Goal: Task Accomplishment & Management: Complete application form

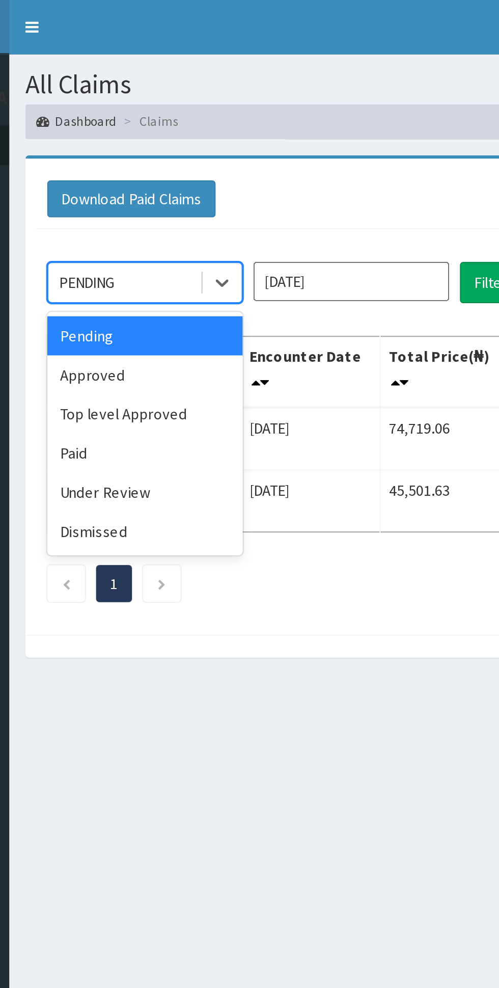
click at [168, 196] on div "Top level Approved" at bounding box center [181, 194] width 92 height 18
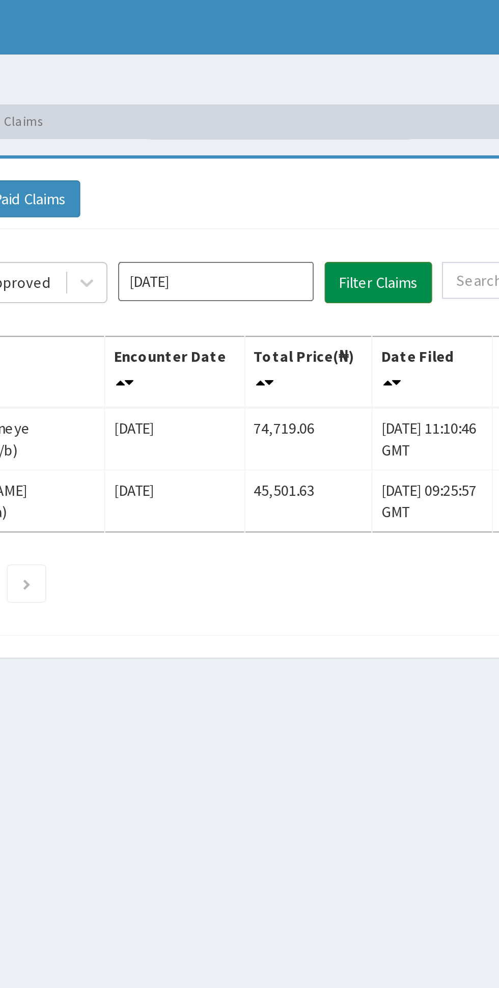
click at [360, 134] on button "Filter Claims" at bounding box center [354, 132] width 50 height 19
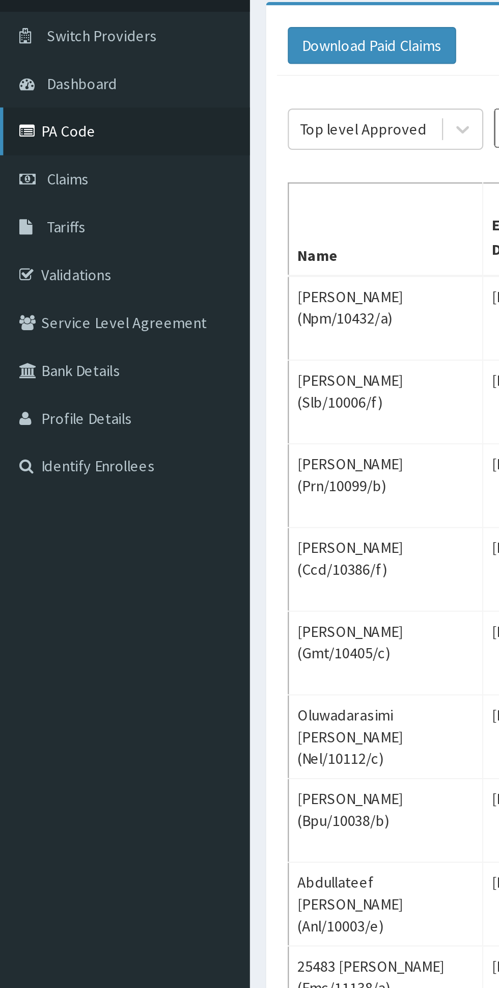
click at [29, 140] on link "PA Code" at bounding box center [58, 133] width 117 height 22
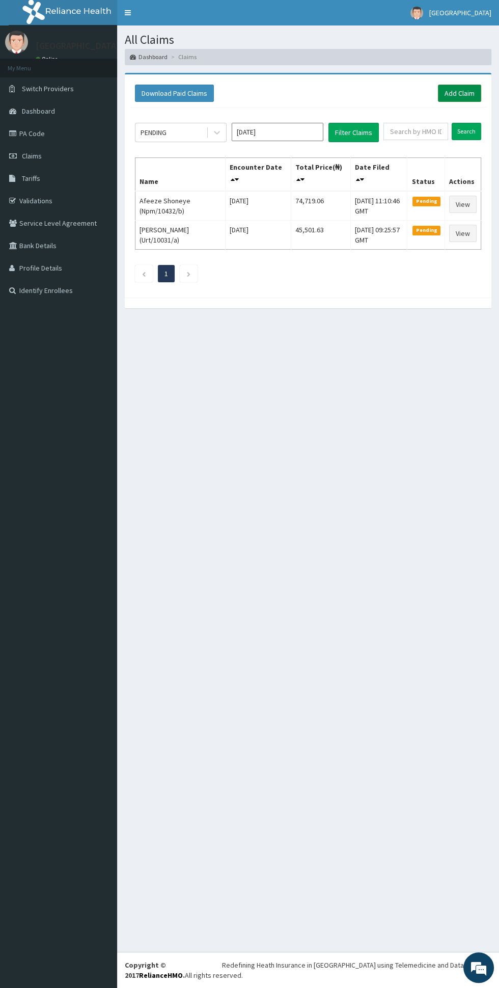
click at [468, 89] on link "Add Claim" at bounding box center [459, 93] width 43 height 17
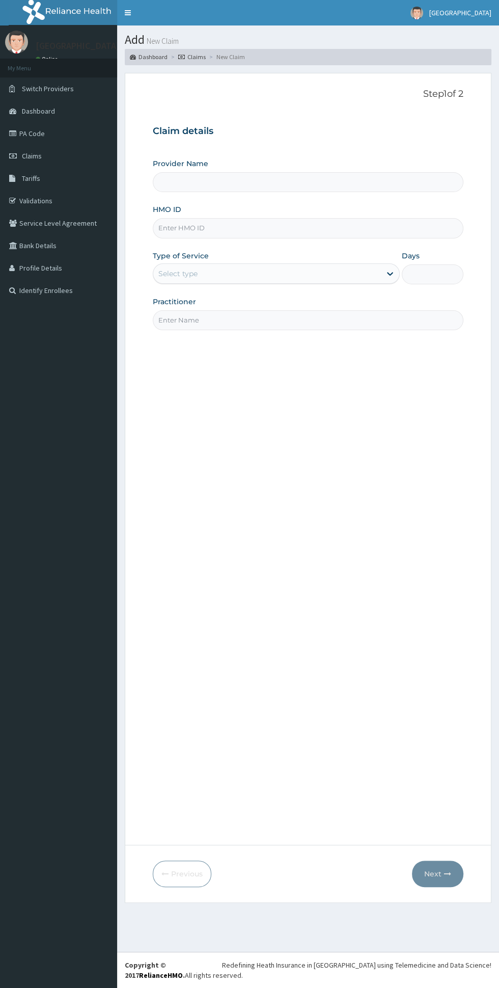
click at [206, 227] on input "HMO ID" at bounding box center [308, 228] width 311 height 20
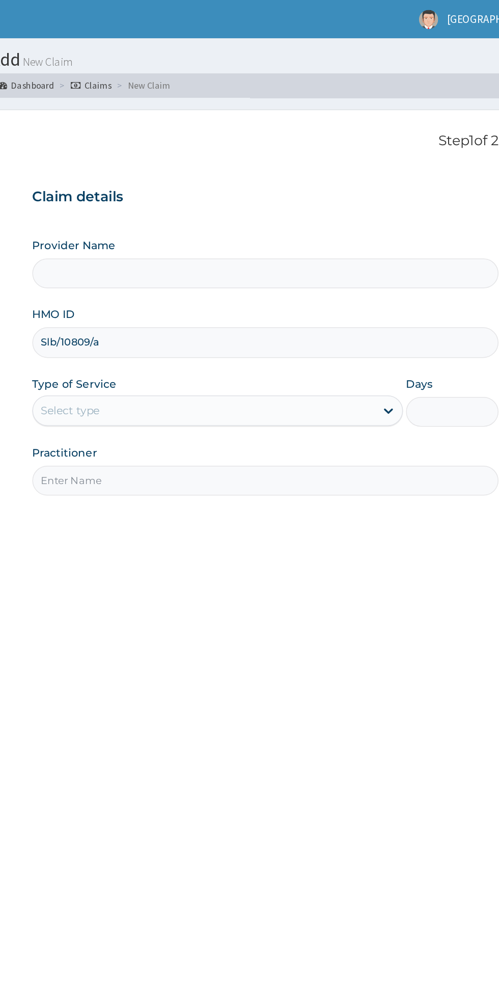
type input "Slb/10809/a"
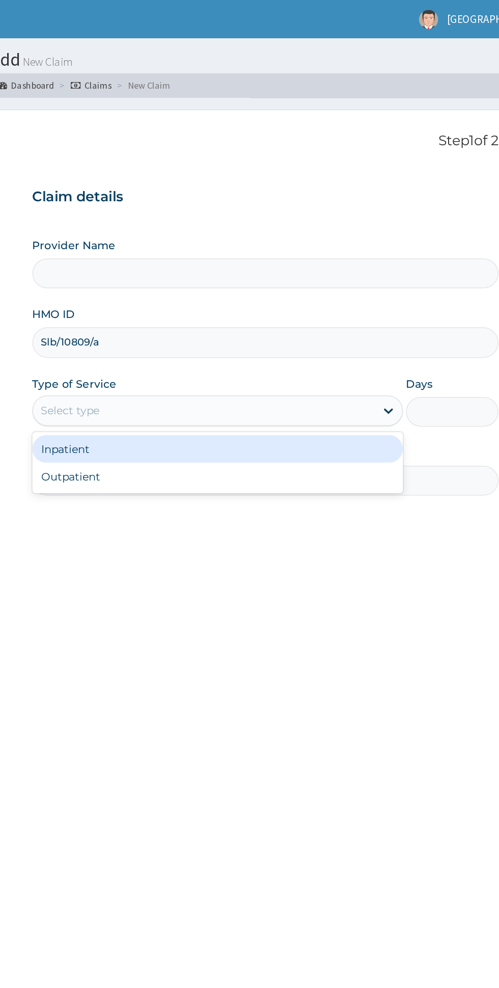
click at [181, 299] on div "Inpatient" at bounding box center [276, 299] width 247 height 18
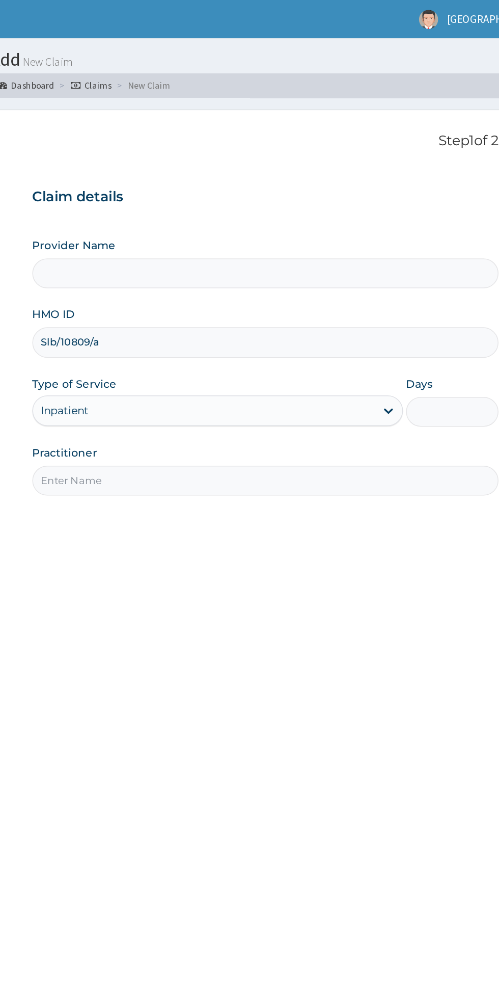
click at [422, 273] on input "Days" at bounding box center [433, 274] width 62 height 20
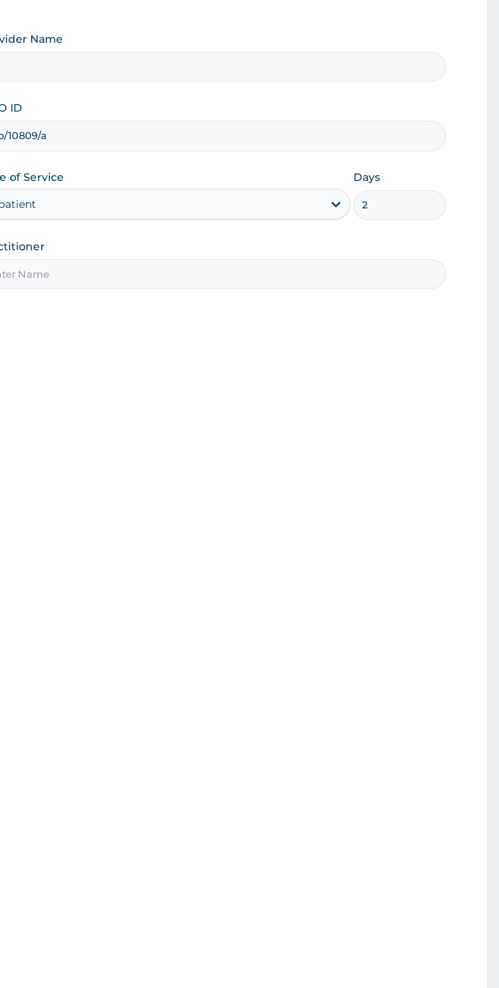
type input "2"
click at [208, 317] on input "Practitioner" at bounding box center [308, 320] width 311 height 20
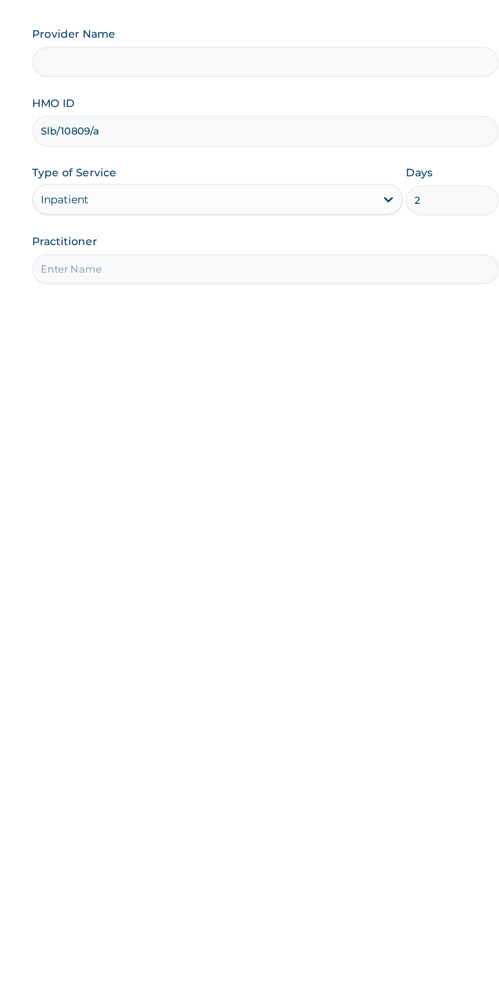
type input "Dr chidinma"
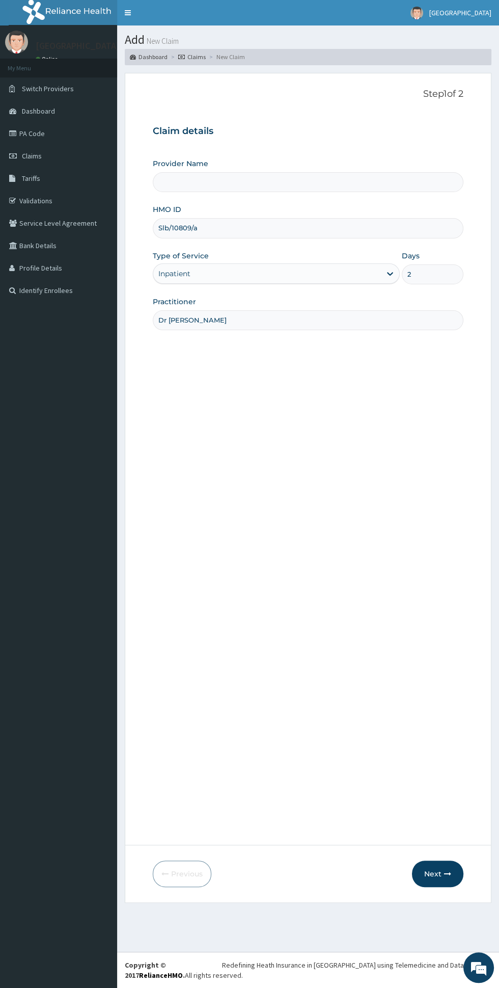
type input "Oladapo Hospital"
click at [448, 873] on icon "button" at bounding box center [447, 873] width 7 height 7
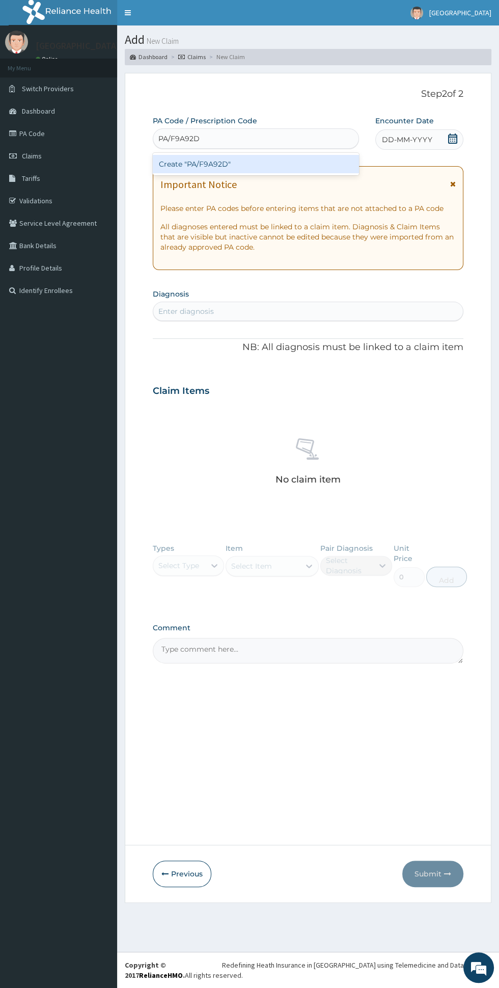
click at [268, 159] on div "Create "PA/F9A92D"" at bounding box center [256, 164] width 206 height 18
type input "PA/F9A92D"
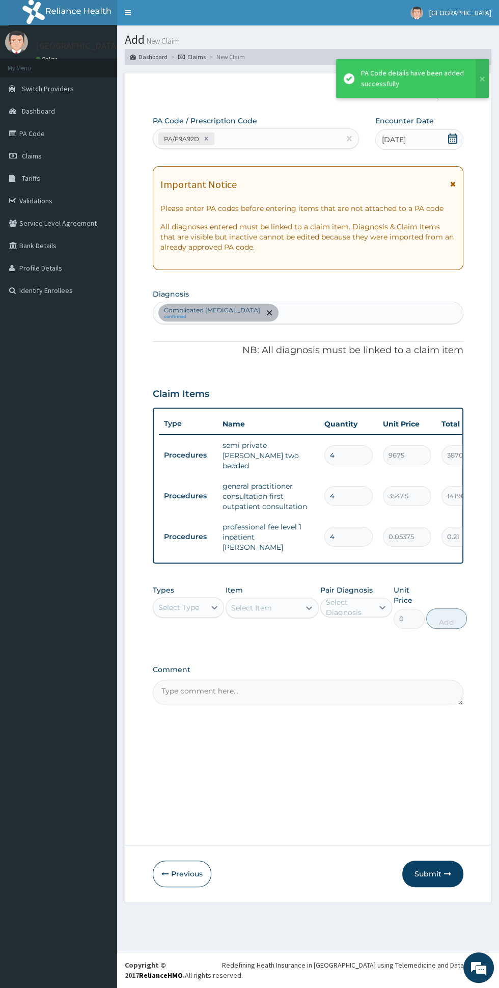
click at [453, 183] on icon at bounding box center [453, 183] width 6 height 7
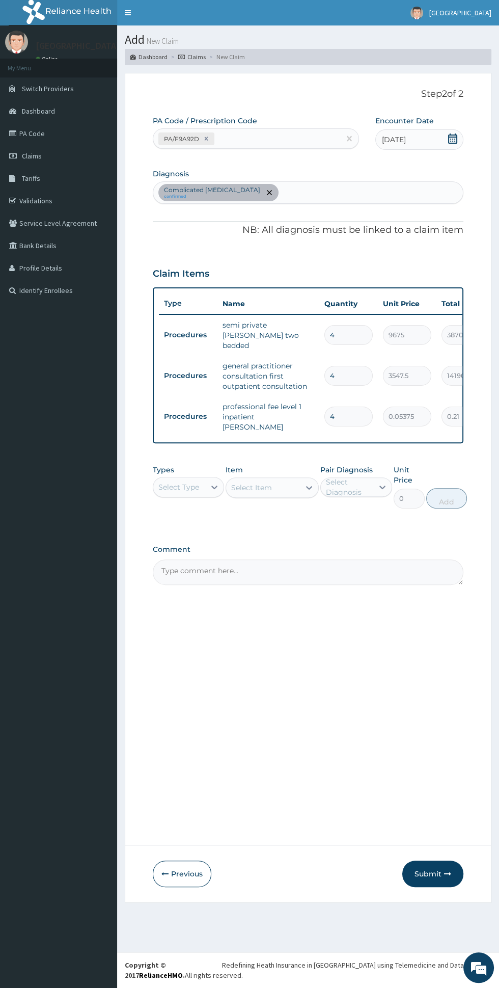
click at [359, 368] on input "4" at bounding box center [349, 376] width 48 height 20
type input "0.00"
type input "2"
type input "7095.00"
type input "2"
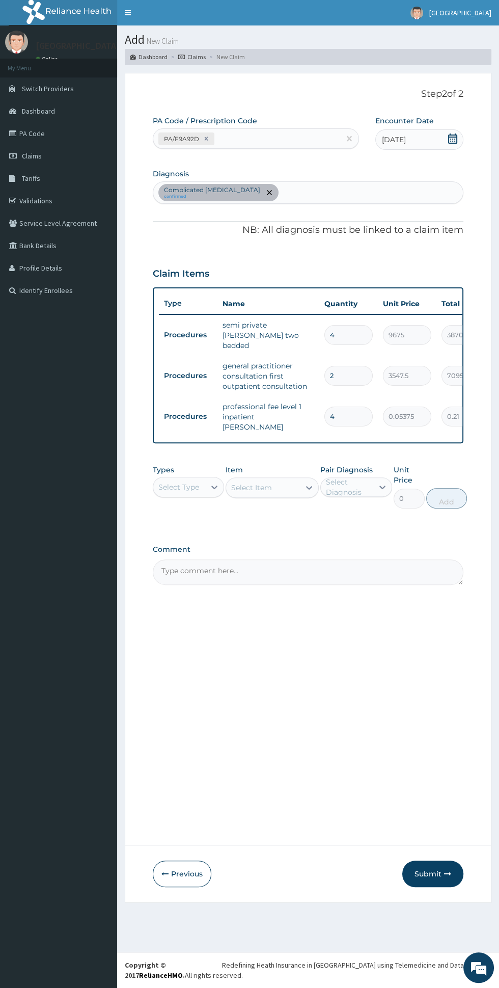
click at [343, 408] on input "4" at bounding box center [349, 417] width 48 height 20
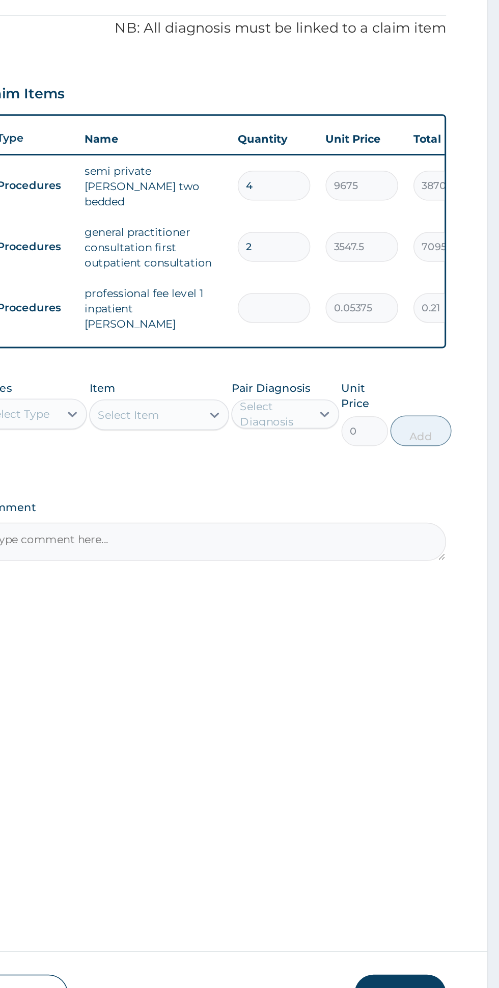
type input "0.00"
type input "2"
type input "0.11"
type input "2"
click at [357, 332] on input "4" at bounding box center [349, 335] width 48 height 20
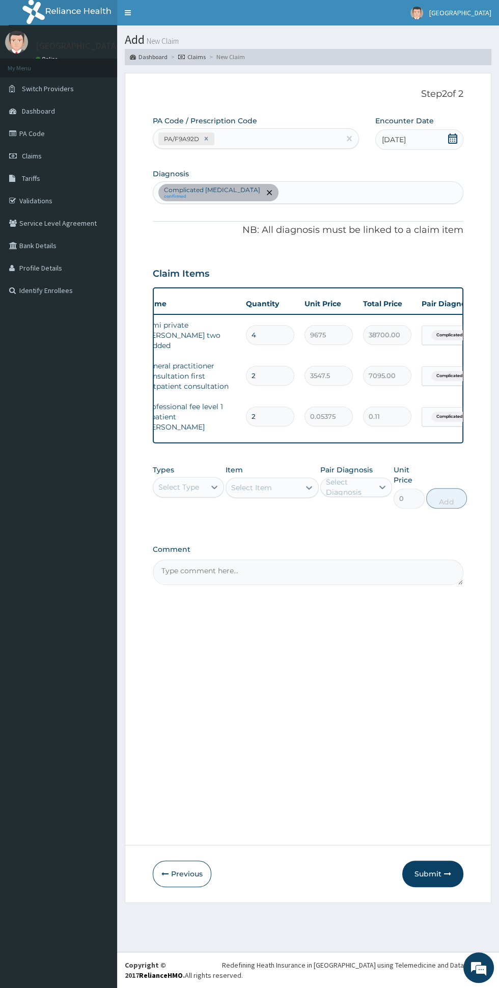
scroll to position [0, 200]
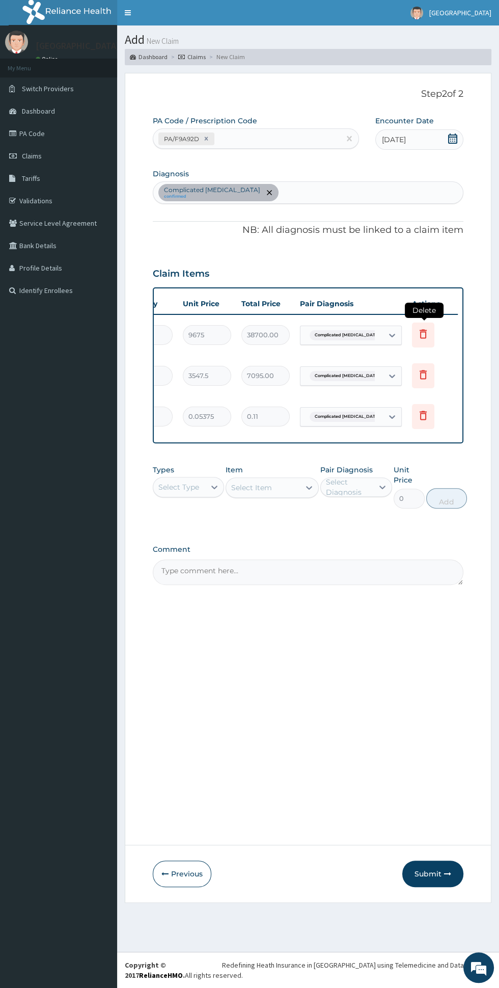
click at [423, 331] on icon at bounding box center [423, 334] width 12 height 12
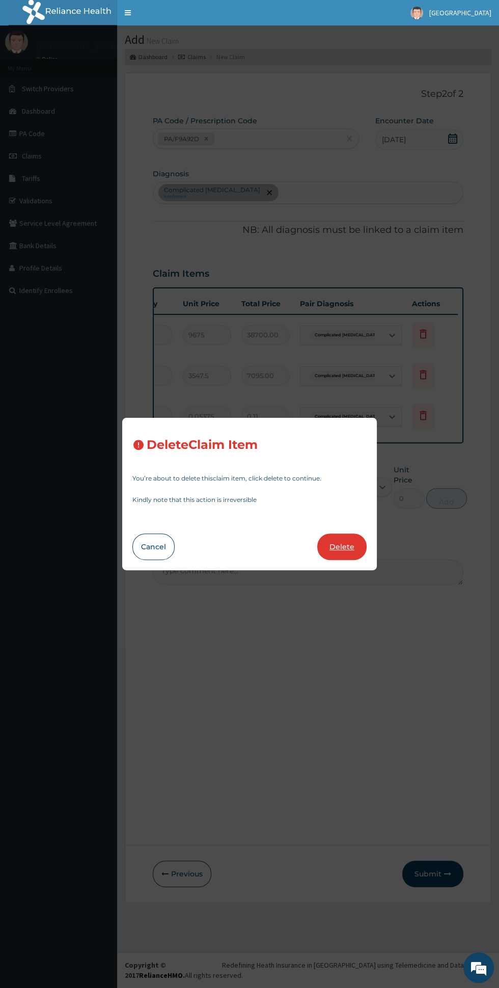
click at [351, 542] on button "Delete" at bounding box center [341, 546] width 49 height 26
type input "2"
type input "3547.5"
type input "7095.00"
type input "0.05375"
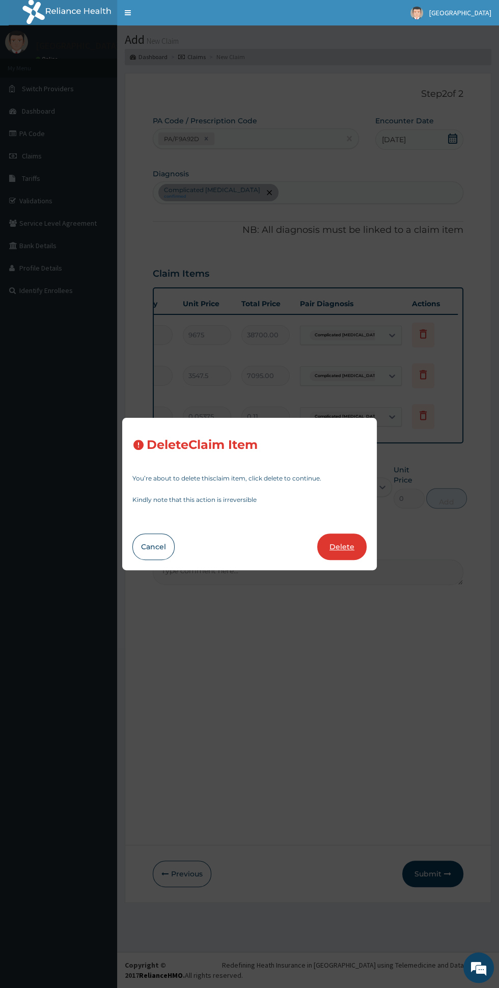
type input "0.11"
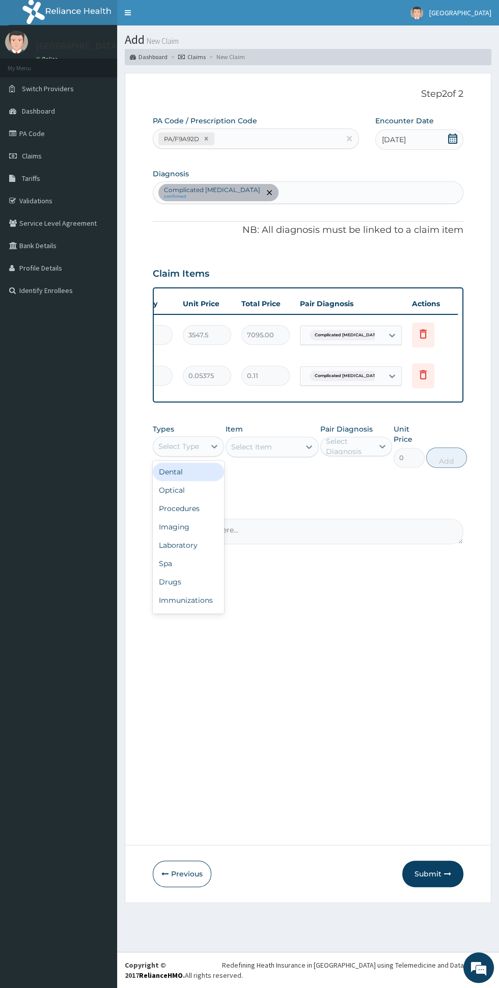
click at [162, 503] on div "Procedures" at bounding box center [188, 508] width 71 height 18
type input "h"
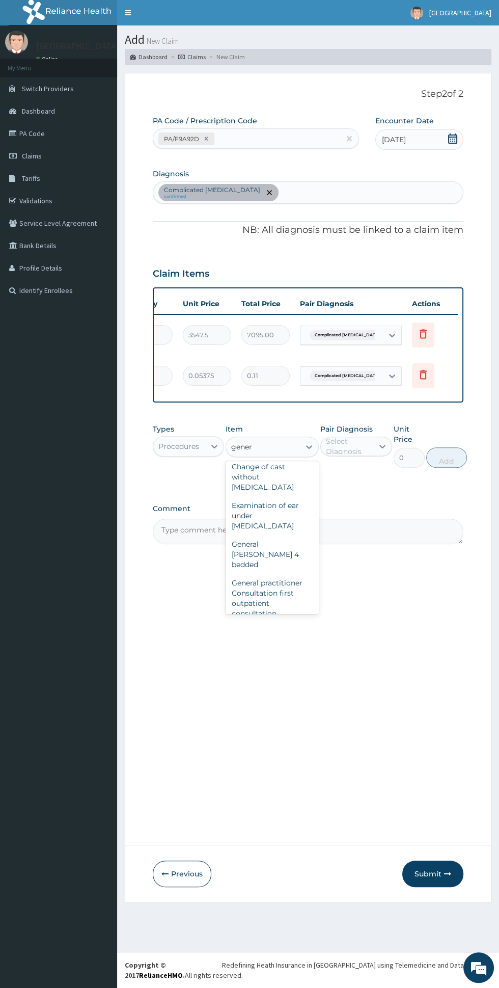
scroll to position [43, 0]
click at [248, 537] on div "General [PERSON_NAME] 4 bedded" at bounding box center [272, 545] width 93 height 39
type input "gener"
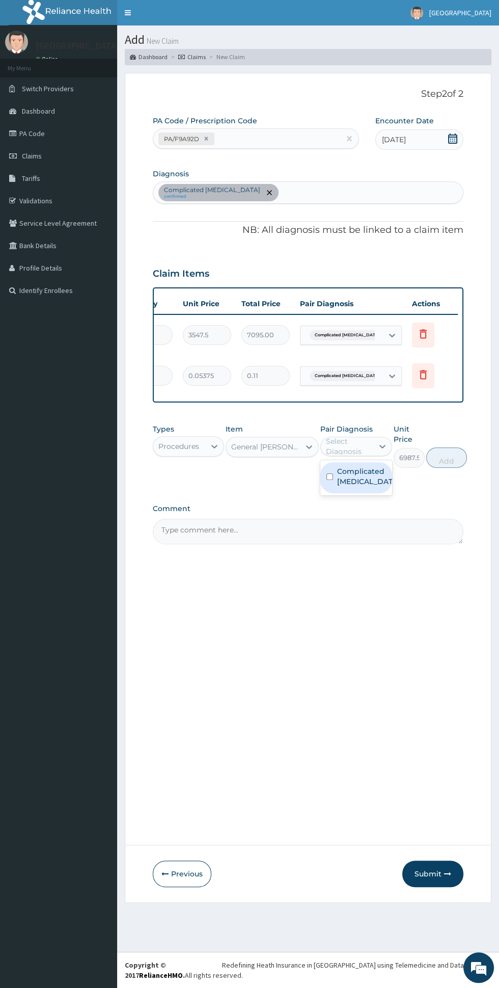
click at [378, 483] on div "Complicated [MEDICAL_DATA]" at bounding box center [355, 477] width 71 height 31
click at [464, 452] on button "Add" at bounding box center [470, 457] width 41 height 20
type input "0"
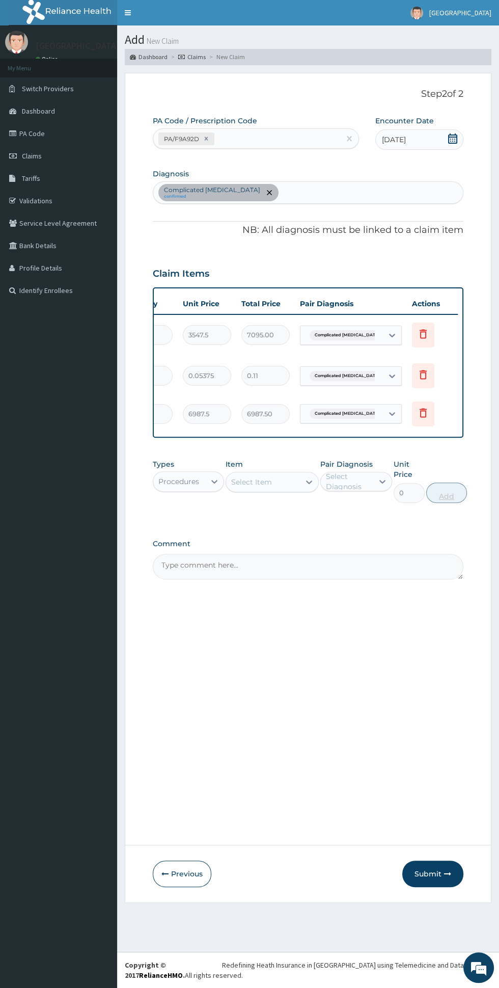
scroll to position [0, 171]
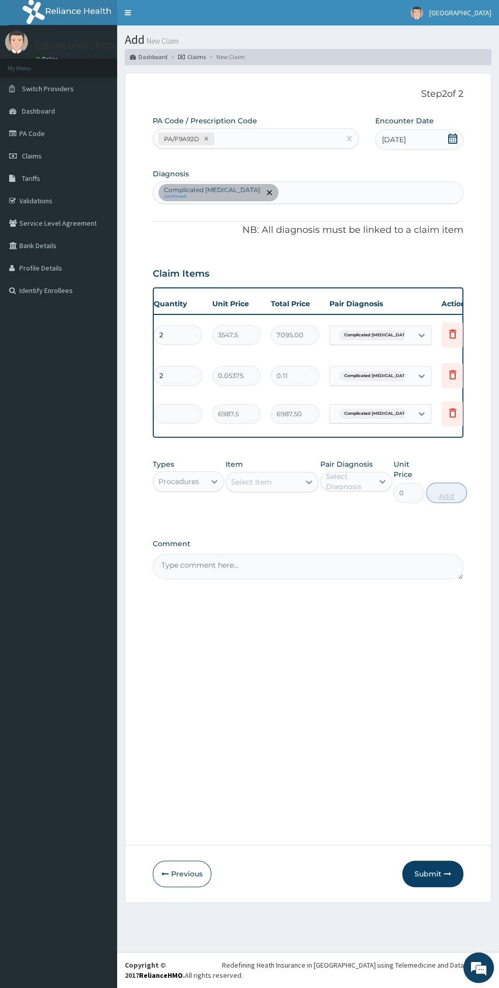
type input "0.00"
type input "2"
type input "13975.00"
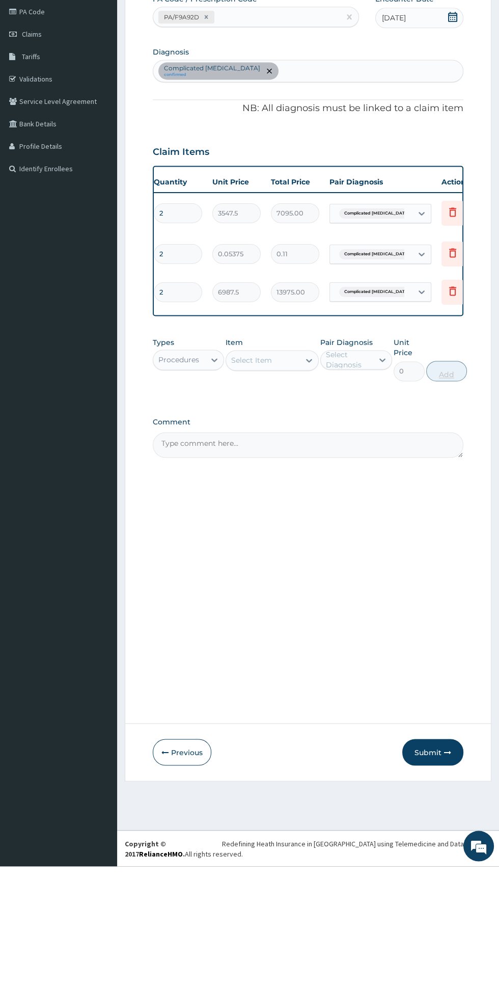
type input "2"
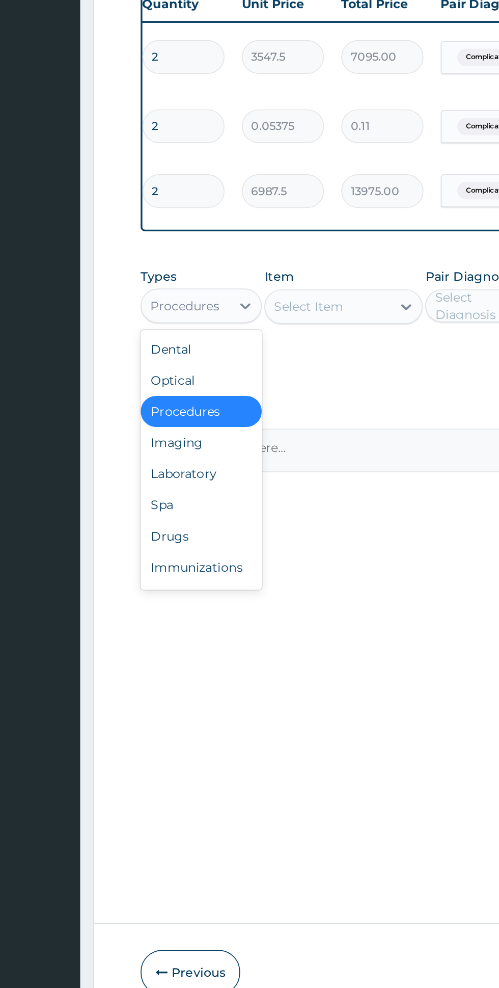
click at [203, 579] on div "Laboratory" at bounding box center [188, 580] width 71 height 18
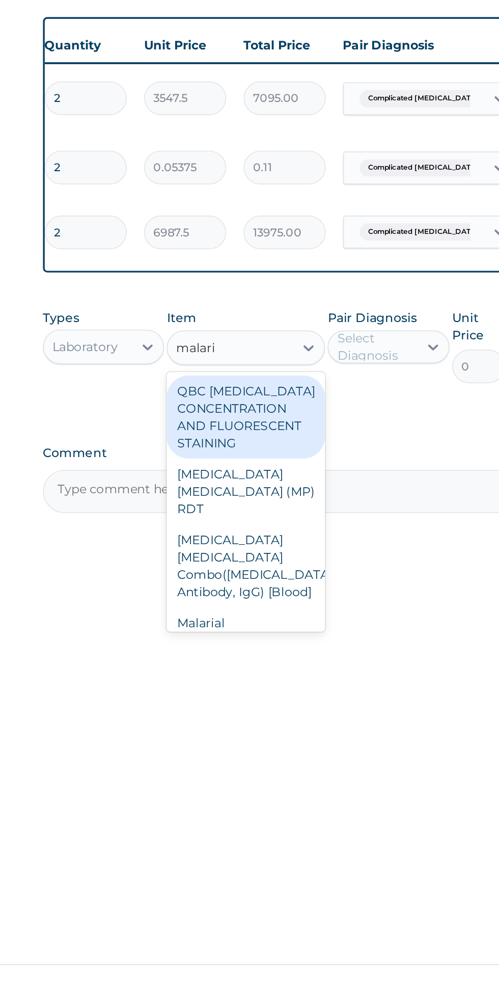
scroll to position [6, 0]
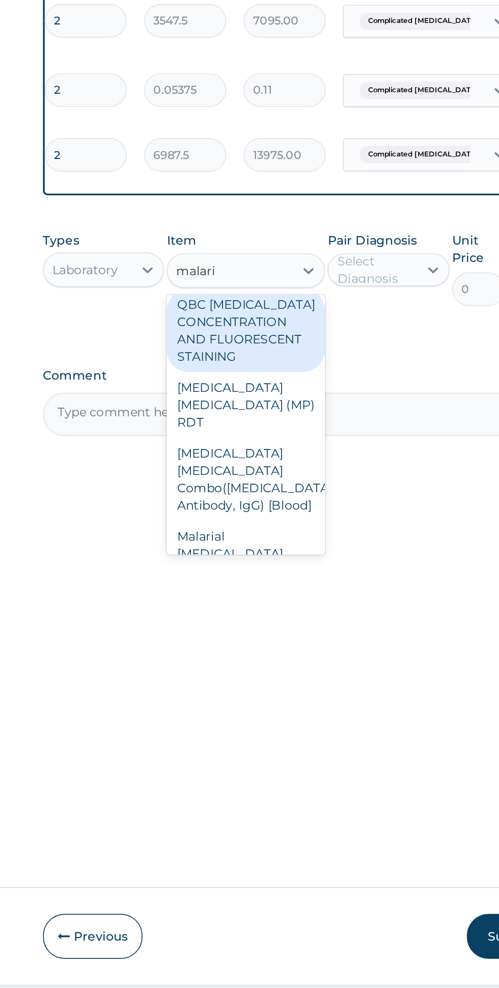
click at [263, 629] on div "Malarial [MEDICAL_DATA] Thick and thin films - [Blood]" at bounding box center [272, 653] width 93 height 49
type input "malari"
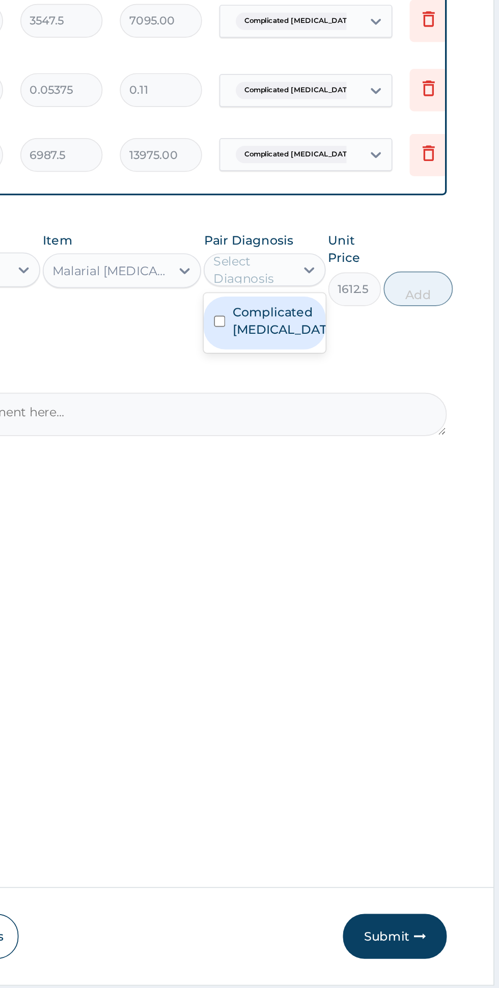
click at [372, 506] on label "Complicated [MEDICAL_DATA]" at bounding box center [366, 511] width 59 height 20
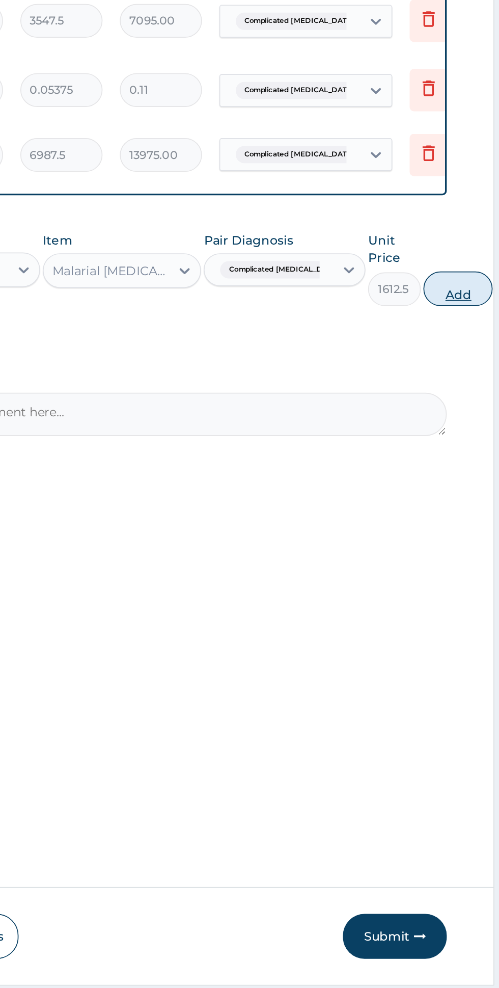
click at [456, 490] on button "Add" at bounding box center [470, 492] width 41 height 20
type input "0"
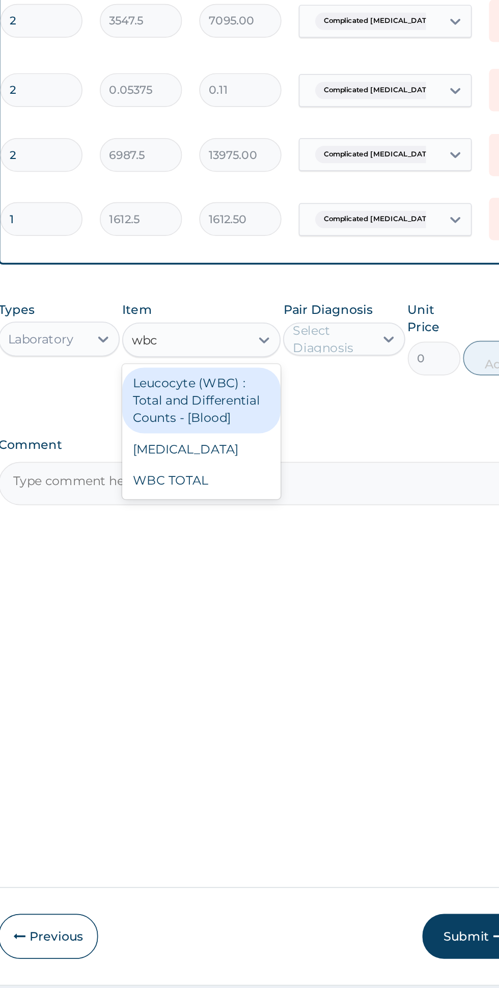
click at [252, 600] on div "WBC TOTAL" at bounding box center [272, 605] width 93 height 18
type input "wbc"
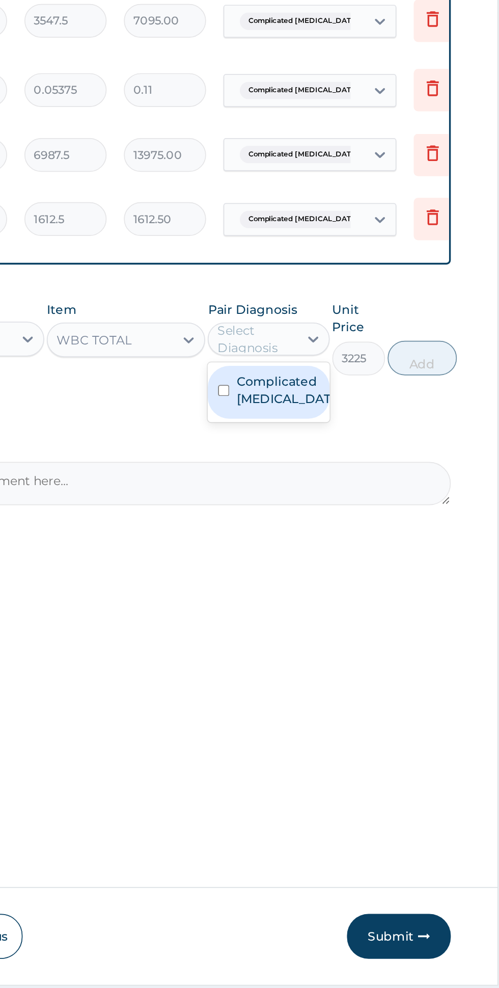
click at [375, 542] on label "Complicated [MEDICAL_DATA]" at bounding box center [366, 552] width 59 height 20
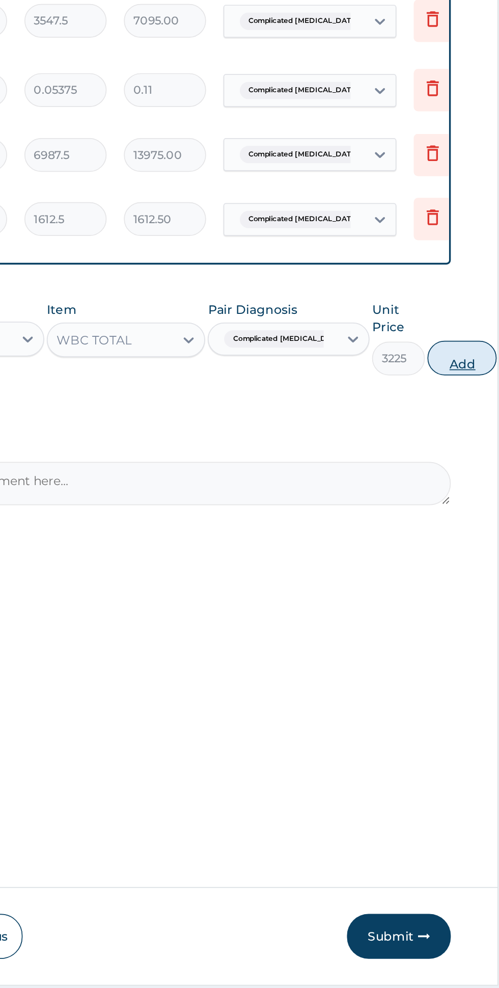
click at [452, 523] on button "Add" at bounding box center [470, 533] width 41 height 20
type input "0"
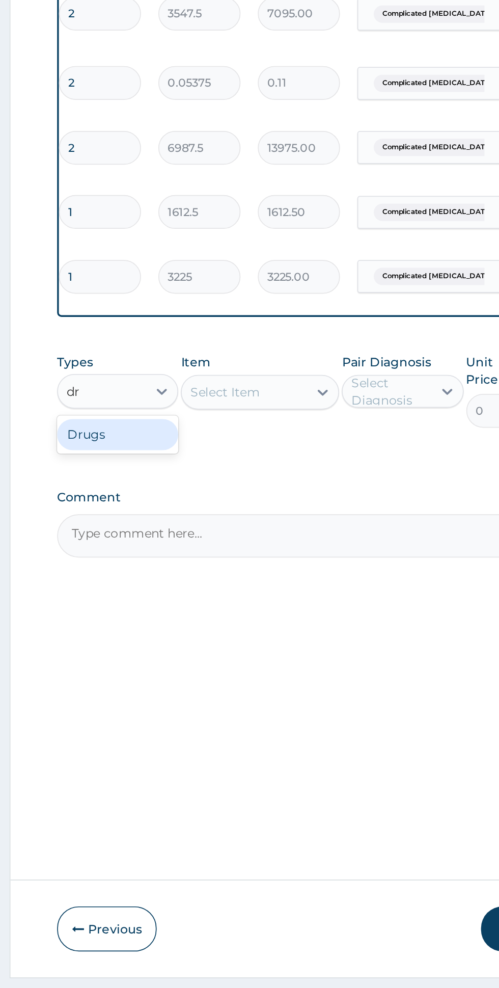
click at [178, 577] on div "Drugs" at bounding box center [188, 583] width 71 height 18
type input "dr"
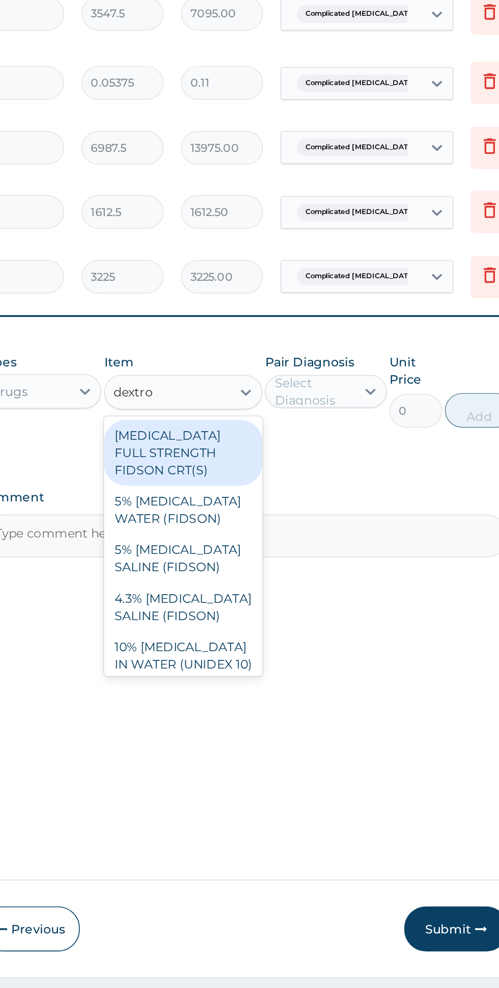
scroll to position [4, 0]
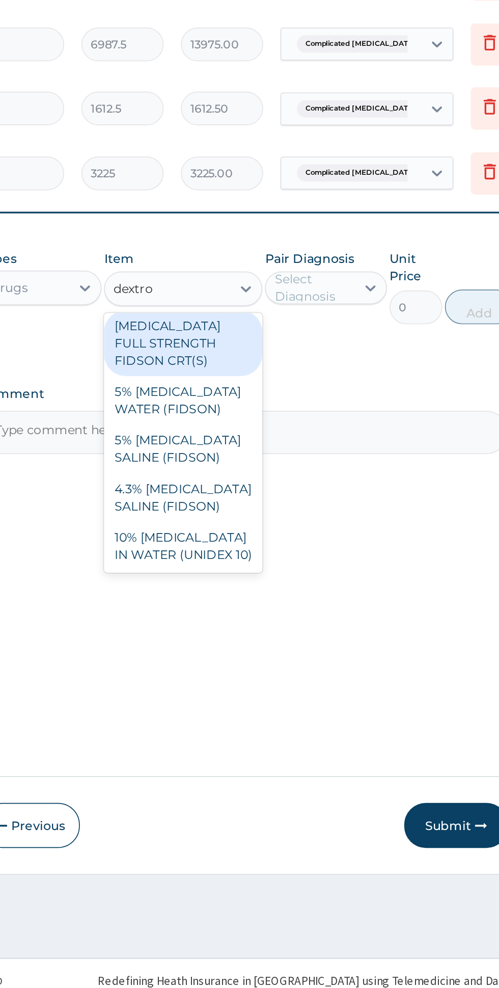
click at [291, 701] on div "10% DEXTROSE IN WATER (UNIDEX 10)" at bounding box center [272, 709] width 93 height 29
type input "dextro"
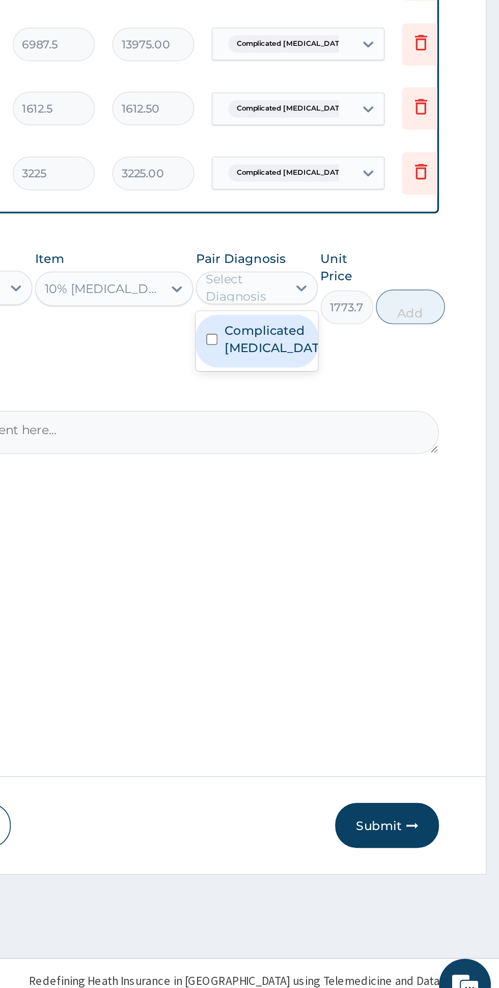
click at [376, 577] on label "Complicated malaria" at bounding box center [366, 587] width 59 height 20
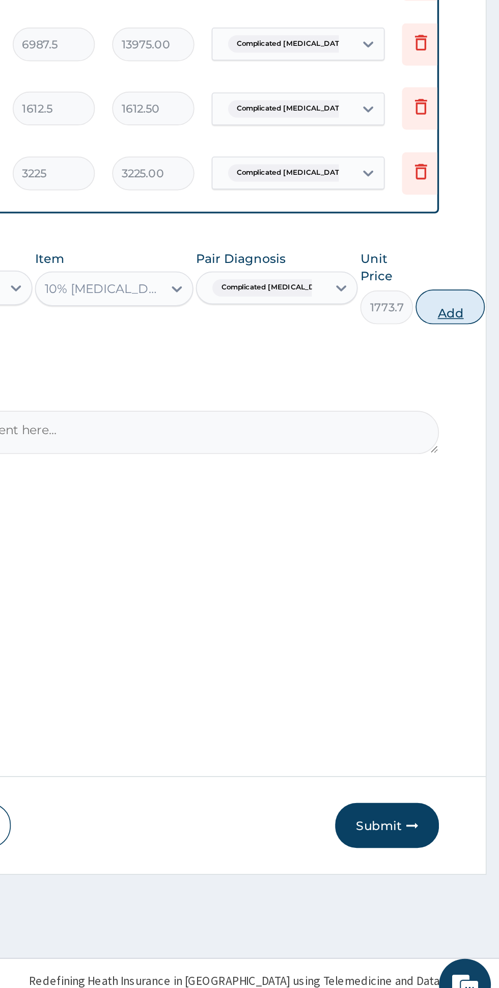
click at [456, 561] on button "Add" at bounding box center [470, 568] width 41 height 20
type input "0"
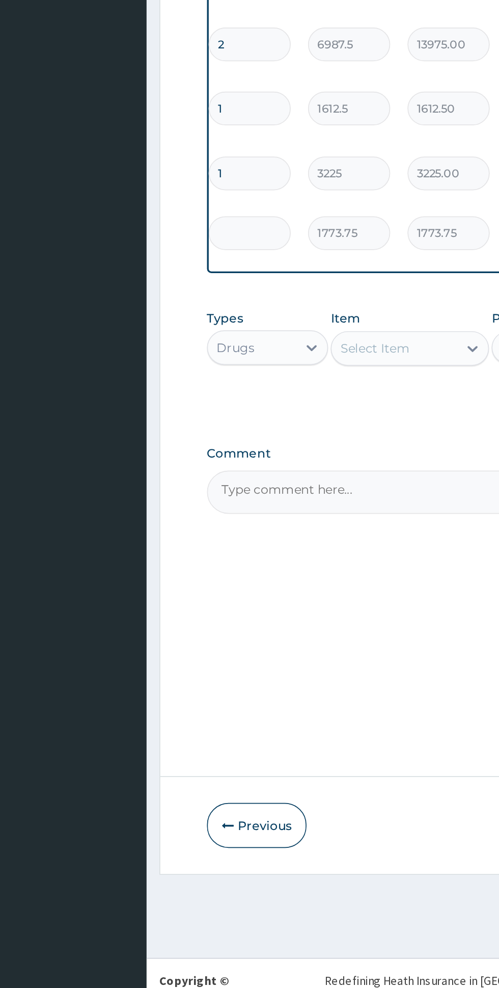
type input "0.00"
type input "2"
type input "3547.50"
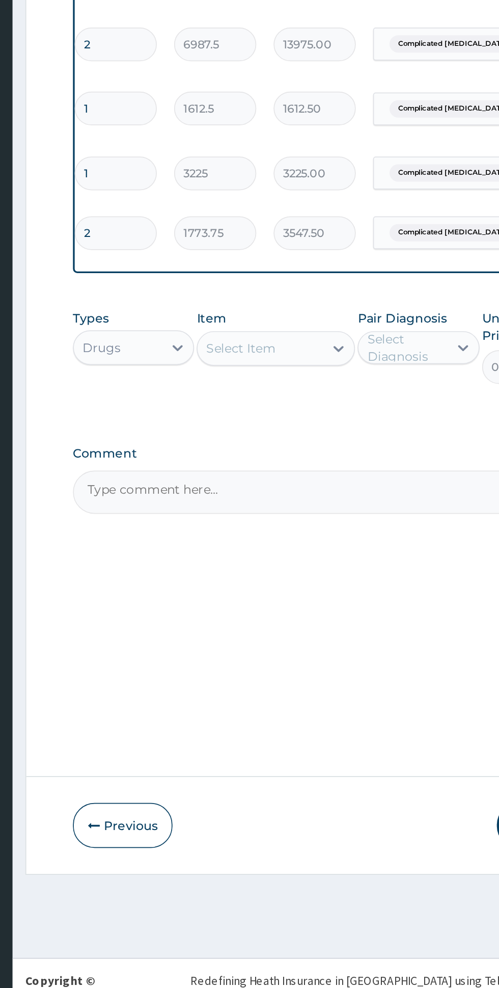
type input "2"
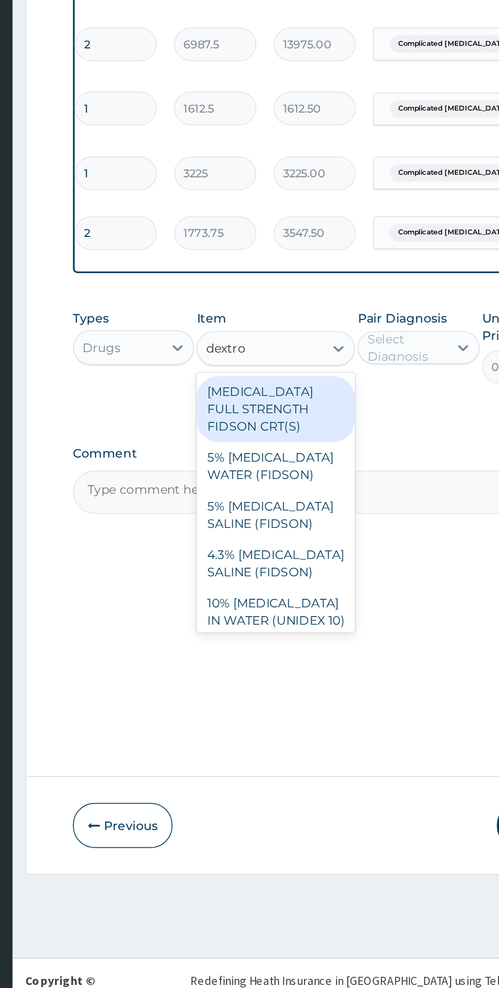
click at [299, 678] on div "5% DEXTROSE SALINE (FIDSON)" at bounding box center [272, 691] width 93 height 29
type input "dextro"
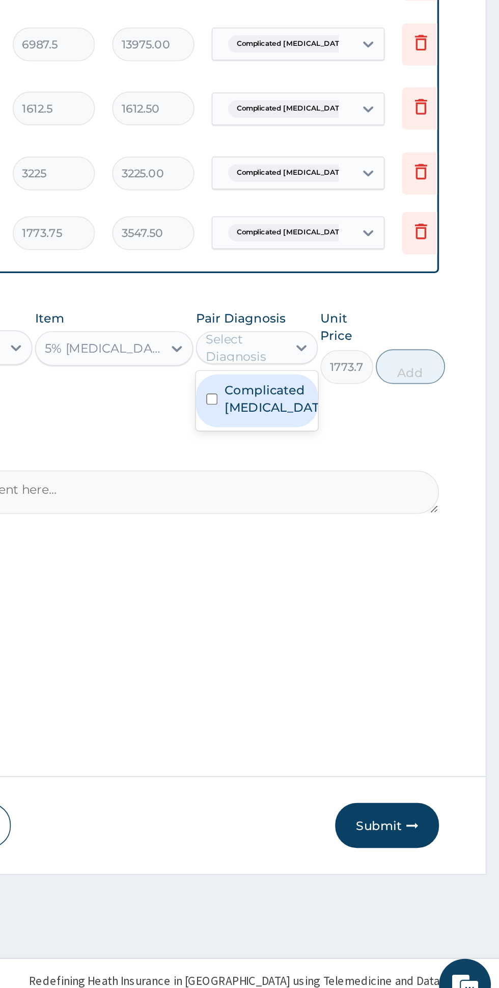
click at [367, 615] on label "Complicated malaria" at bounding box center [366, 622] width 59 height 20
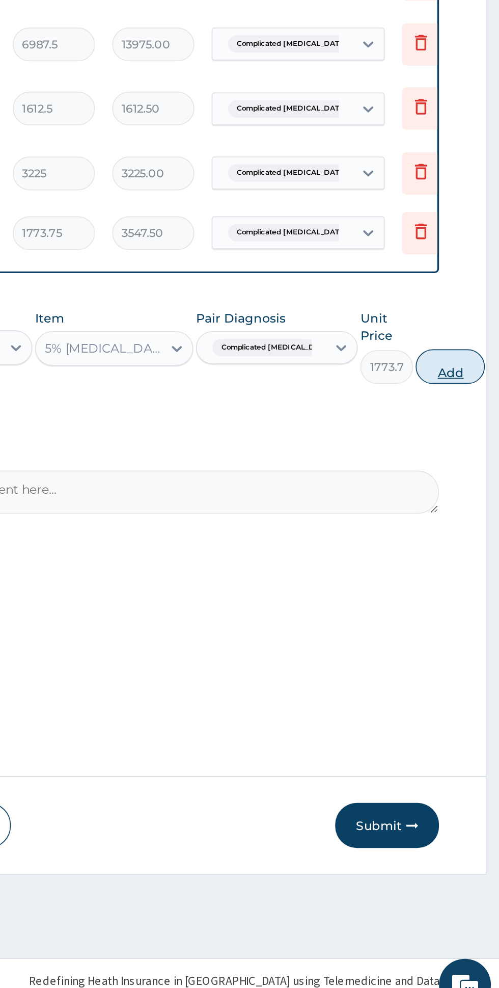
click at [460, 596] on button "Add" at bounding box center [470, 604] width 41 height 20
type input "0"
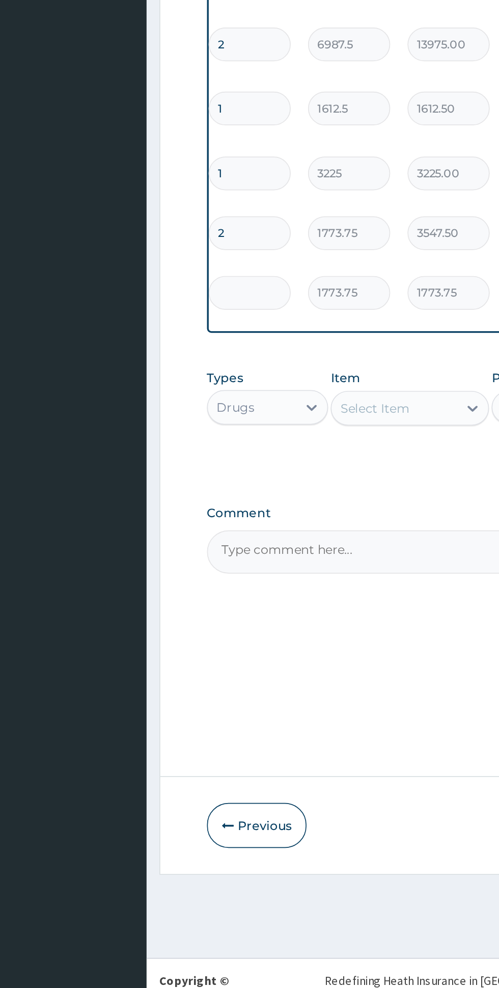
type input "0.00"
type input "2"
type input "3547.50"
type input "2"
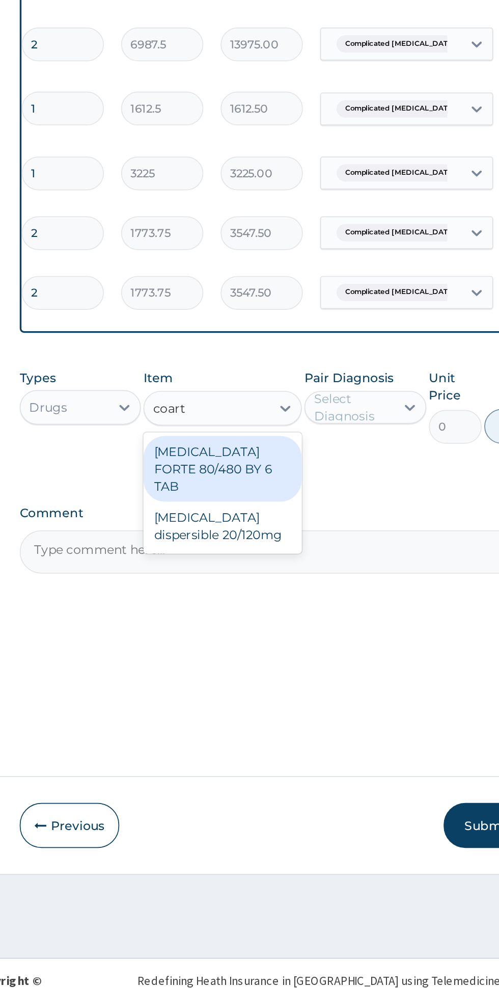
click at [287, 651] on div "COARTEM FORTE 80/480 BY 6 TAB" at bounding box center [272, 663] width 93 height 39
type input "coart"
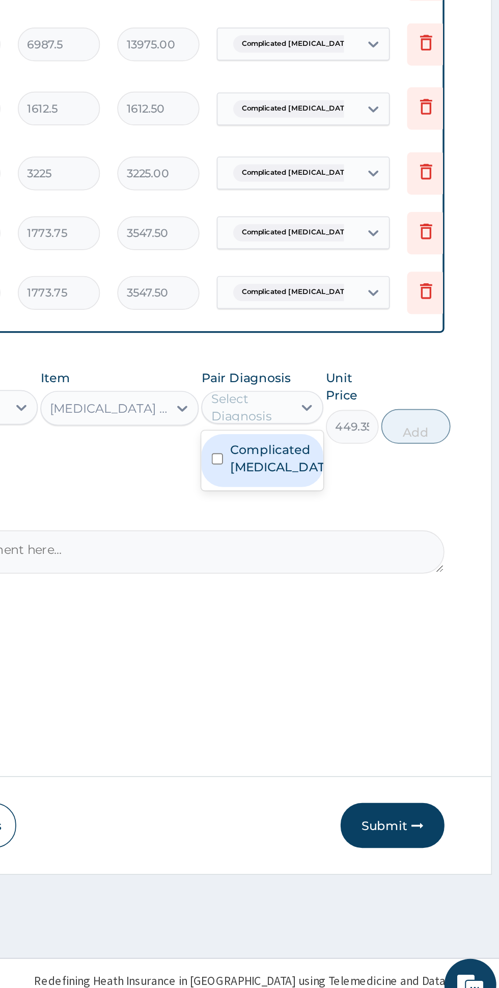
click at [367, 653] on label "Complicated malaria" at bounding box center [366, 658] width 59 height 20
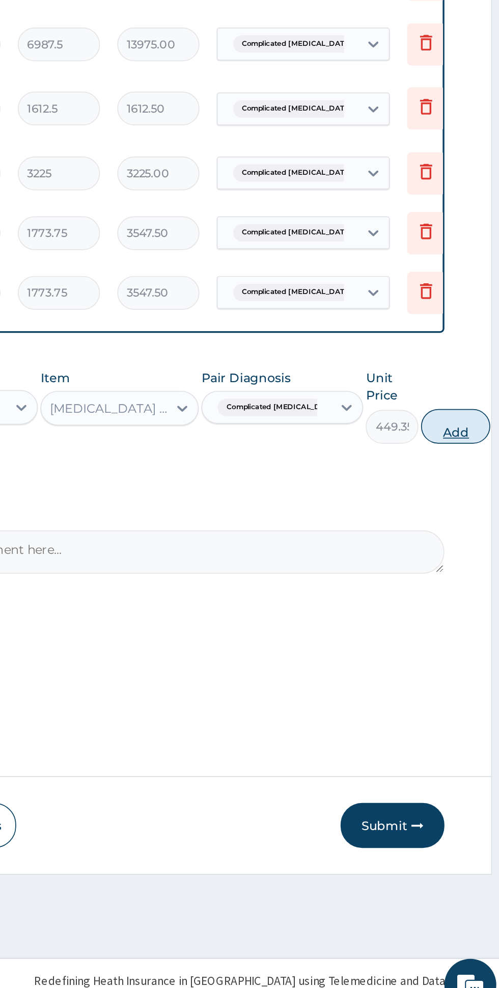
click at [450, 636] on button "Add" at bounding box center [470, 639] width 41 height 20
type input "0"
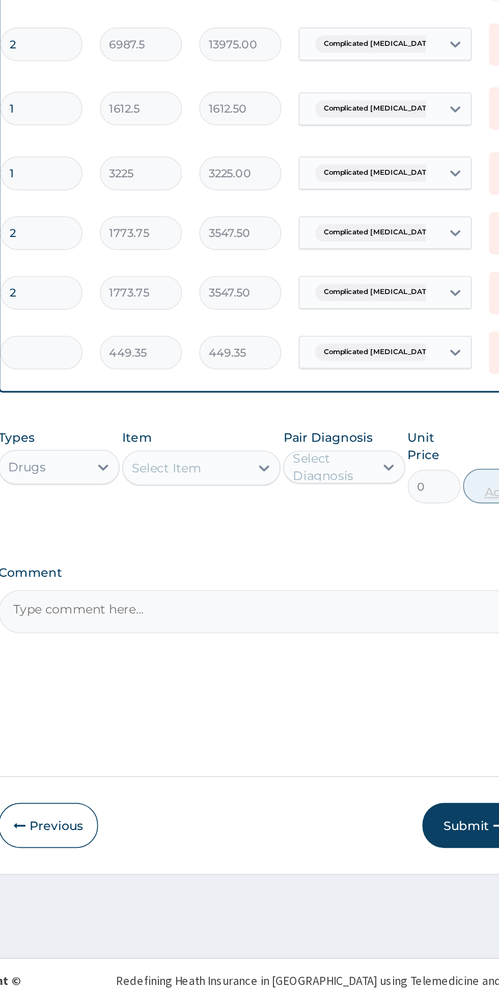
type input "0.00"
type input "6"
type input "2696.10"
type input "6"
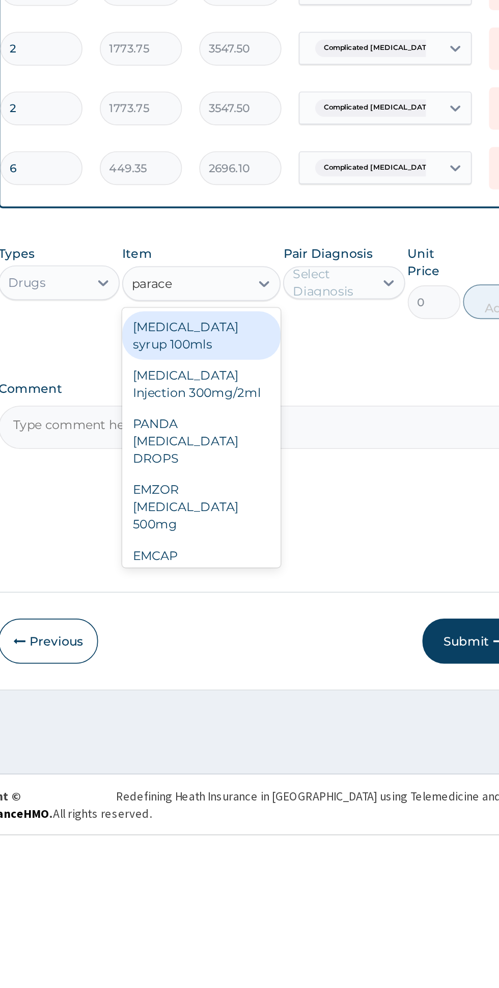
click at [285, 781] on div "EMZOR PARACETAMOL 500mg" at bounding box center [272, 794] width 93 height 39
type input "parace"
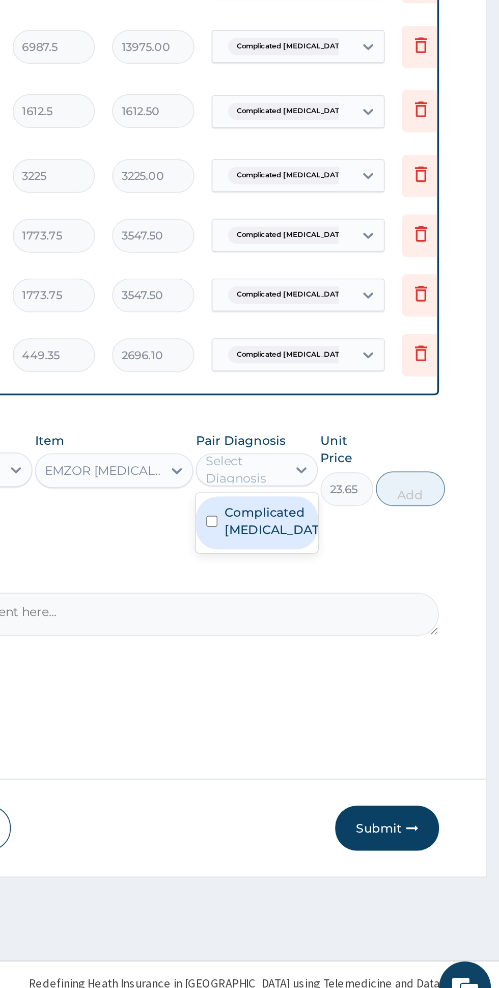
click at [369, 691] on label "Complicated malaria" at bounding box center [366, 693] width 59 height 20
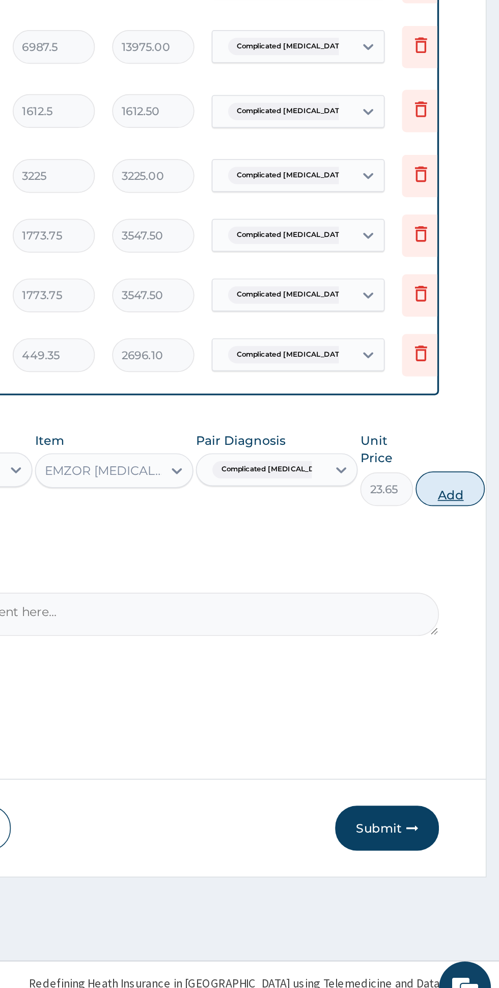
click at [461, 668] on button "Add" at bounding box center [470, 674] width 41 height 20
type input "0"
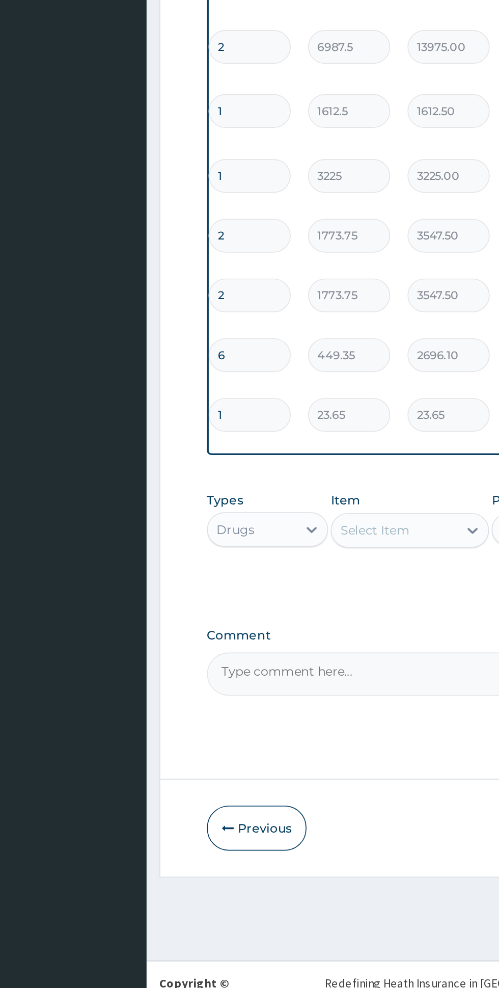
type input "18"
type input "425.70"
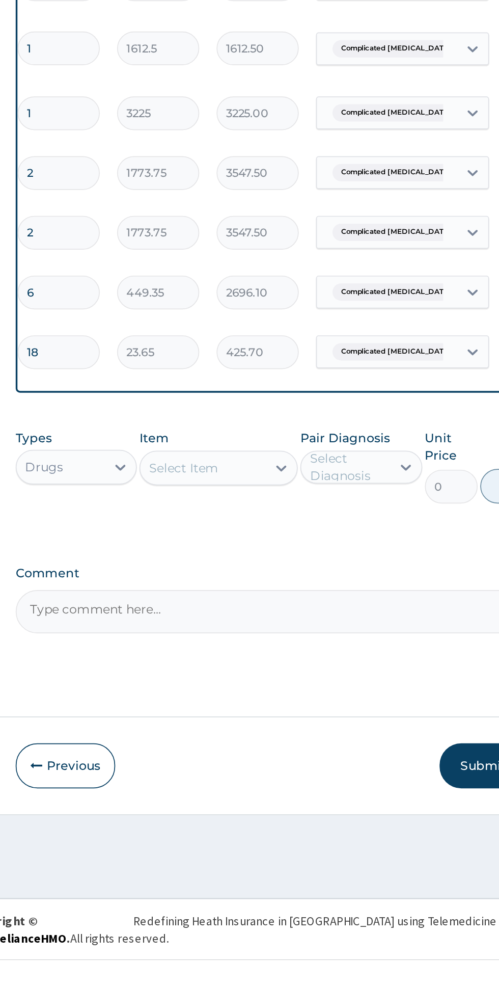
type input "18"
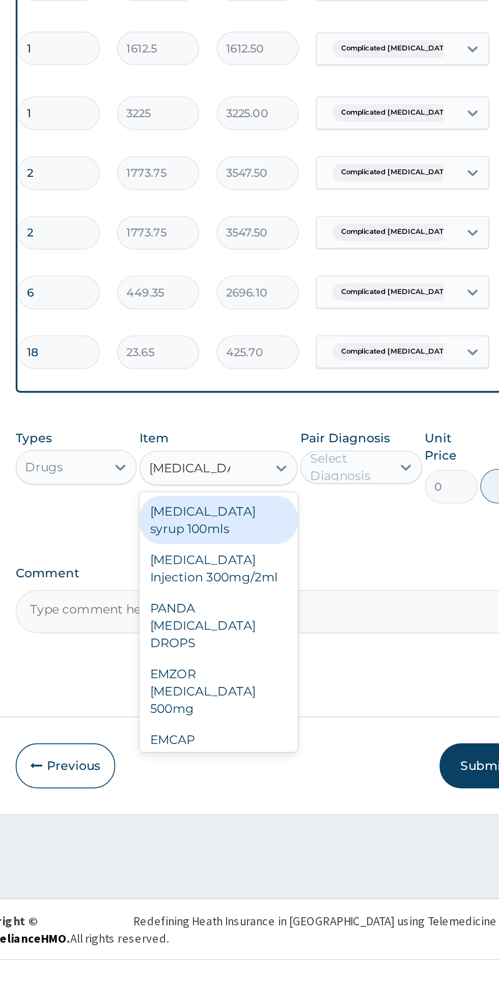
scroll to position [0, 0]
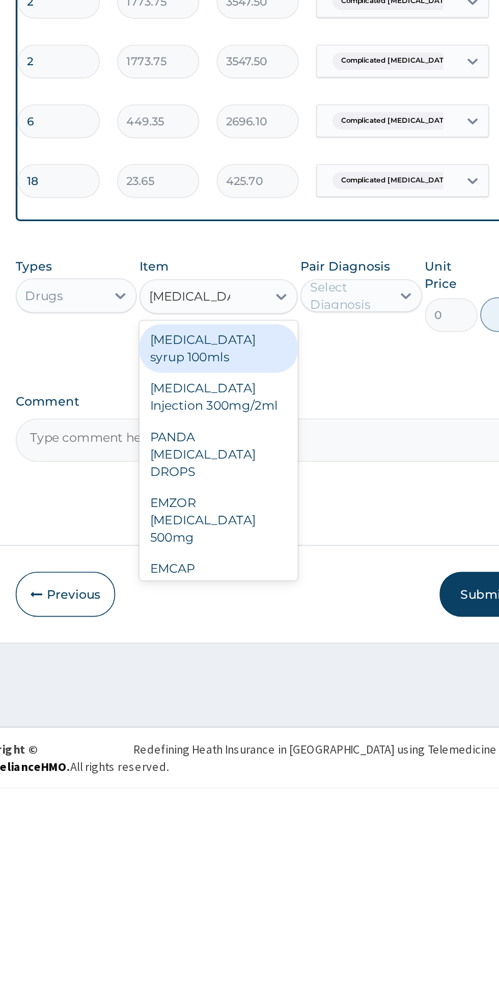
click at [294, 749] on div "PARACETAMOL Injection 300mg/2ml" at bounding box center [272, 757] width 93 height 29
type input "paracetamol"
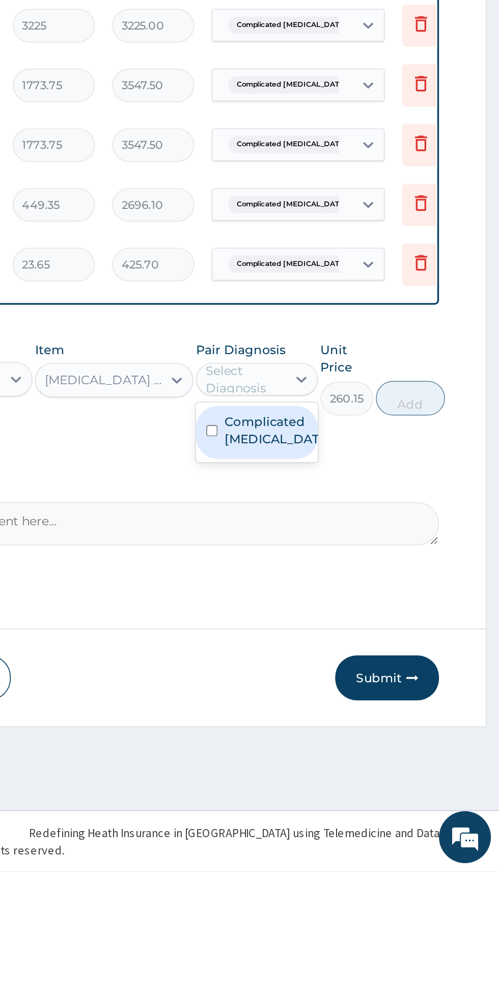
click at [377, 725] on label "Complicated malaria" at bounding box center [366, 728] width 59 height 20
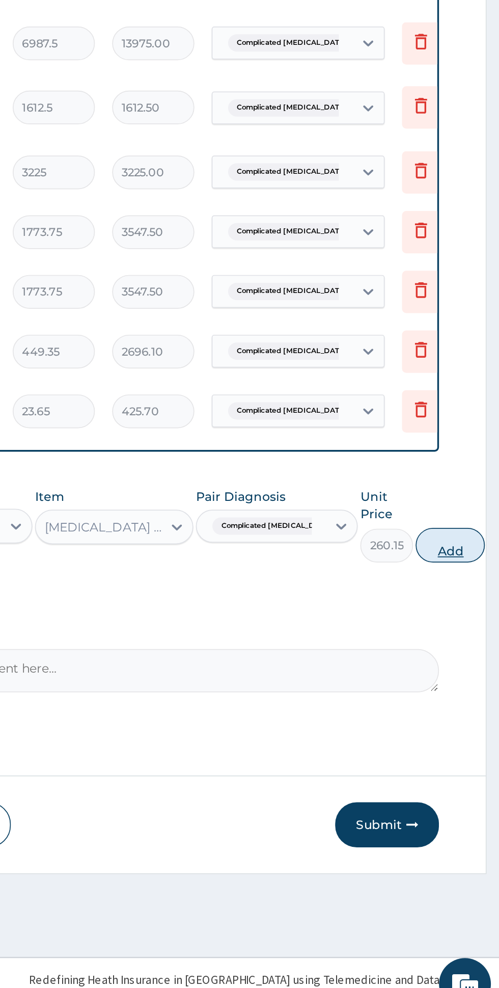
click at [455, 706] on button "Add" at bounding box center [470, 709] width 41 height 20
type input "0"
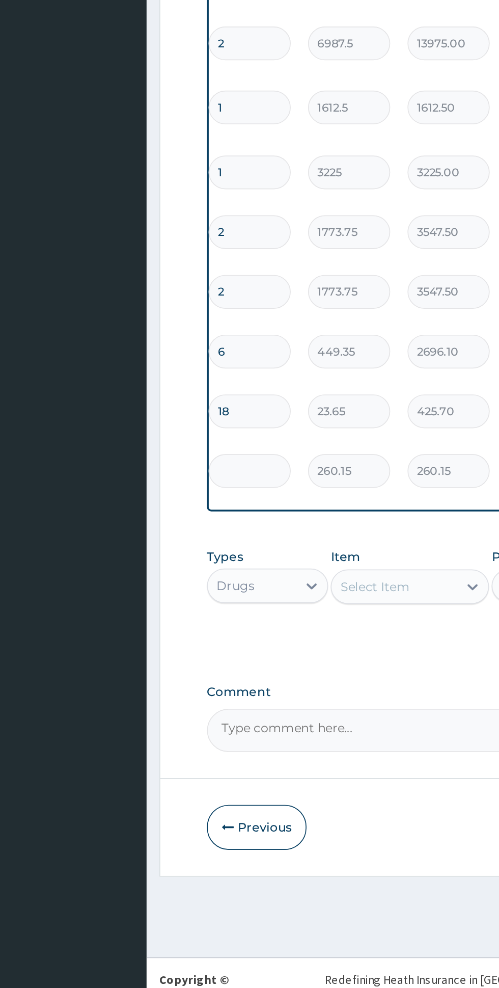
type input "0.00"
type input "4"
type input "1040.60"
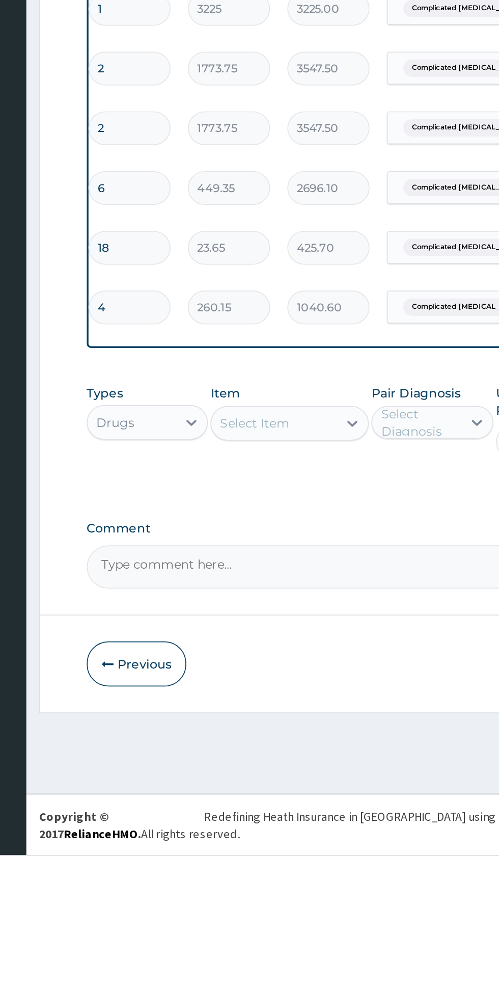
type input "4"
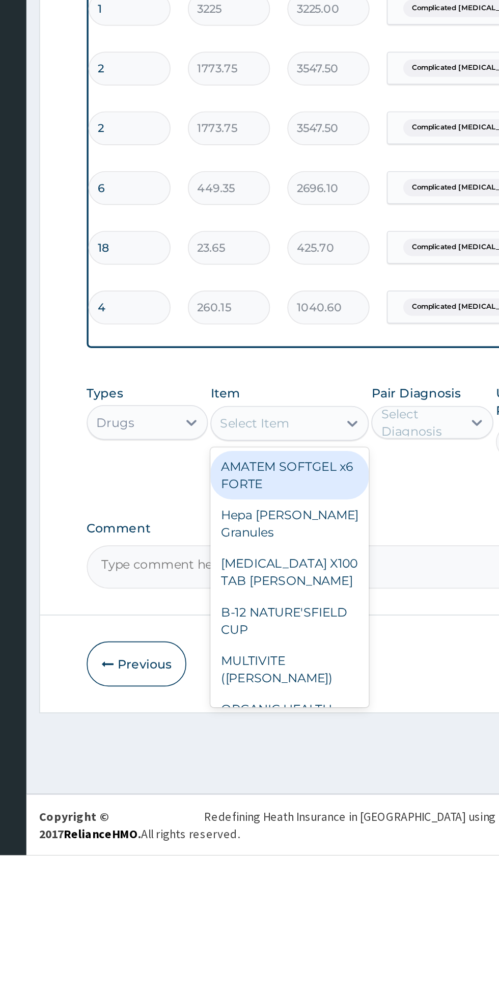
type input "a"
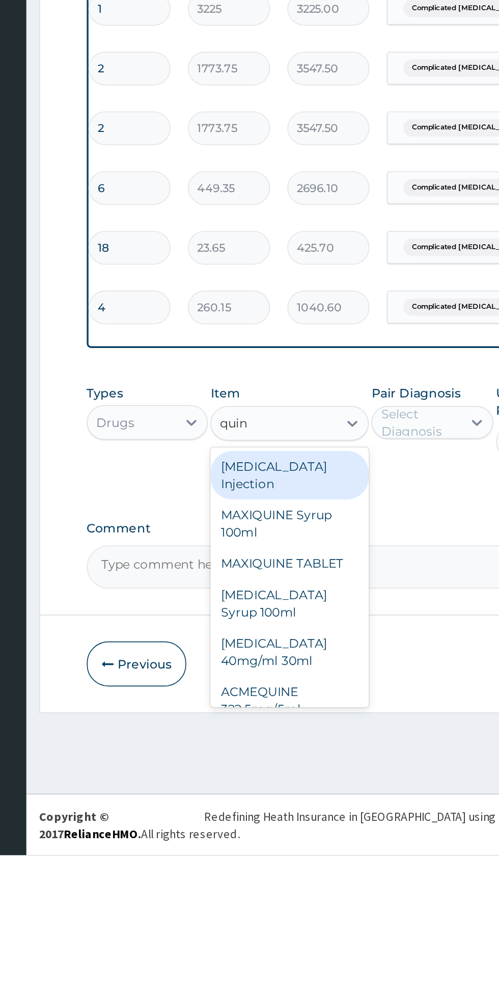
click at [301, 751] on div "QUININE Injection" at bounding box center [272, 764] width 93 height 29
type input "quin"
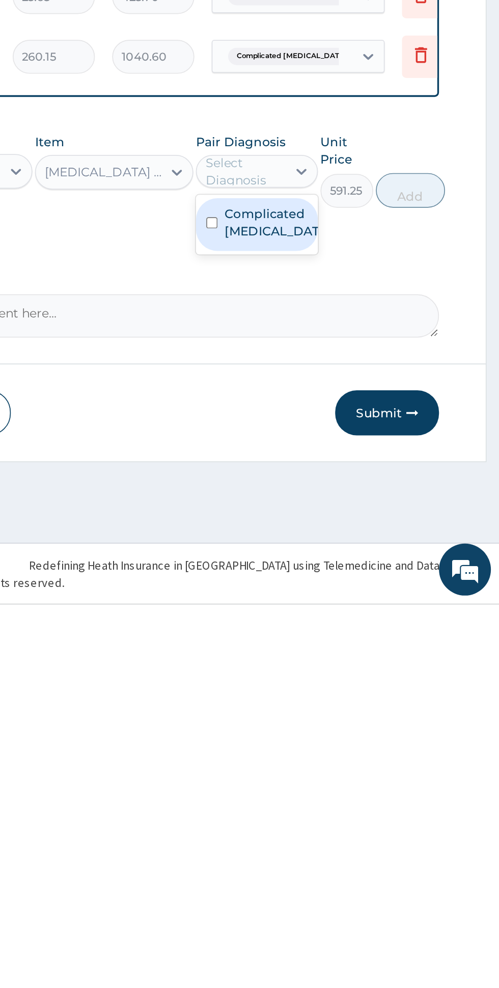
click at [367, 755] on label "Complicated malaria" at bounding box center [366, 763] width 59 height 20
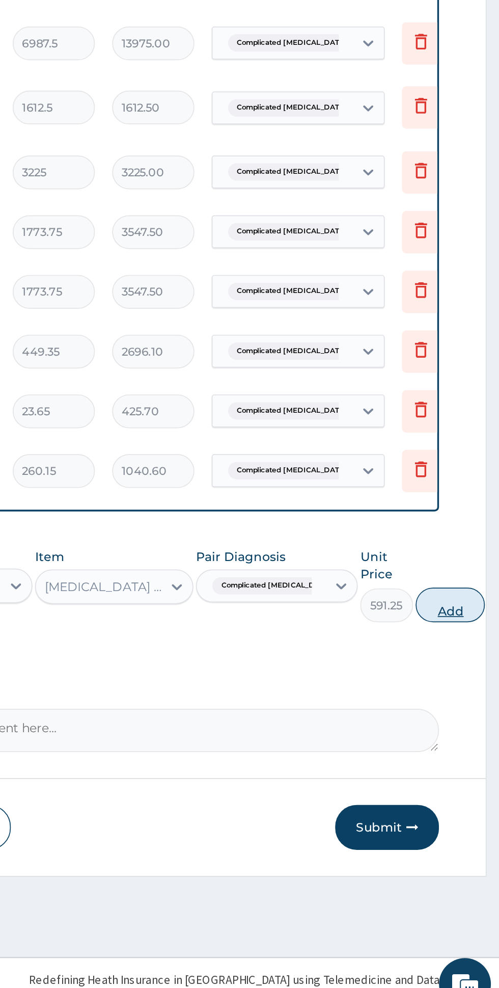
click at [454, 738] on button "Add" at bounding box center [470, 744] width 41 height 20
type input "0"
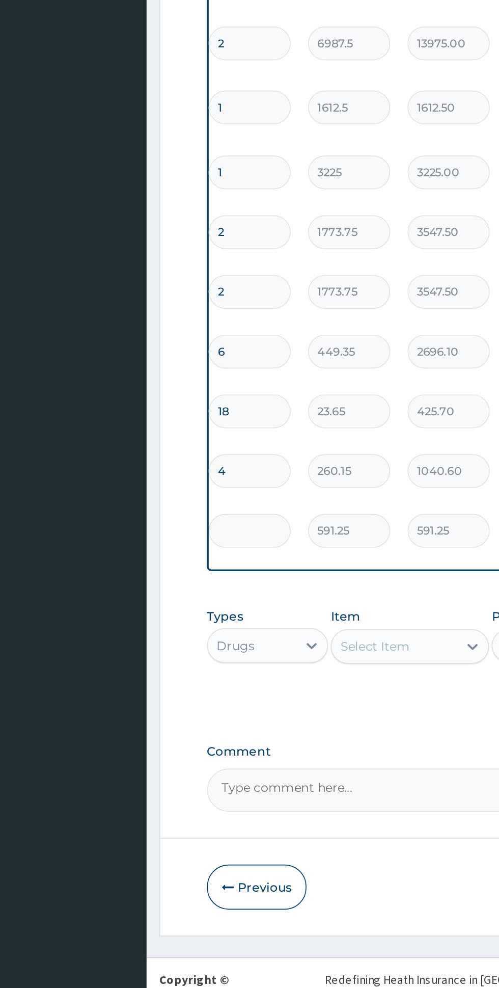
type input "0.00"
type input "2"
type input "1182.50"
type input "0.00"
type input "4"
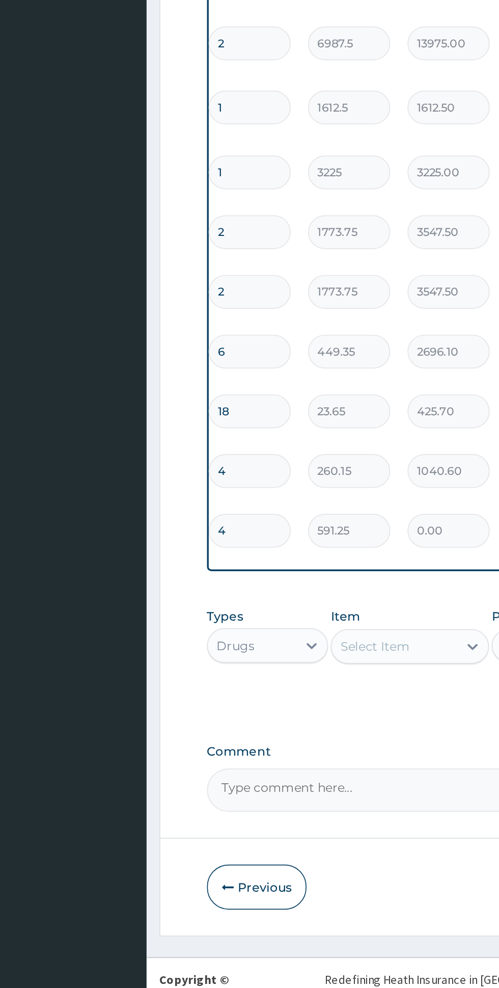
type input "2365.00"
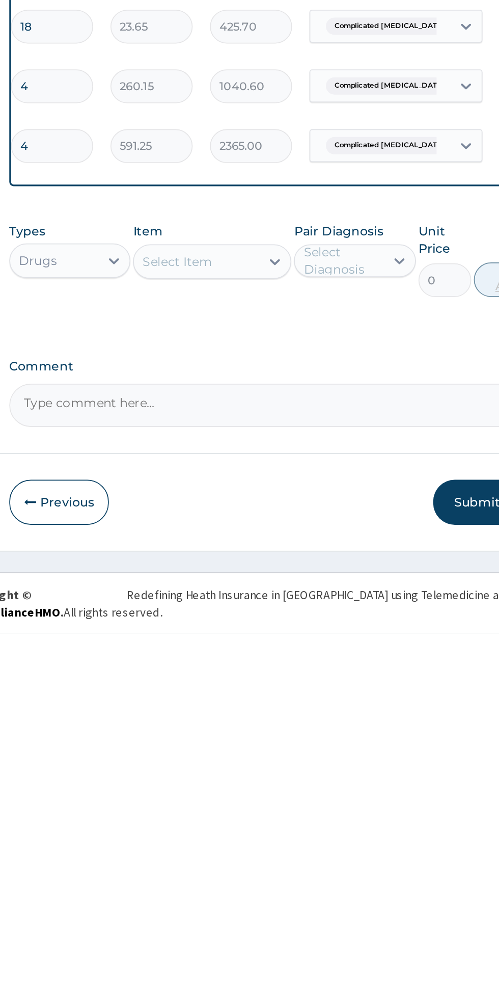
type input "4"
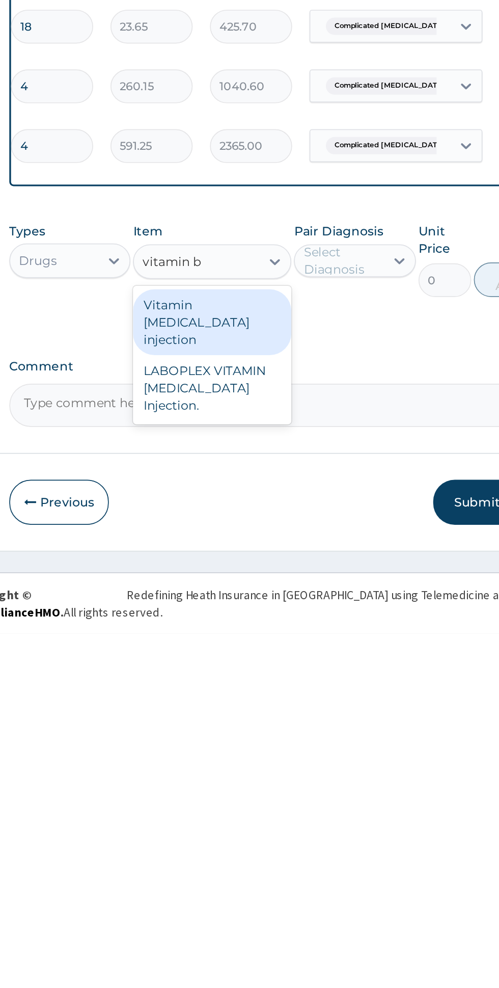
click at [301, 786] on div "Vitamin B complex injection" at bounding box center [272, 804] width 93 height 39
type input "vitamin b"
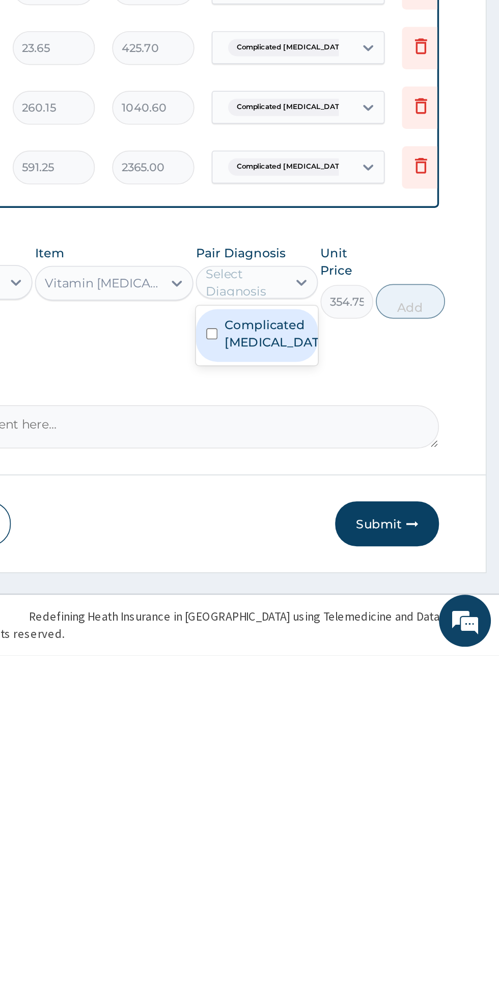
click at [379, 794] on label "Complicated malaria" at bounding box center [366, 798] width 59 height 20
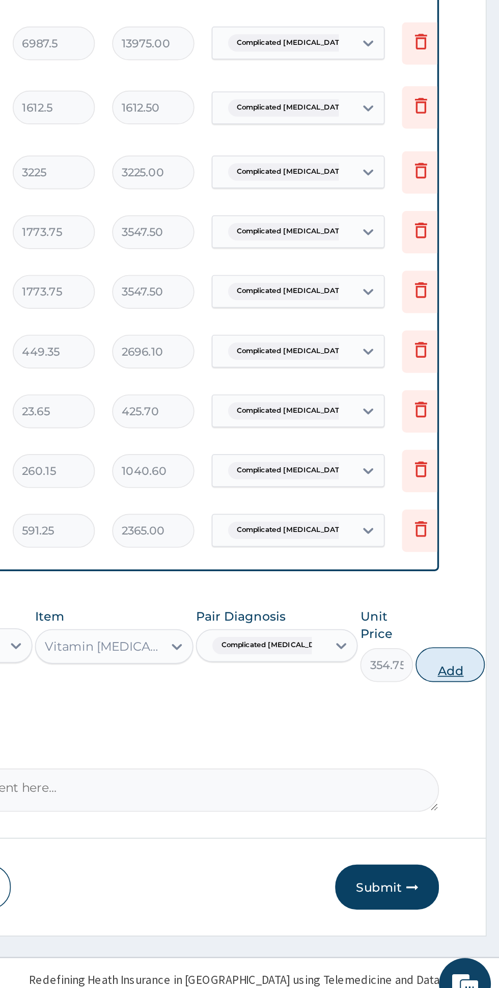
click at [460, 777] on button "Add" at bounding box center [470, 779] width 41 height 20
type input "0"
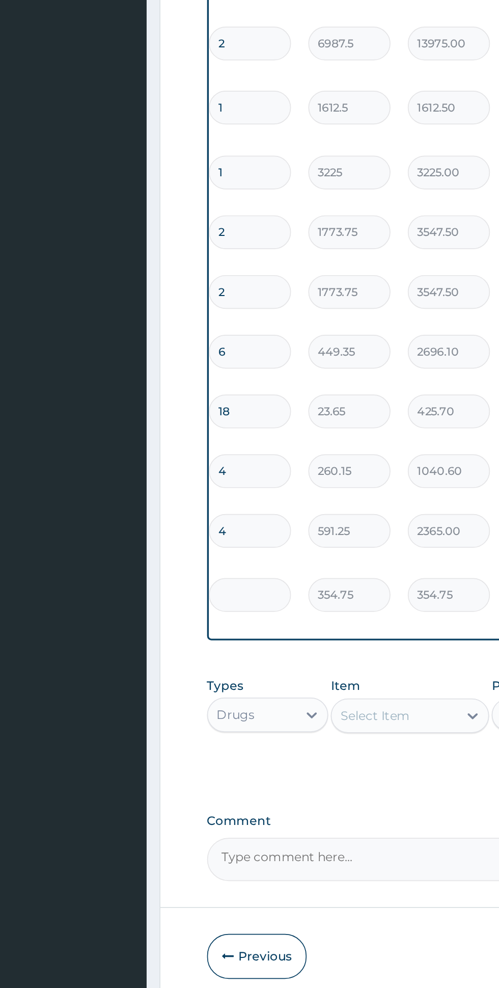
type input "0.00"
type input "4"
type input "1419.00"
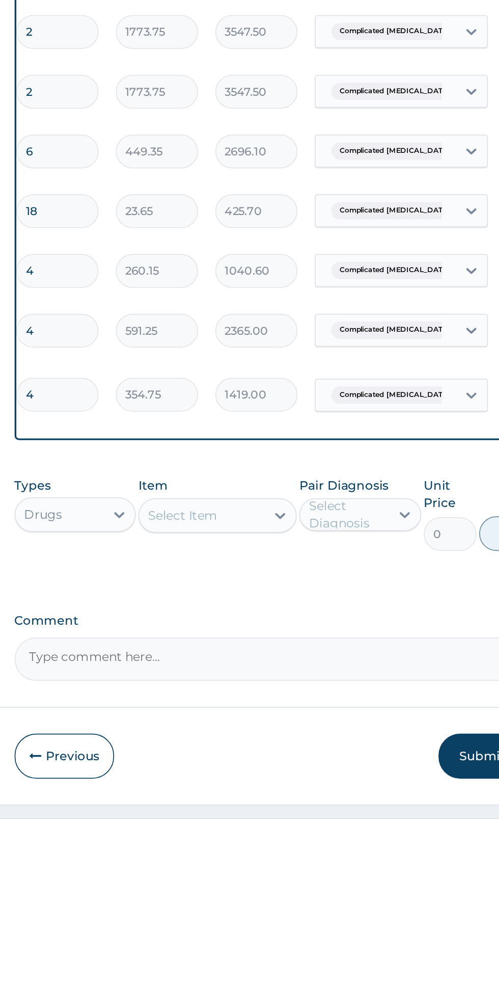
type input "4"
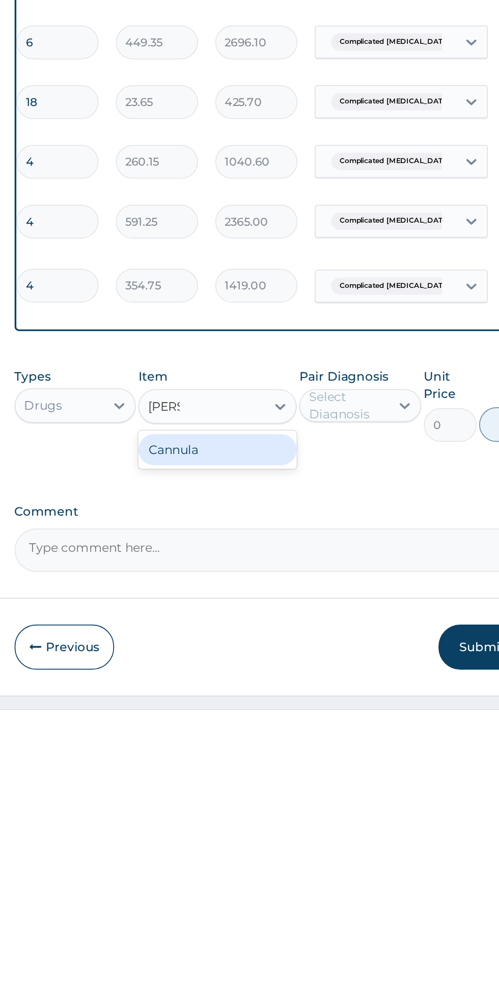
click at [289, 826] on div "Cannula" at bounding box center [272, 835] width 93 height 18
type input "cann"
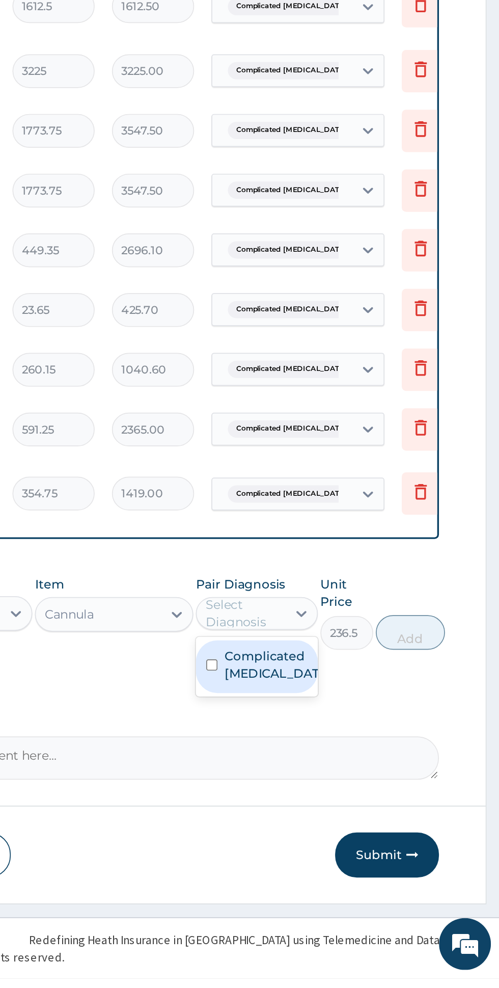
scroll to position [21, 0]
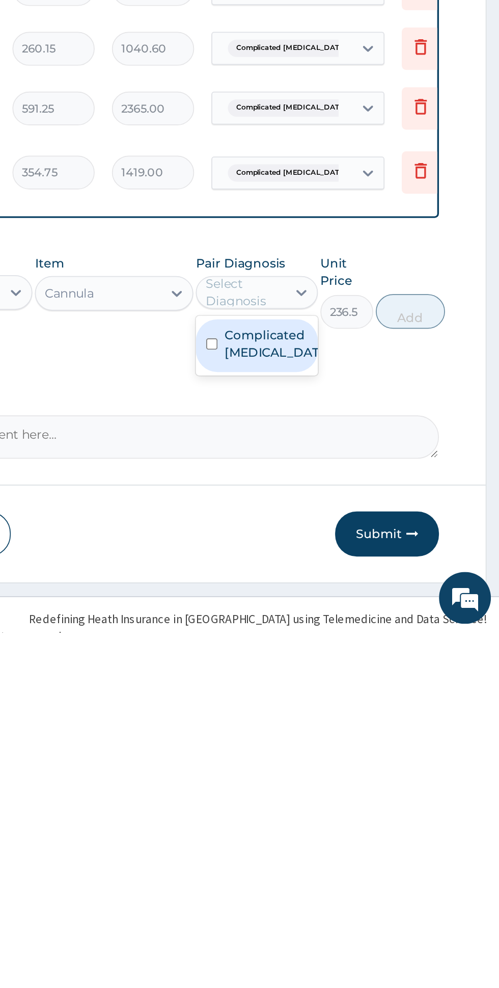
click at [370, 808] on label "Complicated malaria" at bounding box center [366, 818] width 59 height 20
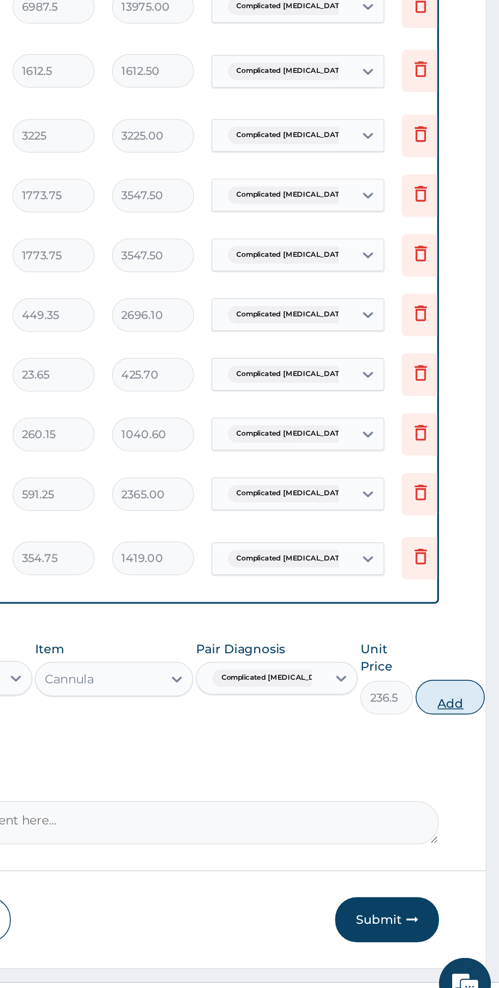
click at [456, 789] on button "Add" at bounding box center [470, 799] width 41 height 20
type input "0"
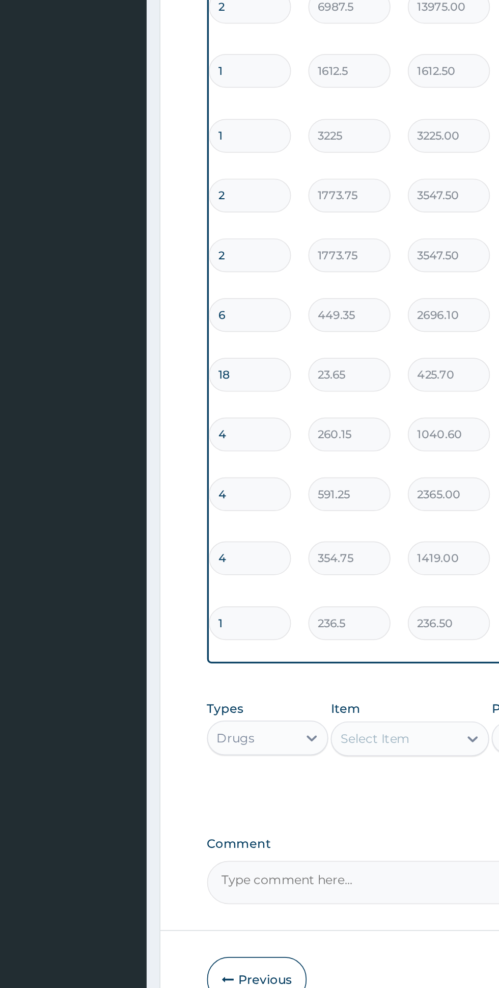
scroll to position [0, 0]
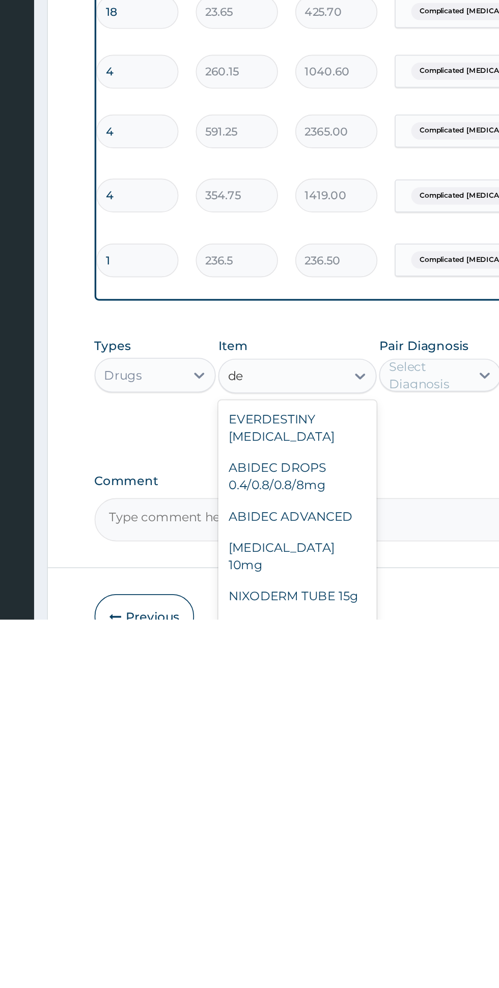
type input "d"
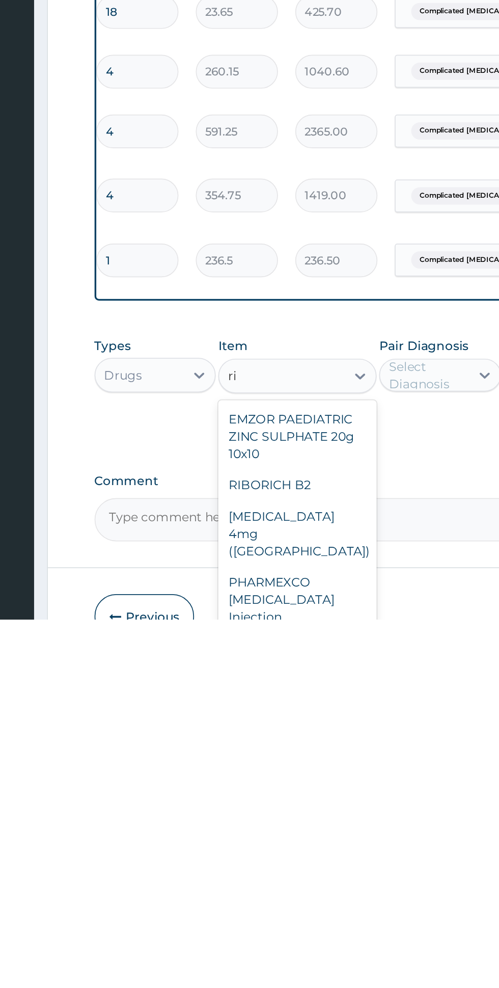
type input "r"
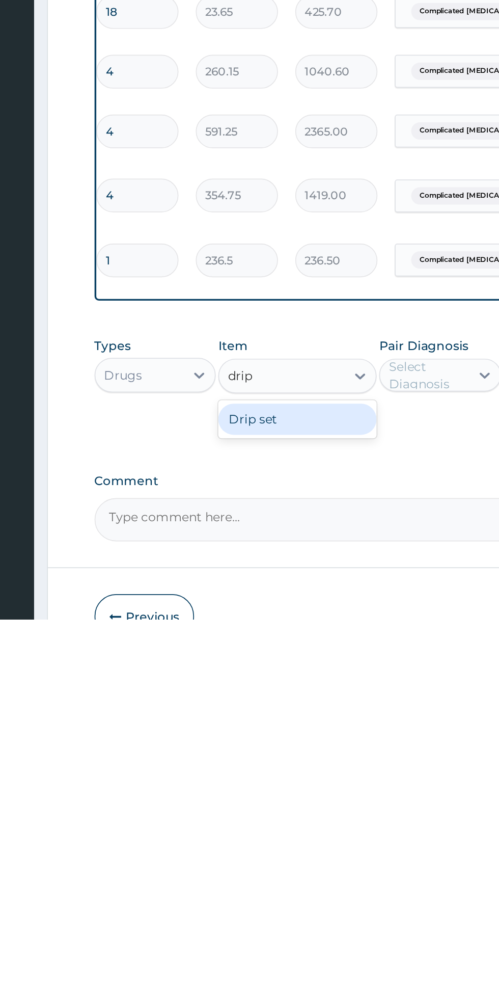
click at [284, 865] on div "Drip set" at bounding box center [272, 870] width 93 height 18
type input "drip"
type input "236.5"
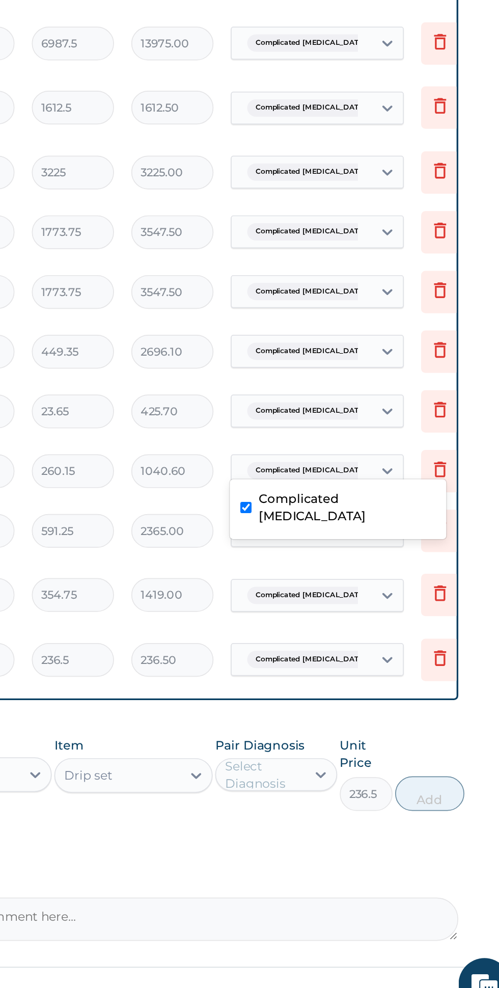
type input "y"
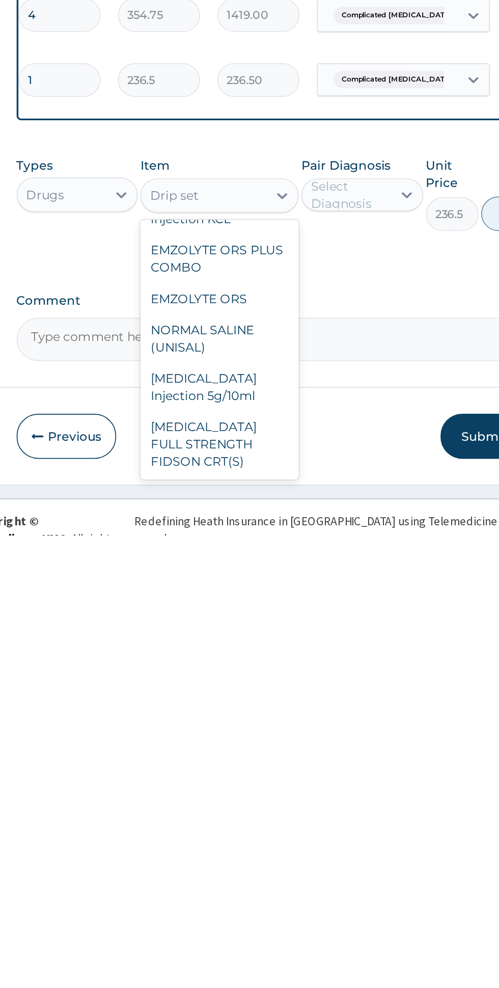
scroll to position [57, 0]
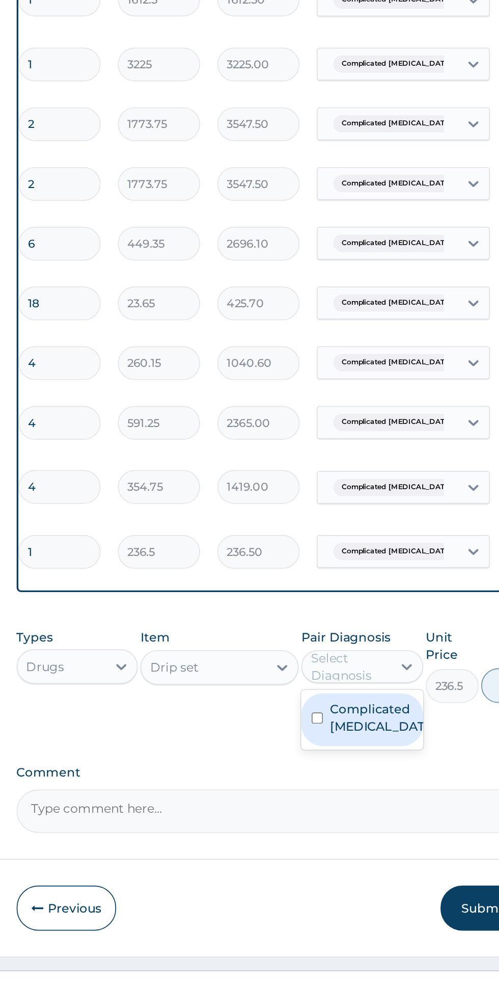
scroll to position [0, 0]
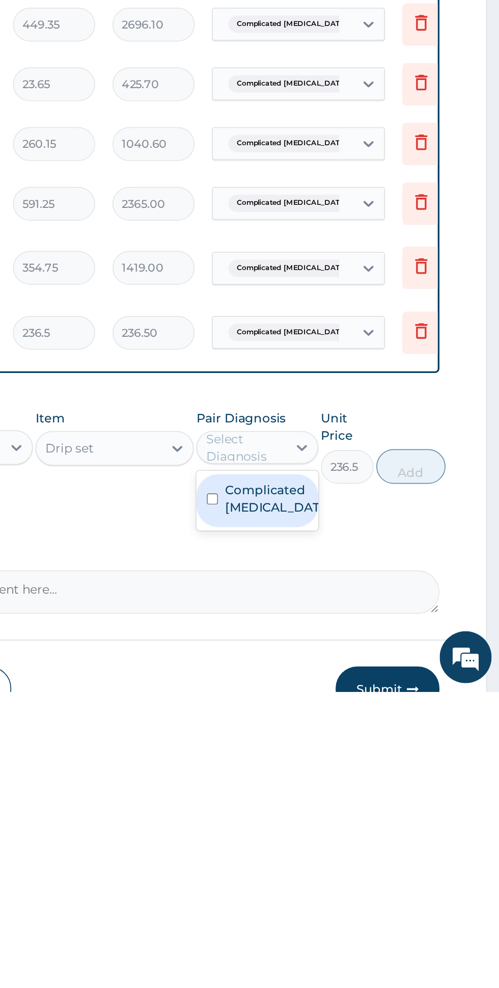
click at [369, 864] on label "Complicated malaria" at bounding box center [366, 874] width 59 height 20
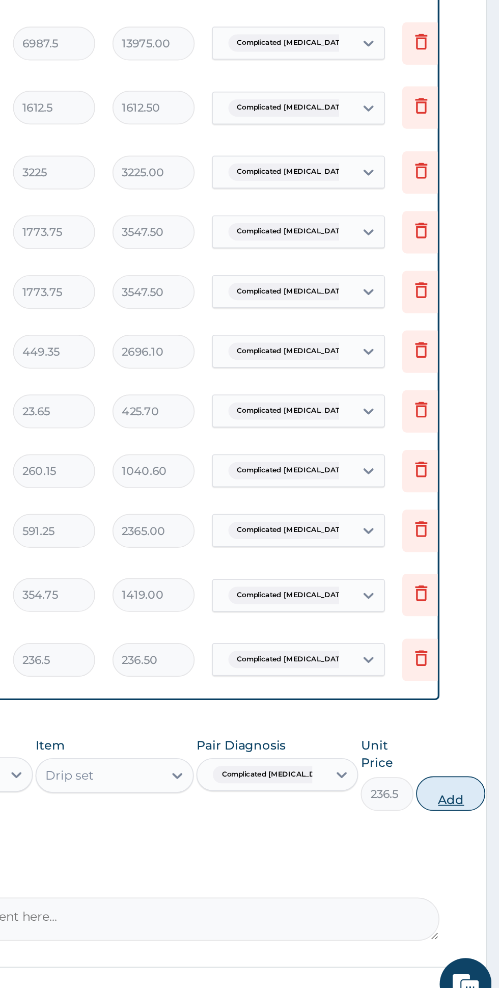
click at [457, 845] on button "Add" at bounding box center [470, 855] width 41 height 20
type input "0"
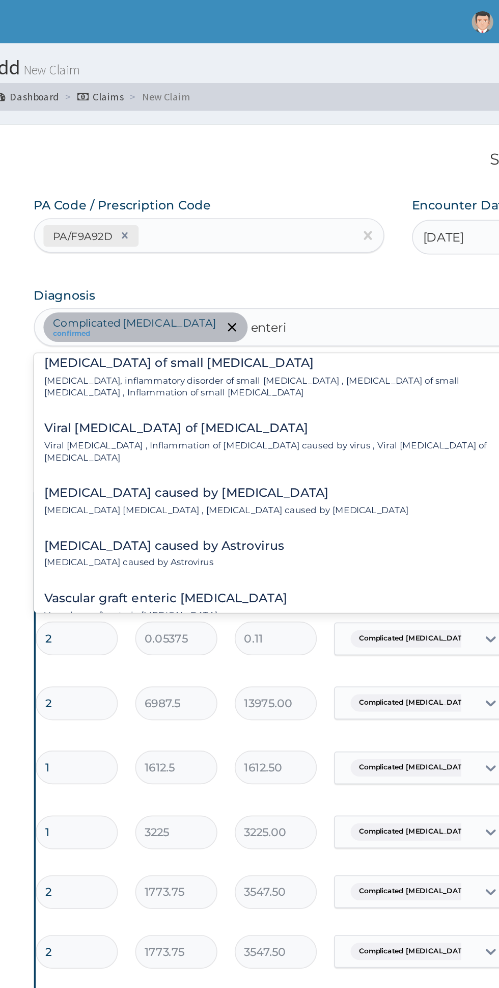
scroll to position [995, 0]
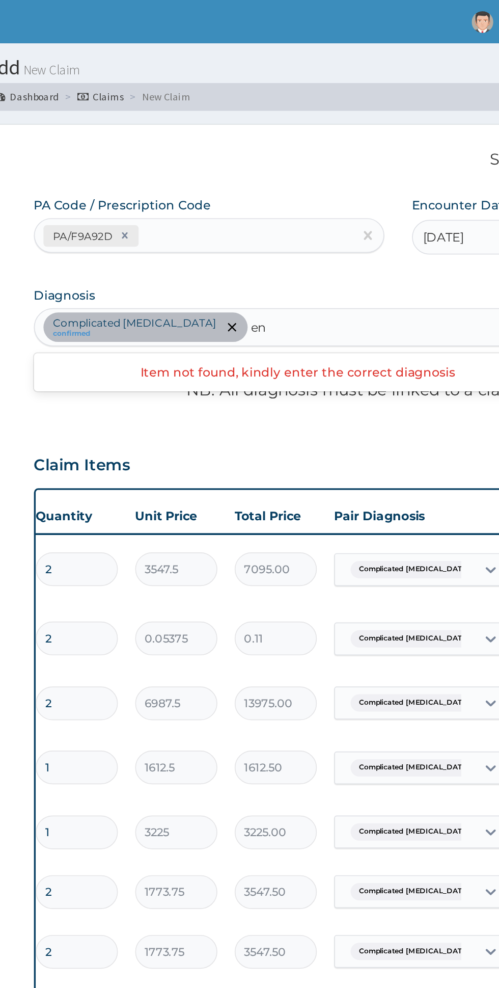
type input "e"
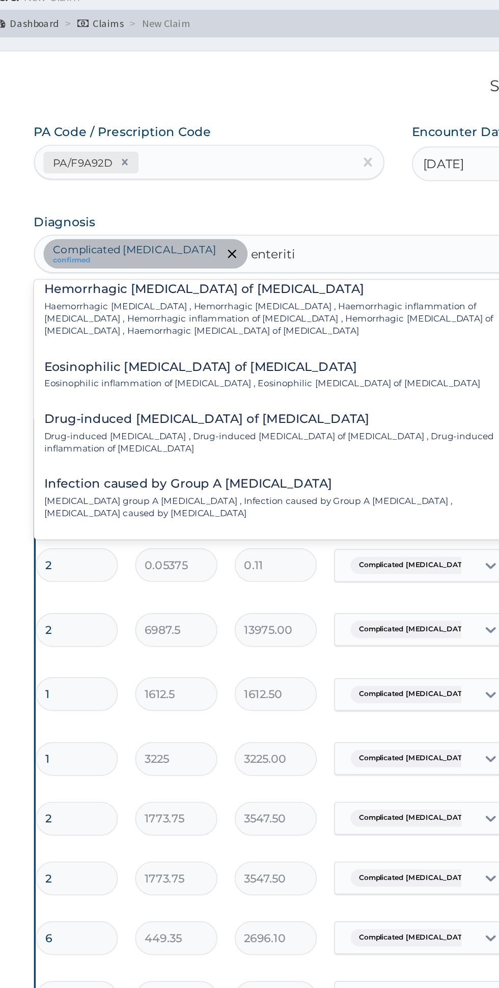
scroll to position [1299, 0]
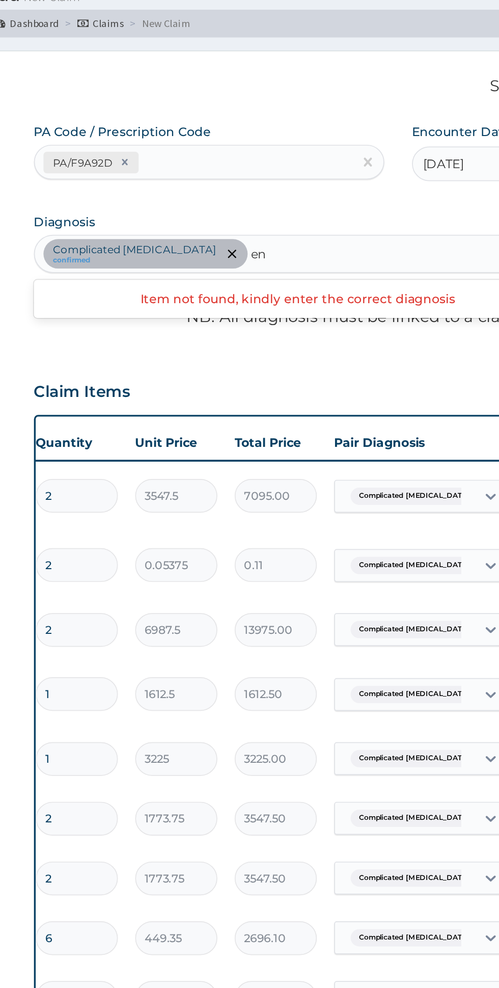
type input "e"
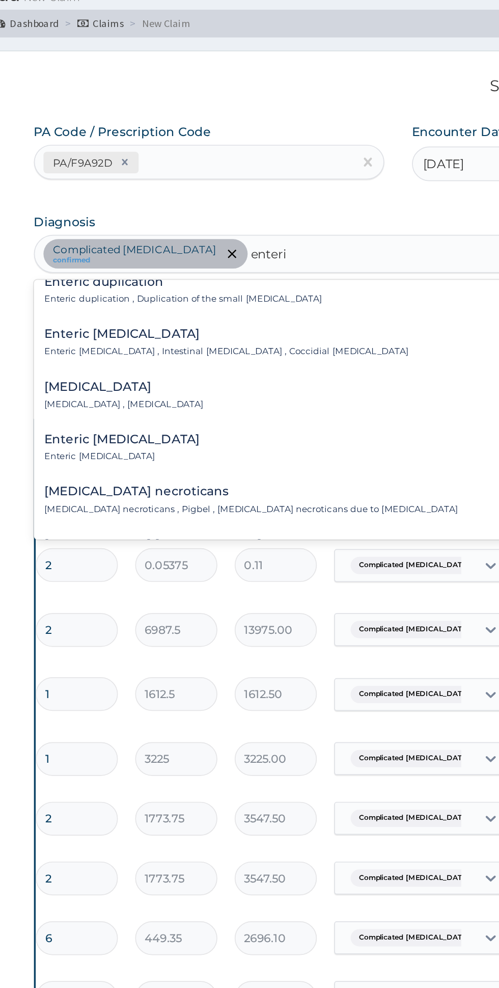
scroll to position [118, 0]
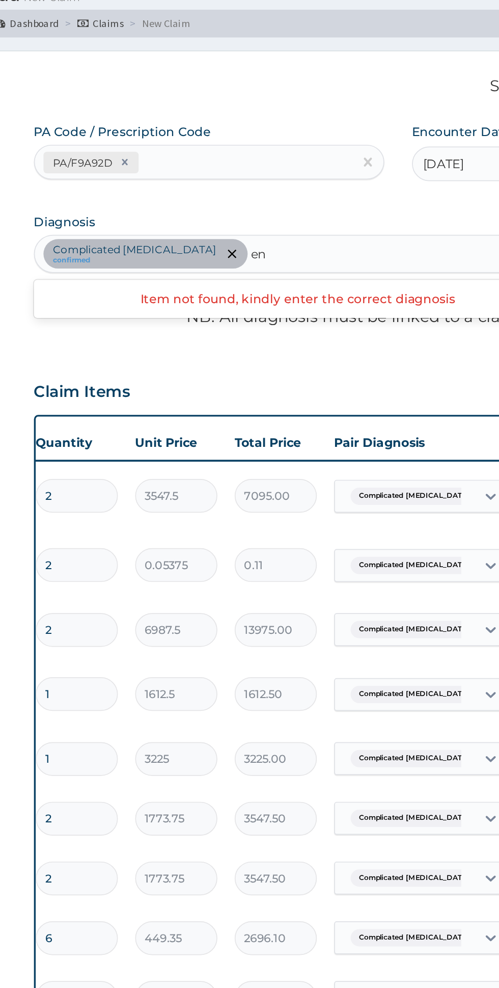
type input "e"
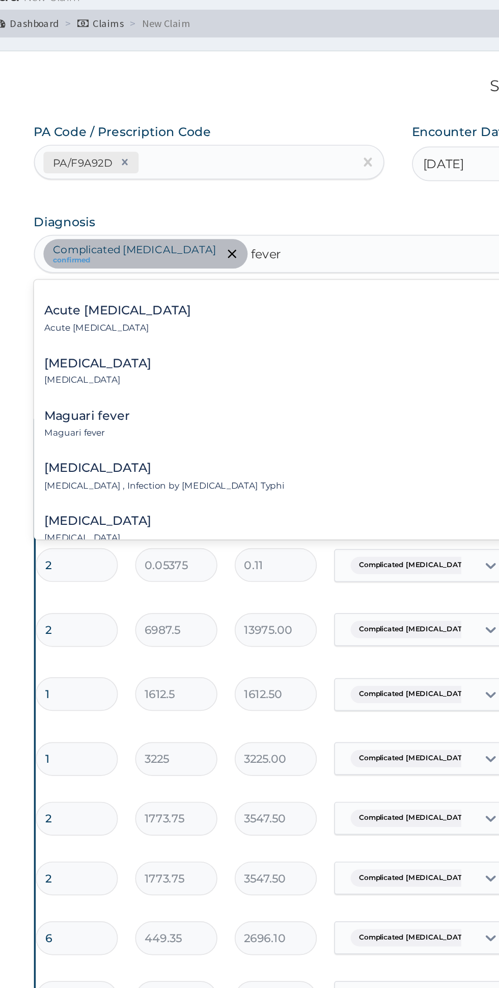
scroll to position [1309, 0]
click at [314, 314] on div "Typhoid fever Typhoid fever , Infection by Salmonella Typhi" at bounding box center [308, 323] width 299 height 18
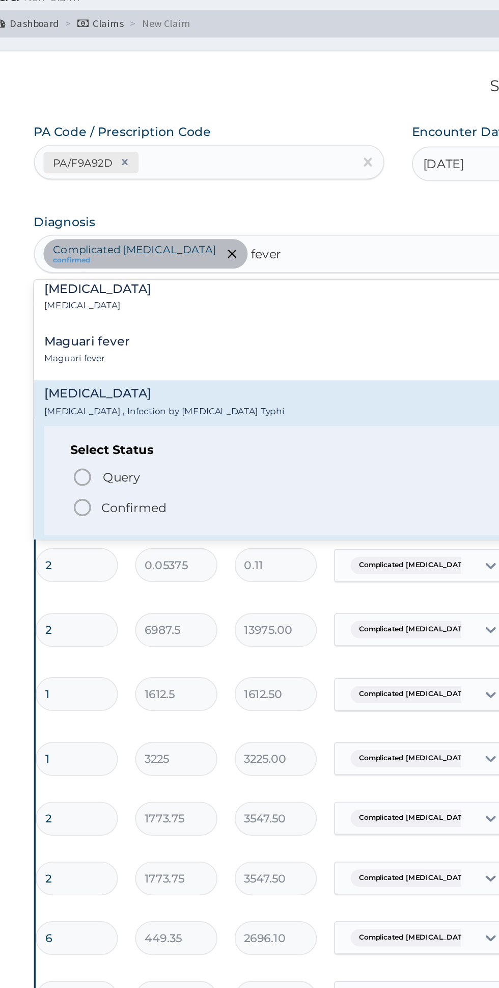
scroll to position [1353, 0]
click at [268, 335] on span "Confirmed" at bounding box center [308, 341] width 267 height 12
type input "fever"
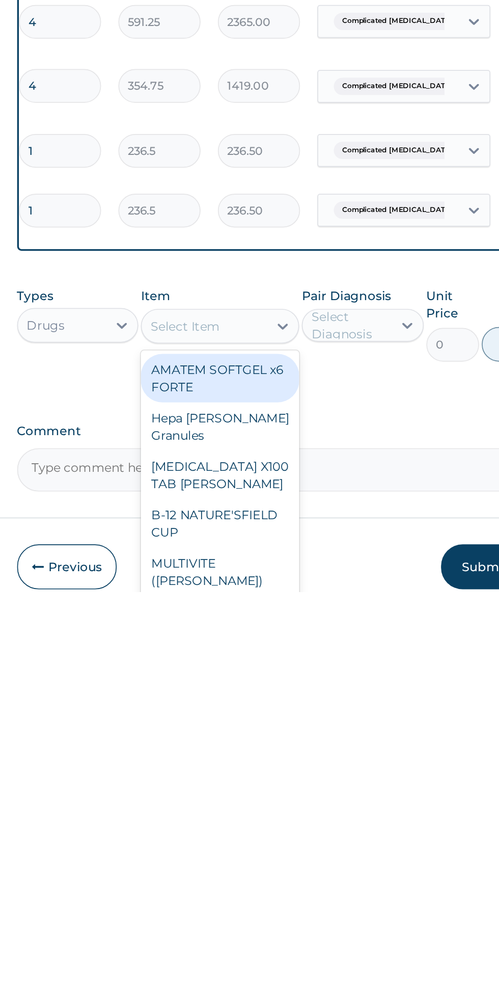
scroll to position [52, 0]
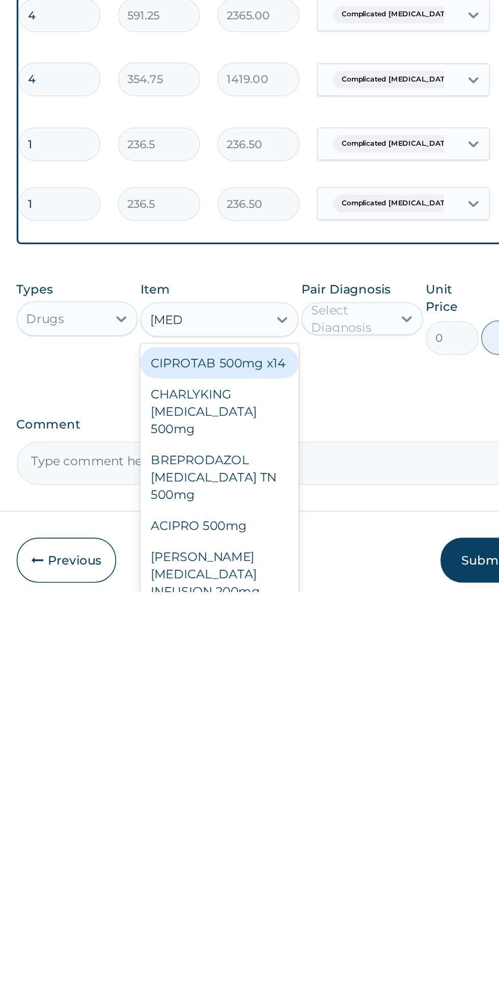
click at [315, 846] on div "CIPROTAB 500mg x14" at bounding box center [272, 853] width 93 height 18
type input "cipro"
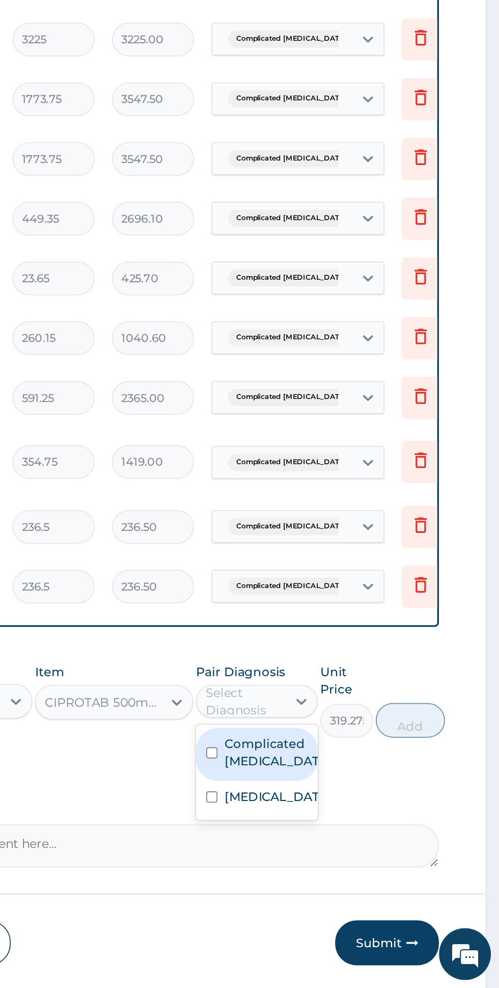
scroll to position [61, 0]
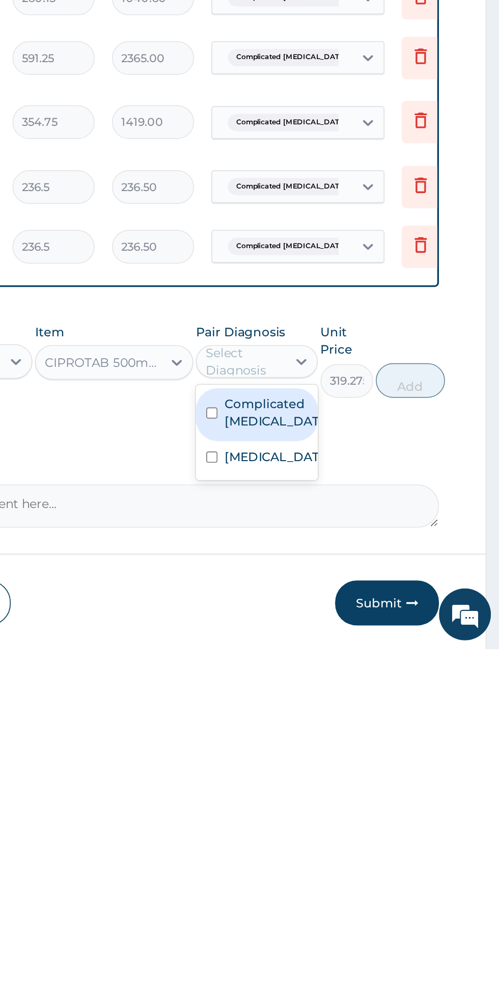
click at [380, 870] on label "Typhoid fever" at bounding box center [366, 875] width 59 height 10
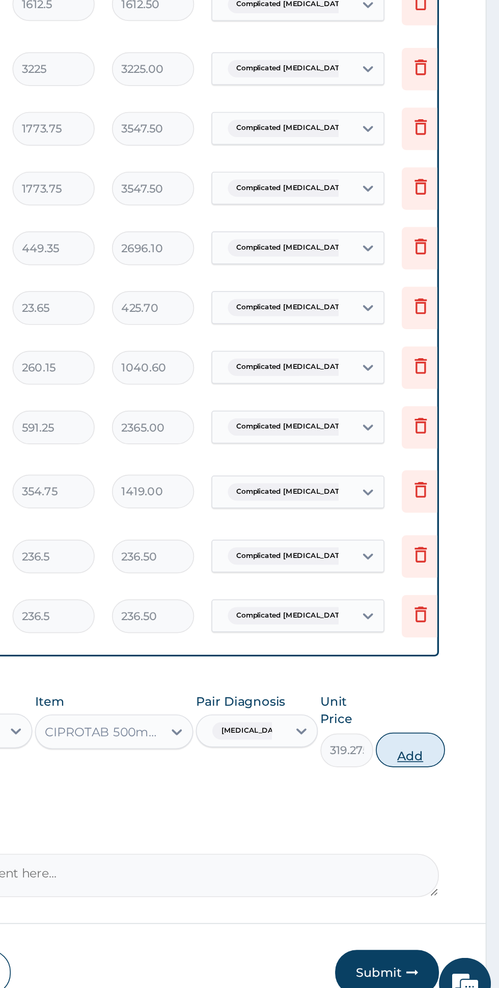
click at [450, 820] on button "Add" at bounding box center [446, 830] width 41 height 20
type input "0"
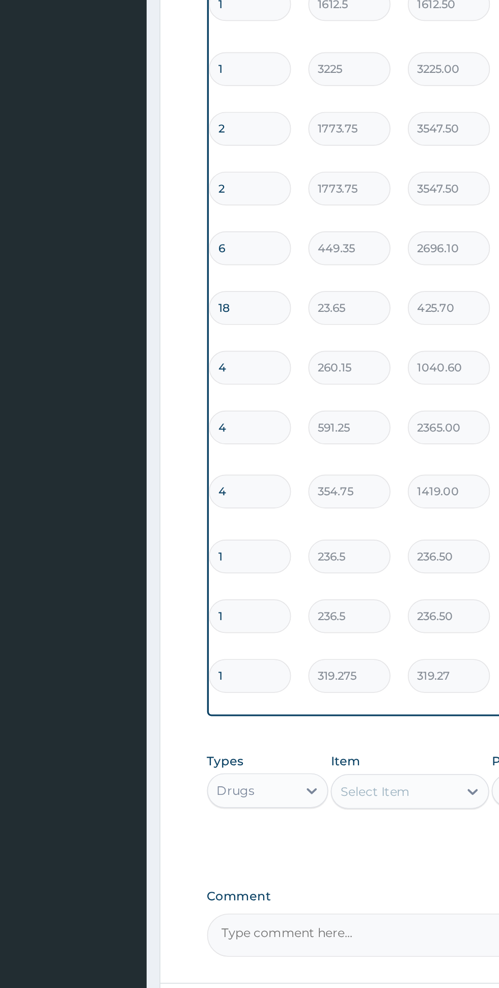
scroll to position [0, 0]
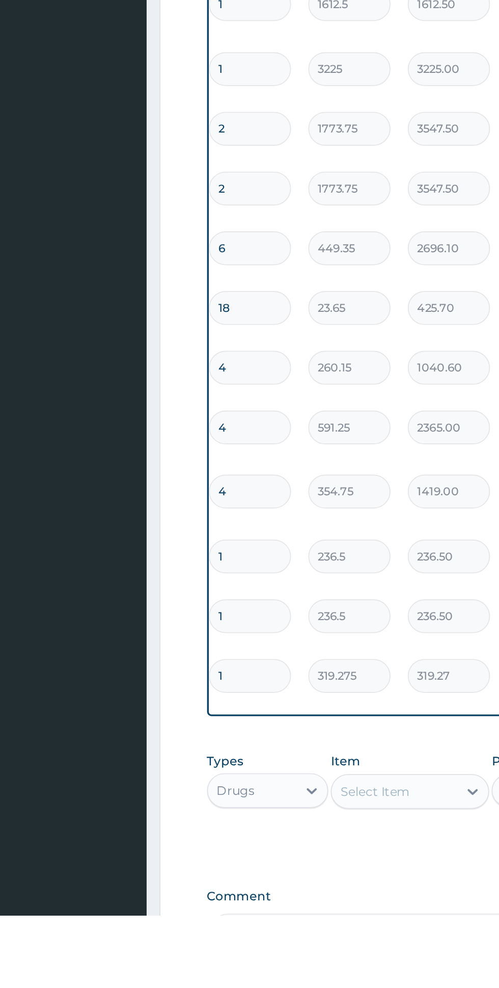
type input "14"
type input "4469.85"
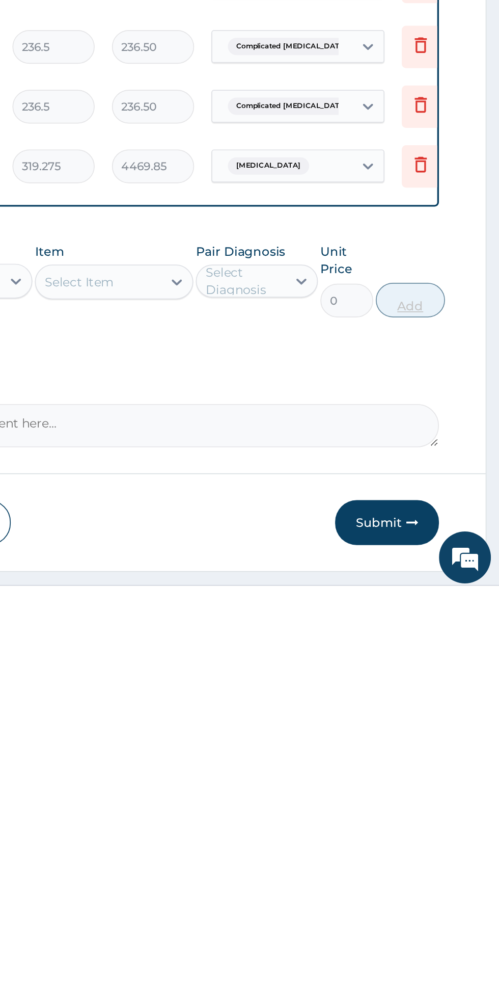
scroll to position [128, 0]
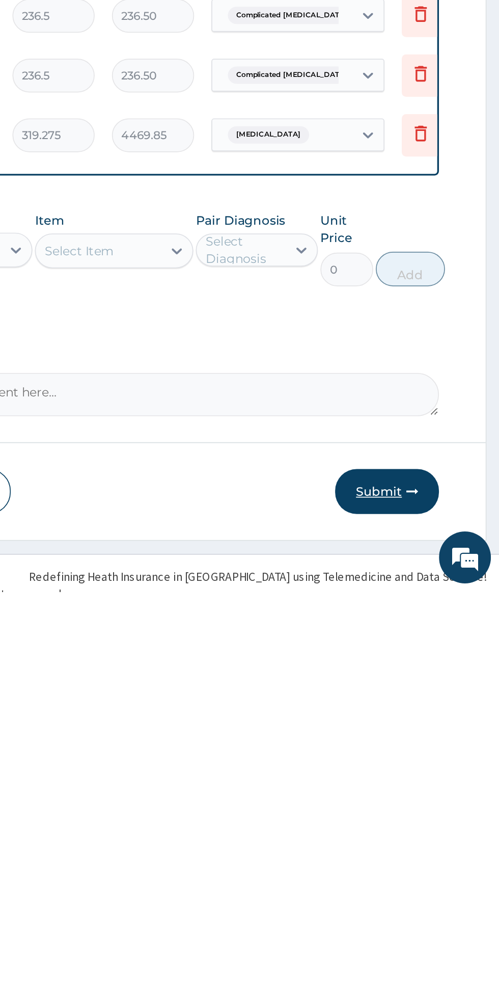
click at [427, 916] on button "Submit" at bounding box center [432, 929] width 61 height 26
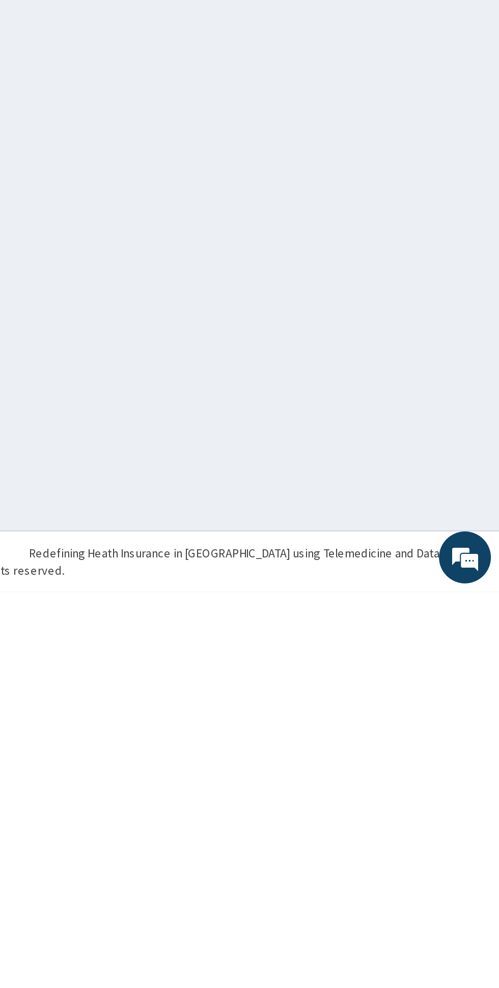
scroll to position [0, 0]
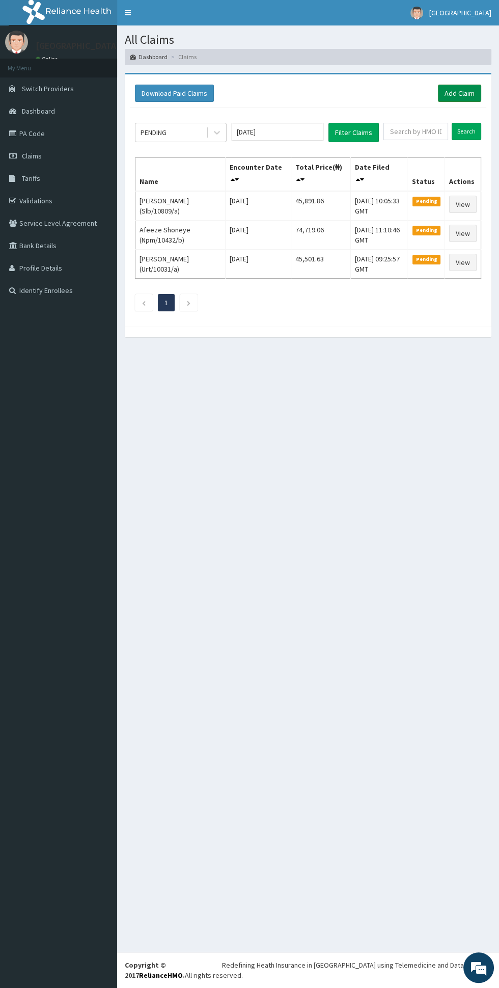
click at [467, 86] on link "Add Claim" at bounding box center [459, 93] width 43 height 17
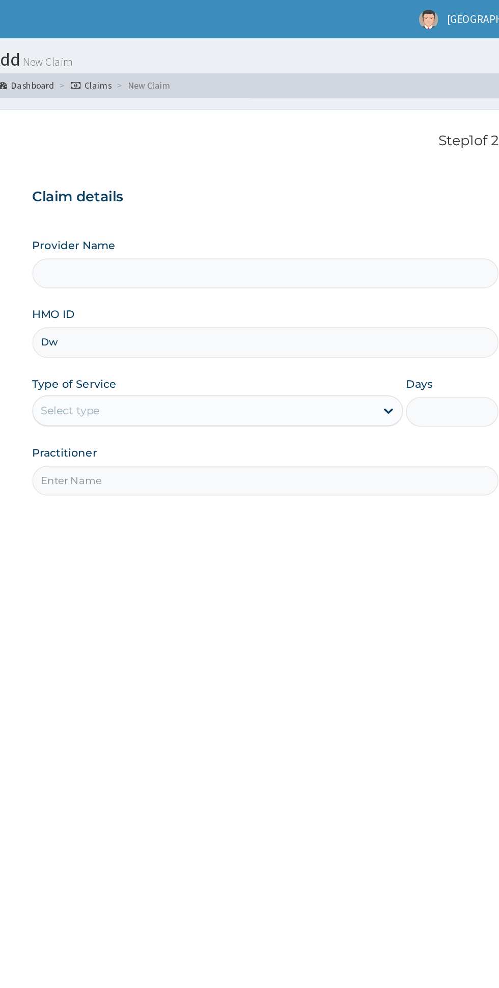
type input "Dwp"
type input "[GEOGRAPHIC_DATA]"
type input "Dwp/10046/b"
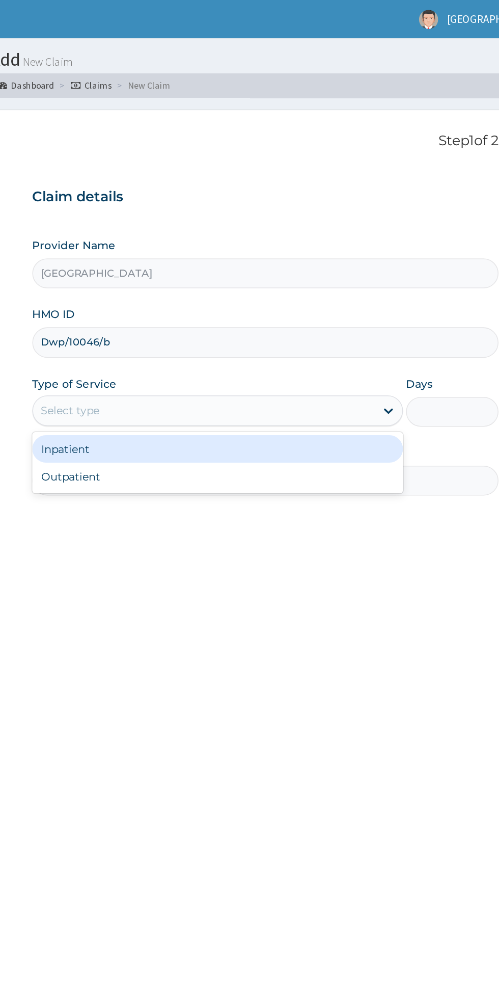
click at [194, 319] on div "Outpatient" at bounding box center [276, 317] width 247 height 18
type input "1"
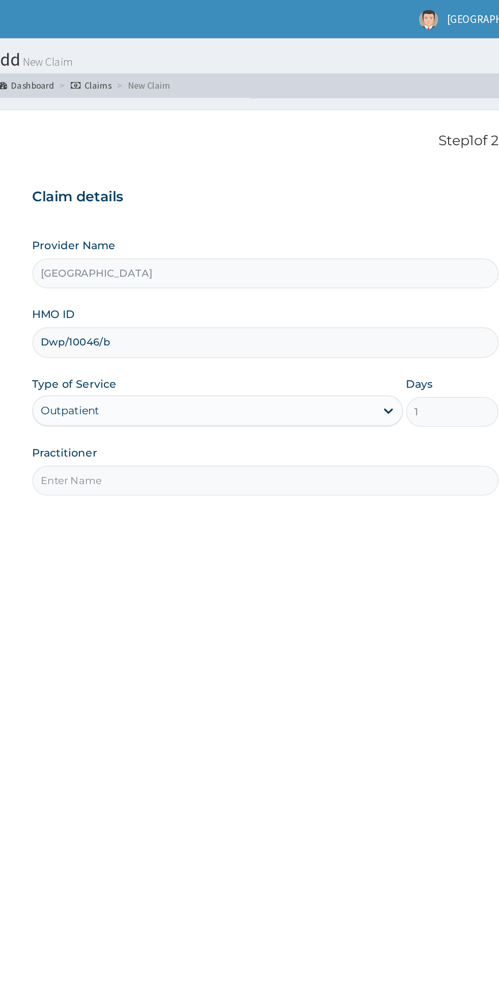
click at [202, 319] on input "Practitioner" at bounding box center [308, 320] width 311 height 20
type input "Dr [PERSON_NAME]"
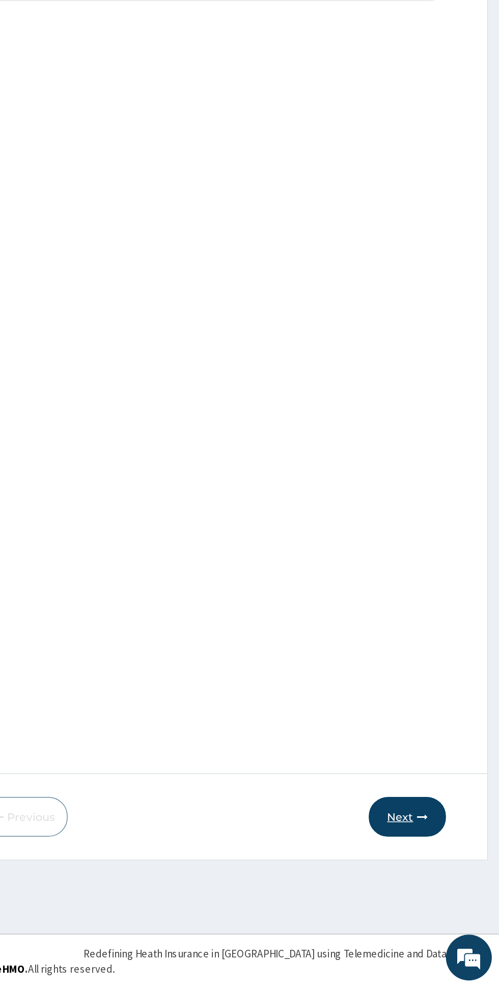
click at [444, 871] on icon "button" at bounding box center [447, 873] width 7 height 7
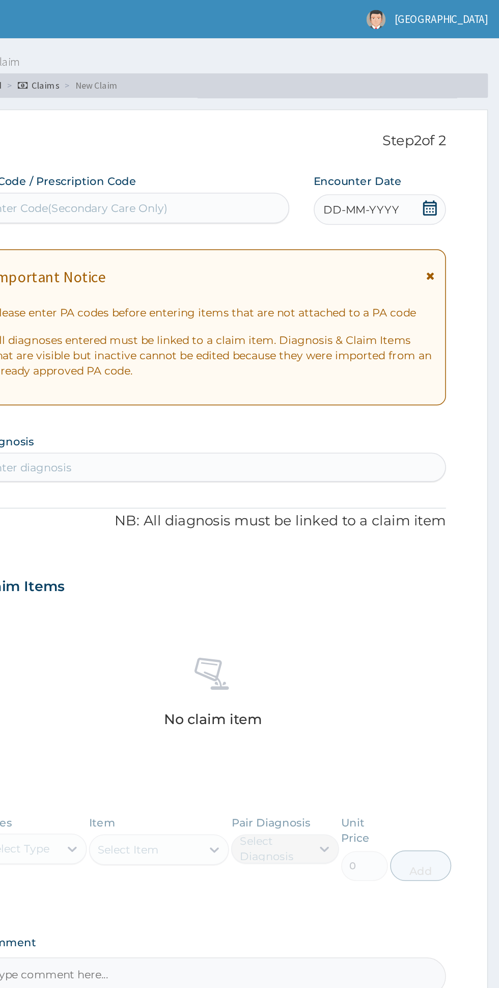
click at [453, 182] on icon at bounding box center [453, 183] width 6 height 7
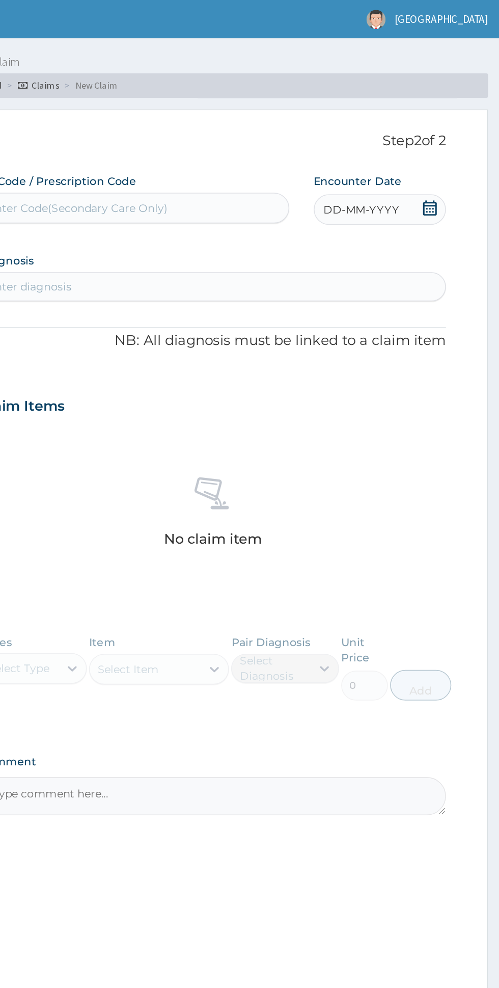
click at [460, 133] on div "DD-MM-YYYY" at bounding box center [419, 139] width 88 height 20
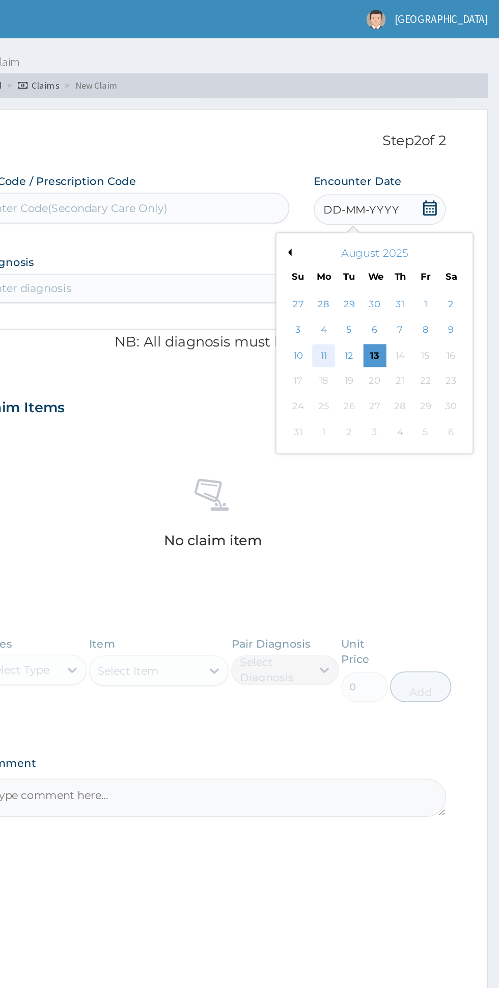
click at [380, 233] on div "11" at bounding box center [381, 236] width 15 height 15
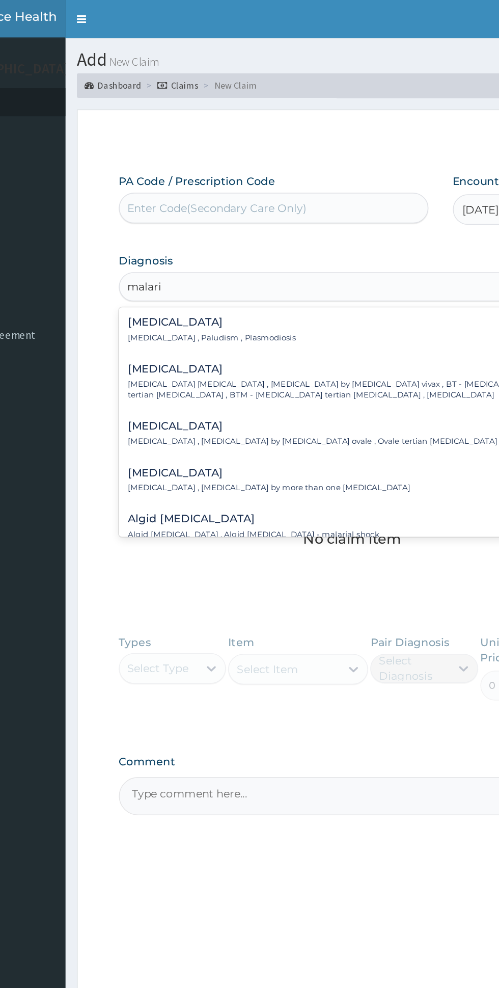
click at [295, 221] on div "Malaria Malaria , Paludism , Plasmodiosis" at bounding box center [308, 220] width 299 height 18
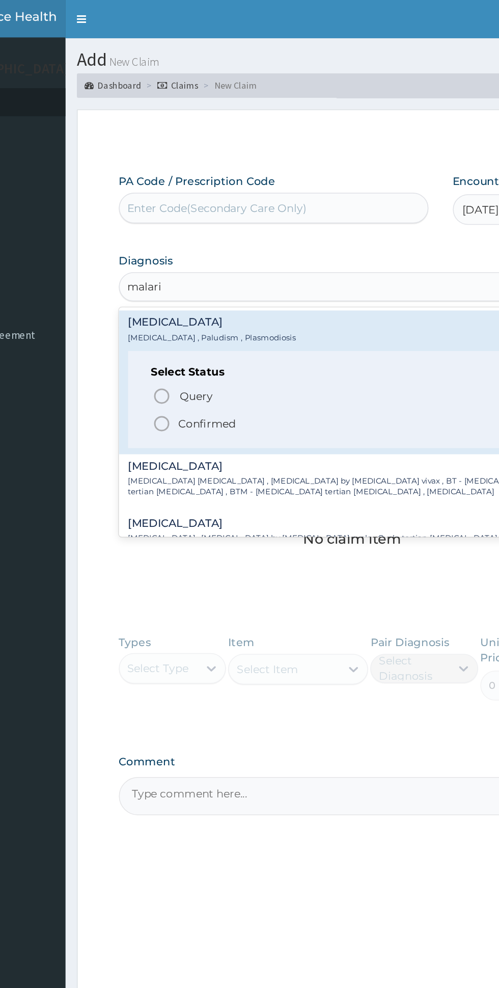
click at [257, 284] on span "Confirmed" at bounding box center [308, 282] width 267 height 12
type input "malari"
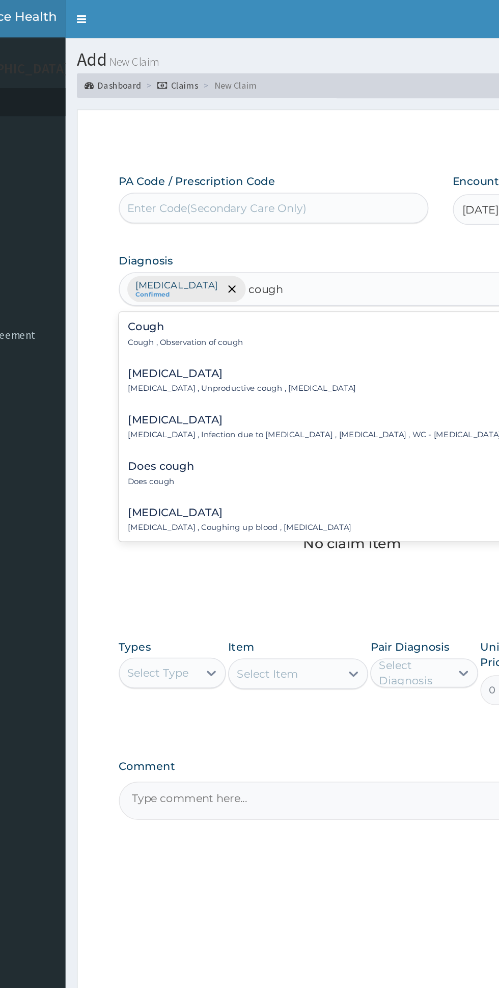
click at [254, 226] on div "Cough Cough , Observation of cough" at bounding box center [308, 223] width 299 height 18
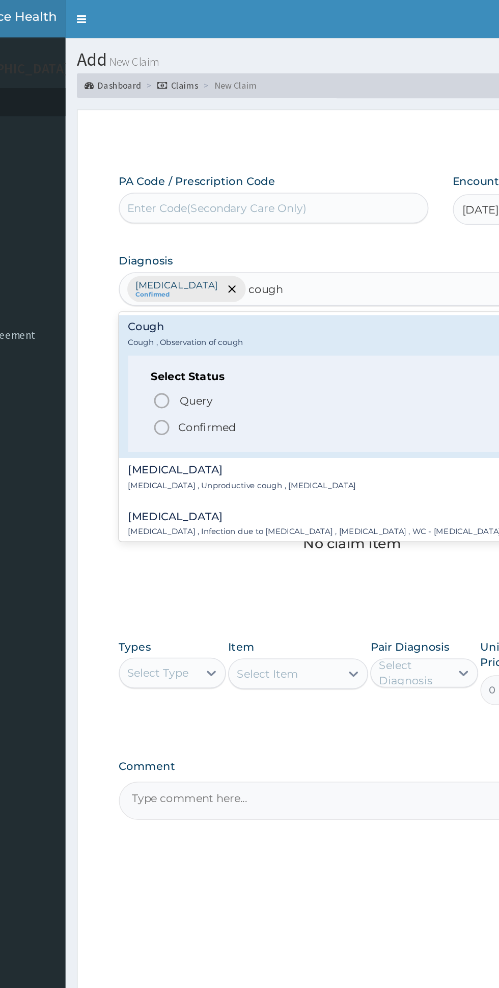
scroll to position [29, 0]
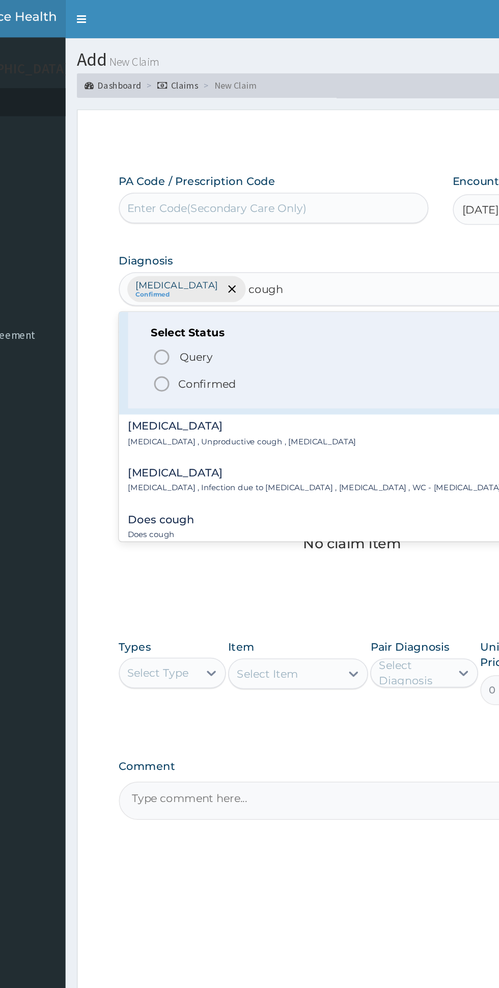
click at [248, 261] on span "Confirmed" at bounding box center [308, 256] width 267 height 12
type input "cough"
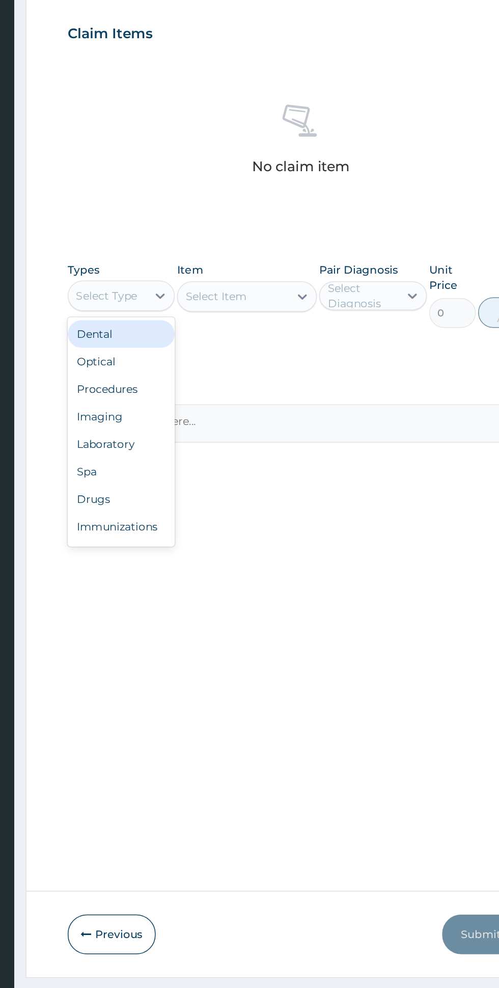
click at [203, 514] on div "Procedures" at bounding box center [188, 510] width 71 height 18
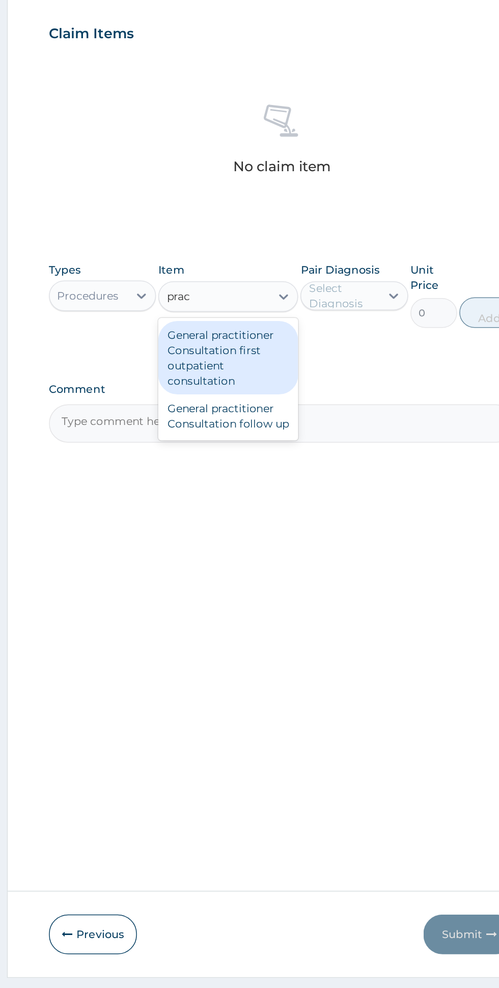
click at [251, 491] on div "General practitioner Consultation first outpatient consultation" at bounding box center [272, 489] width 93 height 49
type input "prac"
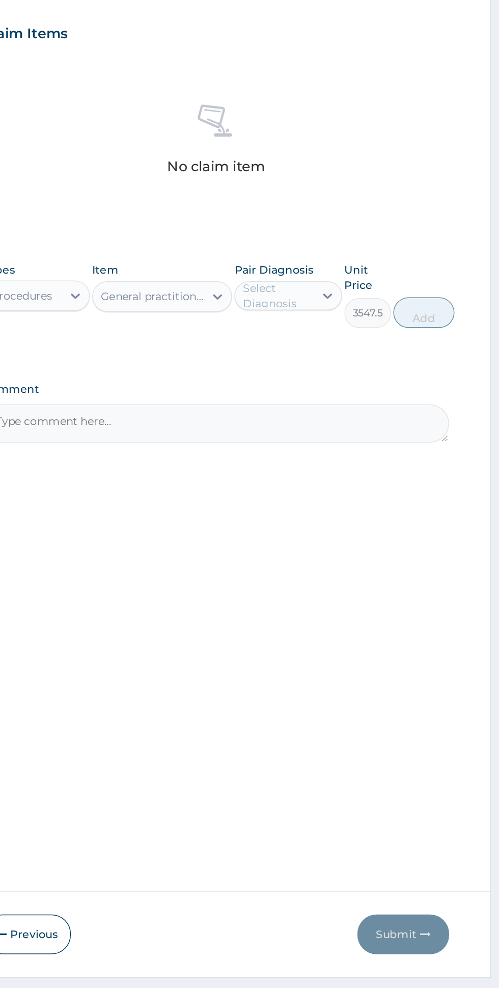
scroll to position [0, 0]
click at [333, 473] on input "checkbox" at bounding box center [330, 473] width 7 height 7
click at [459, 463] on button "Add" at bounding box center [446, 459] width 41 height 20
type input "0"
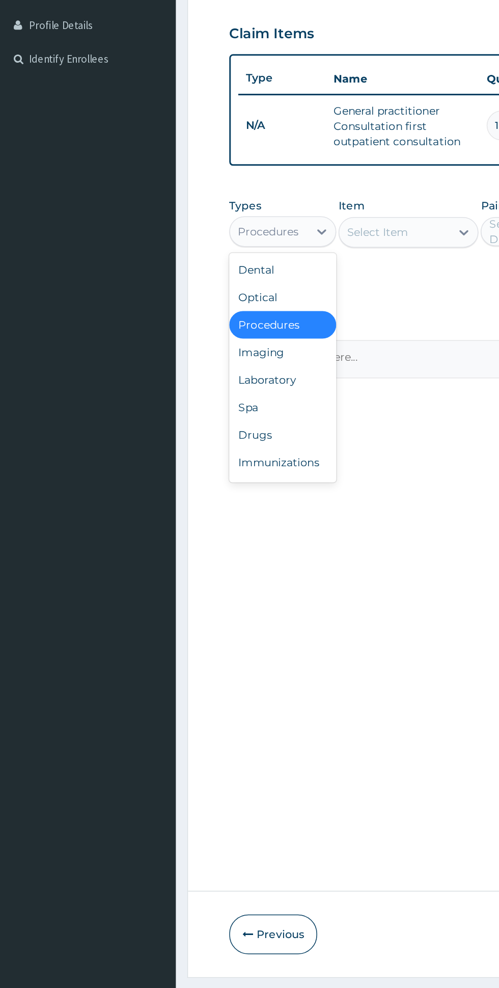
click at [155, 499] on div "Laboratory" at bounding box center [188, 504] width 71 height 18
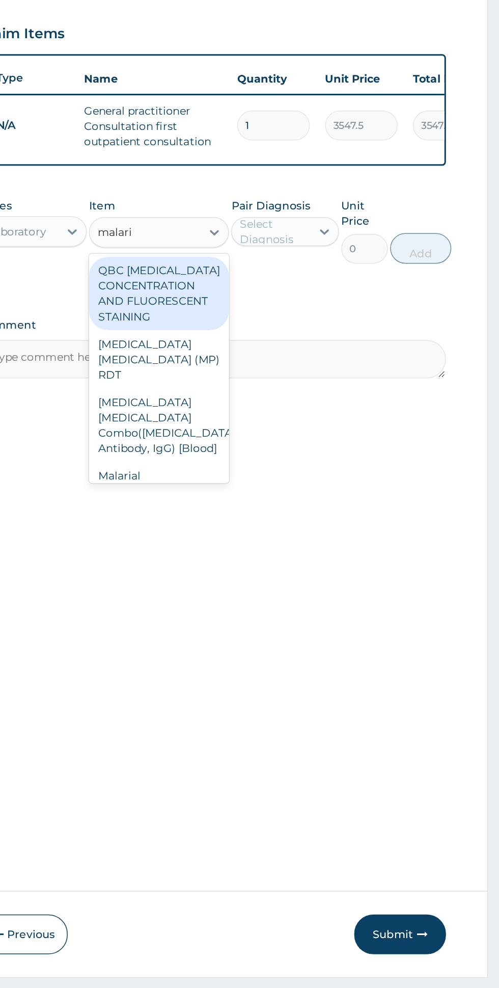
scroll to position [6, 0]
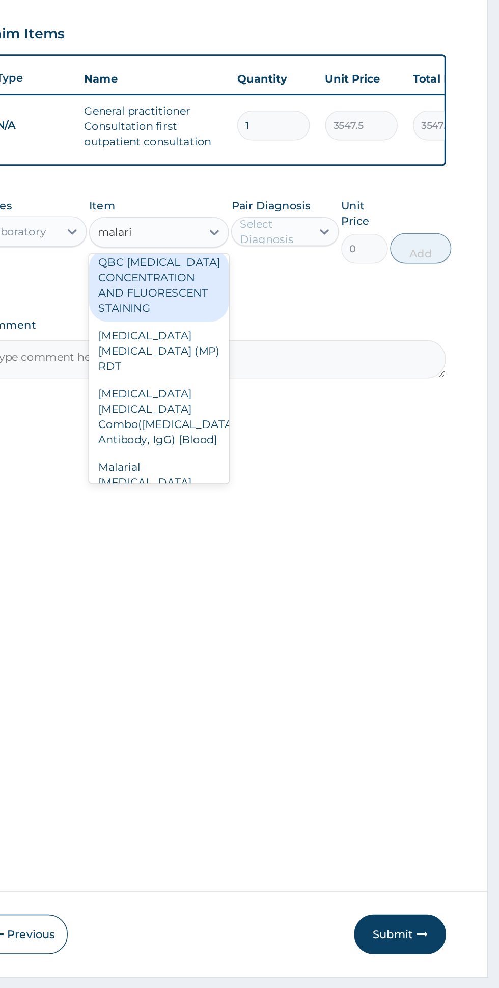
click at [264, 564] on div "Malarial Parasite Thick and thin films - [Blood]" at bounding box center [272, 577] width 93 height 49
type input "malari"
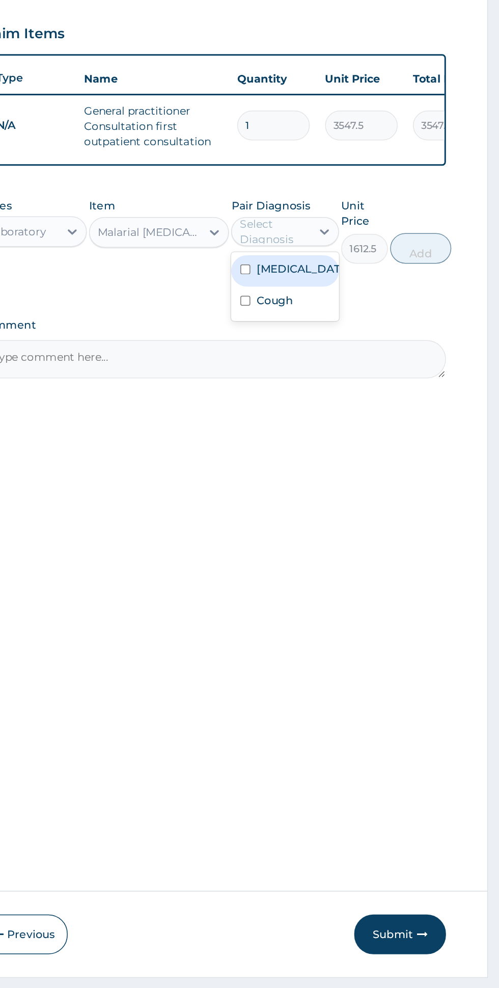
click at [345, 430] on label "[MEDICAL_DATA]" at bounding box center [366, 430] width 59 height 10
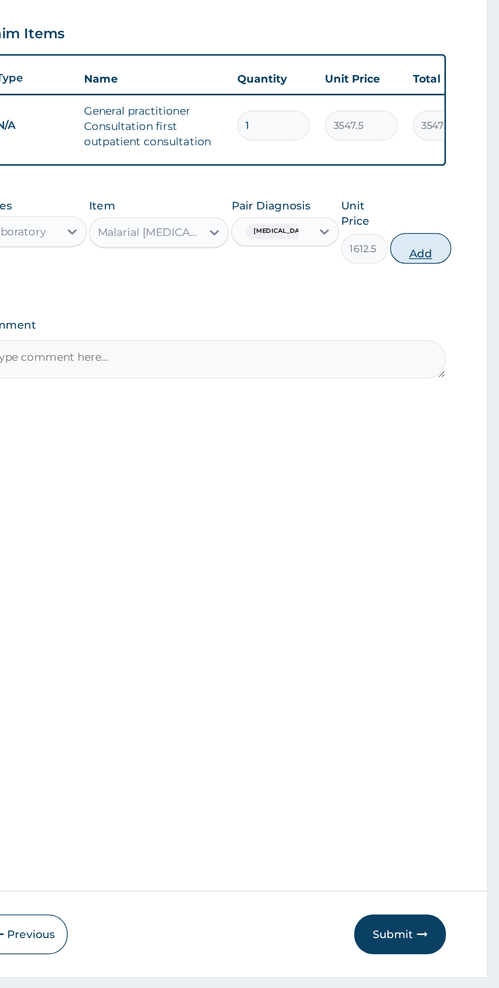
click at [442, 414] on button "Add" at bounding box center [446, 417] width 41 height 20
type input "0"
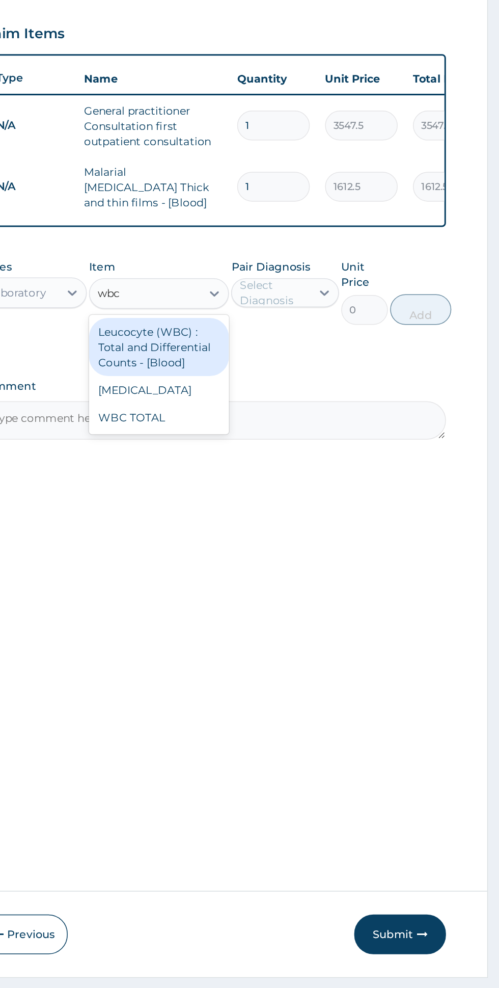
click at [241, 521] on div "WBC TOTAL" at bounding box center [272, 529] width 93 height 18
type input "wbc"
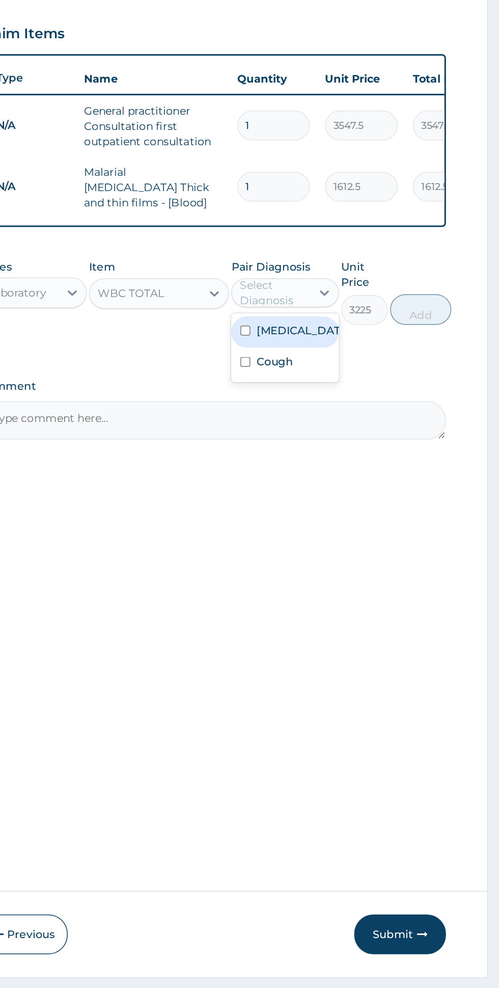
click at [347, 466] on label "[MEDICAL_DATA]" at bounding box center [366, 471] width 59 height 10
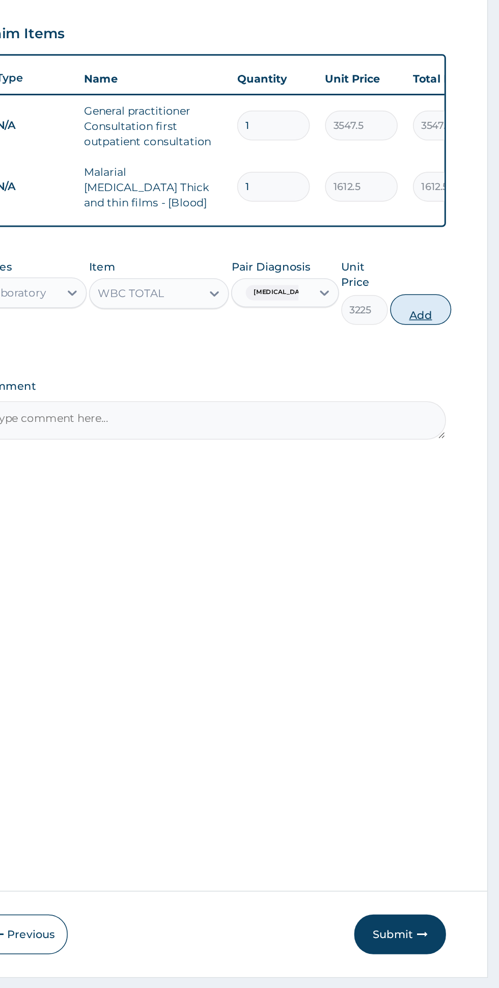
click at [445, 448] on button "Add" at bounding box center [446, 457] width 41 height 20
type input "0"
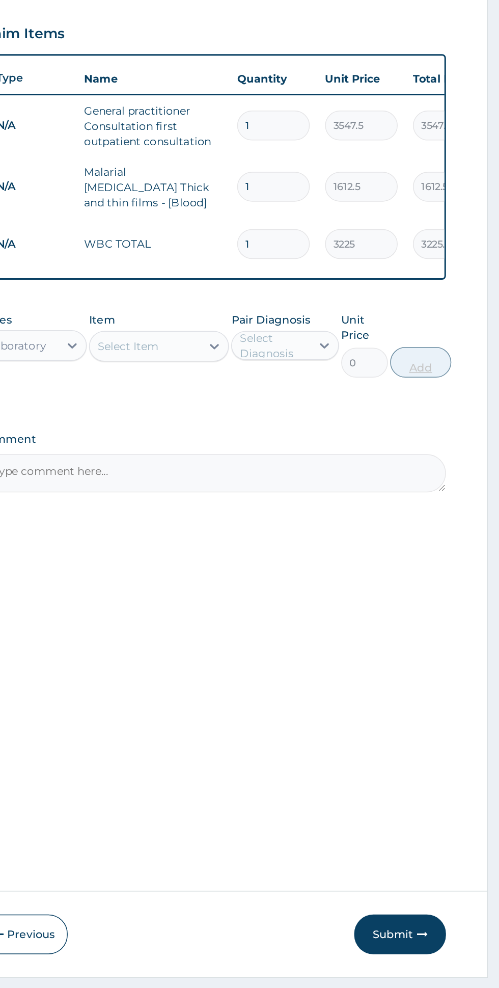
scroll to position [0, 0]
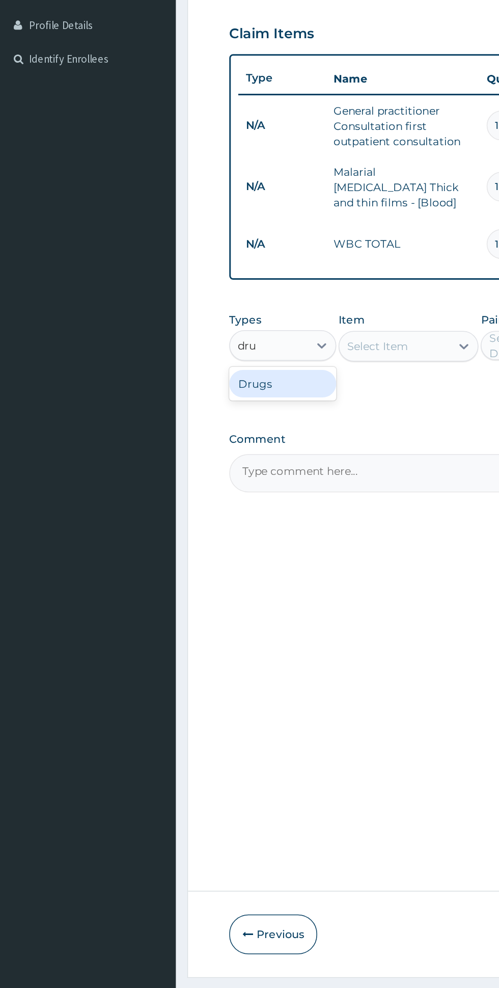
click at [181, 509] on div "Drugs" at bounding box center [188, 507] width 71 height 18
type input "dru"
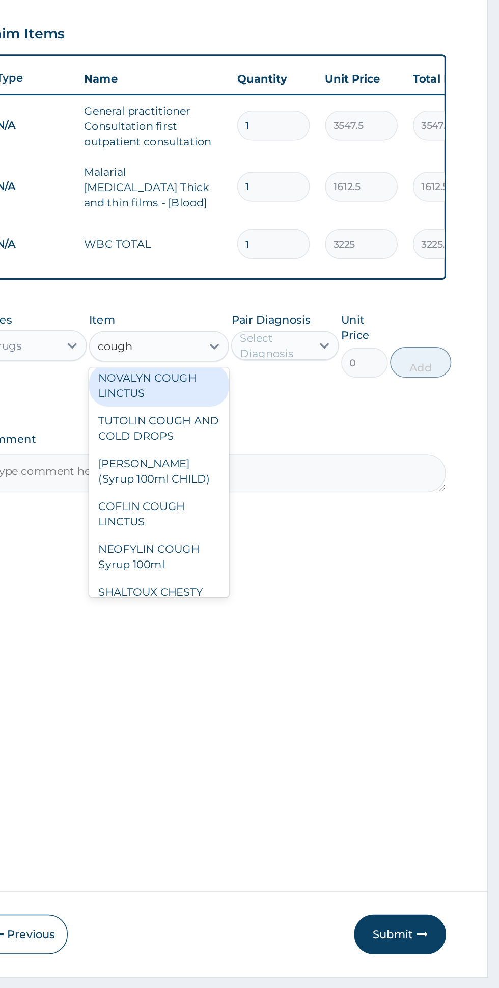
scroll to position [5, 0]
click at [253, 532] on div "TUTOLIN COUGH AND COLD DROPS" at bounding box center [272, 536] width 93 height 29
type input "cough"
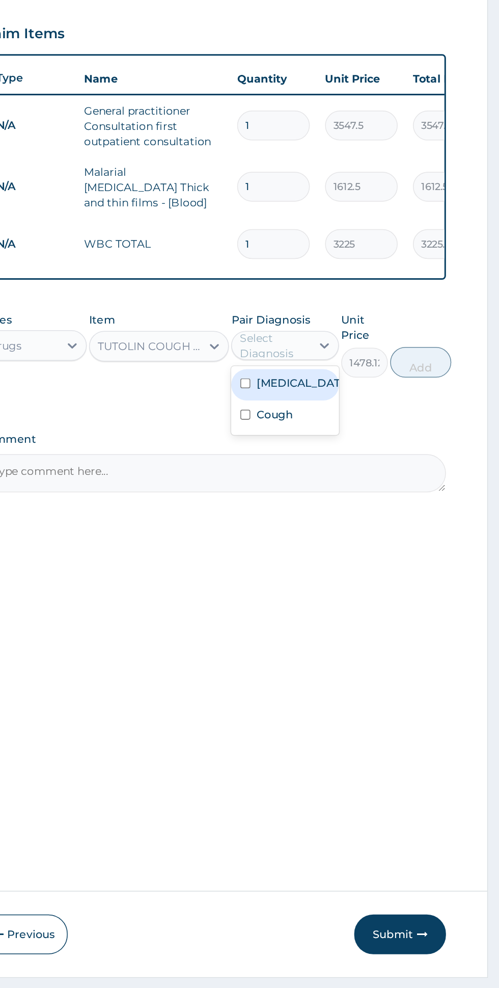
click at [364, 528] on div "Cough" at bounding box center [355, 528] width 71 height 21
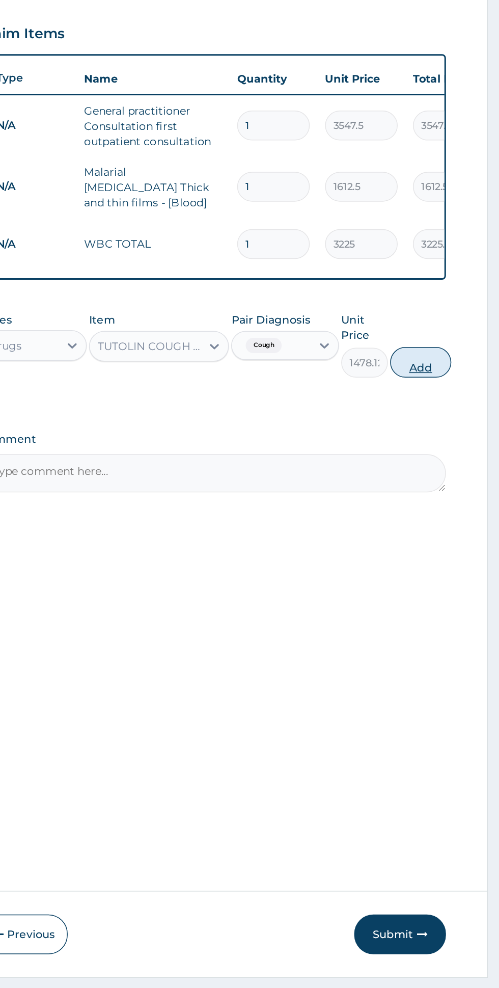
click at [458, 487] on button "Add" at bounding box center [446, 492] width 41 height 20
type input "0"
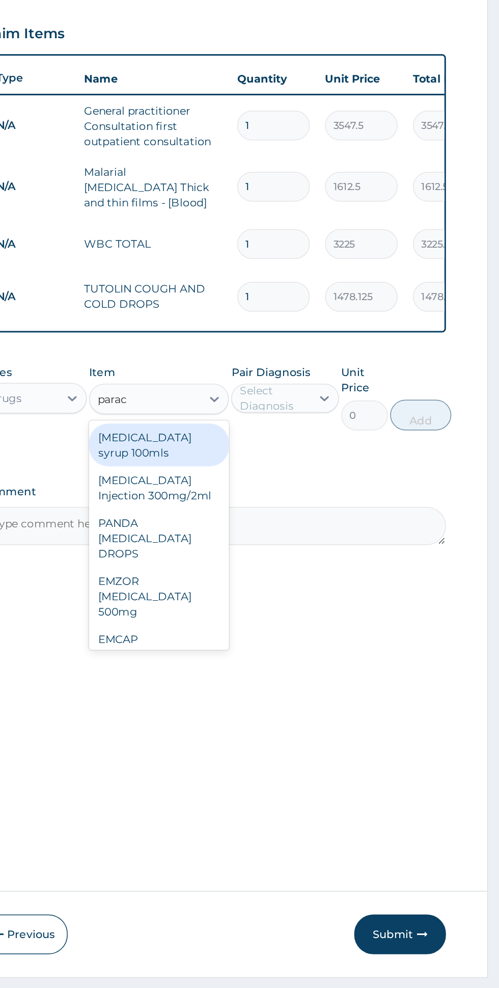
click at [257, 566] on div "[MEDICAL_DATA] Injection 300mg/2ml" at bounding box center [272, 576] width 93 height 29
type input "parac"
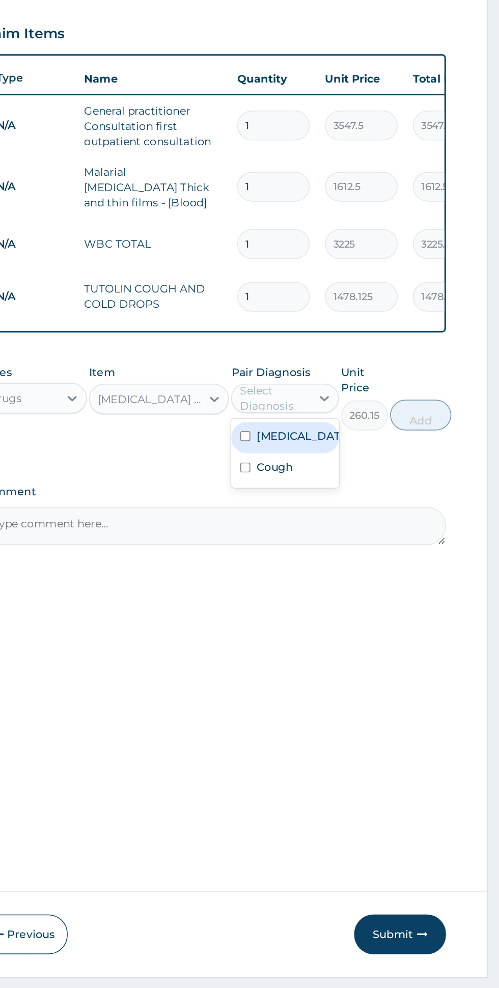
click at [333, 539] on input "checkbox" at bounding box center [330, 542] width 7 height 7
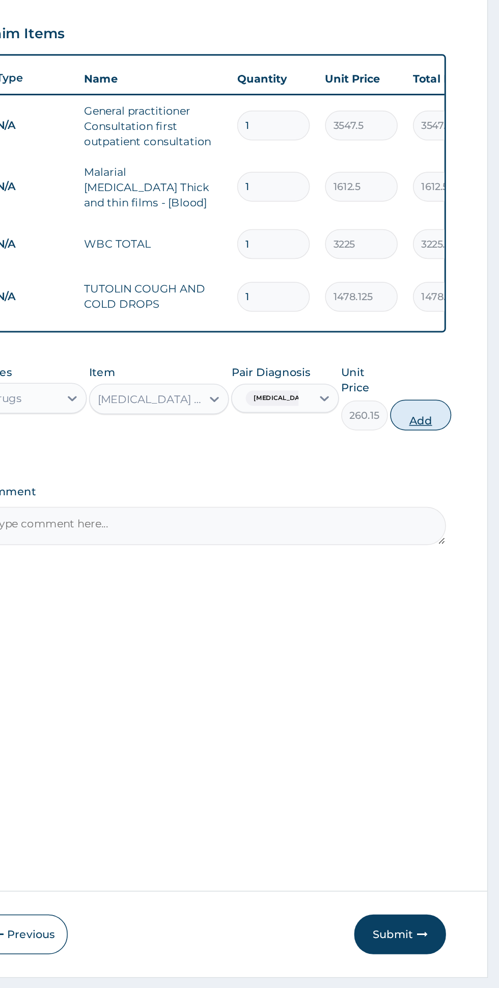
click at [455, 527] on button "Add" at bounding box center [446, 528] width 41 height 20
type input "0"
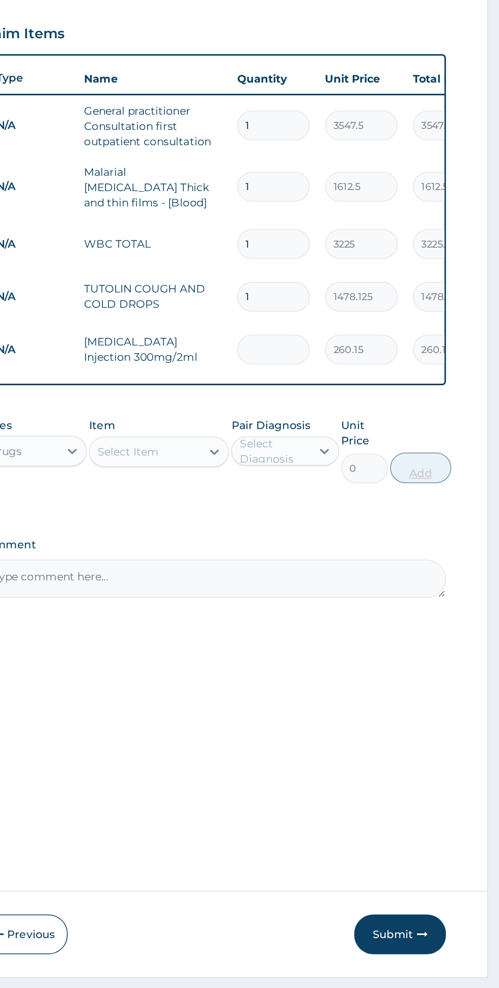
type input "0.00"
type input "6"
type input "1560.90"
type input "0.00"
type input "2"
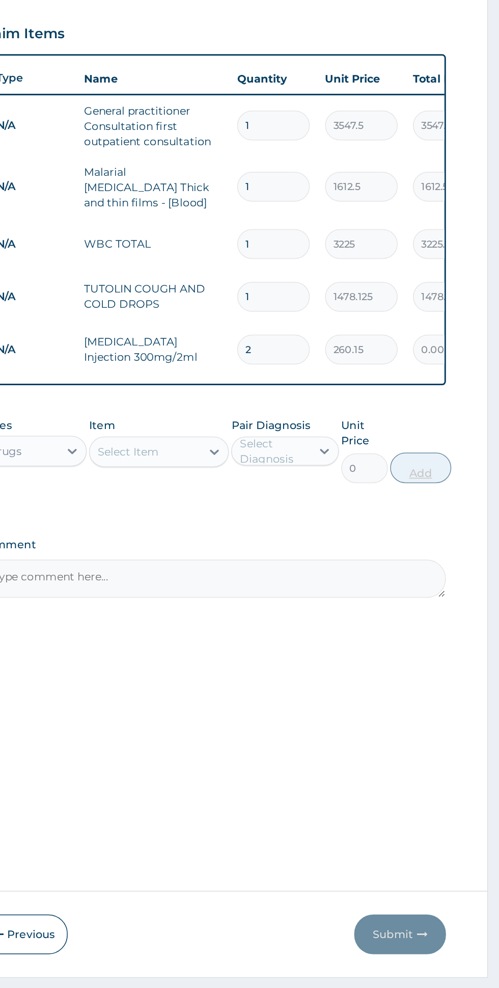
type input "520.30"
type input "2"
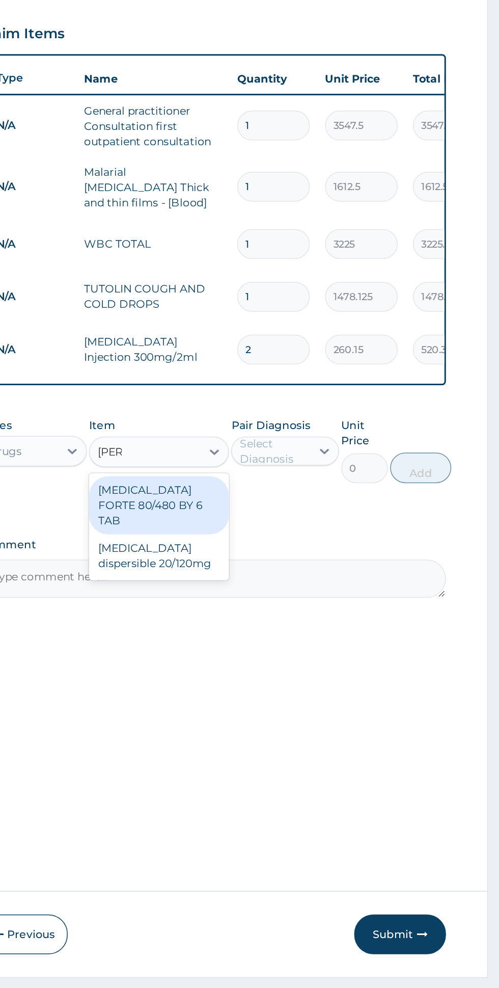
click at [241, 583] on div "[MEDICAL_DATA] FORTE 80/480 BY 6 TAB" at bounding box center [272, 588] width 93 height 39
type input "[PERSON_NAME]"
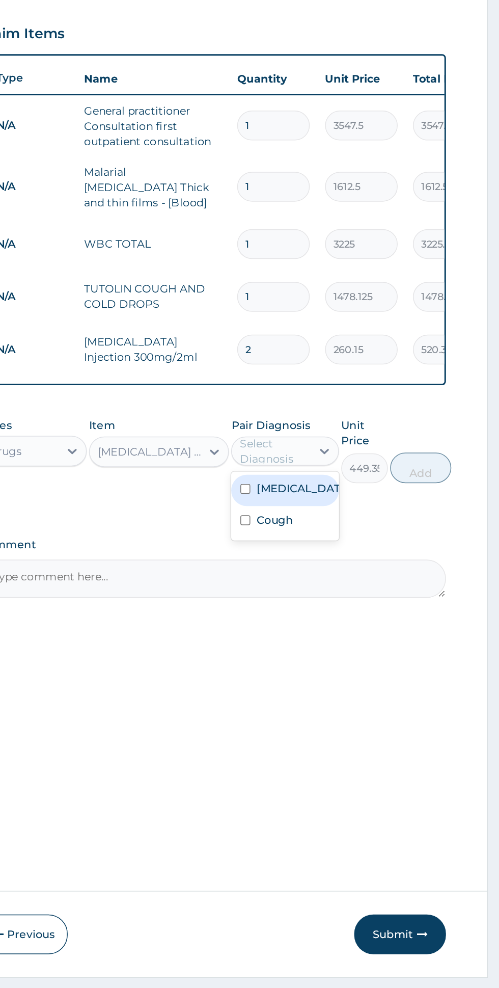
click at [379, 572] on div "[MEDICAL_DATA]" at bounding box center [355, 578] width 71 height 21
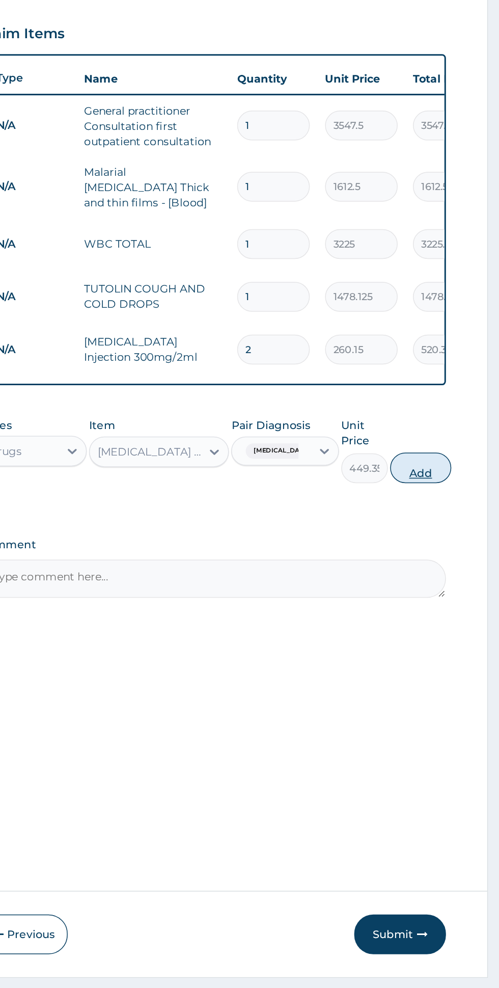
click at [459, 559] on button "Add" at bounding box center [446, 563] width 41 height 20
type input "0"
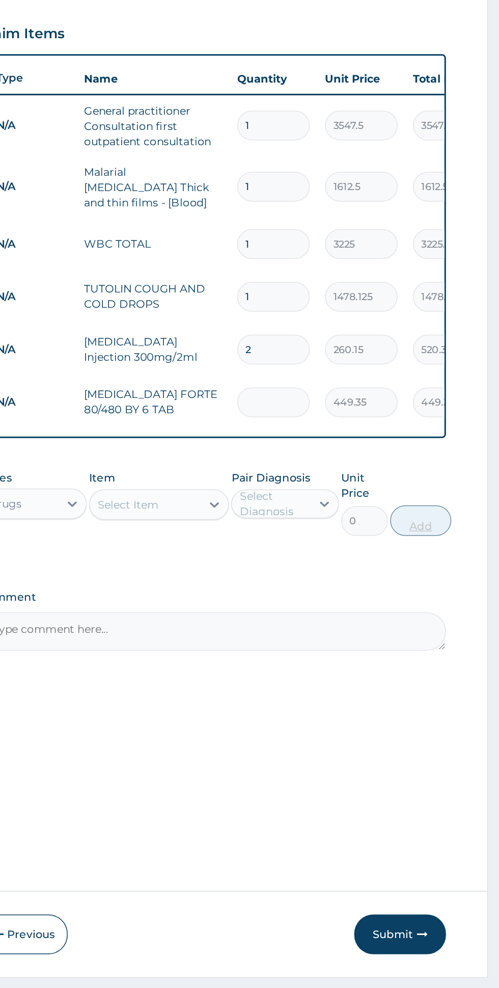
type input "0.00"
type input "6"
type input "2696.10"
type input "6"
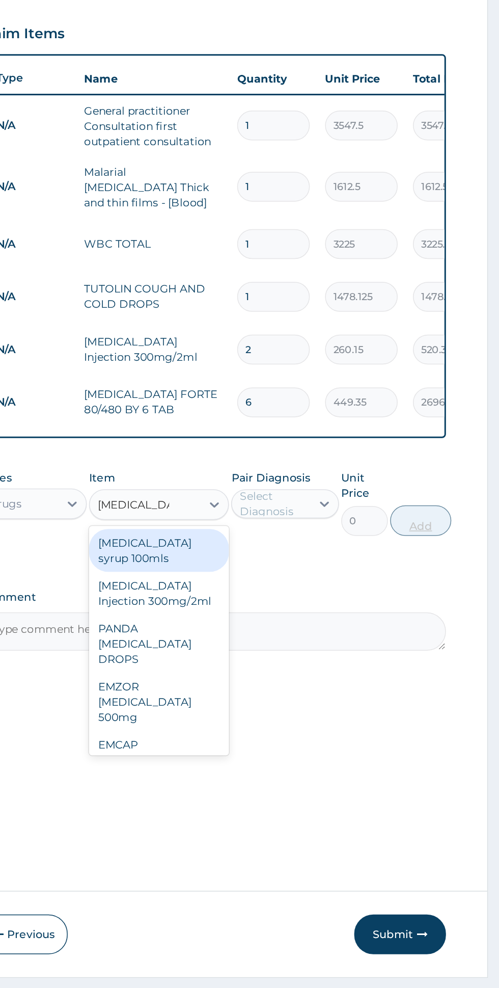
scroll to position [0, 0]
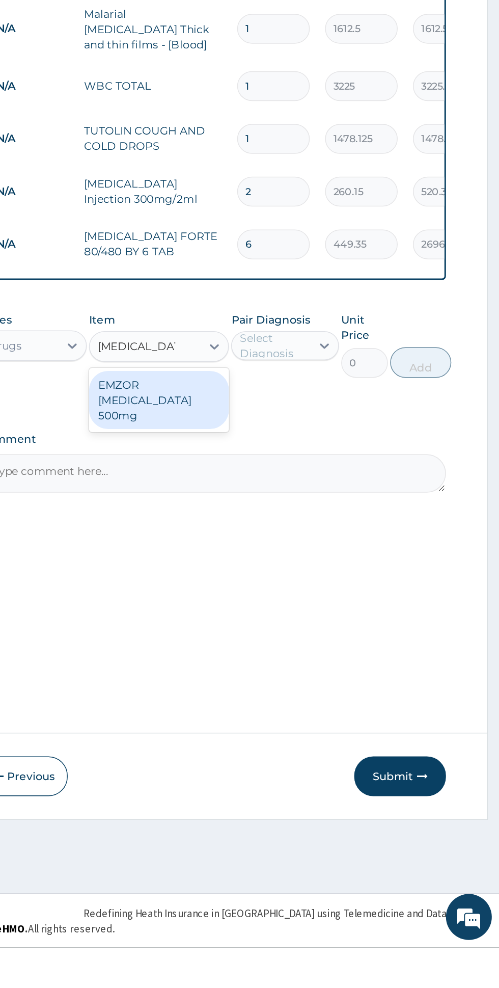
click at [257, 622] on div "EMZOR [MEDICAL_DATA] 500mg" at bounding box center [272, 623] width 93 height 39
type input "[MEDICAL_DATA] 5"
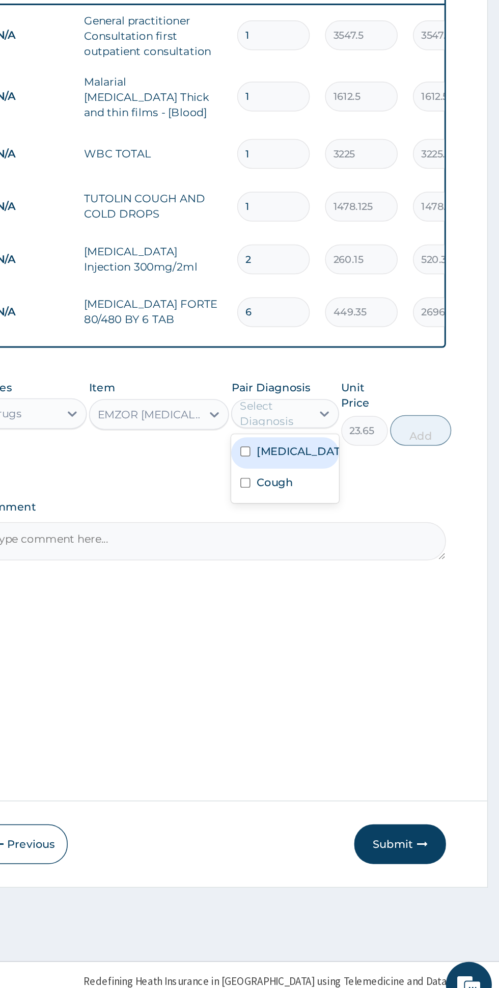
click at [388, 611] on div "[MEDICAL_DATA]" at bounding box center [355, 613] width 71 height 21
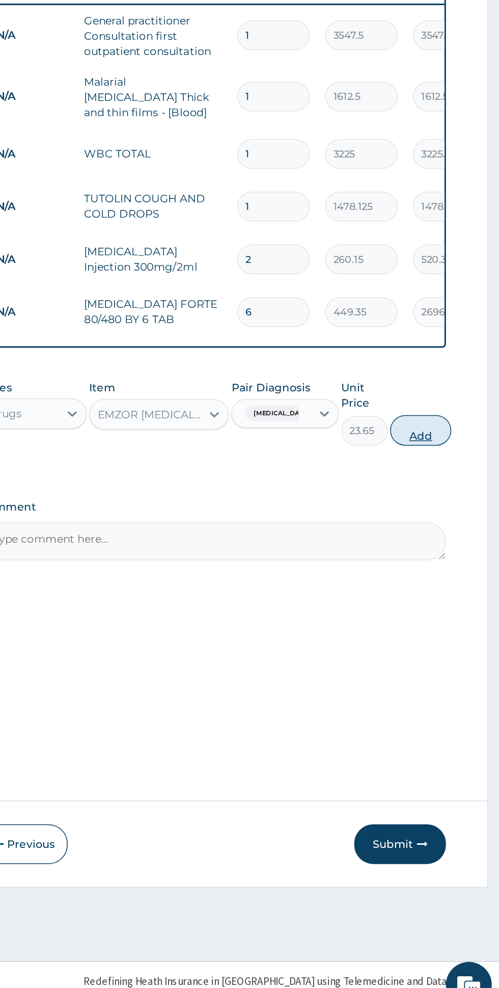
click at [454, 594] on button "Add" at bounding box center [446, 598] width 41 height 20
type input "0"
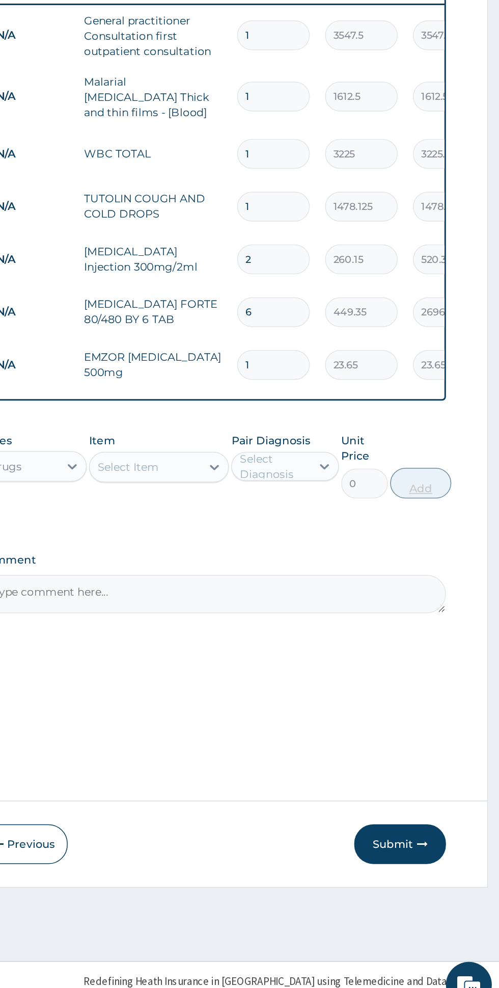
type input "18"
type input "425.70"
type input "18"
click at [258, 651] on div "ARTEMETER Injection" at bounding box center [272, 648] width 93 height 18
type input "arteme"
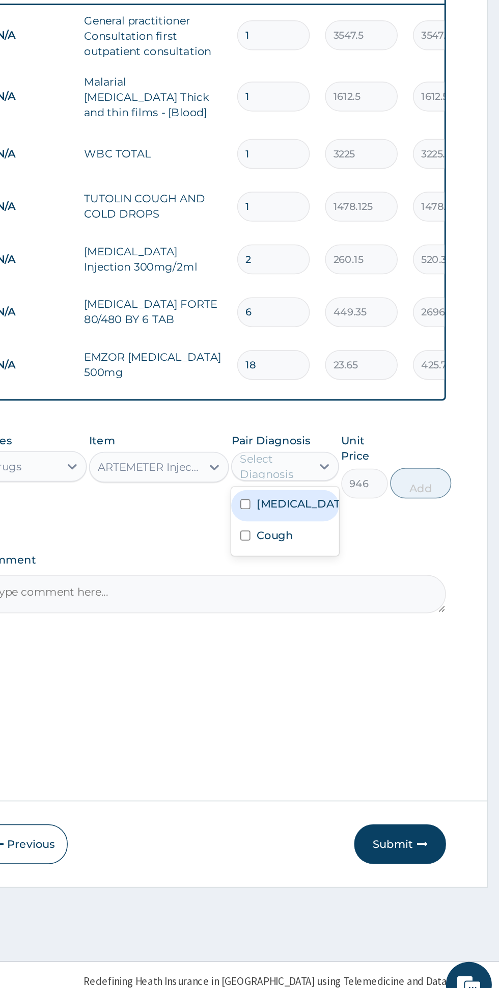
click at [390, 639] on div "[MEDICAL_DATA]" at bounding box center [355, 648] width 71 height 21
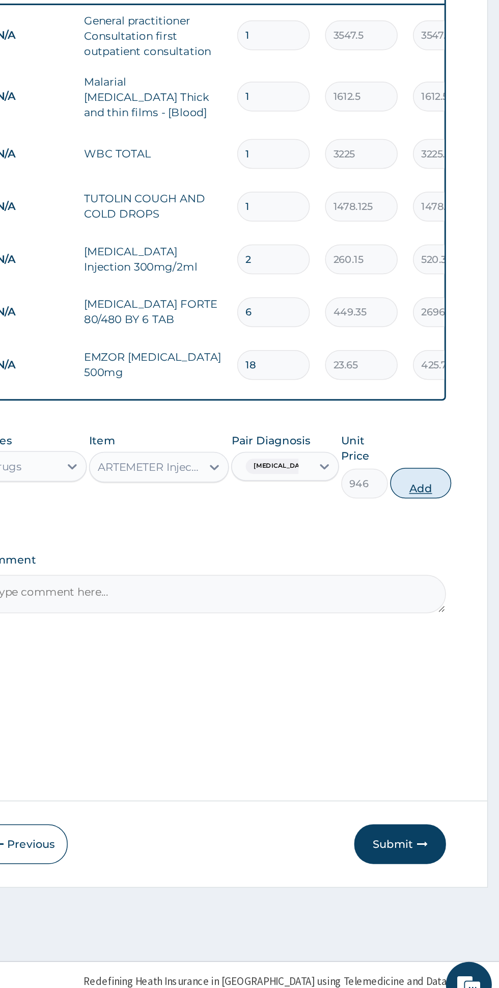
click at [453, 628] on button "Add" at bounding box center [446, 633] width 41 height 20
type input "0"
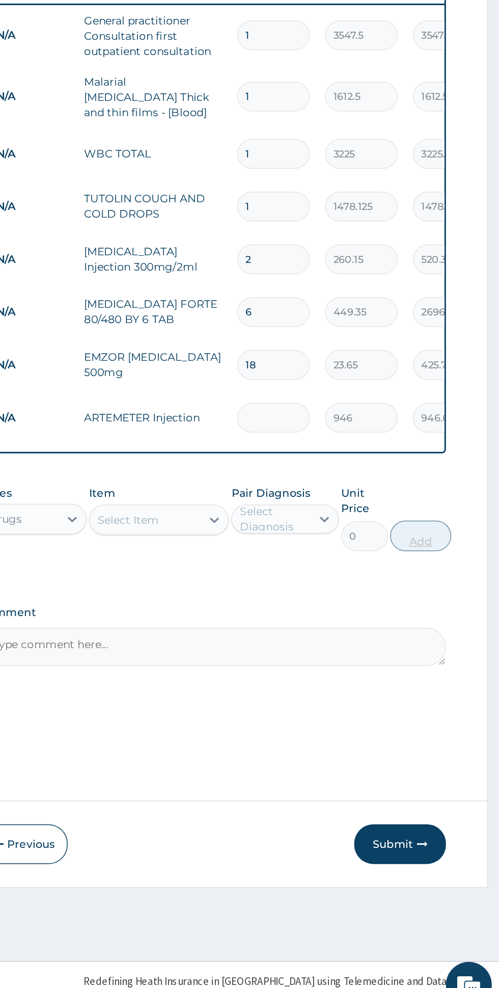
type input "0.00"
type input "2"
type input "1892.00"
type input "2"
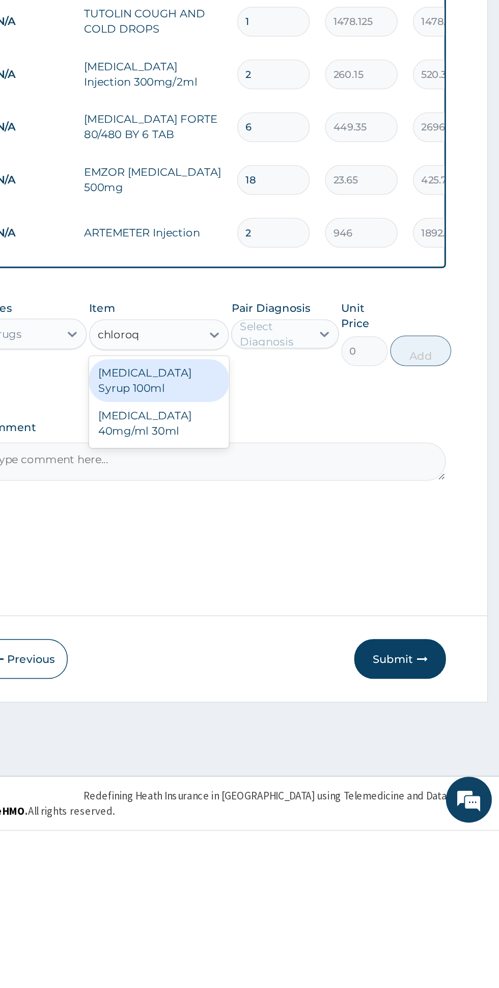
click at [262, 715] on div "CHLOROQUINE 40mg/ml 30ml" at bounding box center [272, 717] width 93 height 29
type input "chloroq"
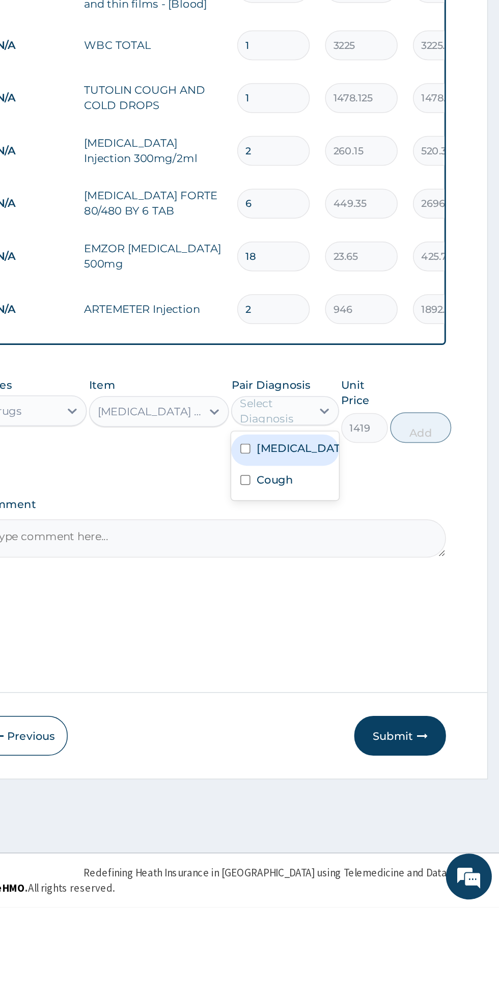
click at [380, 682] on div "Malaria" at bounding box center [355, 683] width 71 height 21
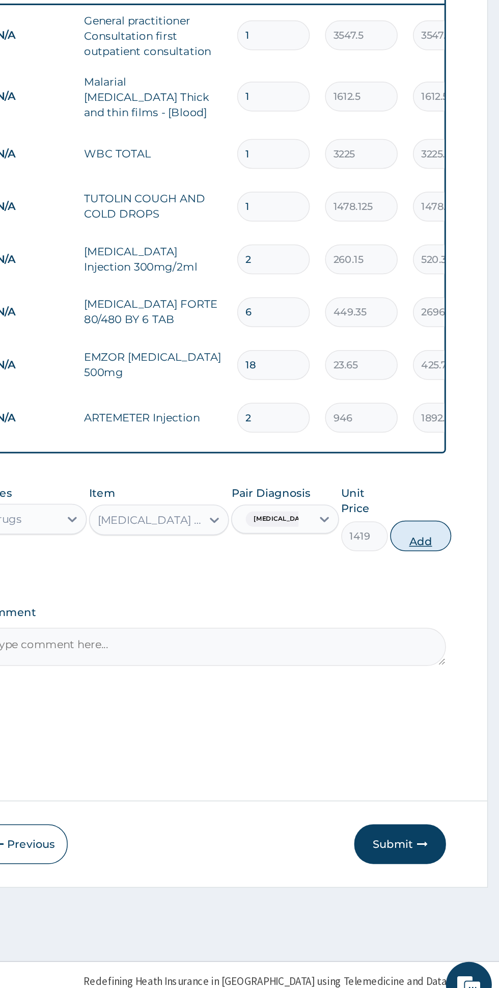
click at [454, 662] on button "Add" at bounding box center [446, 668] width 41 height 20
type input "0"
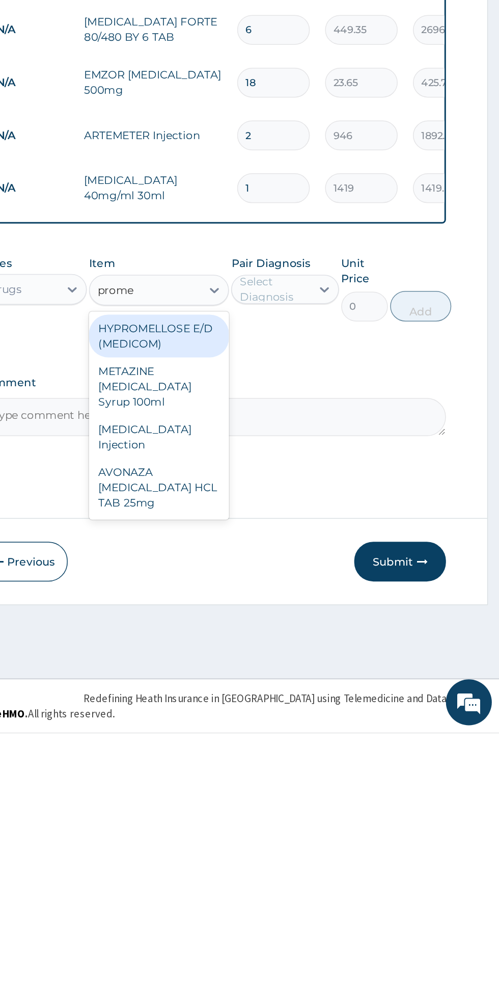
click at [255, 793] on div "[MEDICAL_DATA] Injection" at bounding box center [272, 790] width 93 height 29
type input "prome"
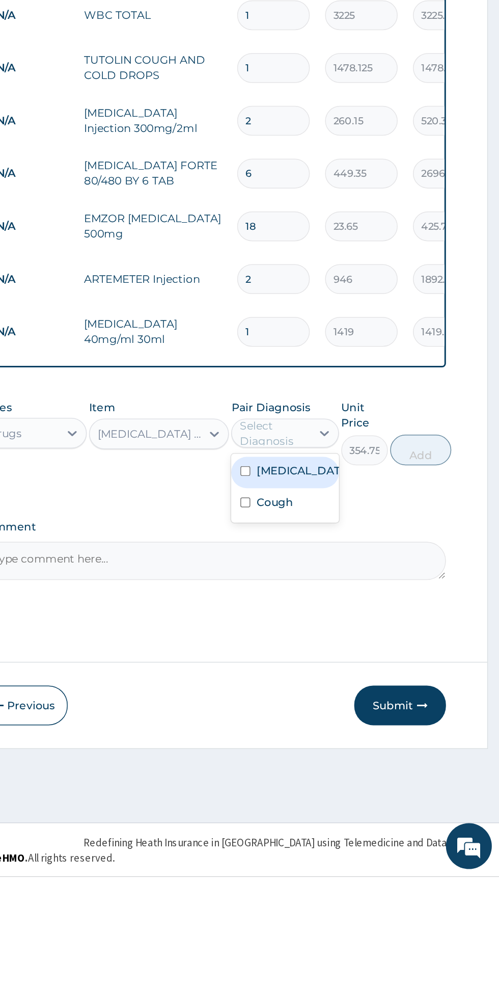
click at [333, 714] on input "checkbox" at bounding box center [330, 717] width 7 height 7
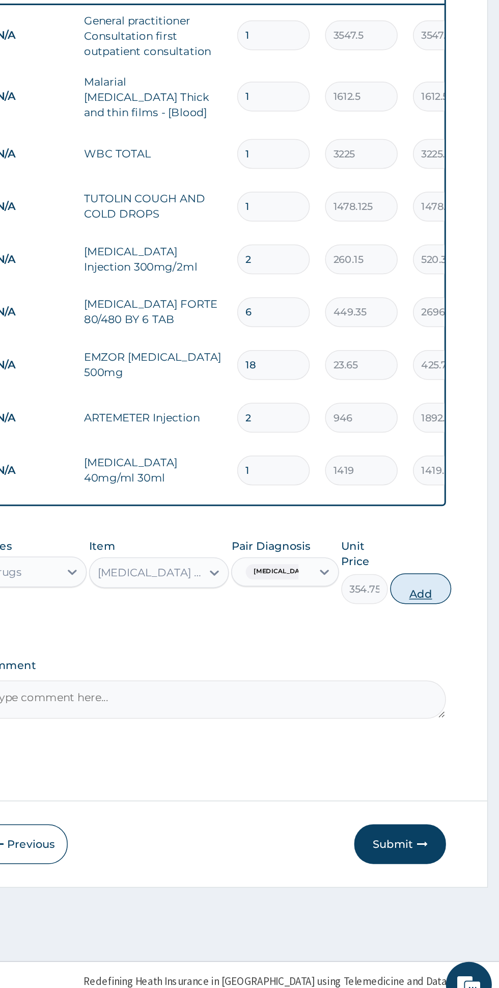
click at [456, 697] on button "Add" at bounding box center [446, 703] width 41 height 20
type input "0"
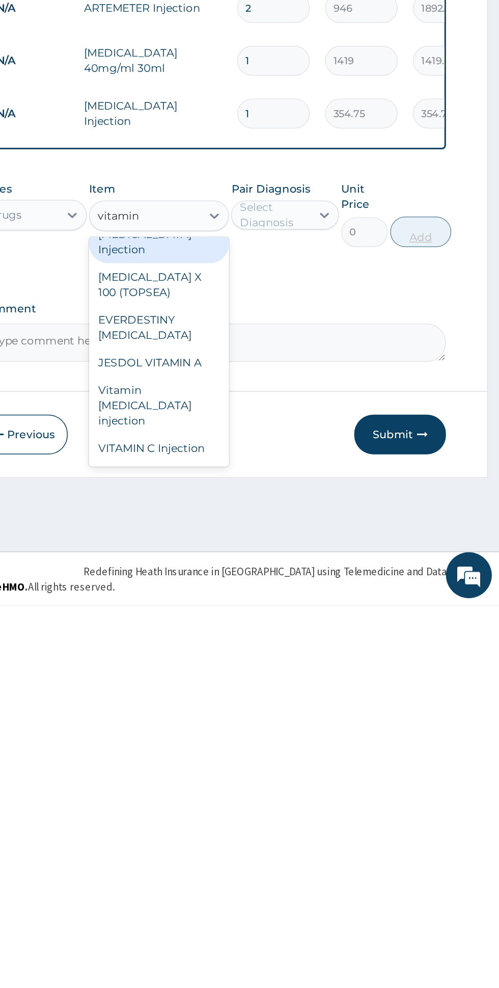
scroll to position [11, 0]
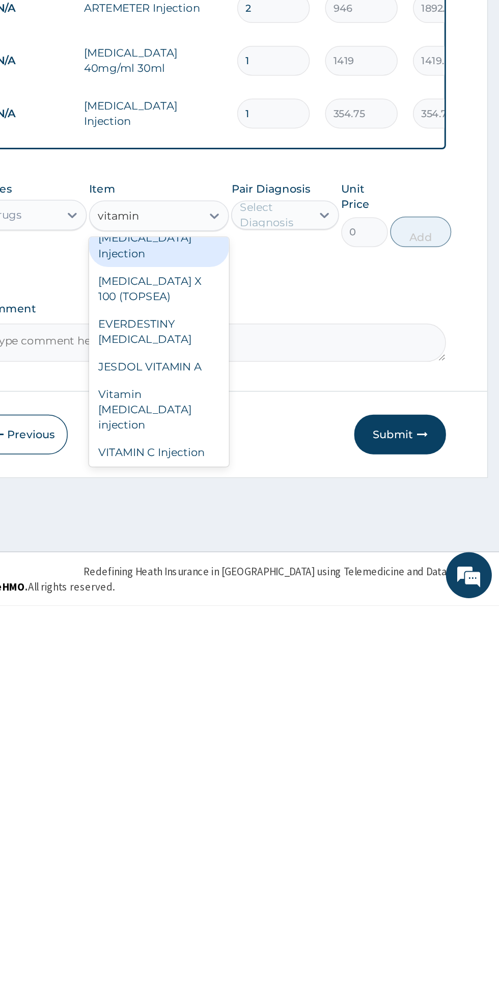
click at [250, 838] on div "Vitamin [MEDICAL_DATA] injection" at bounding box center [272, 857] width 93 height 39
type input "vitamin"
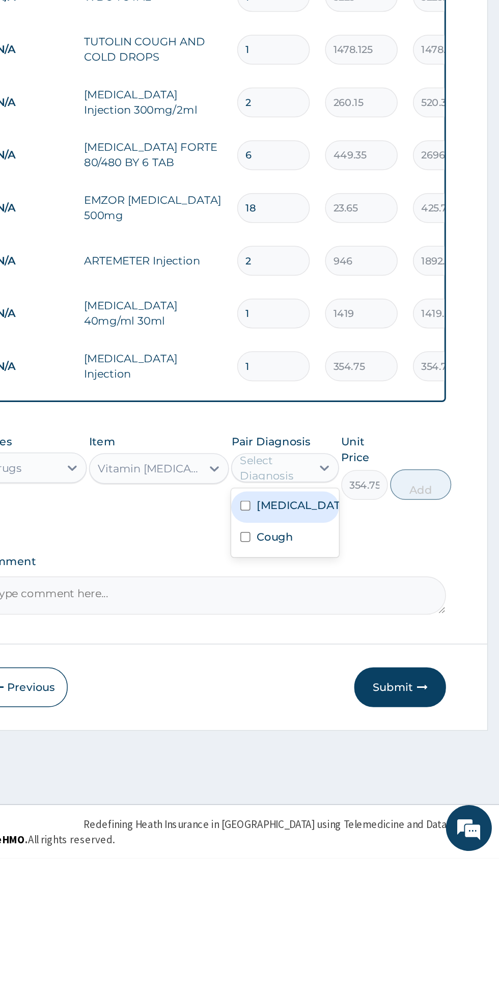
click at [332, 749] on input "checkbox" at bounding box center [330, 752] width 7 height 7
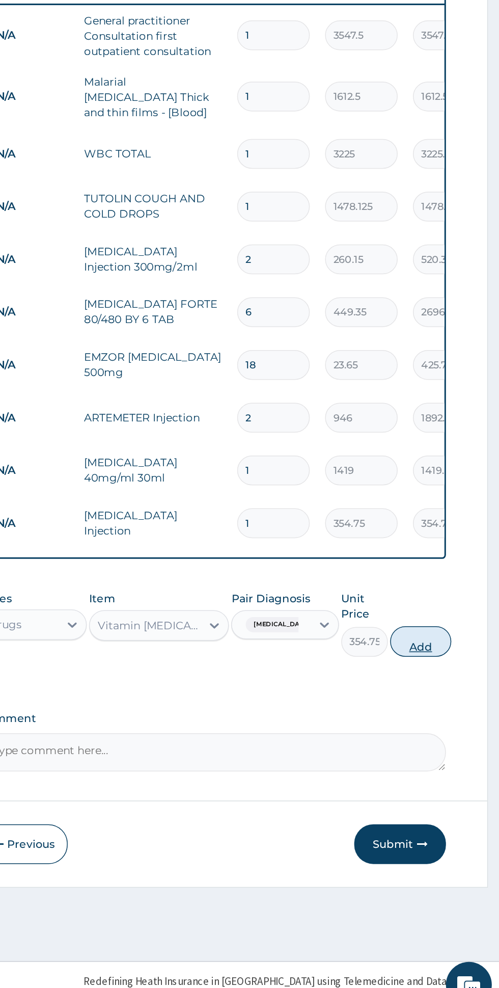
click at [453, 733] on button "Add" at bounding box center [446, 739] width 41 height 20
type input "0"
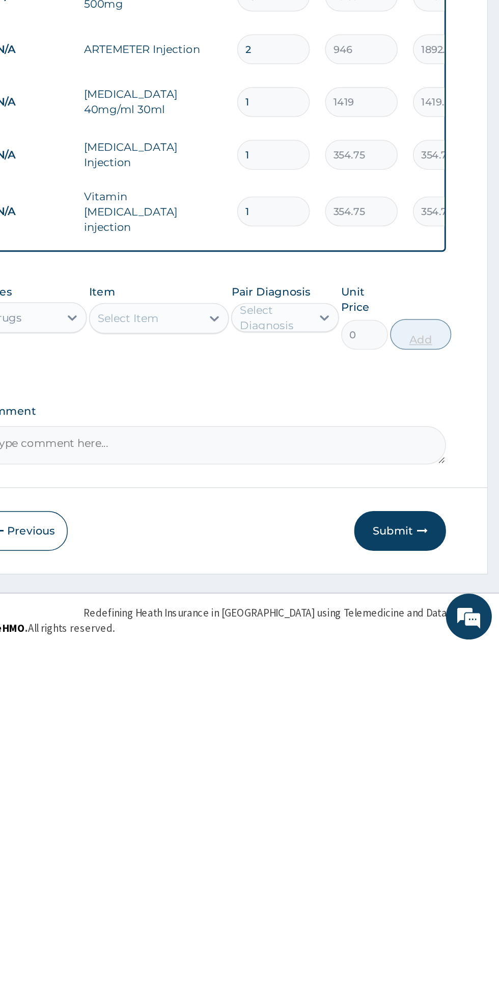
scroll to position [0, 0]
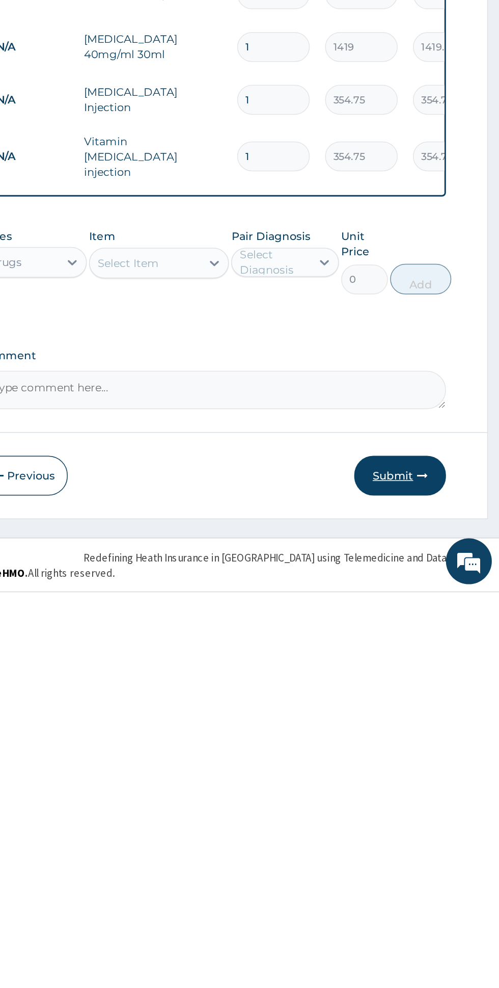
click at [431, 905] on button "Submit" at bounding box center [432, 910] width 61 height 26
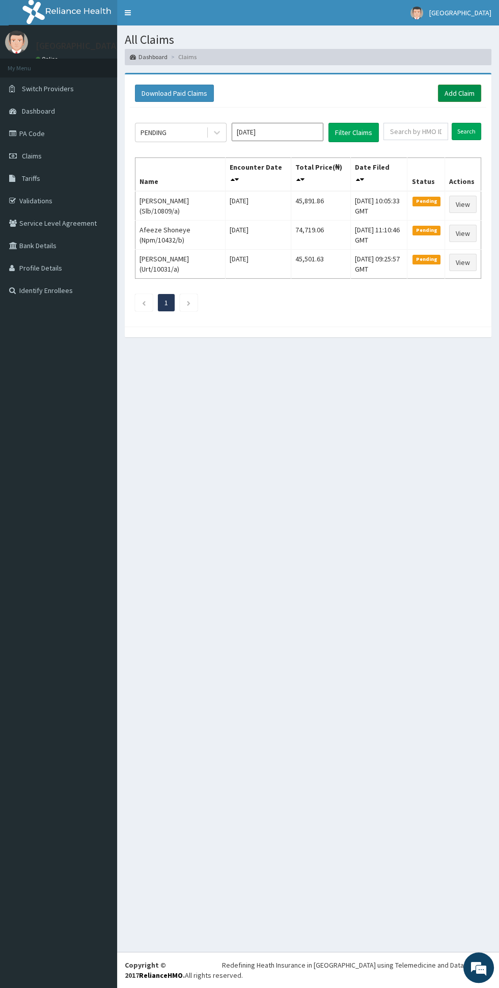
click at [463, 89] on link "Add Claim" at bounding box center [459, 93] width 43 height 17
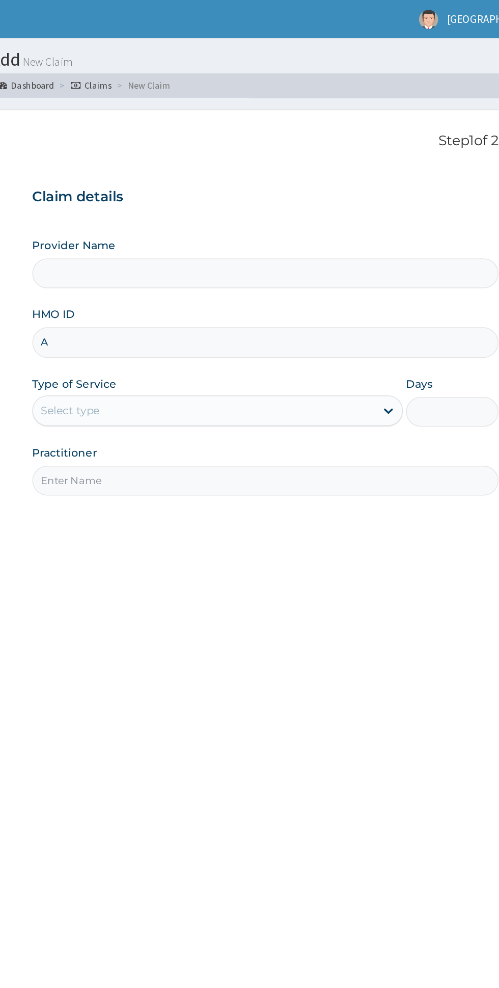
type input "Ag"
type input "Oladapo Hospital"
type input "Ago/10049/a"
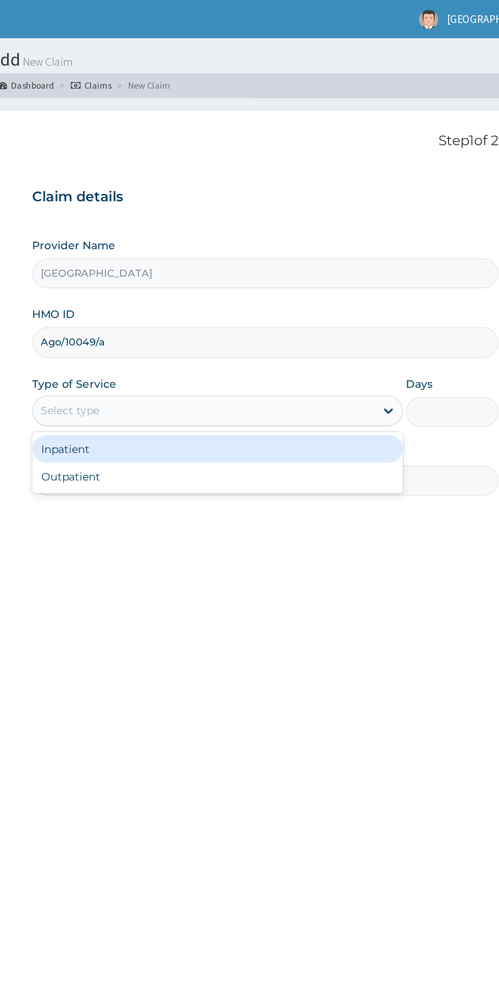
click at [317, 319] on div "Outpatient" at bounding box center [276, 317] width 247 height 18
type input "1"
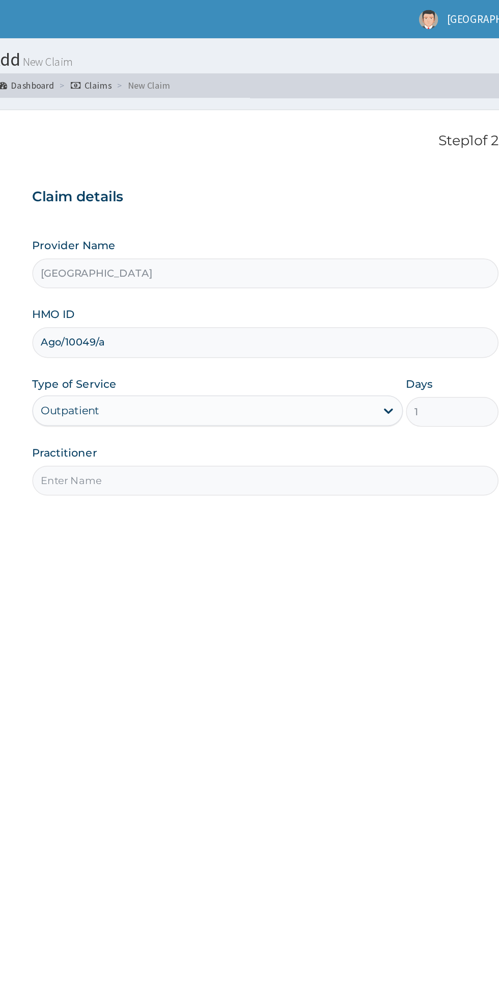
click at [292, 320] on input "Practitioner" at bounding box center [308, 320] width 311 height 20
type input "Dr chidinma"
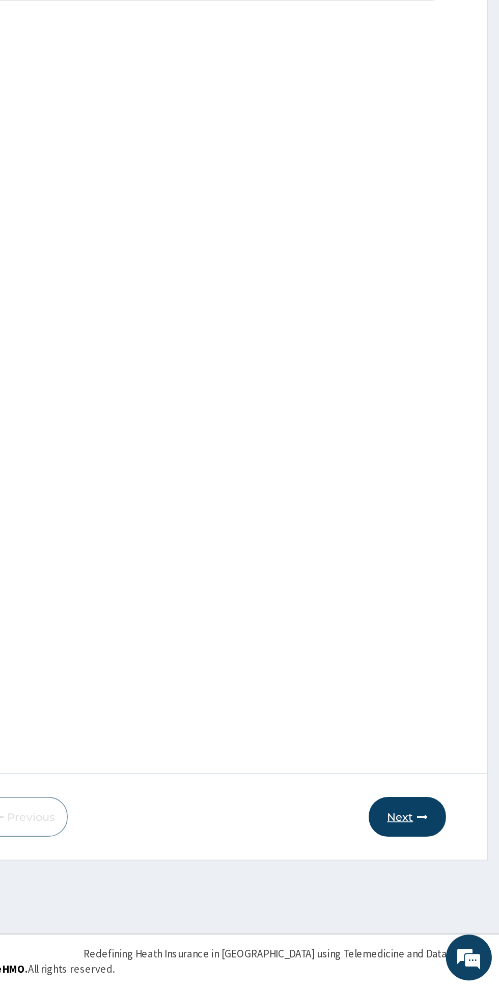
click at [449, 878] on button "Next" at bounding box center [437, 874] width 51 height 26
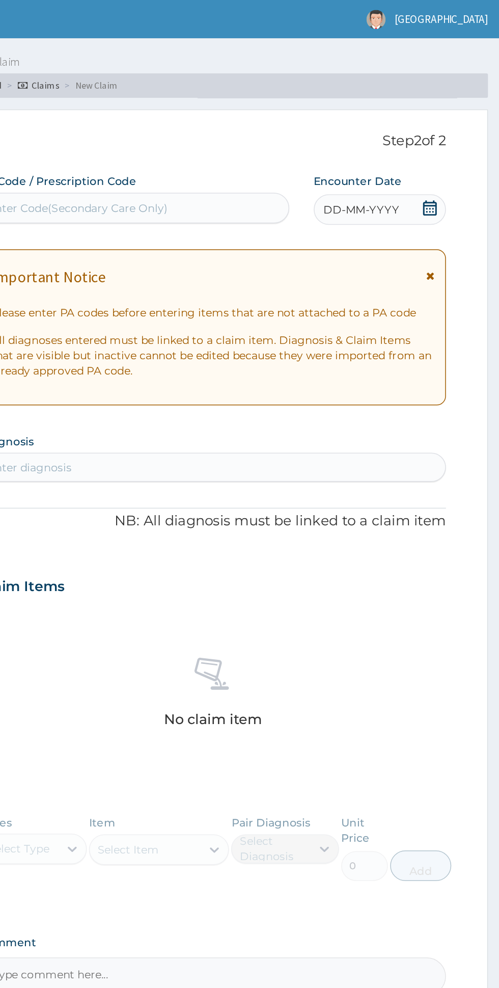
click at [453, 182] on icon at bounding box center [453, 183] width 6 height 7
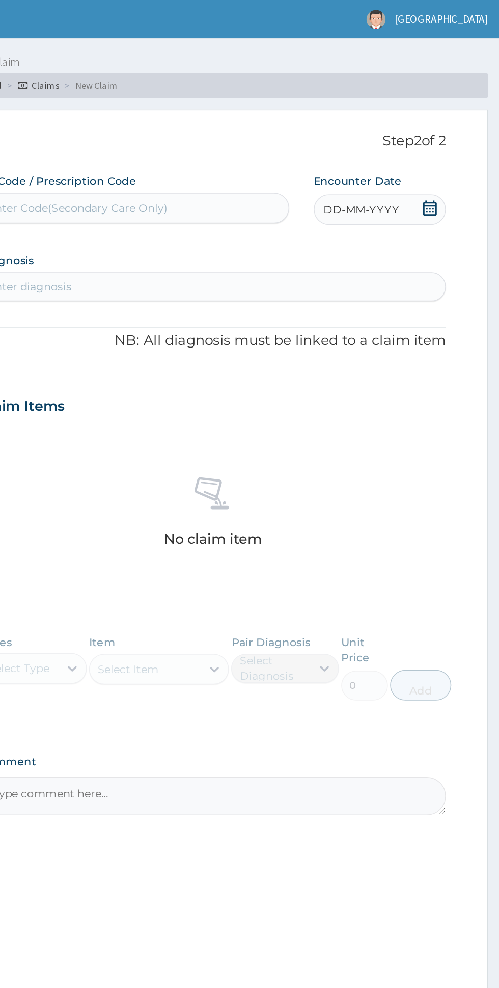
click at [453, 138] on icon at bounding box center [453, 138] width 10 height 10
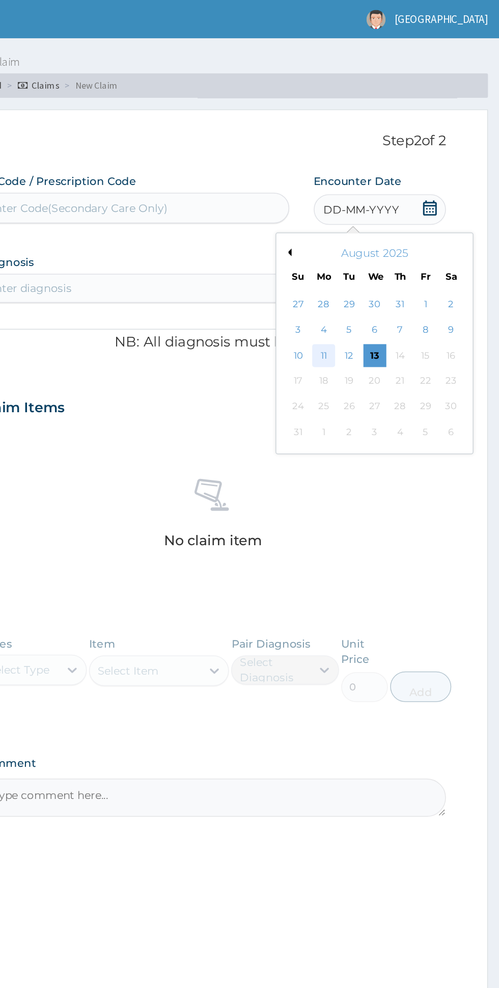
click at [382, 236] on div "11" at bounding box center [381, 236] width 15 height 15
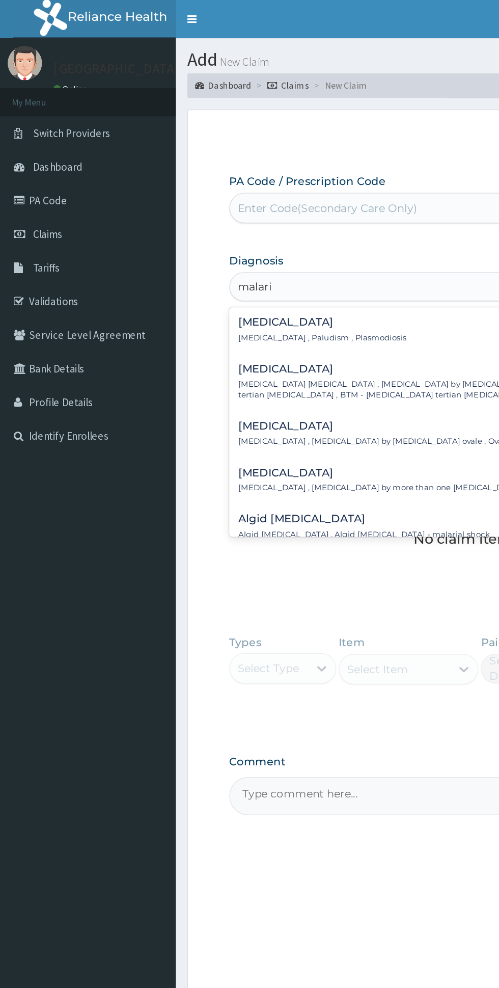
click at [265, 225] on div "Malaria Malaria , Paludism , Plasmodiosis" at bounding box center [308, 220] width 299 height 18
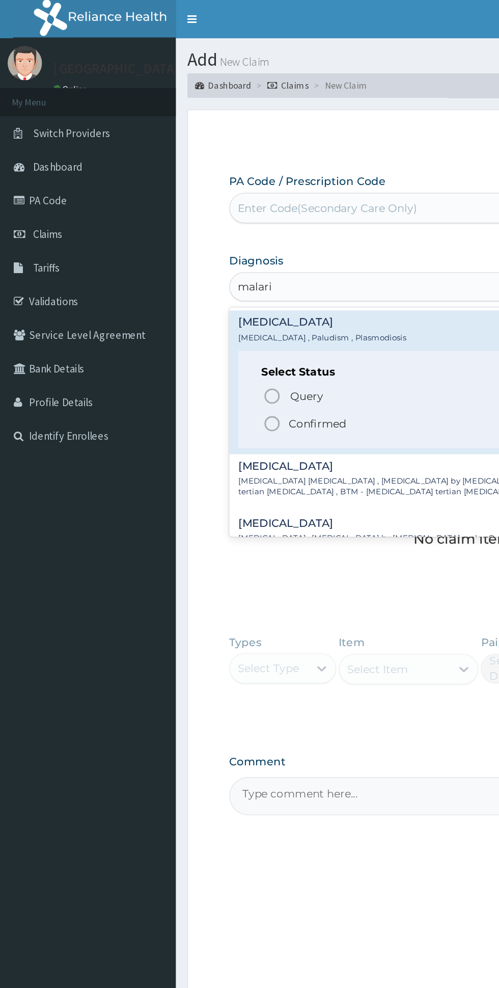
click at [233, 285] on span "Confirmed" at bounding box center [308, 282] width 267 height 12
type input "malari"
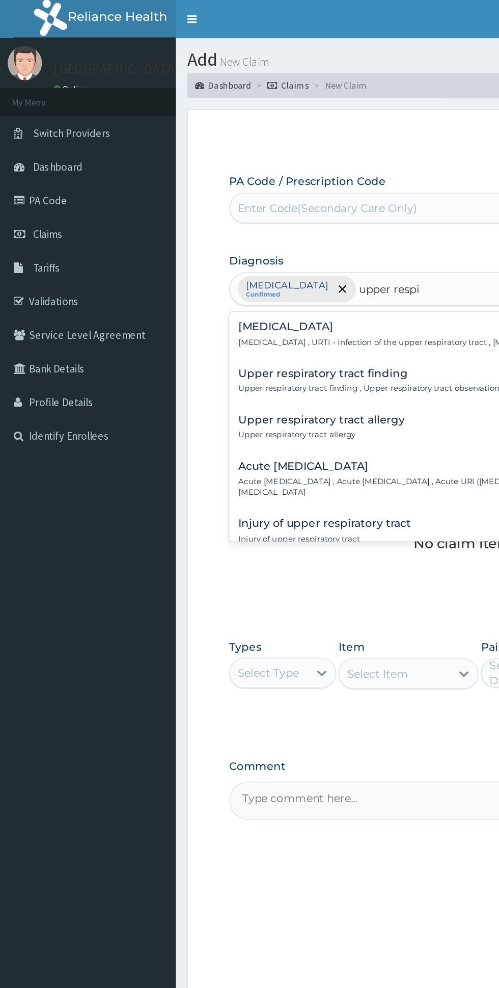
click at [273, 226] on p "Upper respiratory infection , URTI - Infection of the upper respiratory tract ,…" at bounding box center [298, 228] width 278 height 7
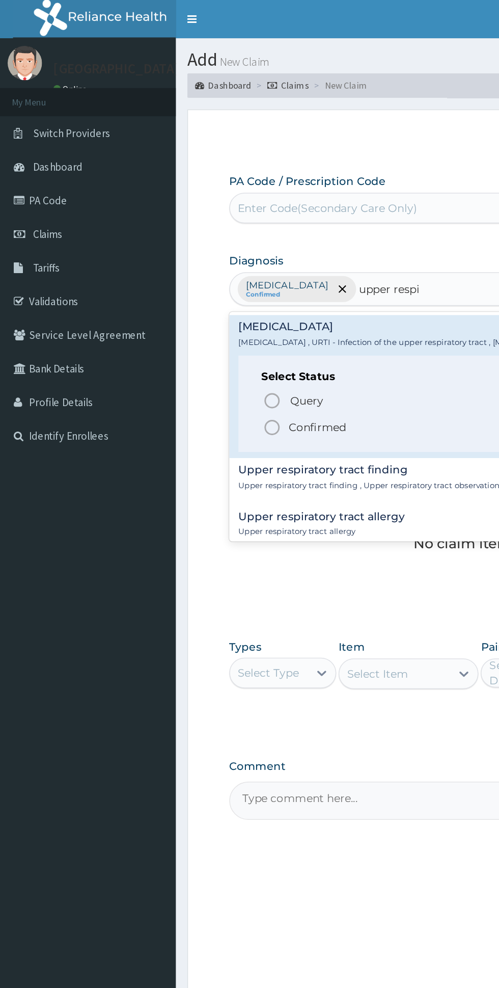
click at [244, 291] on span "Confirmed" at bounding box center [308, 285] width 267 height 12
type input "upper respi"
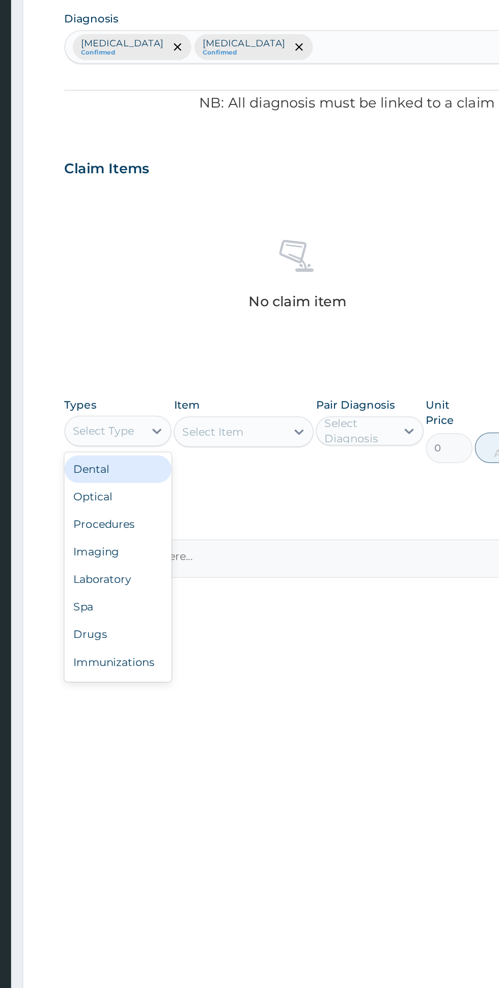
click at [214, 503] on div "Procedures" at bounding box center [188, 510] width 71 height 18
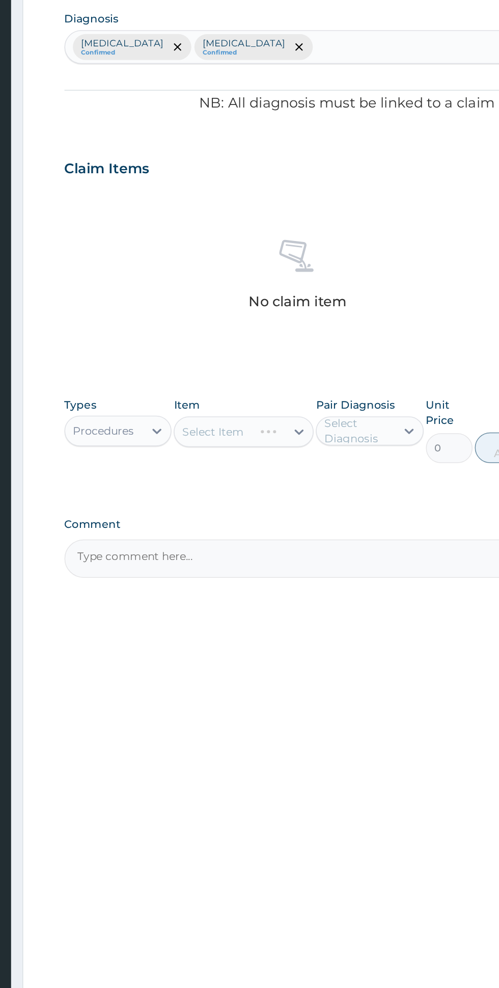
click at [284, 446] on div "Select Item" at bounding box center [272, 449] width 93 height 20
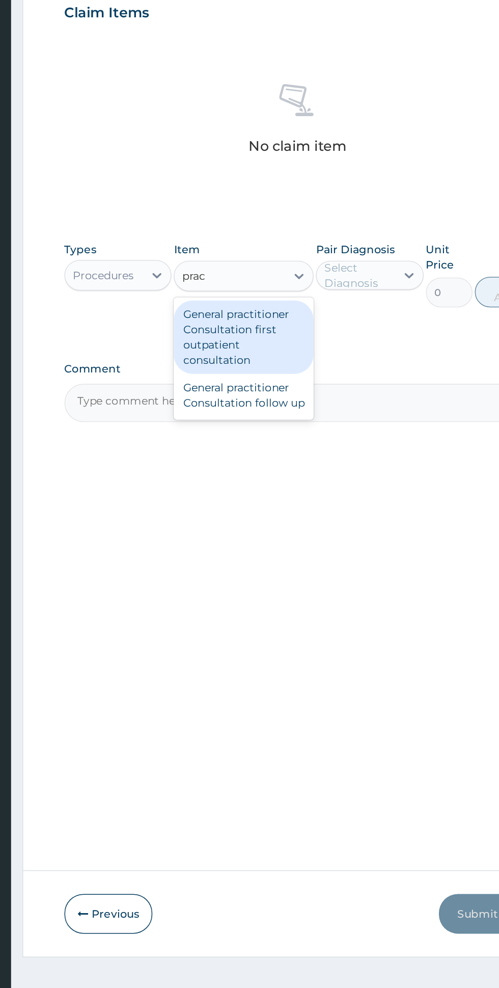
click at [297, 483] on div "General practitioner Consultation first outpatient consultation" at bounding box center [272, 489] width 93 height 49
type input "prac"
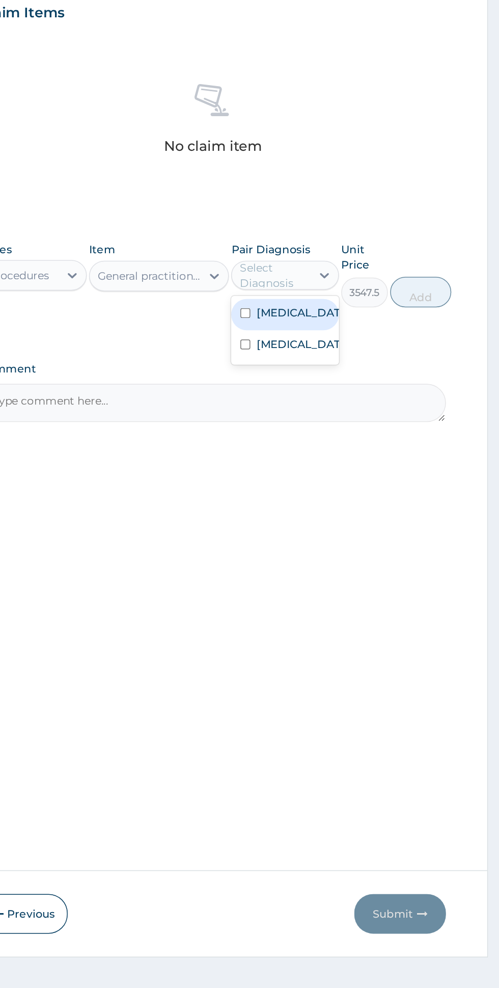
click at [380, 474] on div "[MEDICAL_DATA]" at bounding box center [355, 474] width 71 height 21
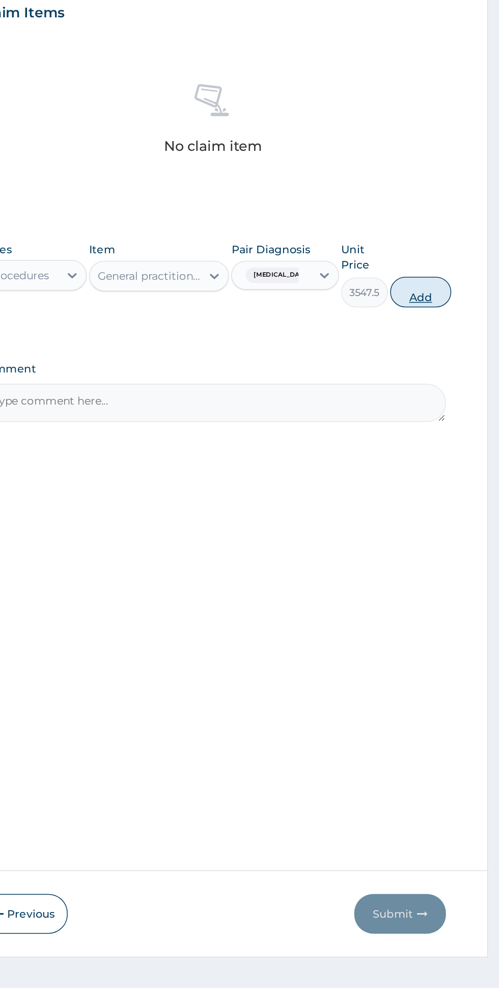
click at [454, 458] on button "Add" at bounding box center [446, 459] width 41 height 20
type input "0"
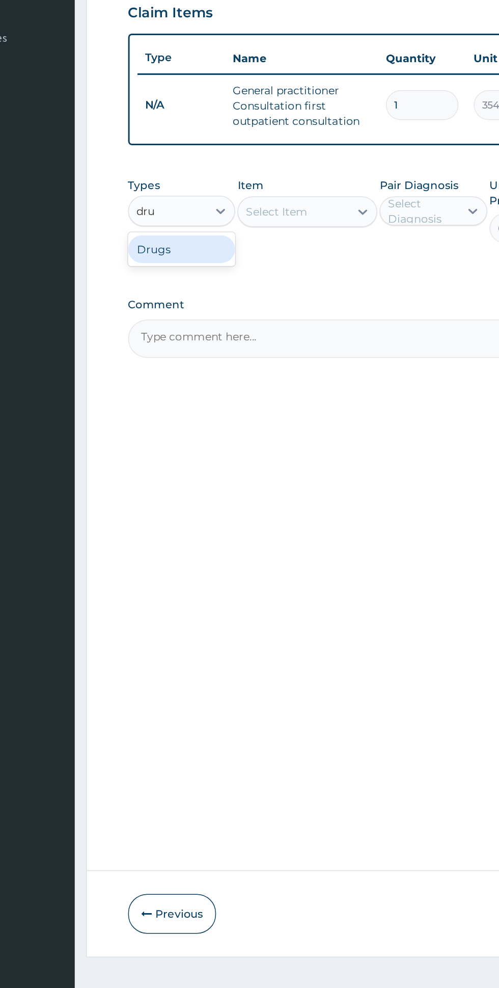
click at [185, 436] on div "Drugs" at bounding box center [188, 431] width 71 height 18
type input "dru"
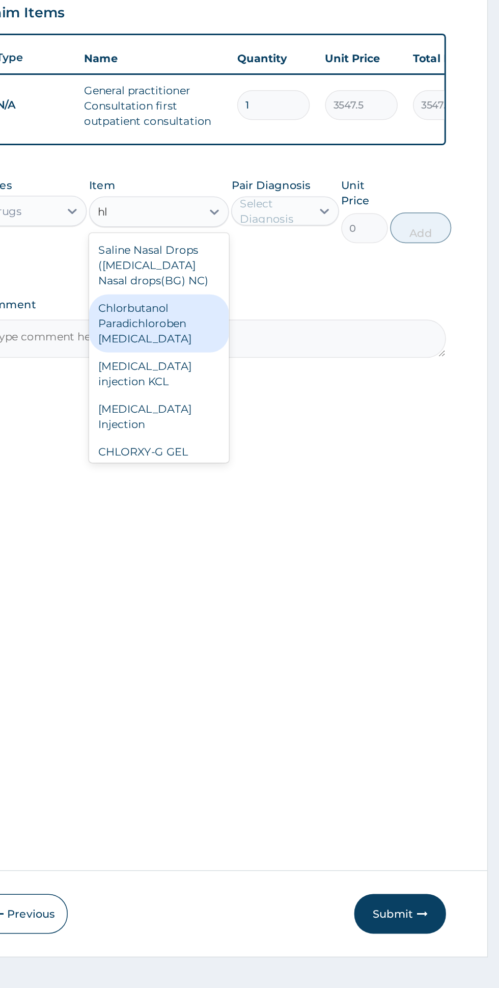
type input "h"
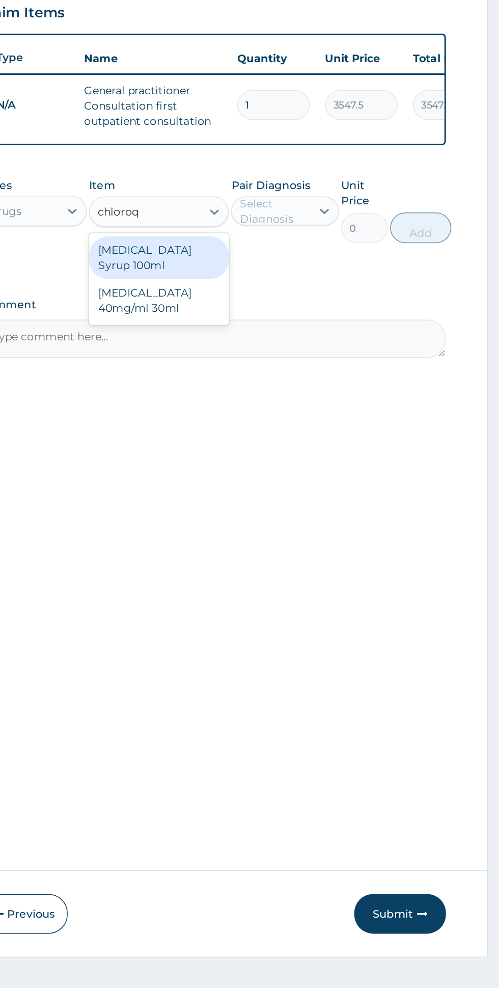
click at [262, 469] on div "[MEDICAL_DATA] 40mg/ml 30ml" at bounding box center [272, 465] width 93 height 29
type input "chloroq"
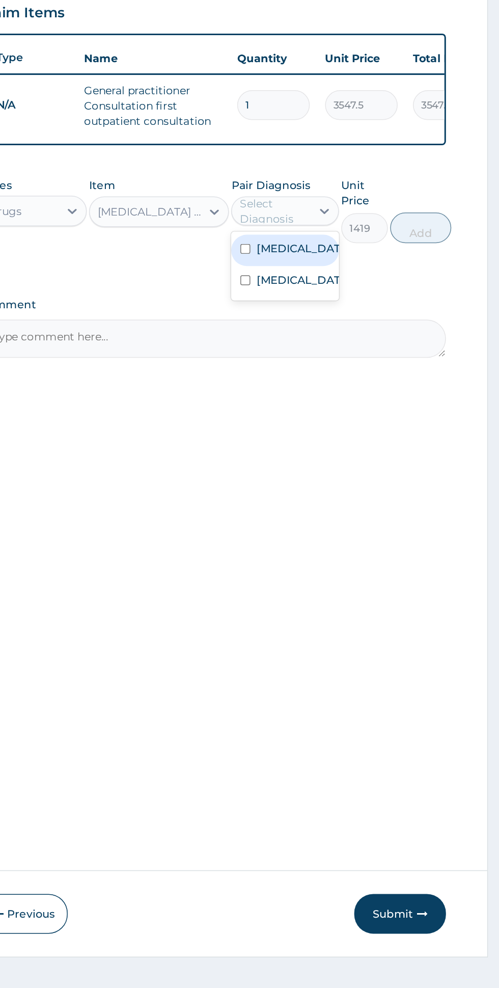
click at [333, 430] on input "checkbox" at bounding box center [330, 430] width 7 height 7
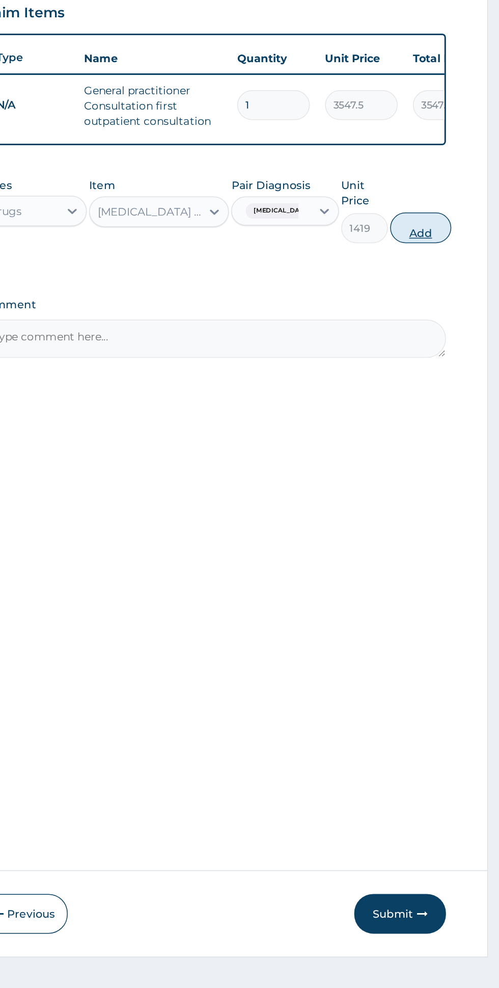
click at [449, 422] on button "Add" at bounding box center [446, 417] width 41 height 20
type input "0"
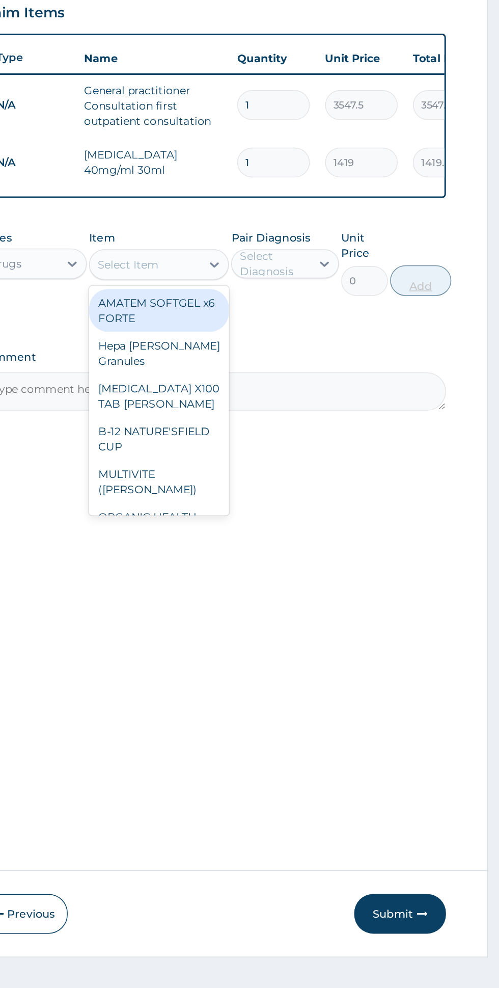
type input "p"
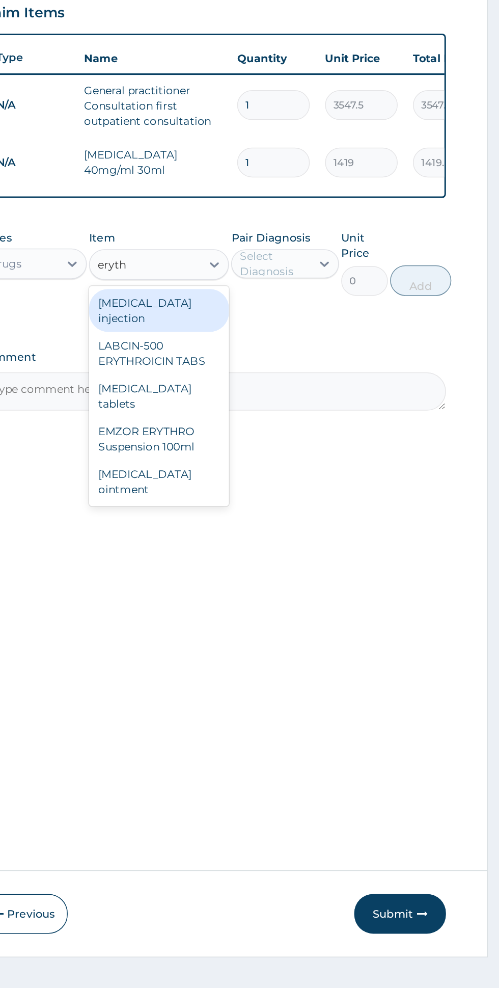
click at [252, 520] on div "[MEDICAL_DATA] tablets" at bounding box center [272, 529] width 93 height 29
type input "eryth"
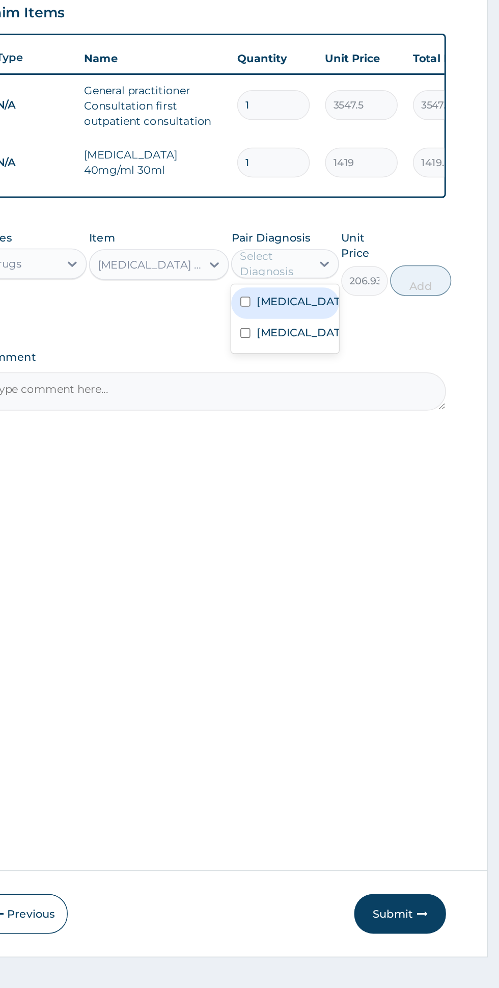
click at [345, 491] on label "Upper respiratory infection" at bounding box center [366, 486] width 59 height 10
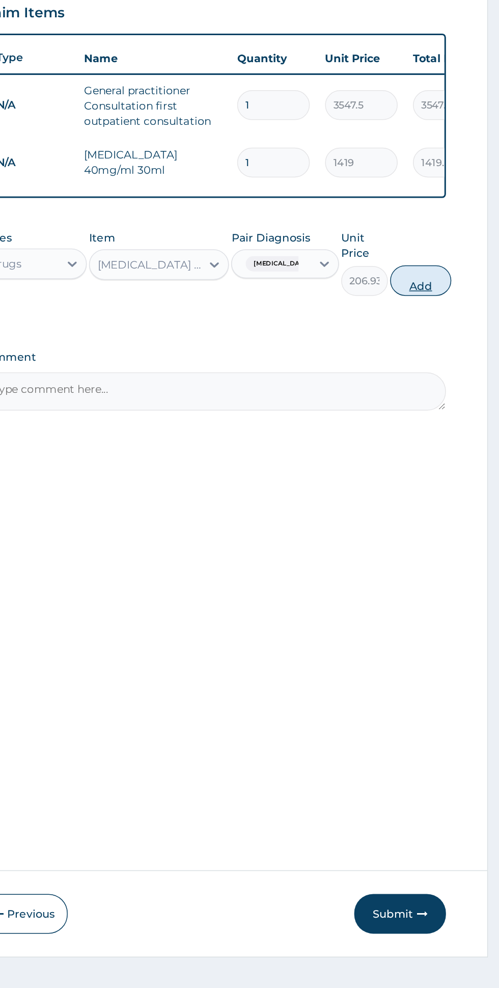
click at [466, 456] on button "Add" at bounding box center [446, 452] width 41 height 20
type input "0"
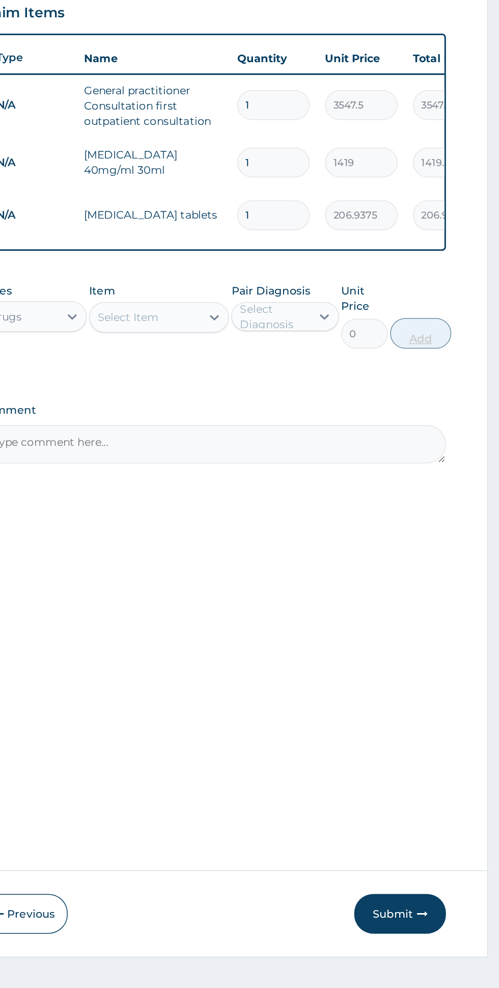
type input "15"
type input "3104.06"
type input "15"
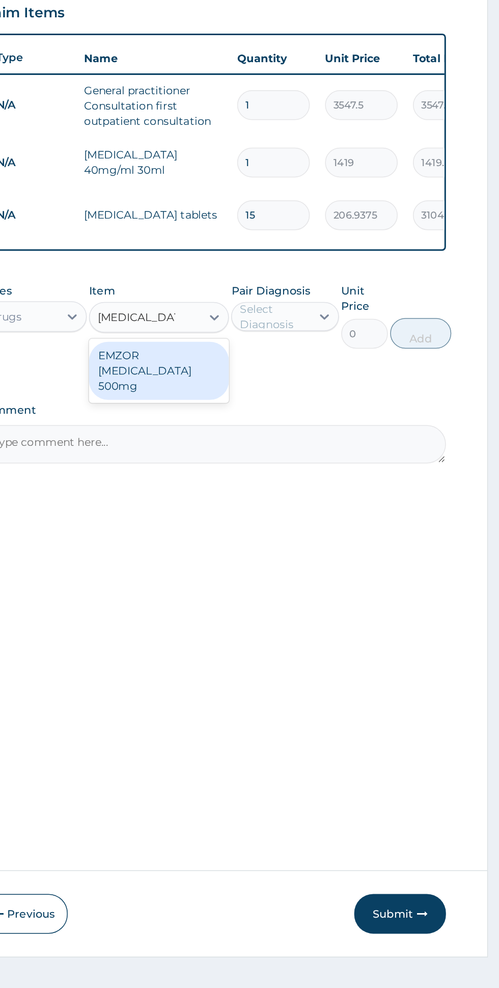
click at [262, 512] on div "EMZOR [MEDICAL_DATA] 500mg" at bounding box center [272, 512] width 93 height 39
type input "[MEDICAL_DATA] 5"
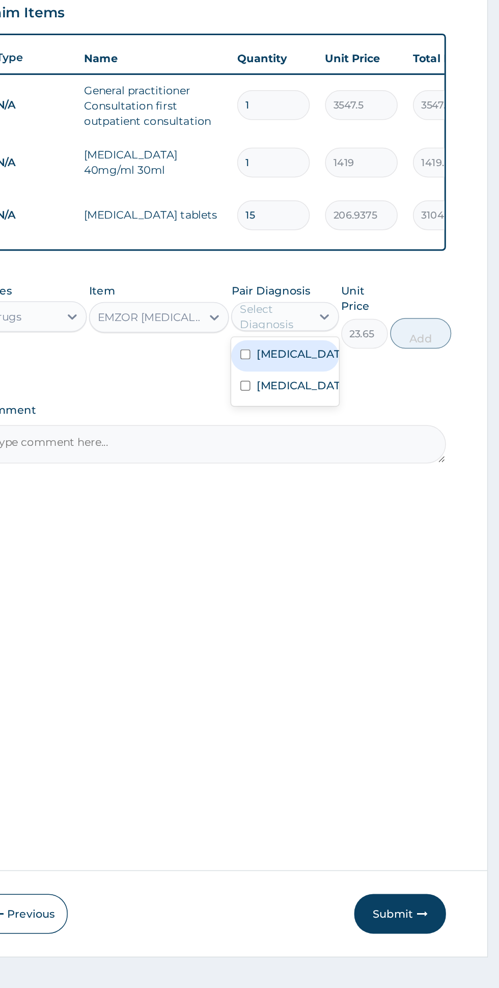
click at [374, 502] on div "[MEDICAL_DATA]" at bounding box center [355, 502] width 71 height 21
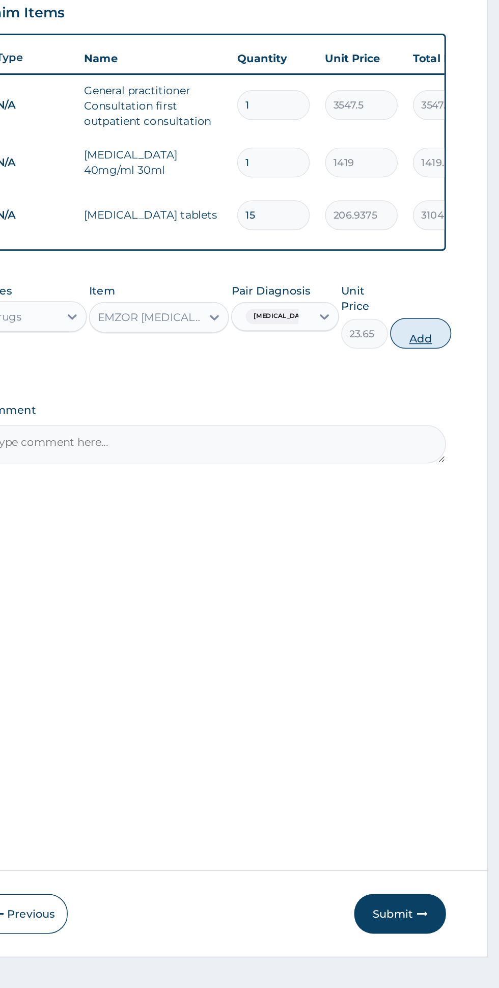
click at [459, 489] on button "Add" at bounding box center [446, 487] width 41 height 20
type input "0"
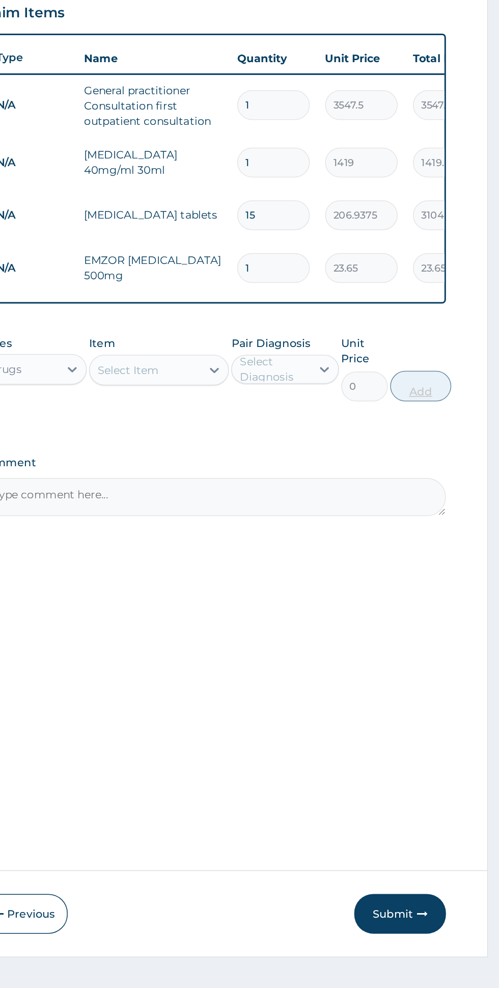
type input "18"
type input "425.70"
type input "18"
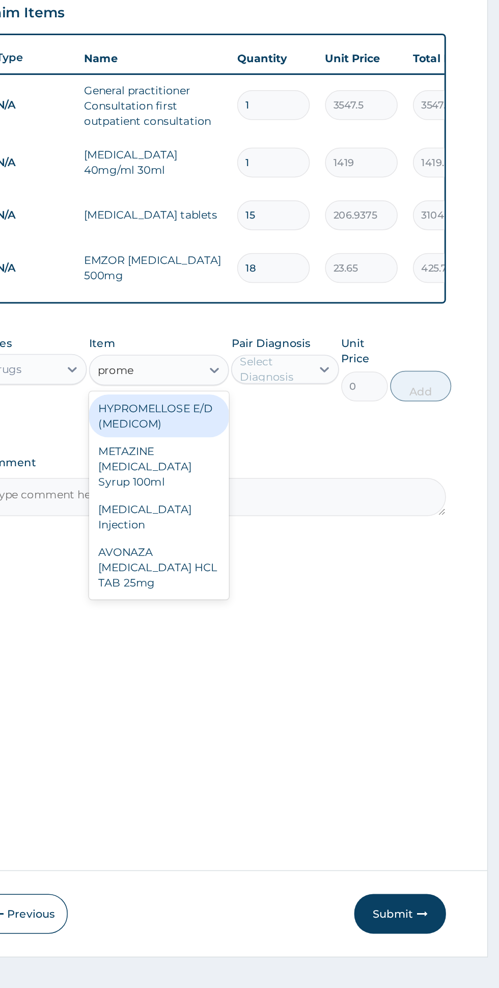
click at [286, 609] on div "[MEDICAL_DATA] Injection" at bounding box center [272, 609] width 93 height 29
type input "prome"
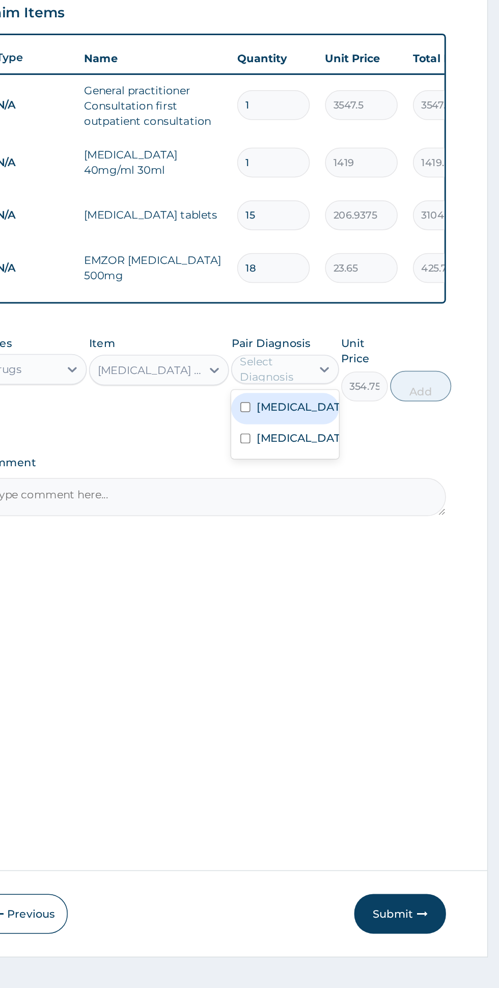
click at [369, 538] on div "[MEDICAL_DATA]" at bounding box center [355, 537] width 71 height 21
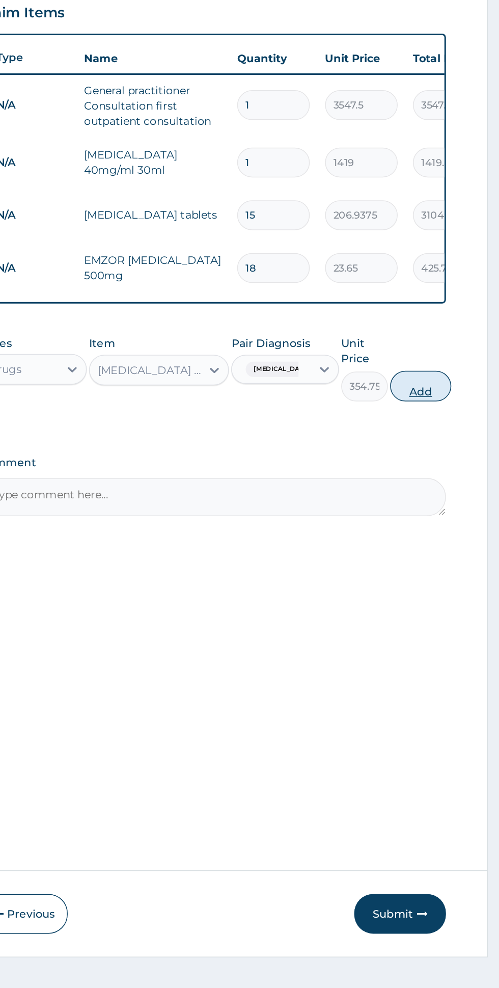
click at [449, 524] on button "Add" at bounding box center [446, 522] width 41 height 20
type input "0"
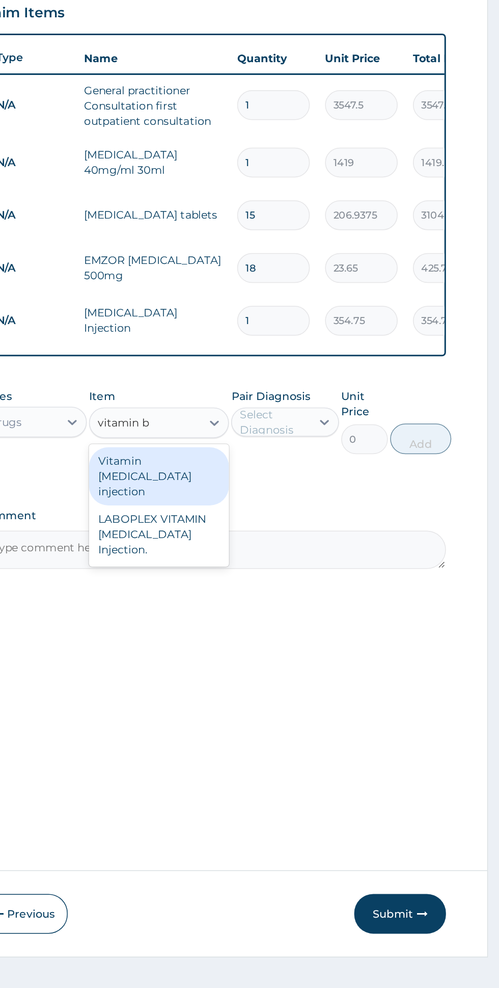
click at [300, 580] on div "Vitamin [MEDICAL_DATA] injection" at bounding box center [272, 582] width 93 height 39
type input "vitamin b"
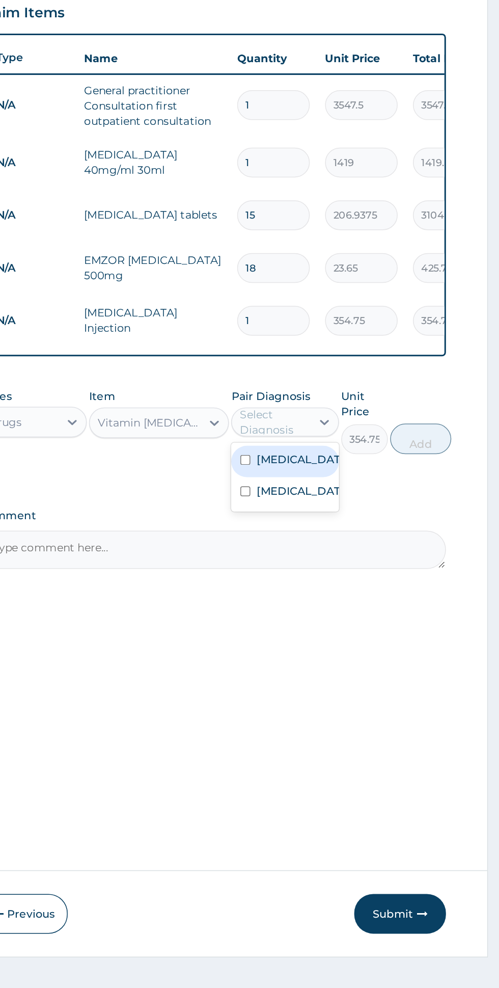
click at [370, 573] on div "[MEDICAL_DATA]" at bounding box center [355, 572] width 71 height 21
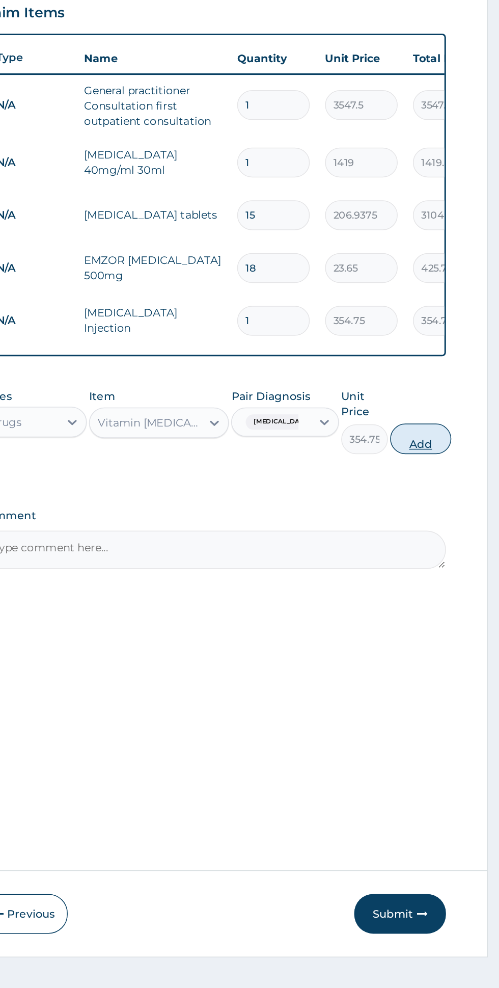
click at [448, 563] on button "Add" at bounding box center [446, 557] width 41 height 20
type input "0"
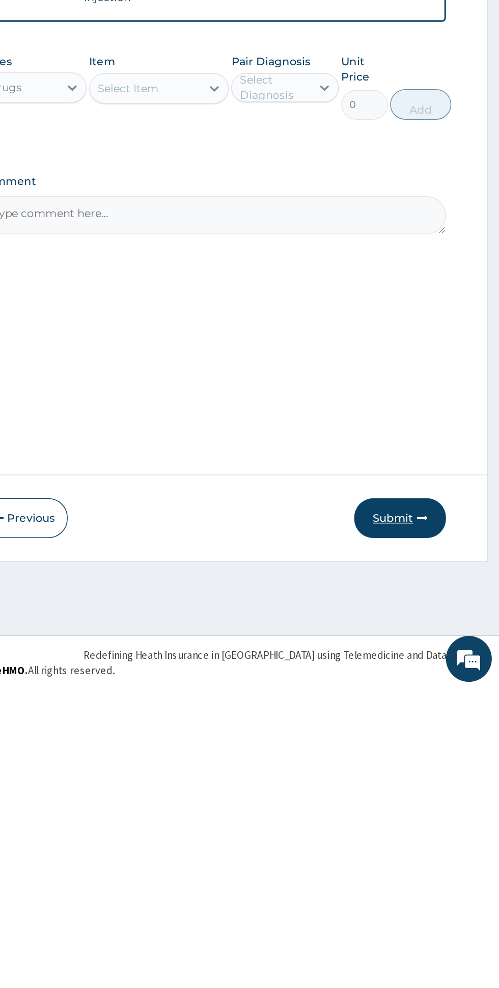
click at [429, 878] on button "Submit" at bounding box center [432, 874] width 61 height 26
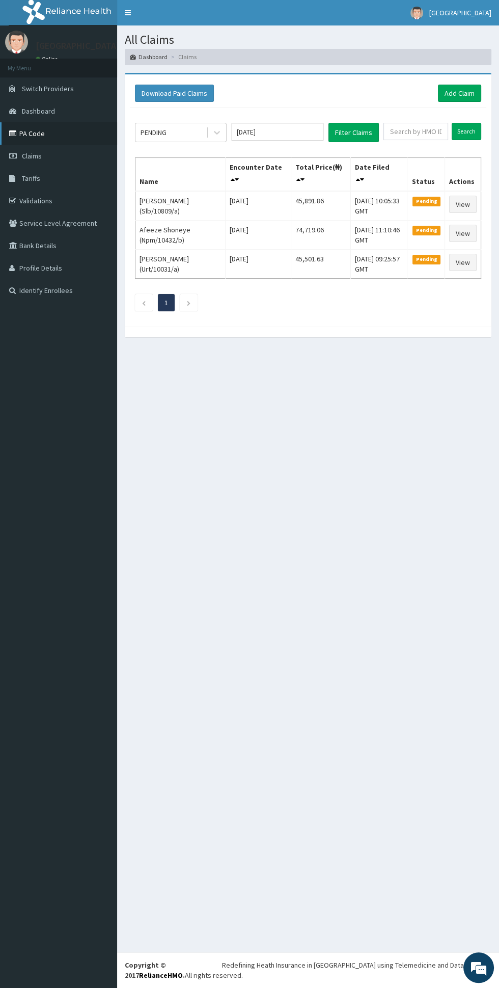
click at [37, 138] on link "PA Code" at bounding box center [58, 133] width 117 height 22
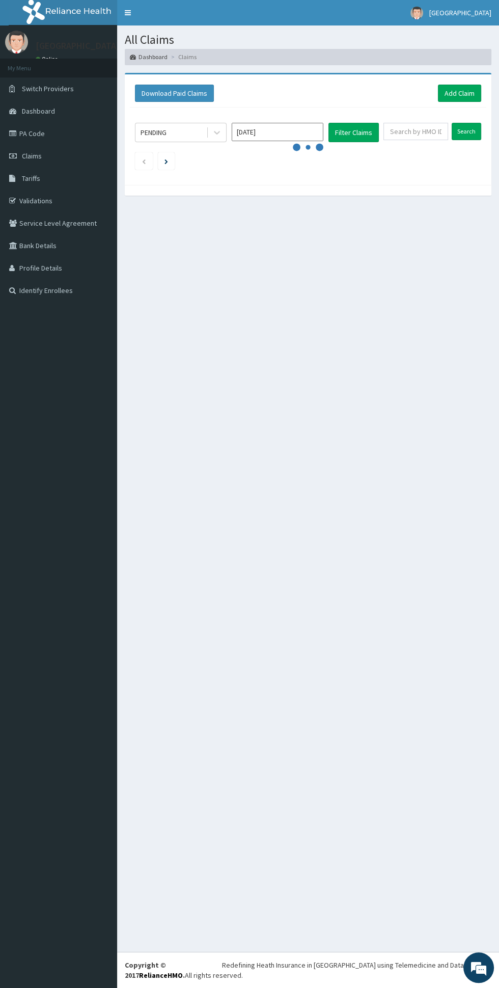
click at [244, 643] on div "All Claims Dashboard Claims Download Paid Claims Add Claim × Note you can only …" at bounding box center [308, 488] width 382 height 926
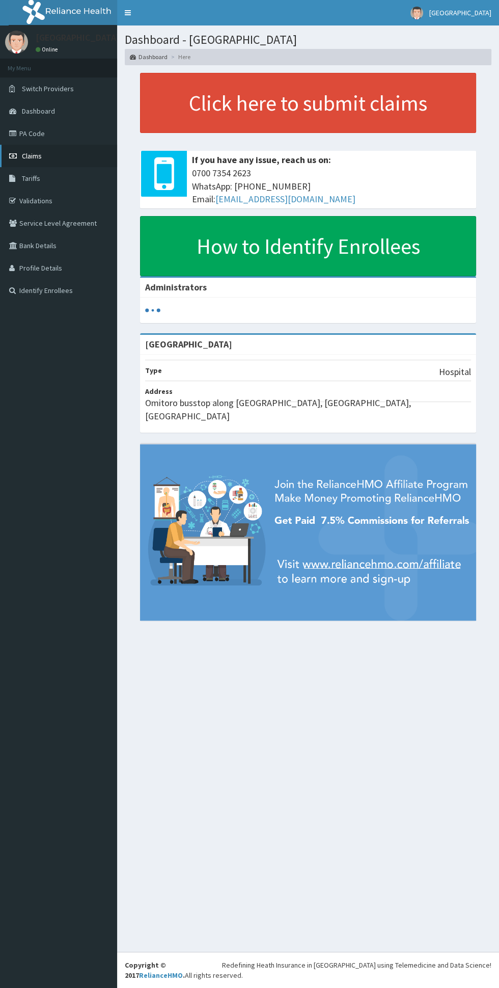
click at [52, 152] on link "Claims" at bounding box center [58, 156] width 117 height 22
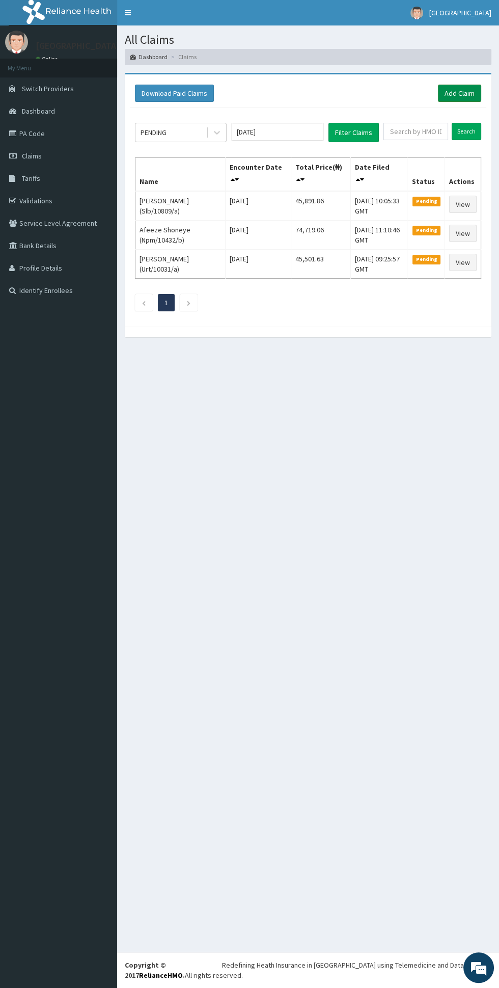
click at [468, 87] on link "Add Claim" at bounding box center [459, 93] width 43 height 17
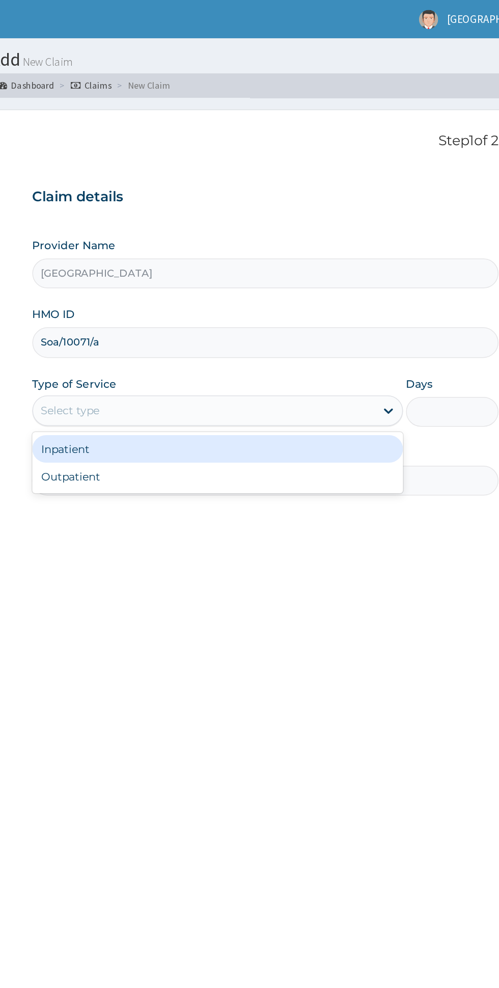
click at [309, 302] on div "Inpatient" at bounding box center [276, 299] width 247 height 18
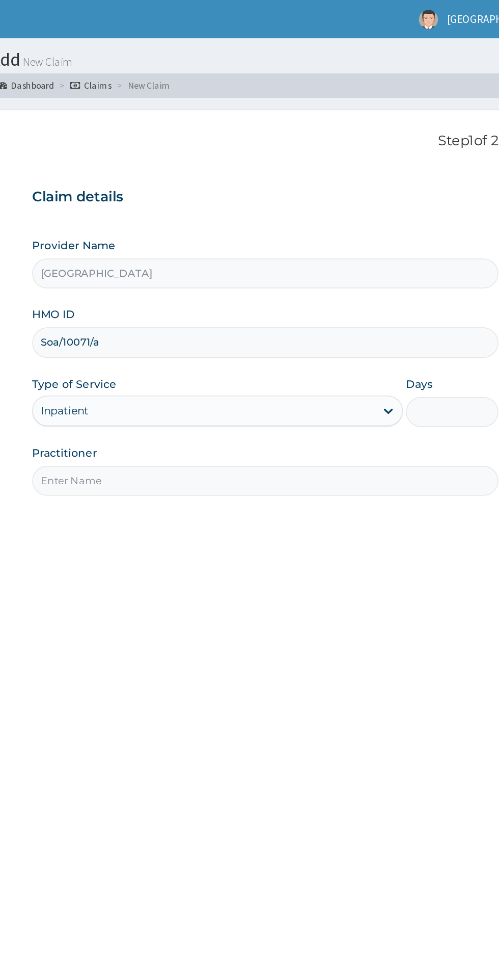
click at [431, 273] on input "Days" at bounding box center [433, 274] width 62 height 20
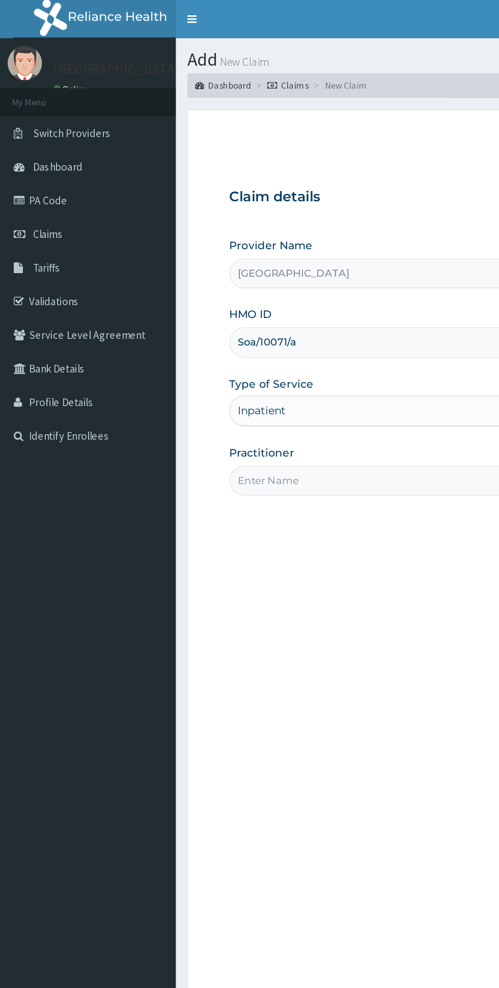
type input "2"
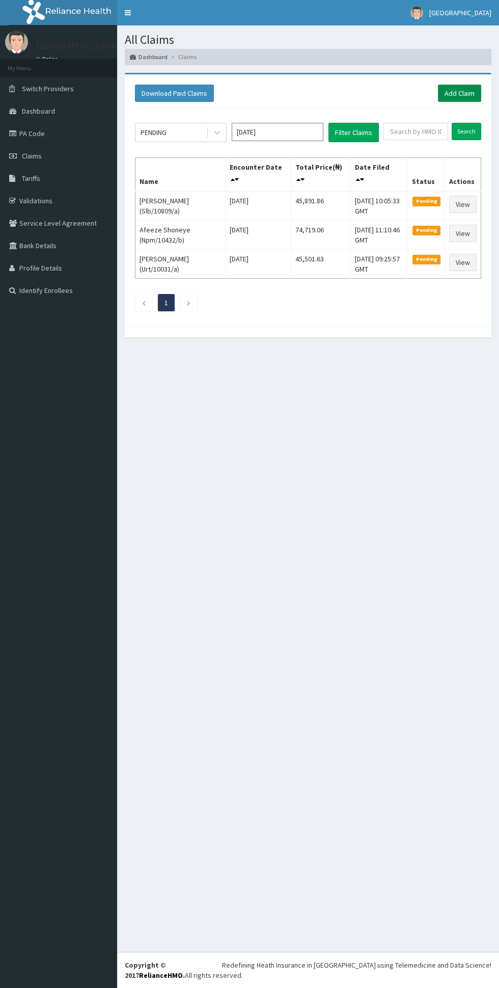
click at [462, 92] on link "Add Claim" at bounding box center [459, 93] width 43 height 17
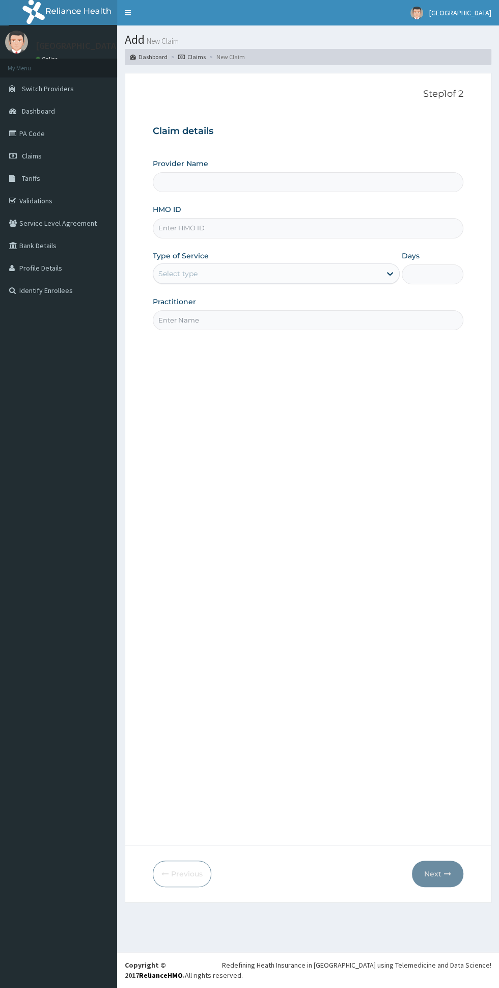
type input "[GEOGRAPHIC_DATA]"
click at [311, 229] on input "HMO ID" at bounding box center [308, 228] width 311 height 20
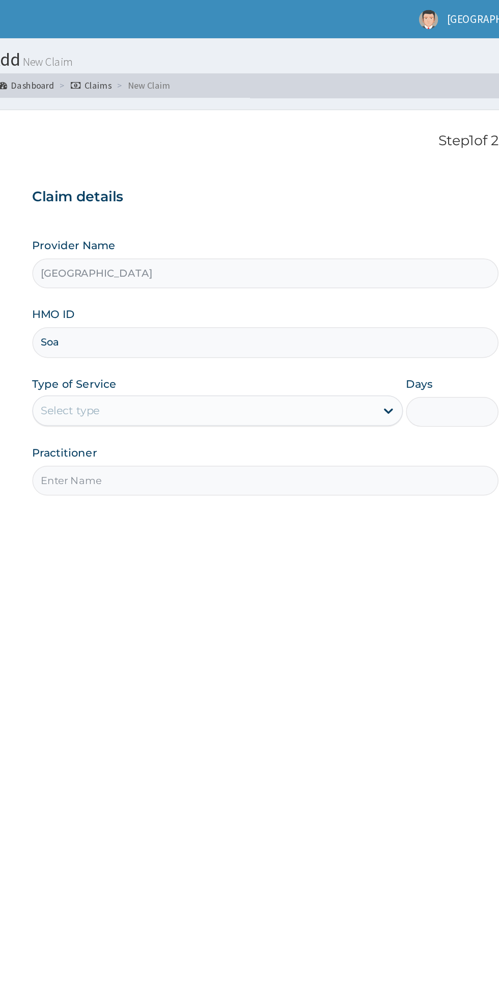
type input "Soa/10071/d"
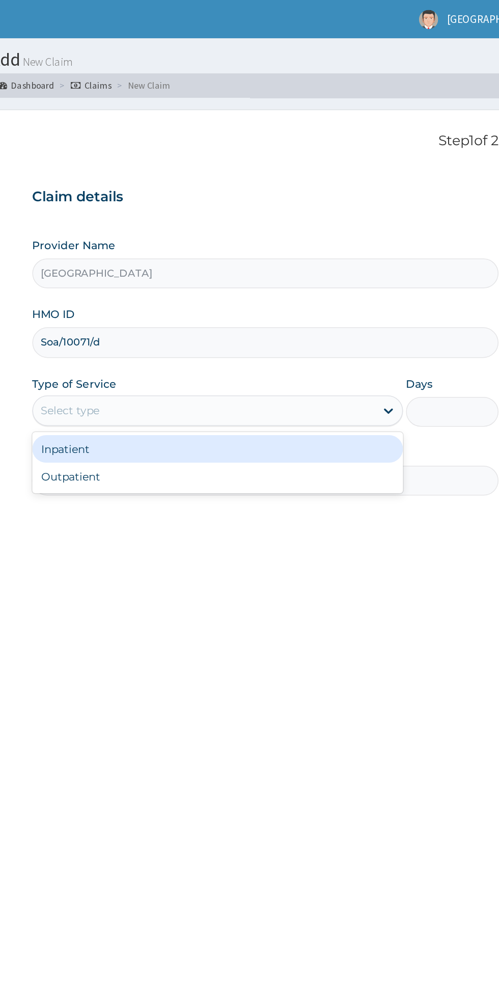
click at [259, 321] on div "Outpatient" at bounding box center [276, 317] width 247 height 18
type input "1"
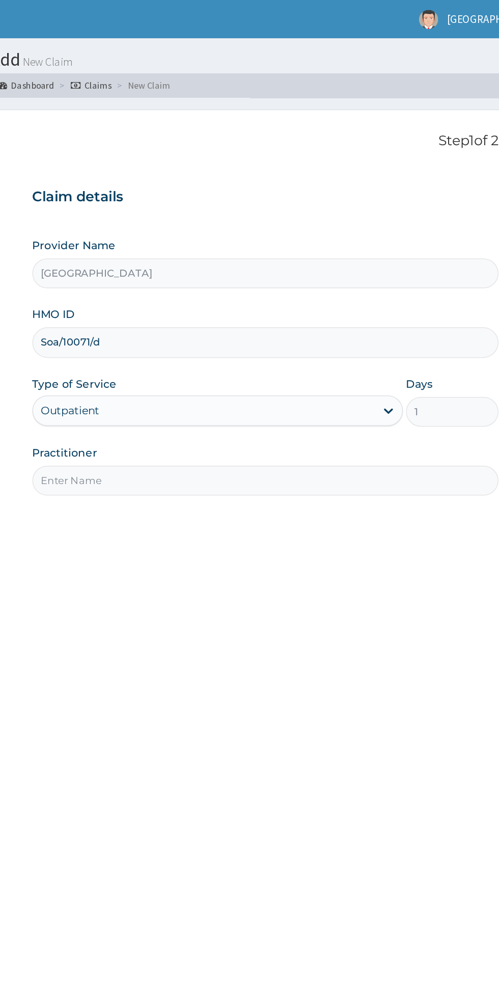
click at [252, 323] on input "Practitioner" at bounding box center [308, 320] width 311 height 20
type input "Dr [PERSON_NAME]"
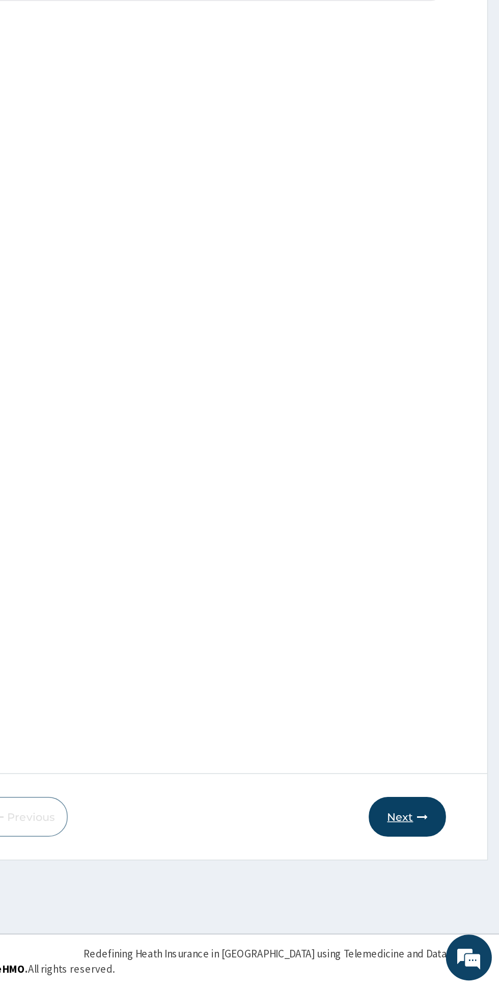
click at [443, 874] on button "Next" at bounding box center [437, 874] width 51 height 26
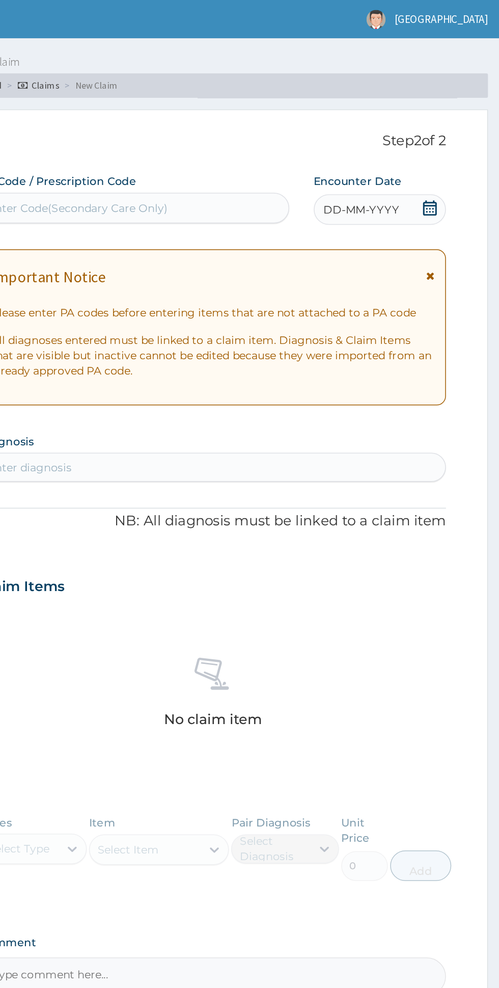
click at [453, 183] on icon at bounding box center [453, 183] width 6 height 7
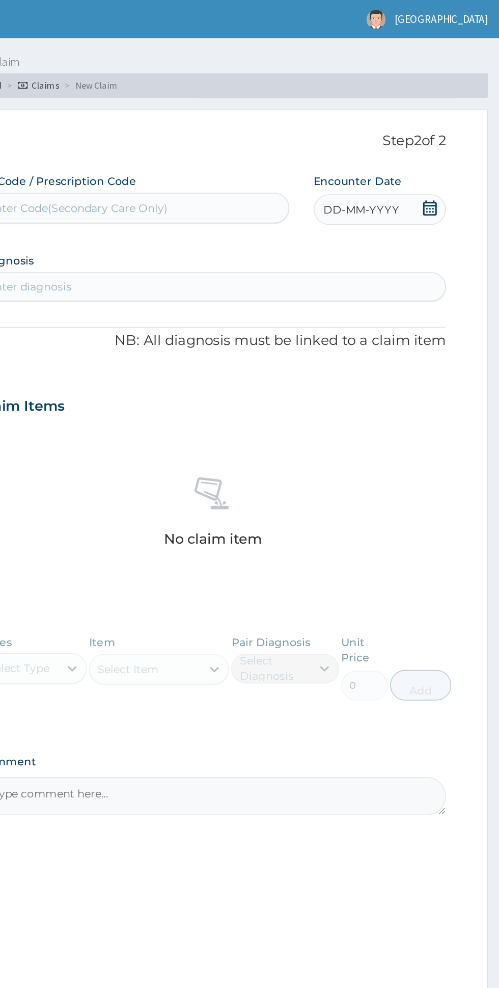
click at [458, 137] on icon at bounding box center [453, 138] width 10 height 10
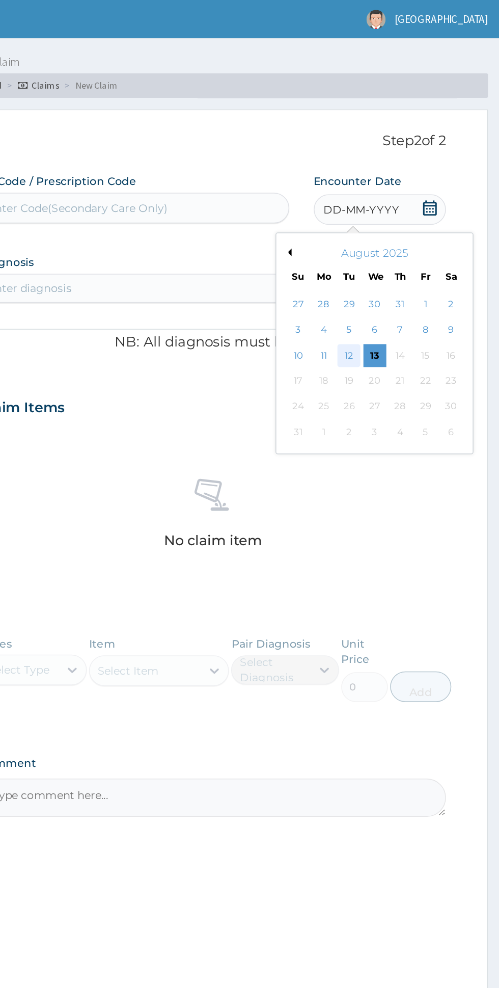
click at [399, 234] on div "12" at bounding box center [398, 236] width 15 height 15
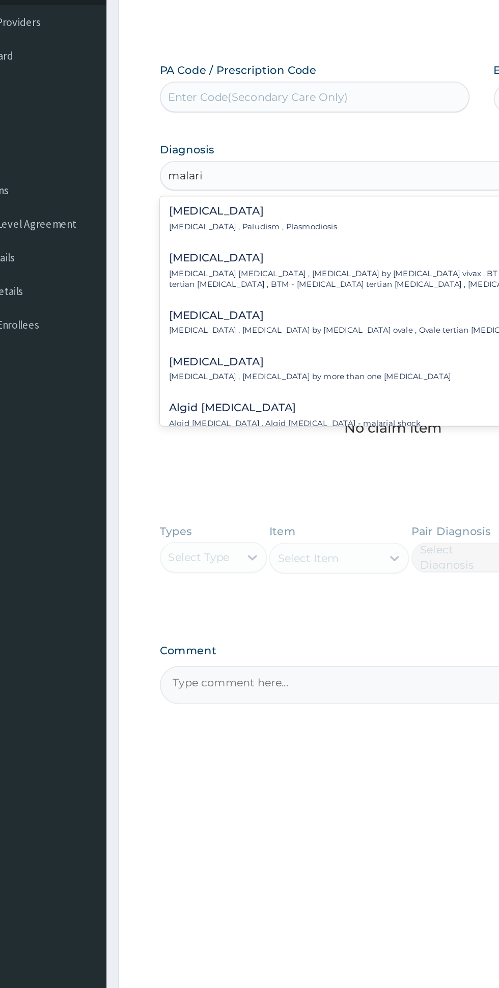
click at [252, 226] on div "[MEDICAL_DATA] [MEDICAL_DATA] , Paludism , Plasmodiosis" at bounding box center [308, 220] width 299 height 18
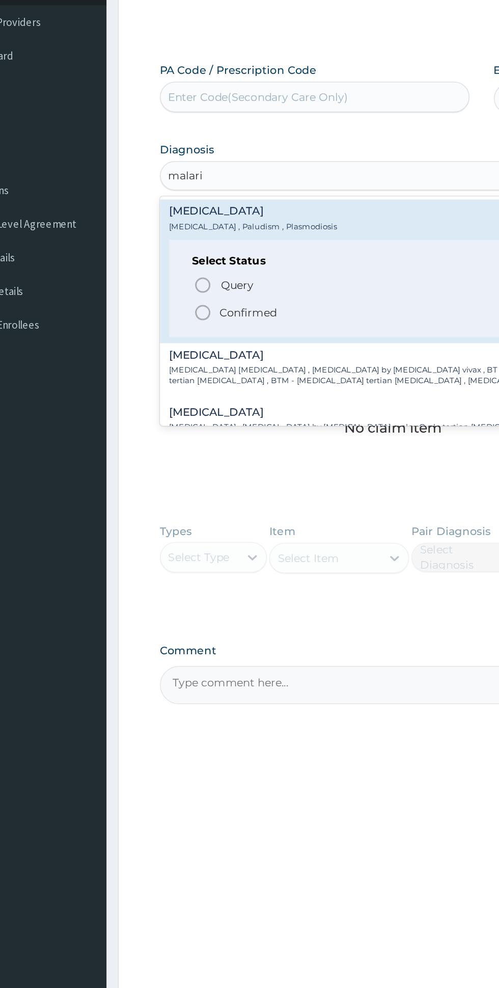
click at [244, 288] on span "Confirmed" at bounding box center [308, 282] width 267 height 12
type input "malari"
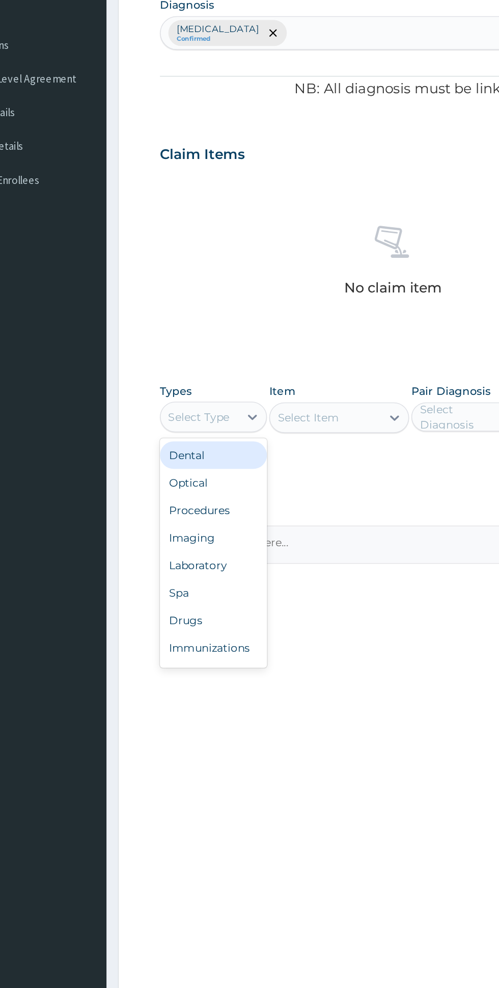
click at [207, 507] on div "Procedures" at bounding box center [188, 510] width 71 height 18
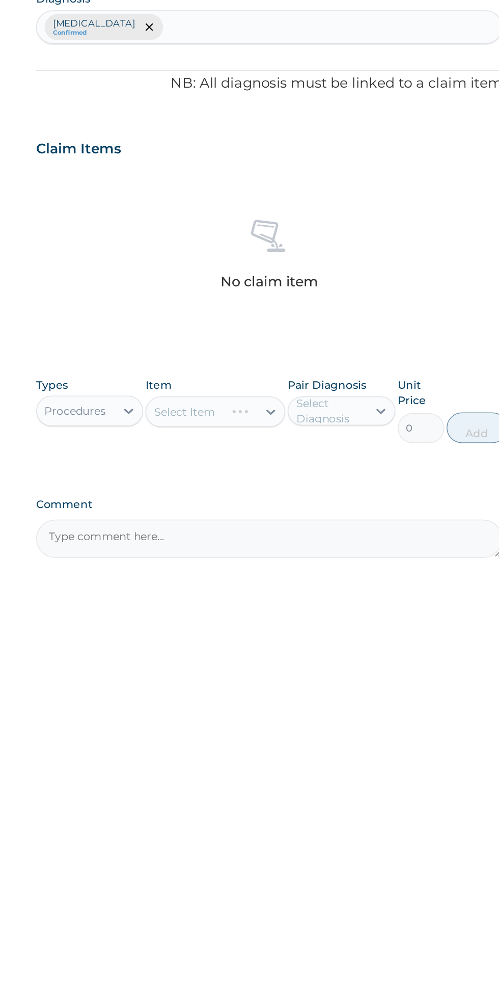
click at [249, 448] on div "Select Item" at bounding box center [272, 449] width 93 height 20
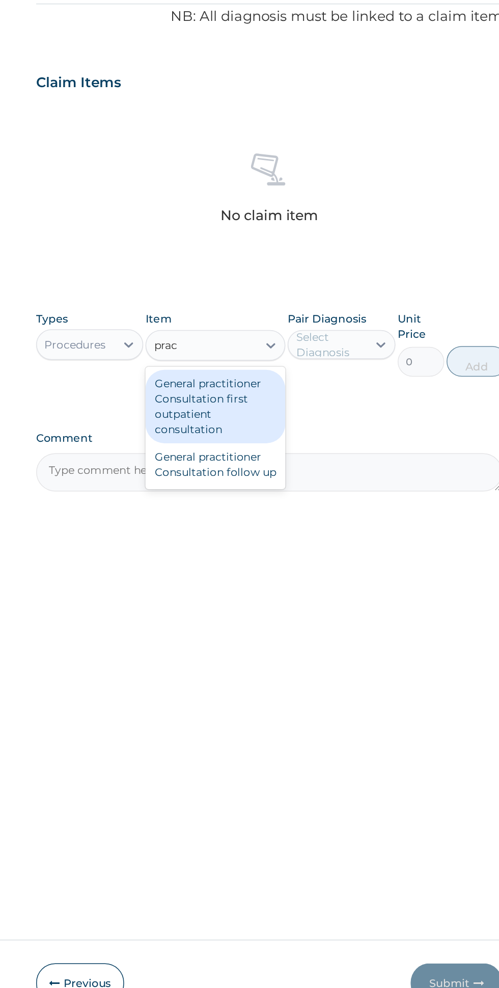
click at [296, 491] on div "General practitioner Consultation first outpatient consultation" at bounding box center [272, 489] width 93 height 49
type input "prac"
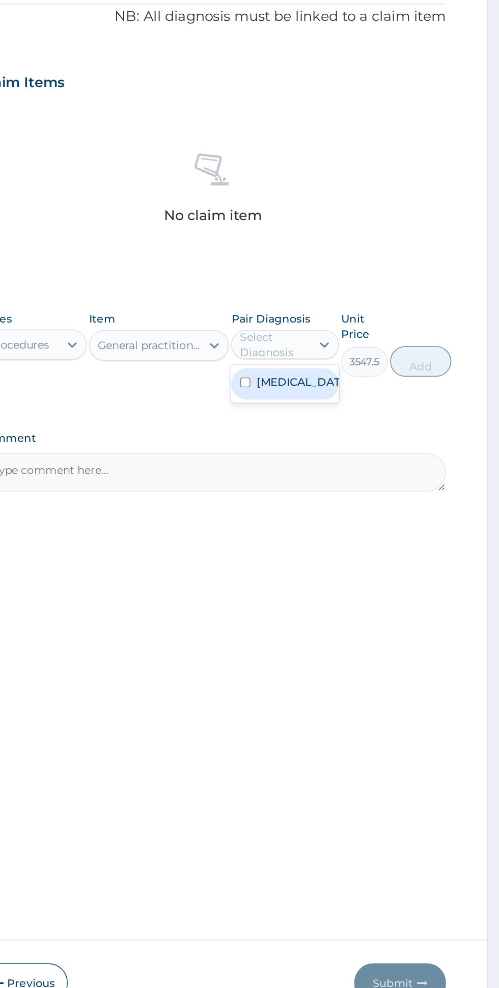
click at [376, 475] on div "[MEDICAL_DATA]" at bounding box center [355, 474] width 71 height 21
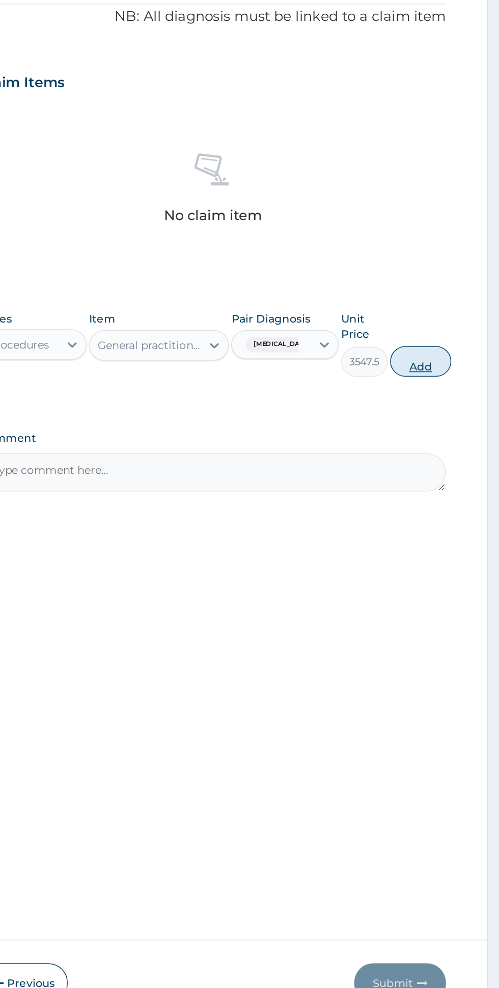
click at [460, 465] on button "Add" at bounding box center [446, 459] width 41 height 20
type input "0"
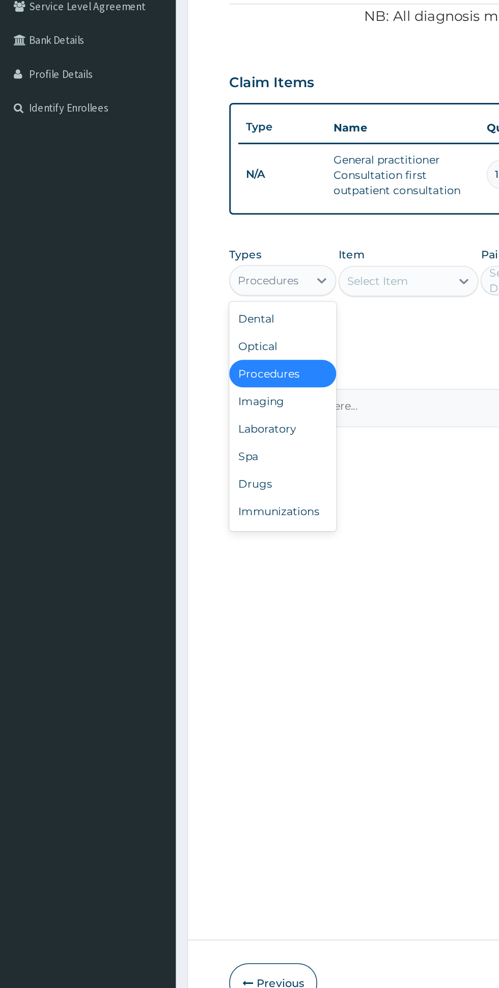
click at [198, 501] on div "Laboratory" at bounding box center [188, 504] width 71 height 18
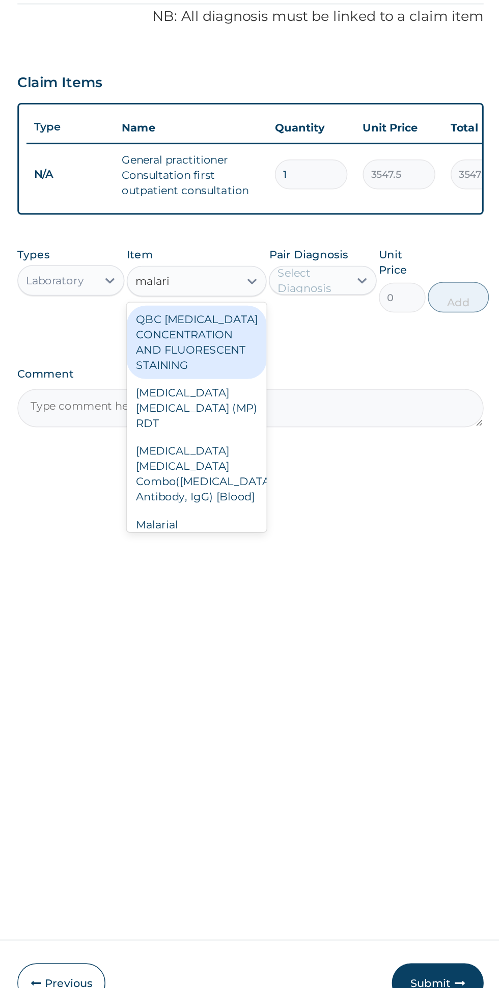
scroll to position [6, 0]
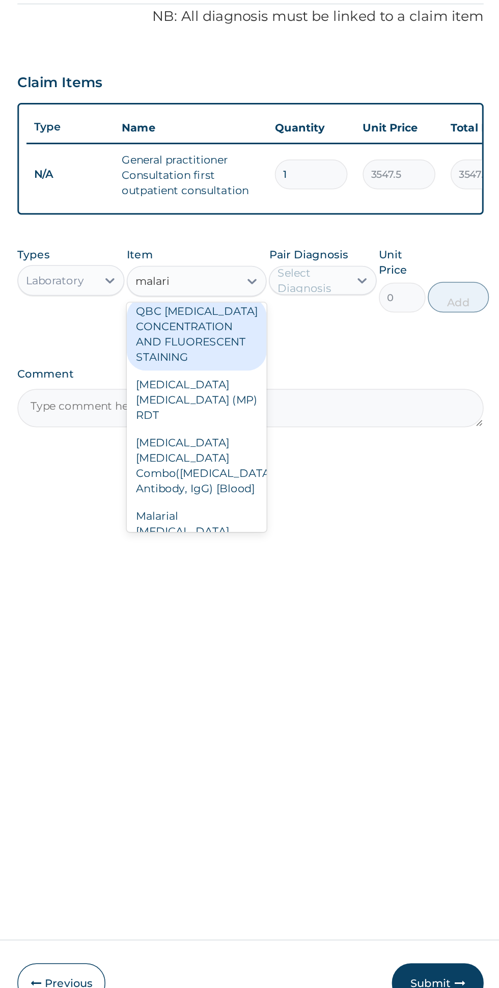
click at [293, 553] on div "Malarial [MEDICAL_DATA] Thick and thin films - [Blood]" at bounding box center [272, 577] width 93 height 49
type input "malari"
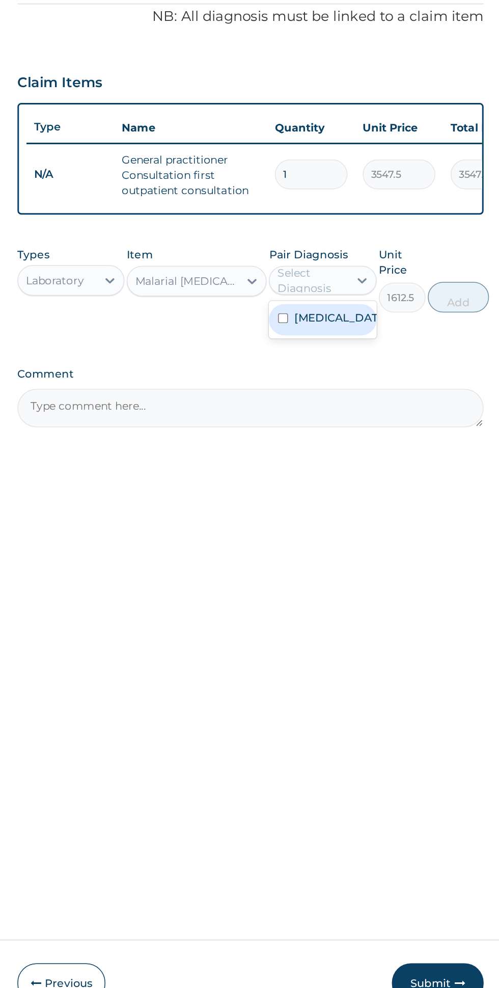
click at [371, 434] on div "[MEDICAL_DATA]" at bounding box center [355, 431] width 71 height 21
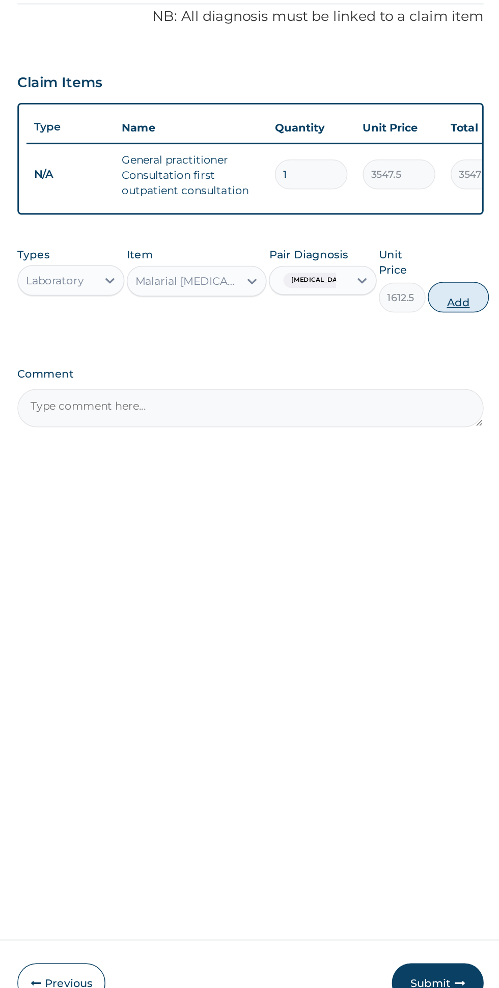
click at [449, 415] on button "Add" at bounding box center [446, 417] width 41 height 20
type input "0"
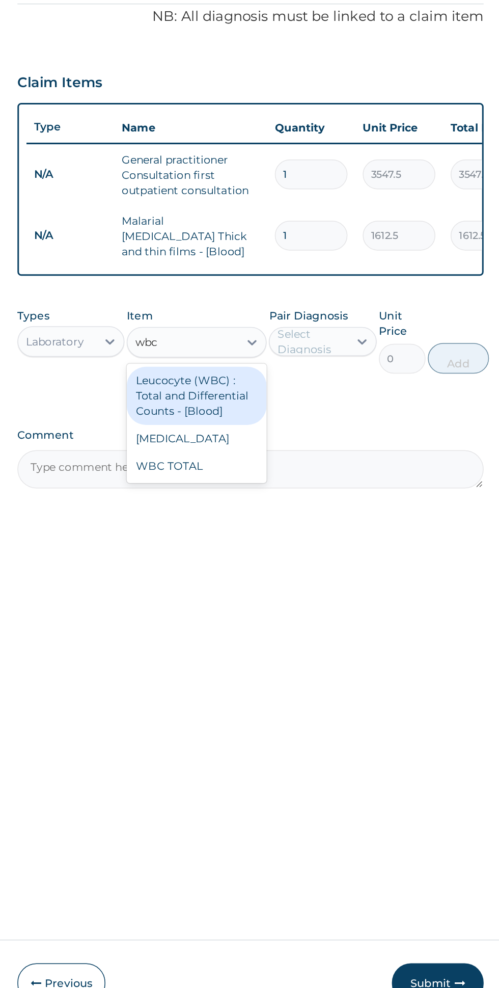
click at [287, 521] on div "WBC TOTAL" at bounding box center [272, 529] width 93 height 18
type input "wbc"
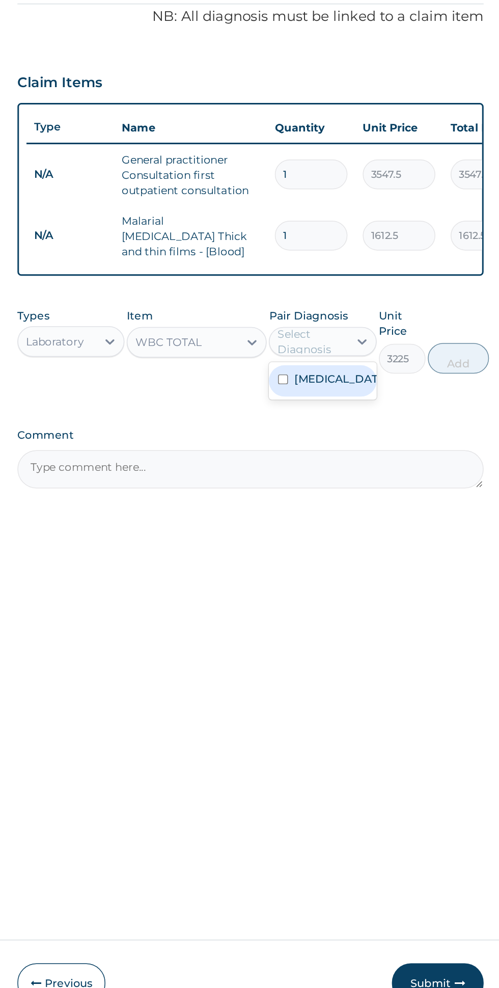
click at [373, 476] on div "[MEDICAL_DATA]" at bounding box center [355, 472] width 71 height 21
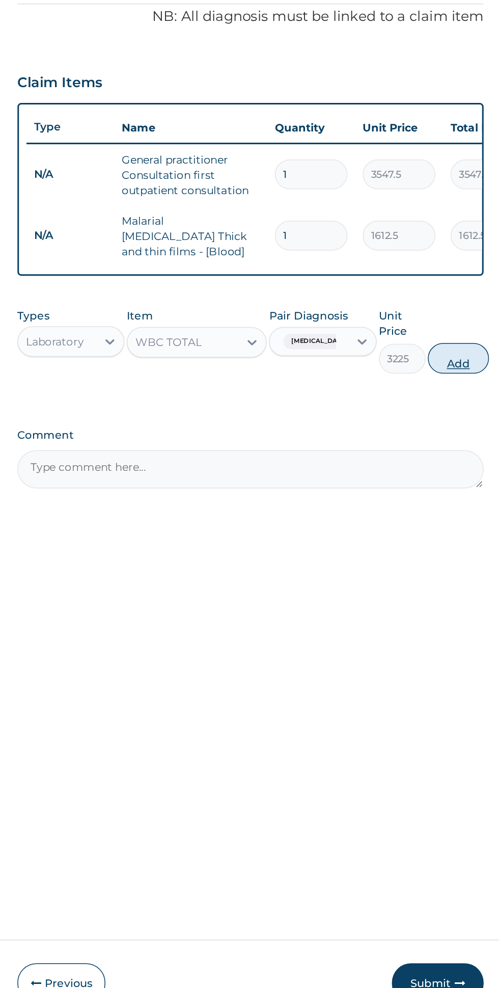
click at [452, 454] on button "Add" at bounding box center [446, 457] width 41 height 20
type input "0"
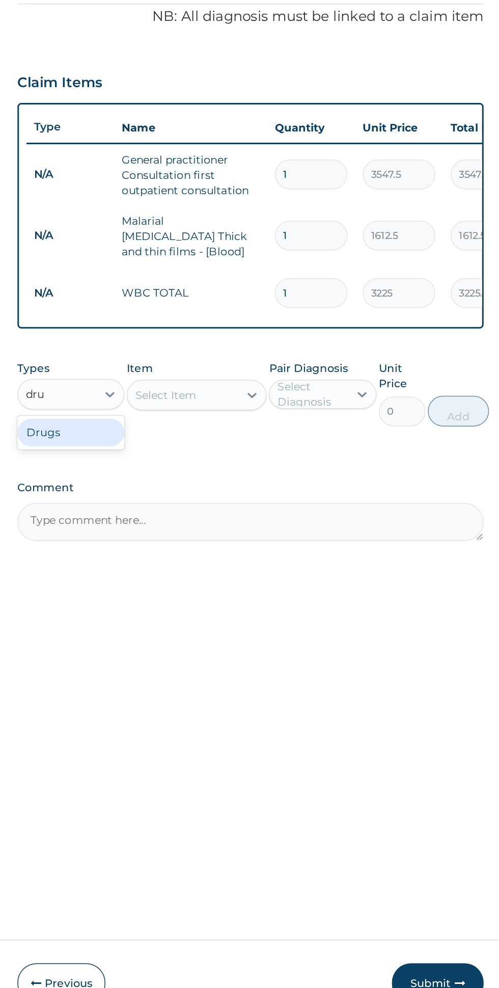
click at [207, 499] on div "Drugs" at bounding box center [188, 507] width 71 height 18
type input "dru"
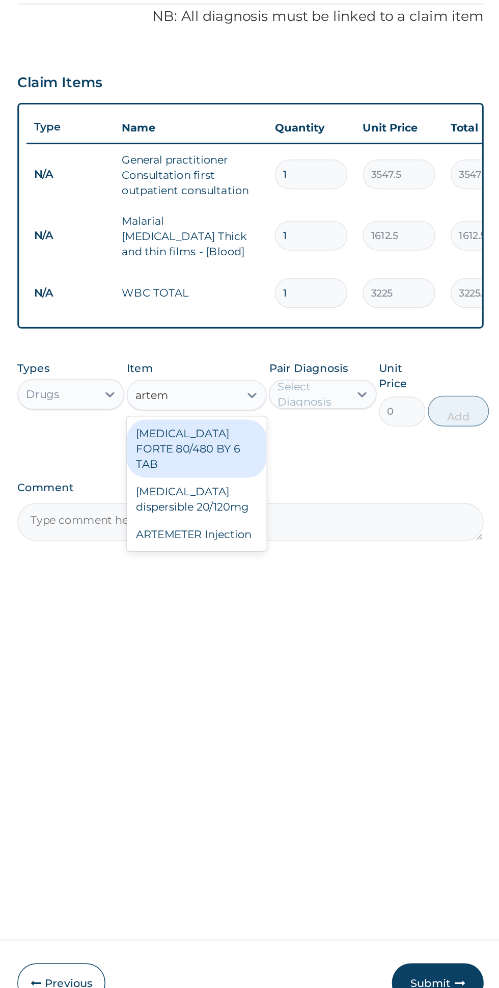
click at [298, 566] on div "ARTEMETER Injection" at bounding box center [272, 575] width 93 height 18
type input "artem"
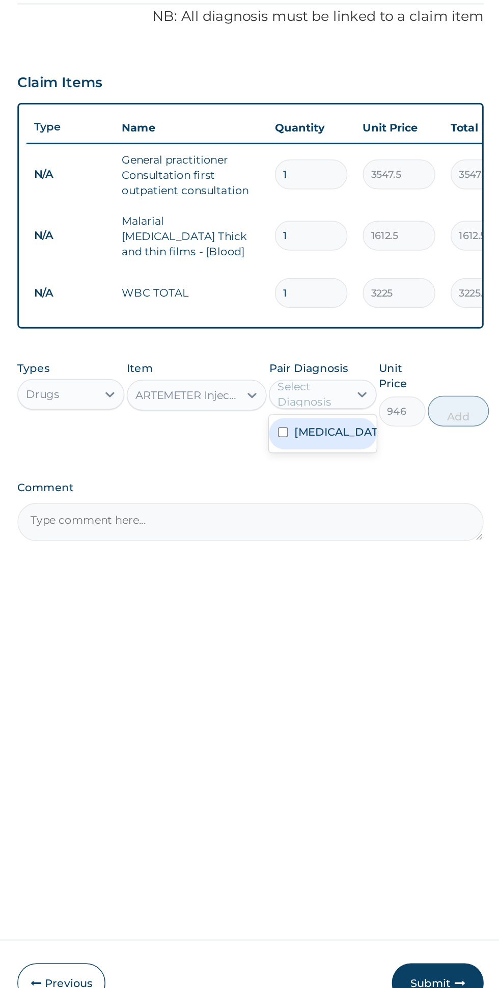
click at [378, 509] on div "[MEDICAL_DATA]" at bounding box center [355, 507] width 71 height 21
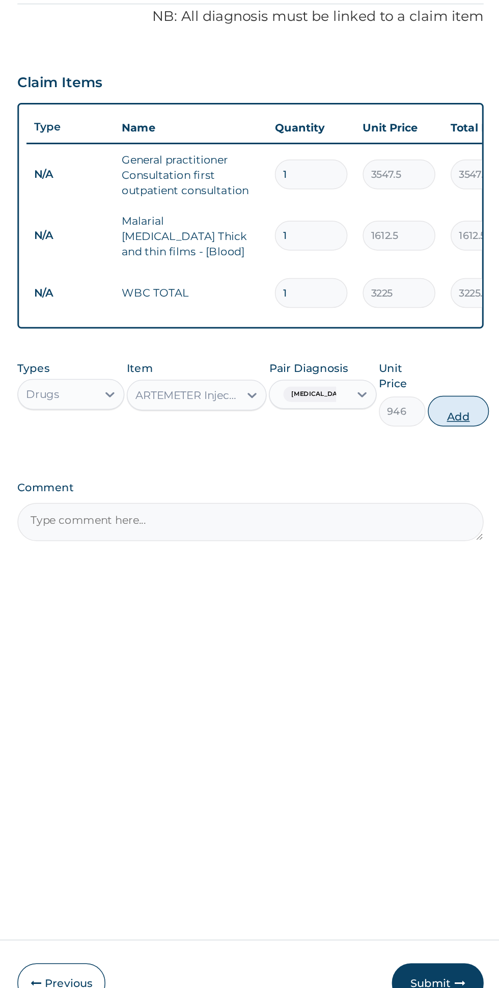
click at [449, 491] on button "Add" at bounding box center [446, 492] width 41 height 20
type input "0"
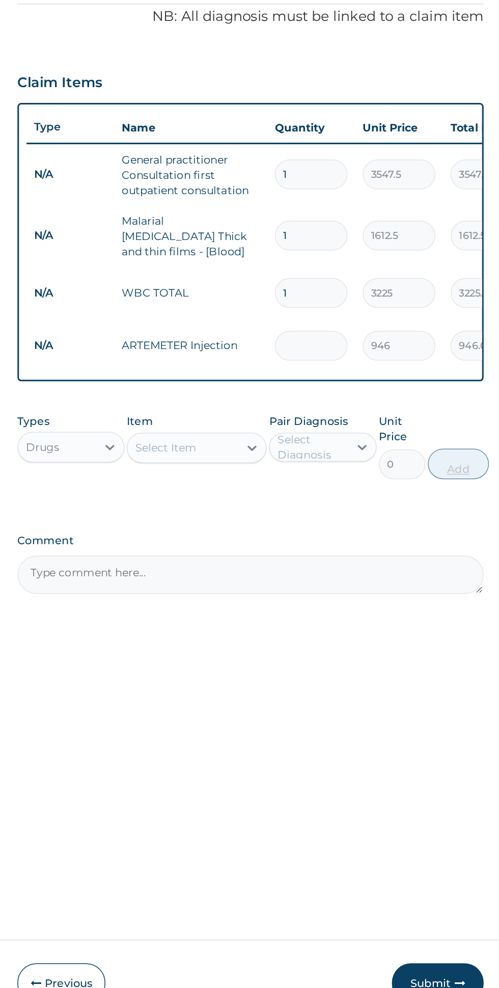
type input "0.00"
type input "2"
type input "1892.00"
type input "2"
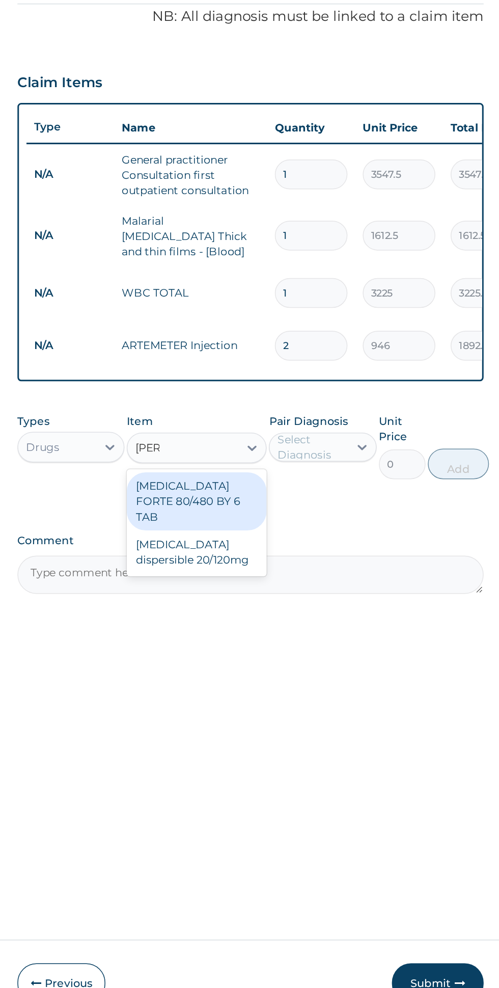
click at [313, 542] on div "[MEDICAL_DATA] FORTE 80/480 BY 6 TAB" at bounding box center [272, 552] width 93 height 39
type input "[PERSON_NAME]"
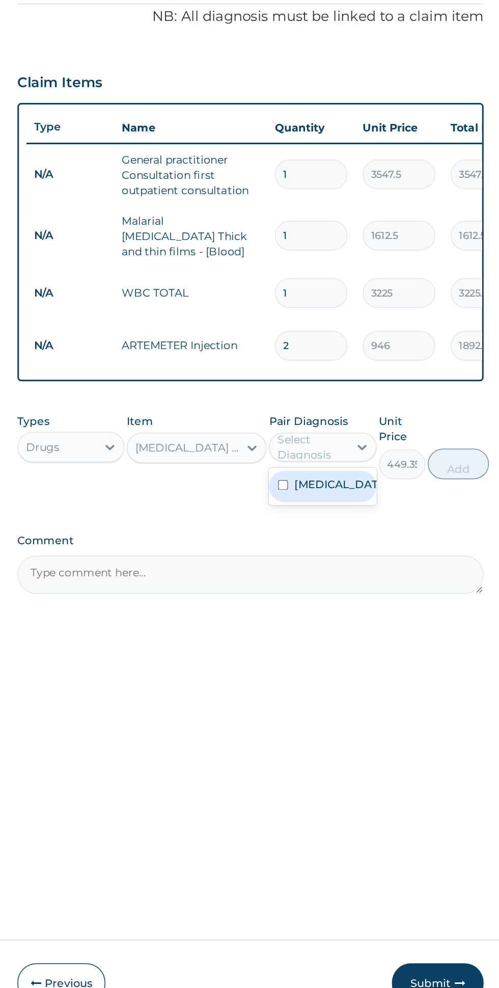
click at [372, 540] on div "[MEDICAL_DATA]" at bounding box center [355, 542] width 71 height 21
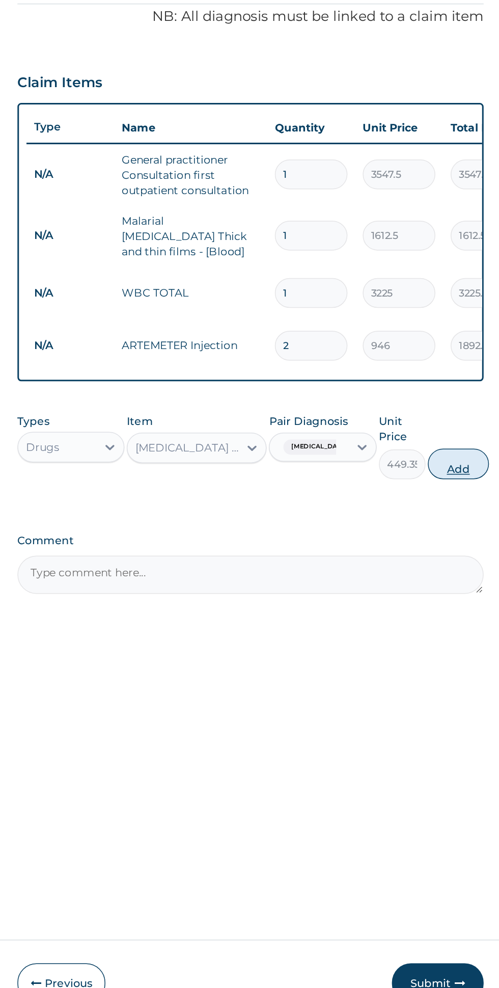
click at [449, 522] on button "Add" at bounding box center [446, 528] width 41 height 20
type input "0"
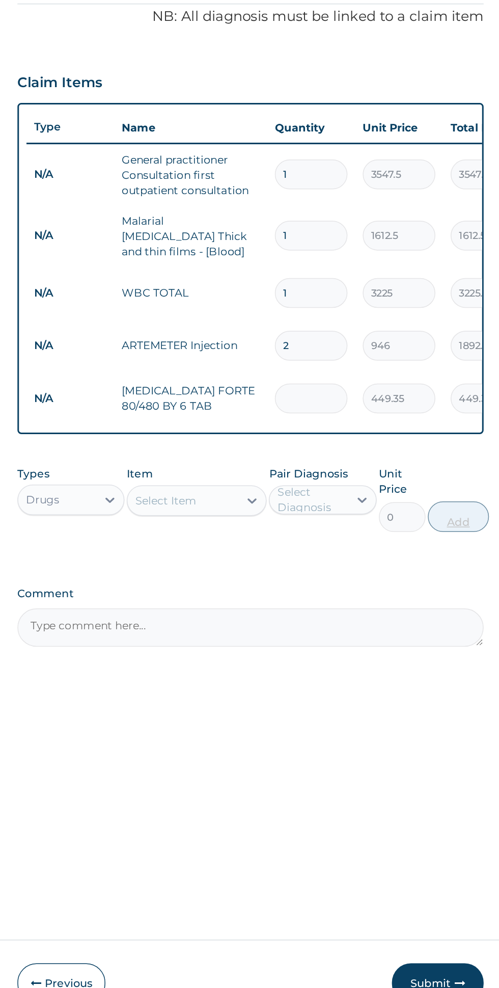
type input "0.00"
type input "6"
type input "2696.10"
type input "6"
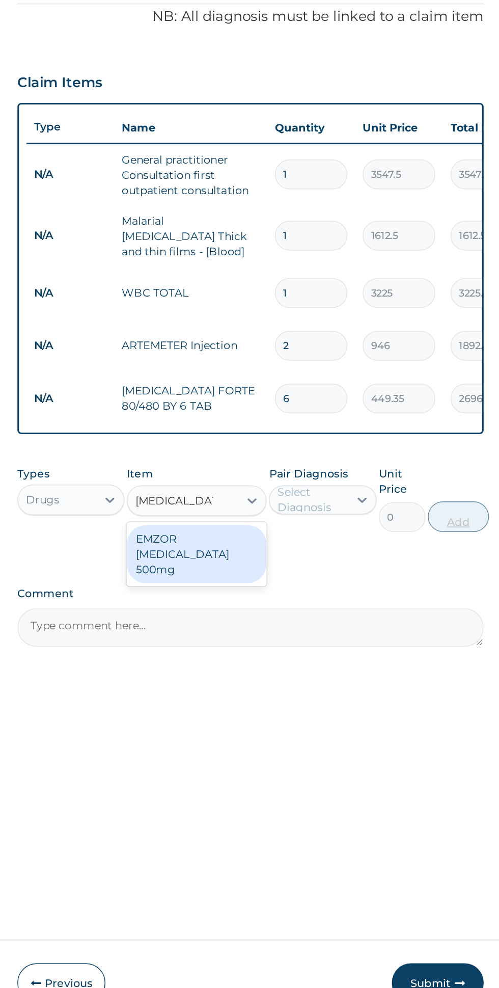
scroll to position [0, 0]
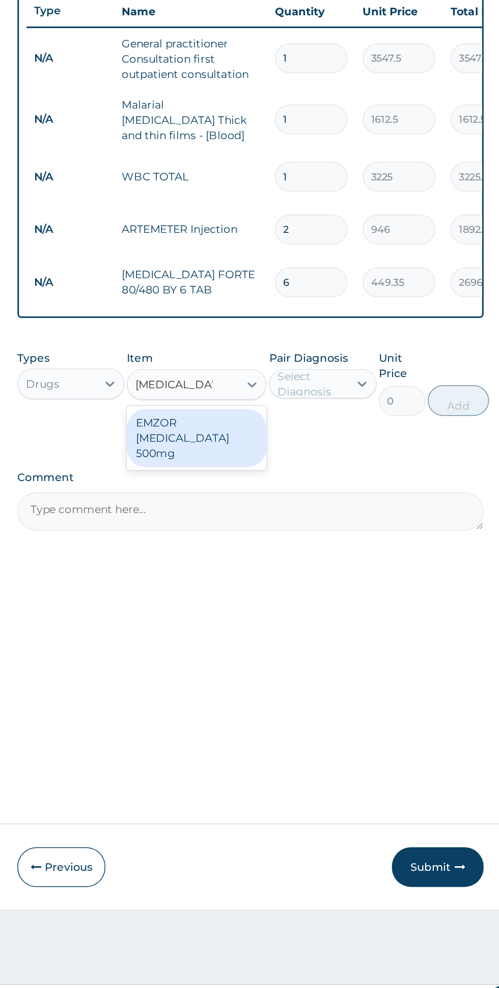
click at [291, 589] on div "EMZOR [MEDICAL_DATA] 500mg" at bounding box center [272, 588] width 93 height 39
type input "[MEDICAL_DATA] 5"
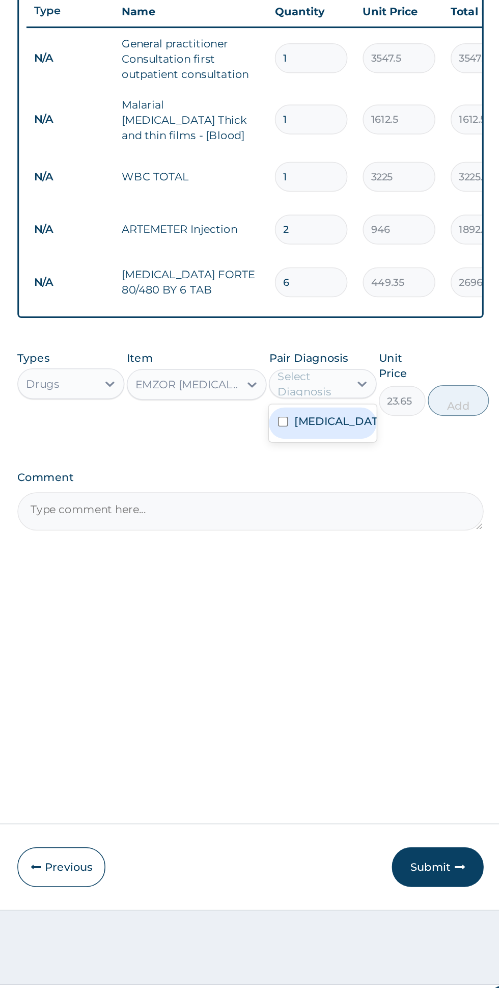
click at [373, 580] on div "[MEDICAL_DATA]" at bounding box center [355, 578] width 71 height 21
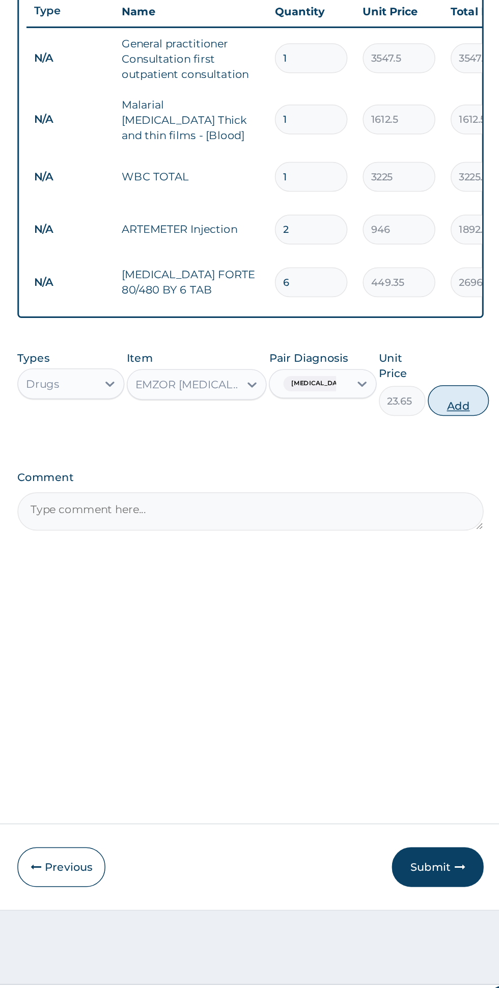
click at [452, 563] on button "Add" at bounding box center [446, 563] width 41 height 20
type input "0"
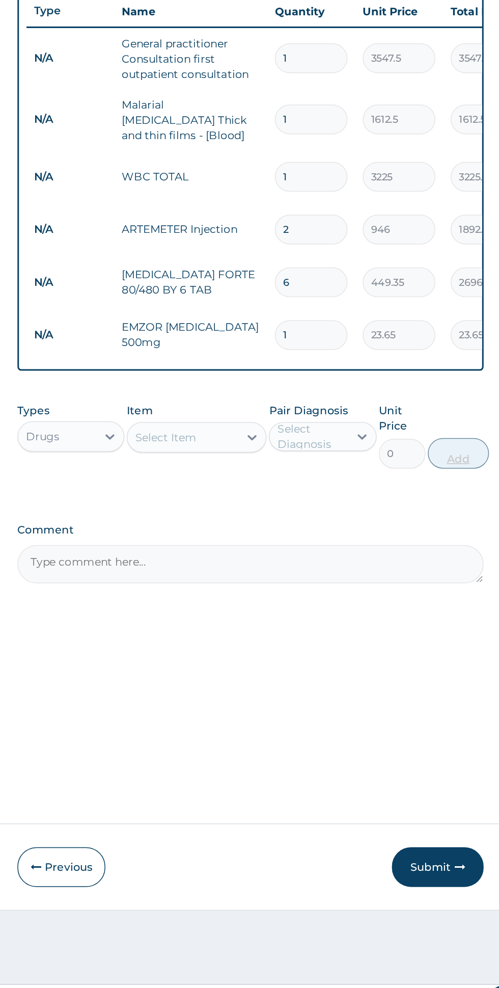
type input "18"
type input "425.70"
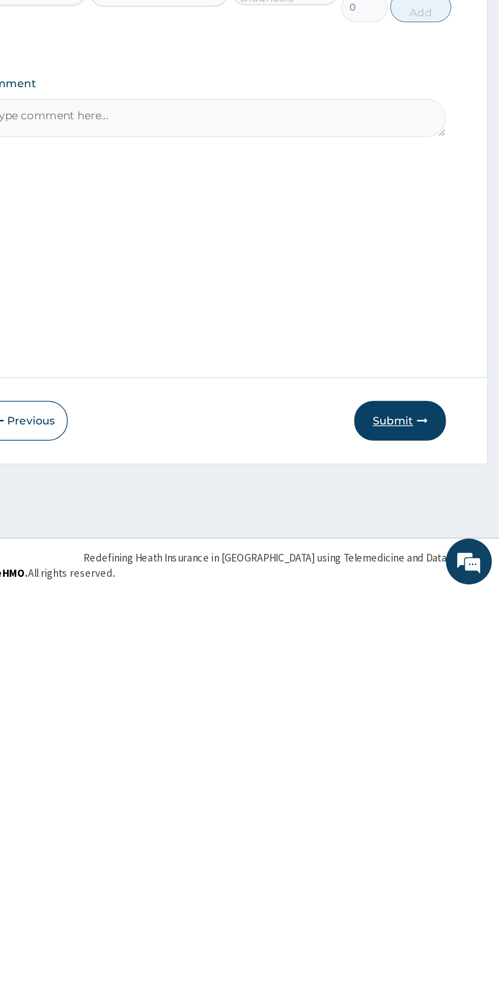
click at [433, 872] on button "Submit" at bounding box center [432, 874] width 61 height 26
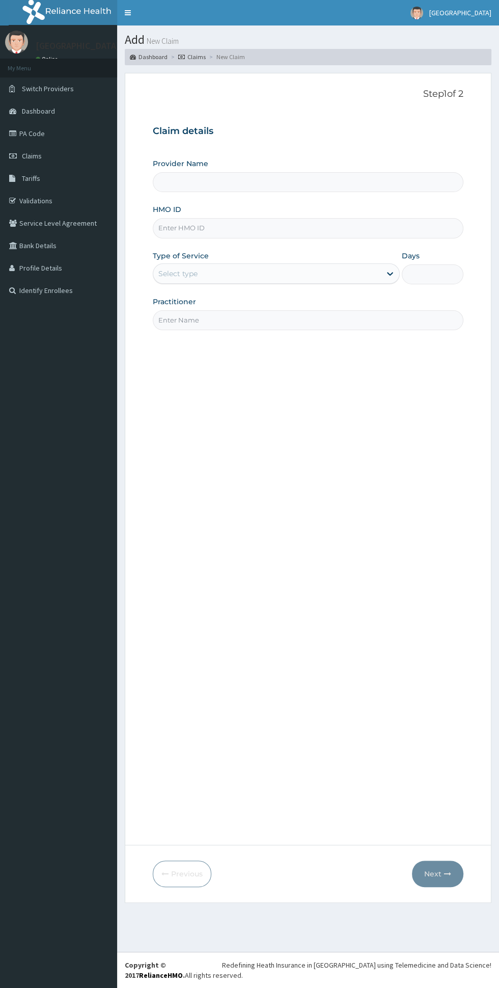
type input "[GEOGRAPHIC_DATA]"
click at [317, 226] on input "HMO ID" at bounding box center [308, 228] width 311 height 20
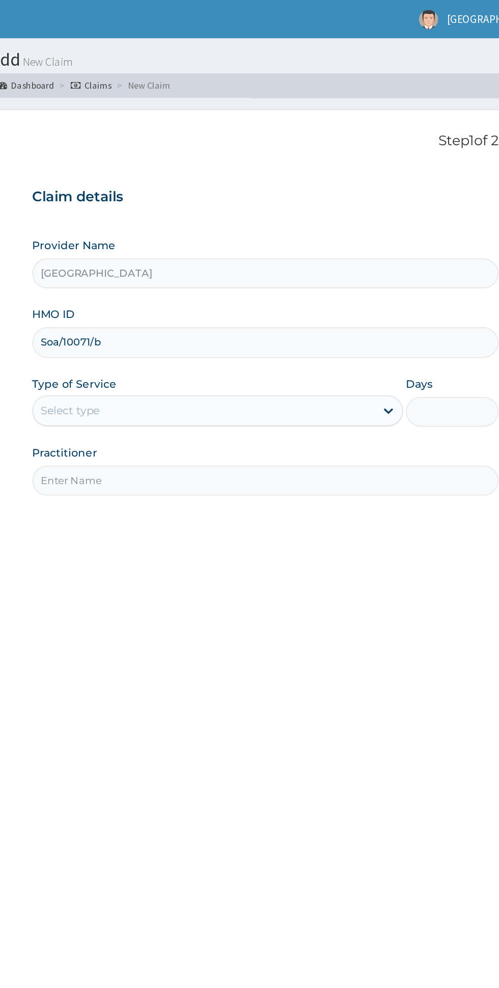
click at [230, 231] on input "Soa/10071/b" at bounding box center [308, 228] width 311 height 20
type input "Soa/10071/a"
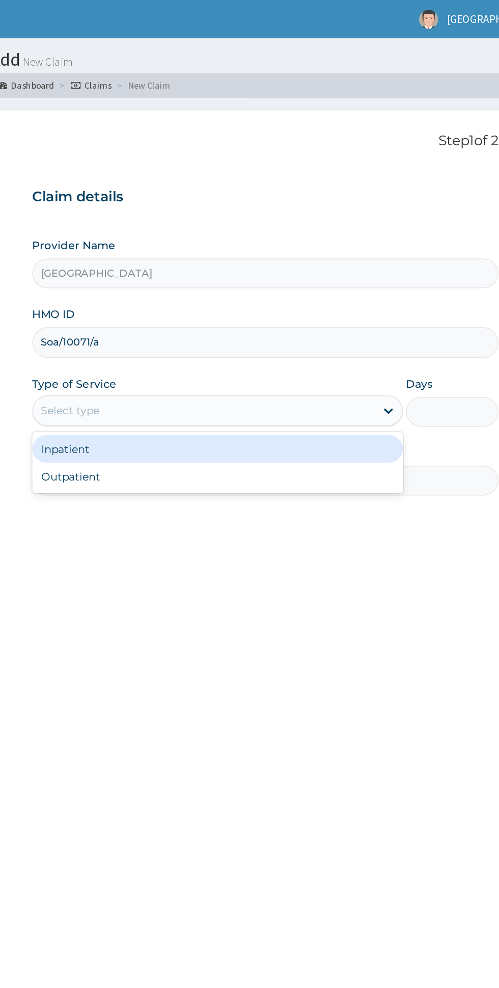
click at [304, 299] on div "Inpatient" at bounding box center [276, 299] width 247 height 18
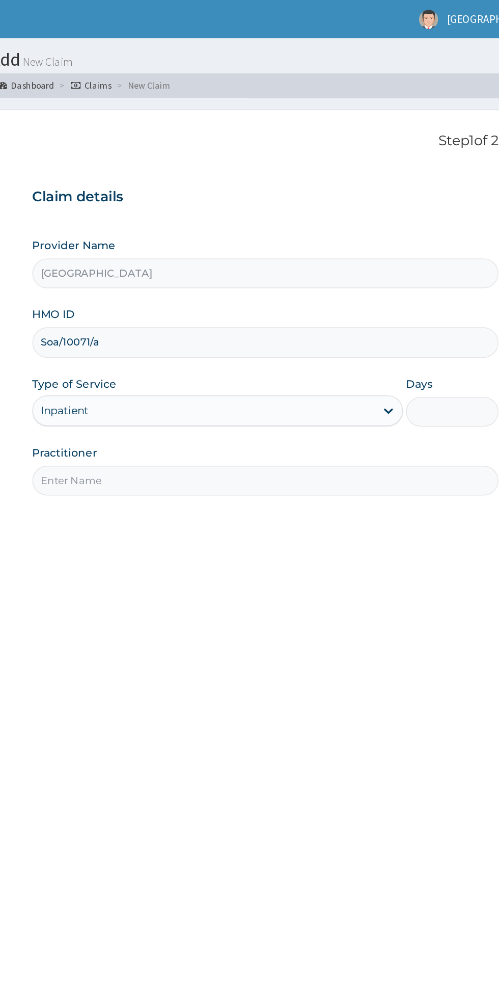
click at [442, 269] on input "Days" at bounding box center [433, 274] width 62 height 20
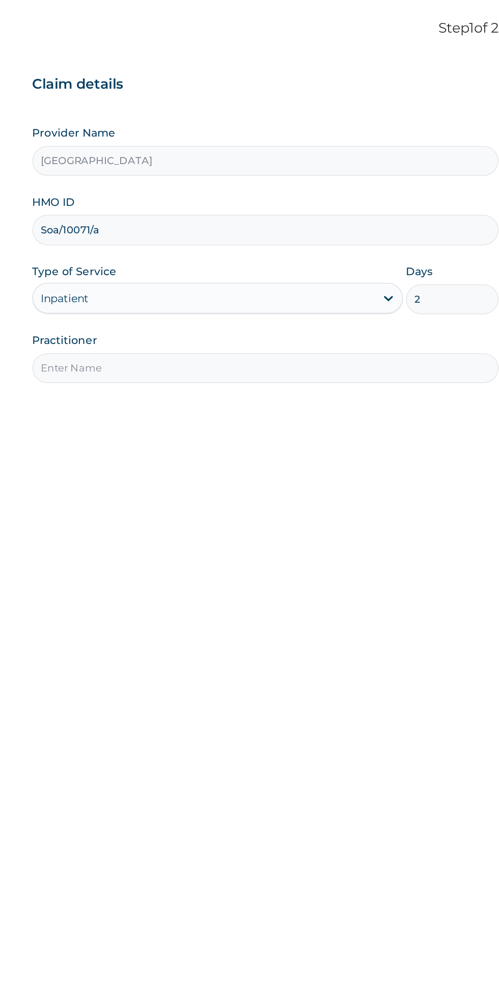
type input "2"
click at [202, 322] on input "Practitioner" at bounding box center [308, 320] width 311 height 20
type input "Dr [PERSON_NAME]"
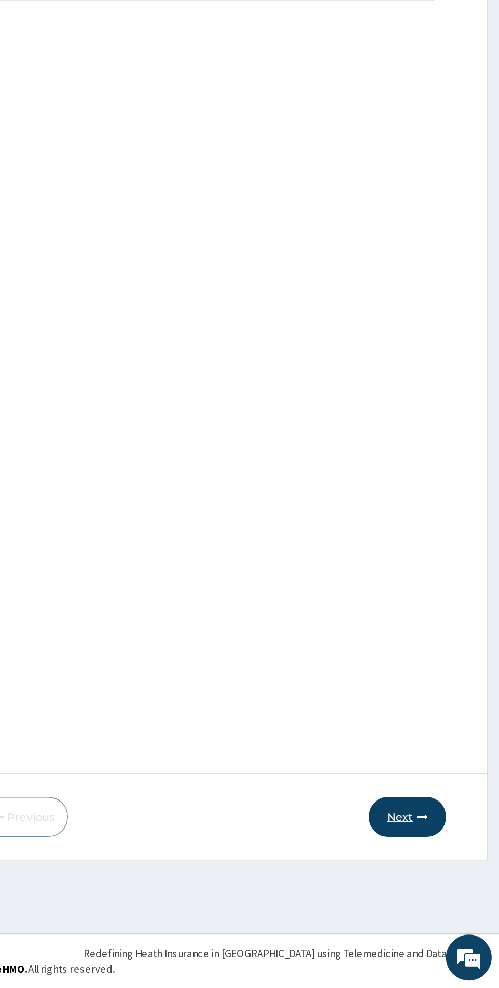
click at [443, 878] on button "Next" at bounding box center [437, 874] width 51 height 26
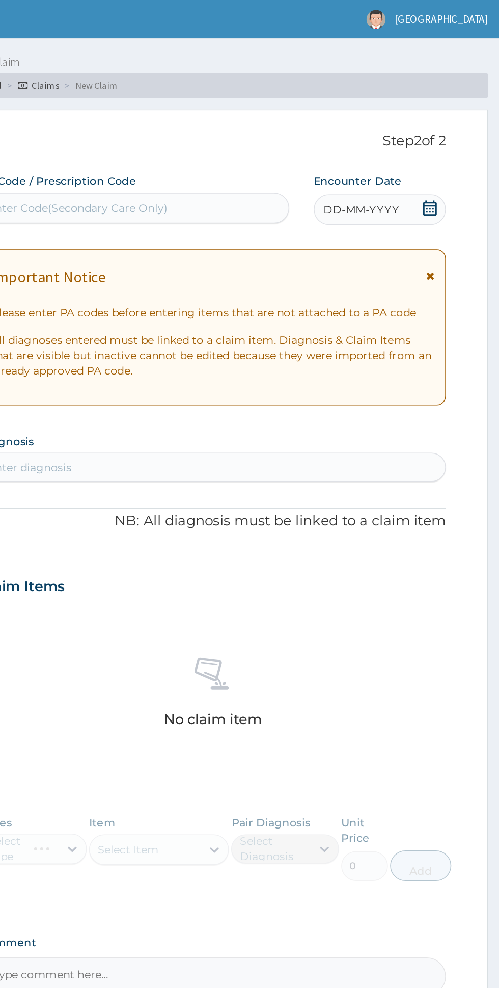
click at [465, 177] on form "Step 2 of 2 PA Code / Prescription Code Enter Code(Secondary Care Only) Encount…" at bounding box center [308, 488] width 367 height 830
click at [453, 183] on icon at bounding box center [453, 183] width 6 height 7
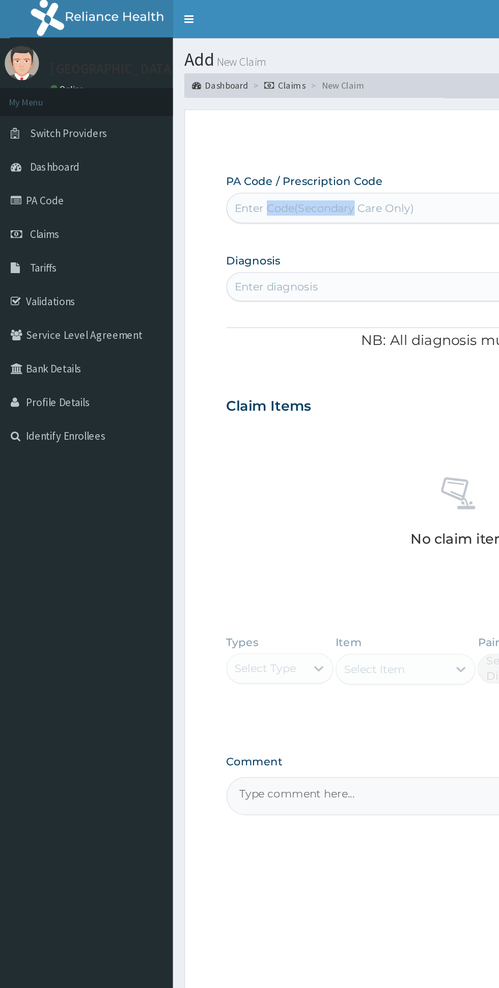
click at [290, 168] on section "Diagnosis Enter diagnosis" at bounding box center [308, 183] width 311 height 35
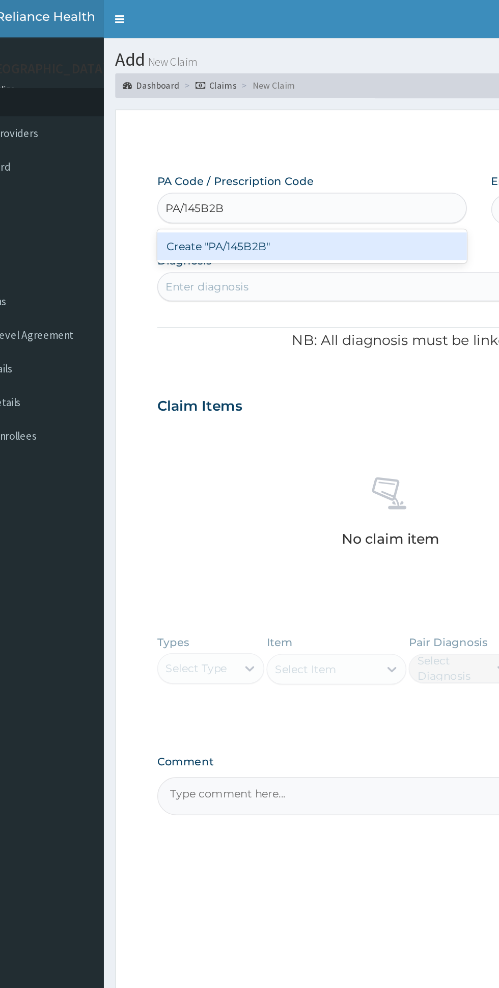
click at [167, 163] on div "Create "PA/145B2B"" at bounding box center [256, 164] width 206 height 18
type input "PA/145B2B"
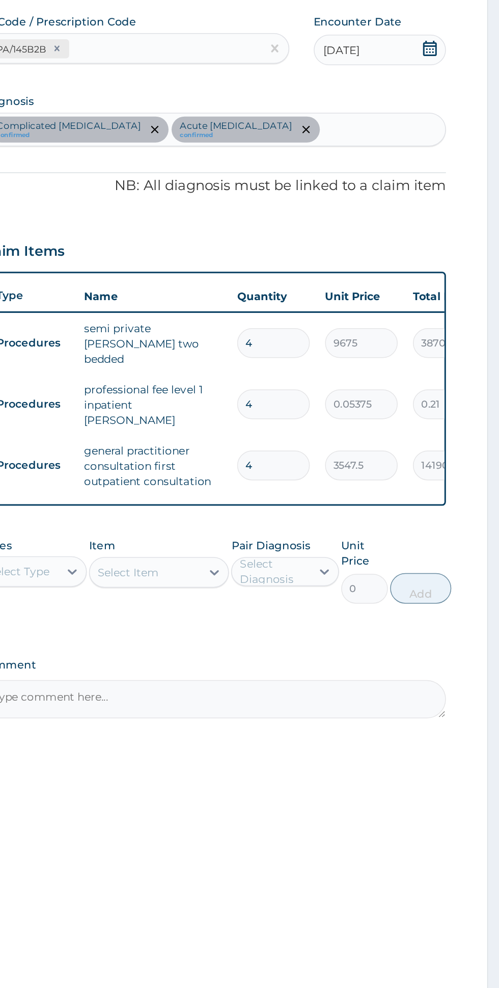
click at [353, 327] on input "4" at bounding box center [349, 335] width 48 height 20
type input "0.00"
type input "2"
type input "19350.00"
type input "2"
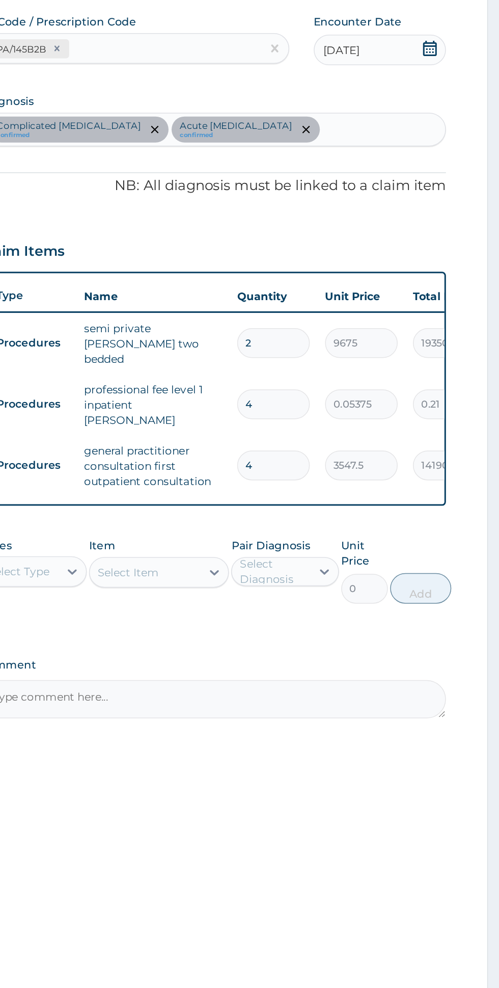
click at [365, 372] on input "4" at bounding box center [349, 376] width 48 height 20
type input "0.00"
type input "2"
type input "0.11"
type input "2"
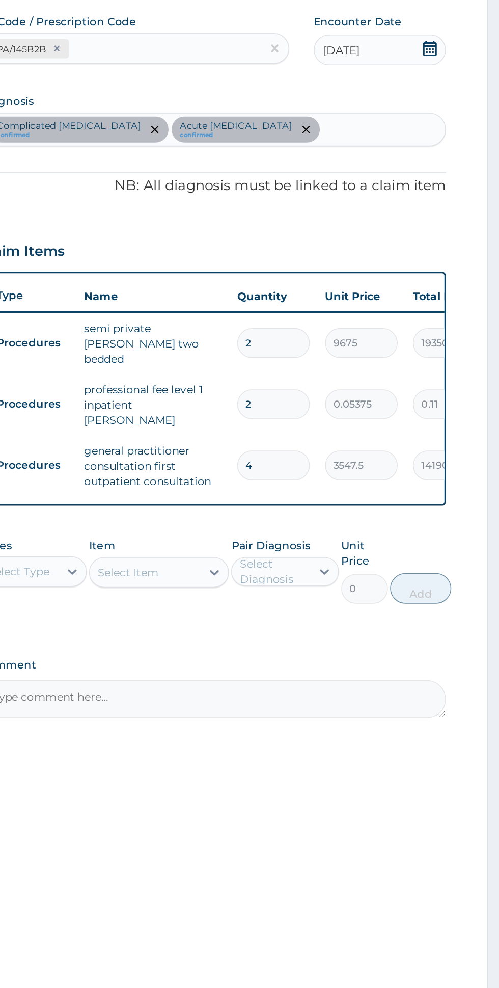
click at [360, 415] on input "4" at bounding box center [349, 417] width 48 height 20
type input "0.00"
type input "2"
type input "7095.00"
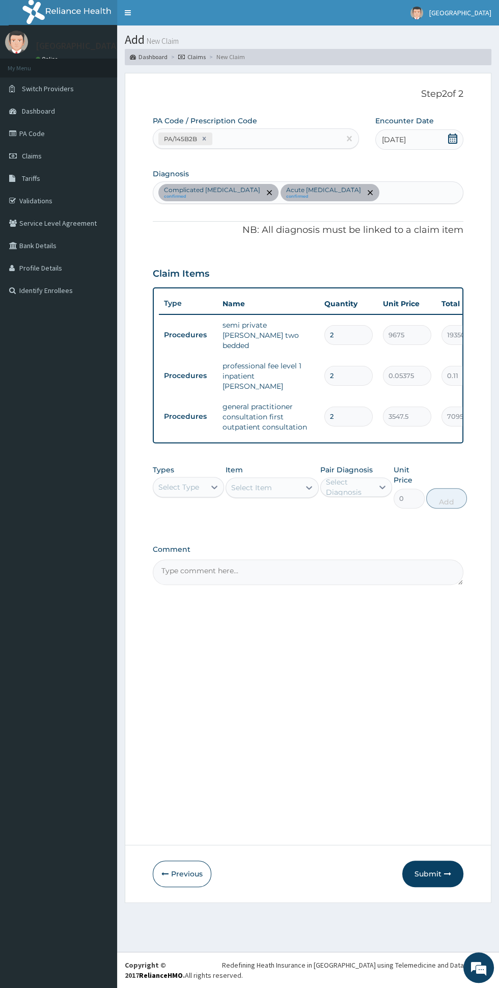
scroll to position [0, 200]
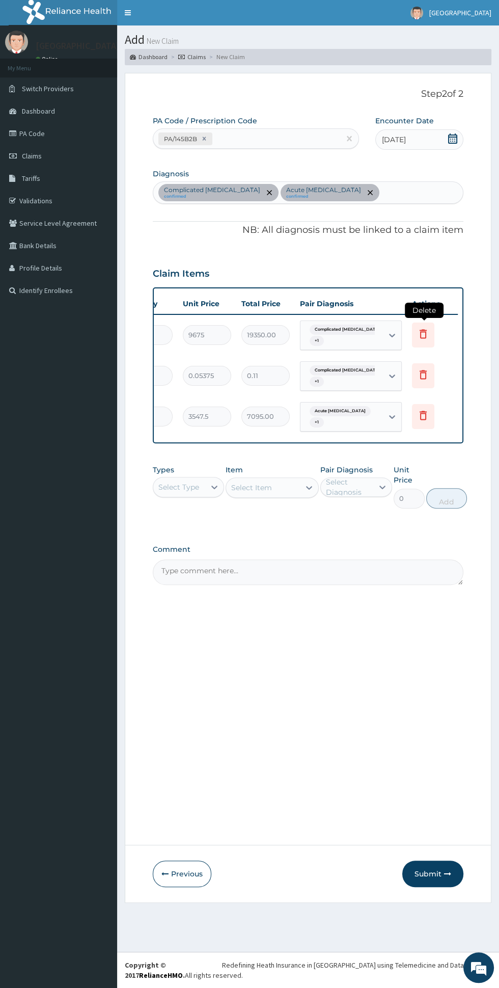
type input "2"
click at [423, 332] on icon at bounding box center [423, 334] width 12 height 12
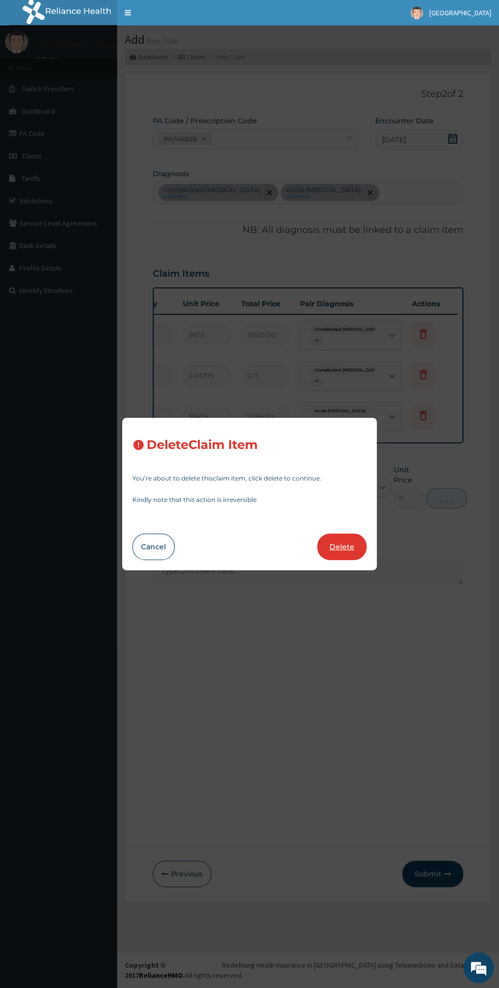
click at [352, 543] on button "Delete" at bounding box center [341, 546] width 49 height 26
type input "0.05375"
type input "0.11"
type input "3547.5"
type input "7095.00"
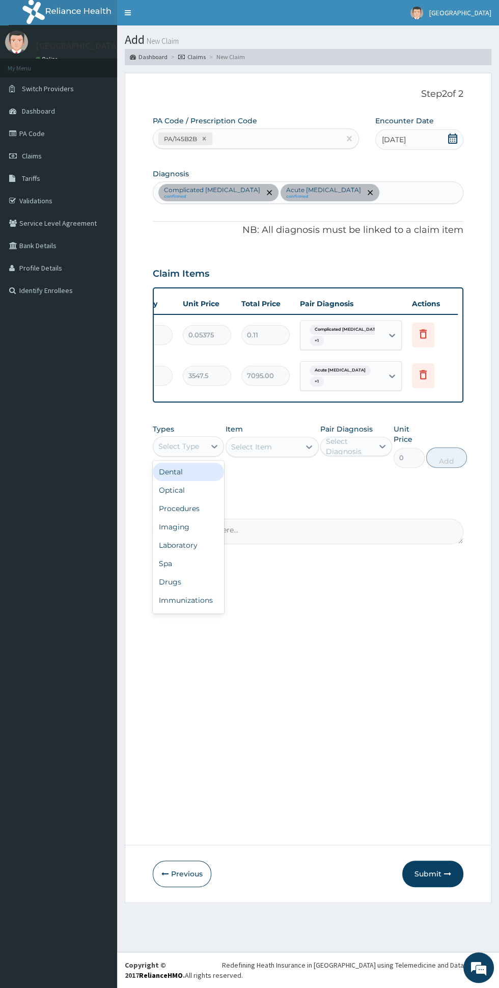
click at [211, 505] on div "Procedures" at bounding box center [188, 508] width 71 height 18
click at [278, 444] on div "Select Item" at bounding box center [272, 447] width 93 height 20
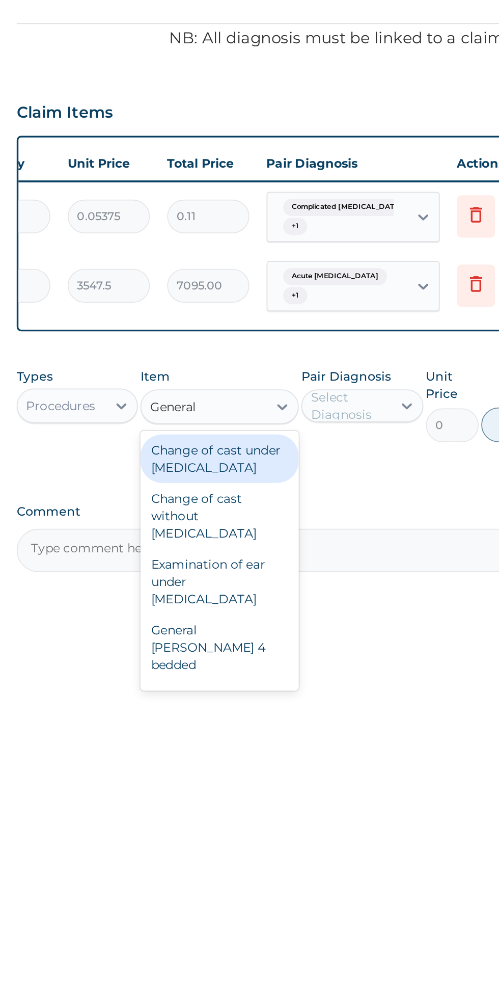
scroll to position [0, 0]
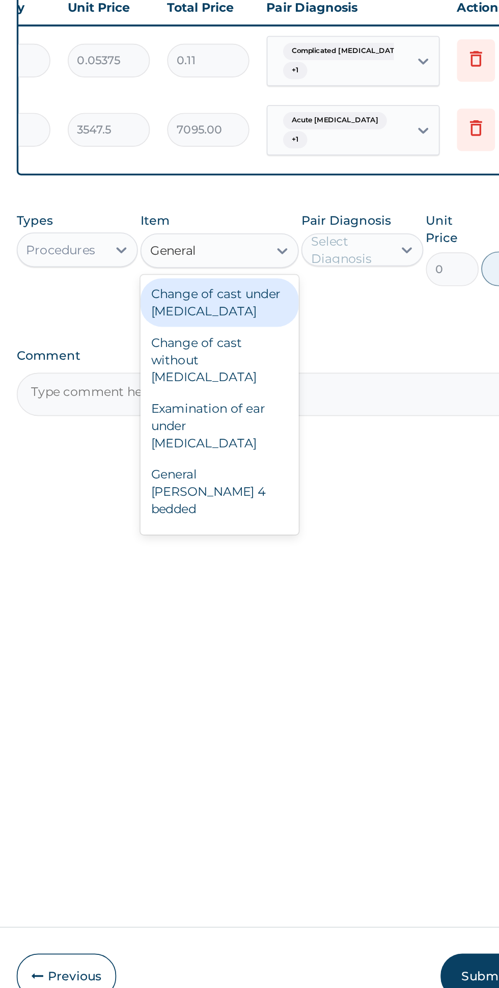
click at [285, 579] on div "General ward 4 bedded" at bounding box center [272, 588] width 93 height 39
type input "General"
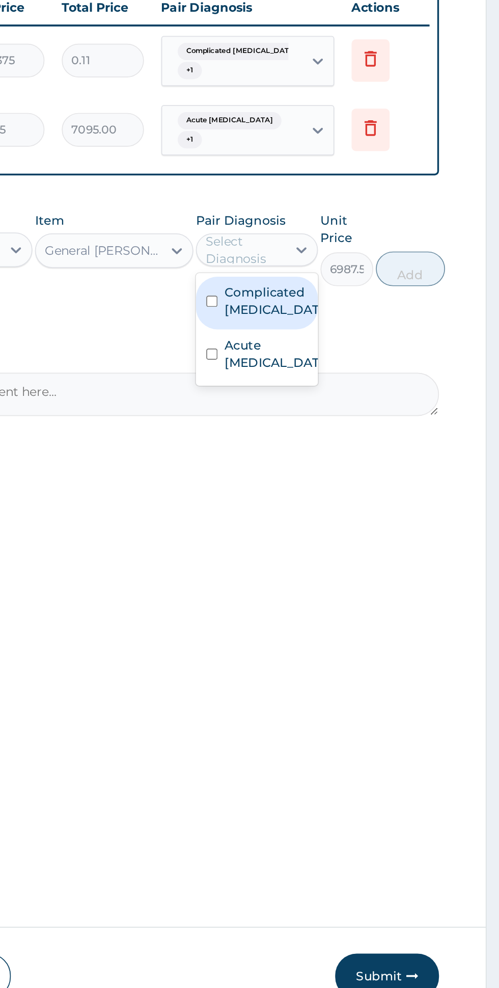
click at [371, 473] on label "Complicated malaria" at bounding box center [366, 476] width 59 height 20
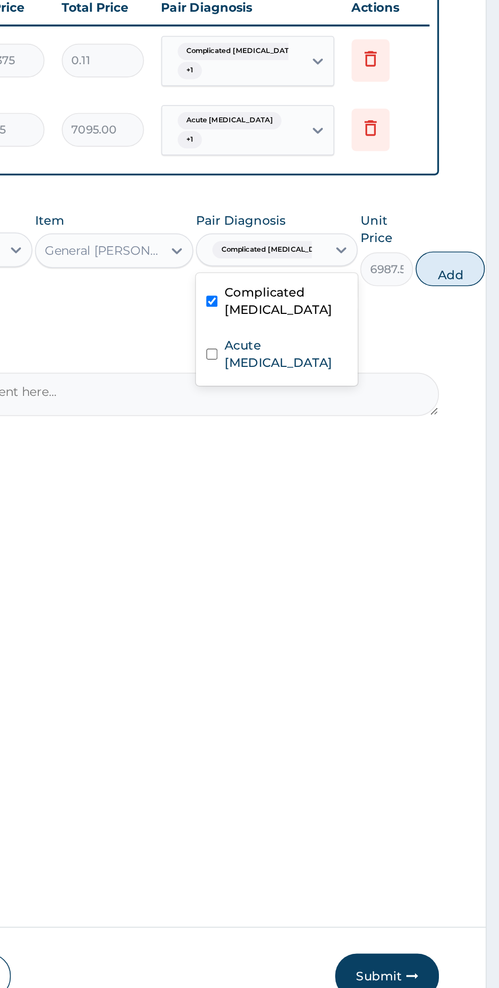
click at [370, 510] on label "Acute peptic ulcer" at bounding box center [373, 507] width 72 height 20
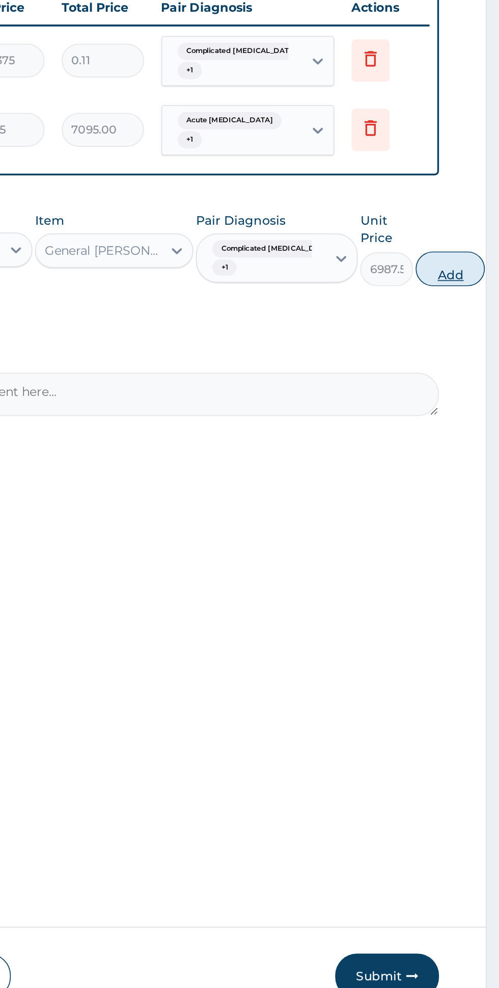
click at [462, 455] on button "Add" at bounding box center [470, 457] width 41 height 20
type input "0"
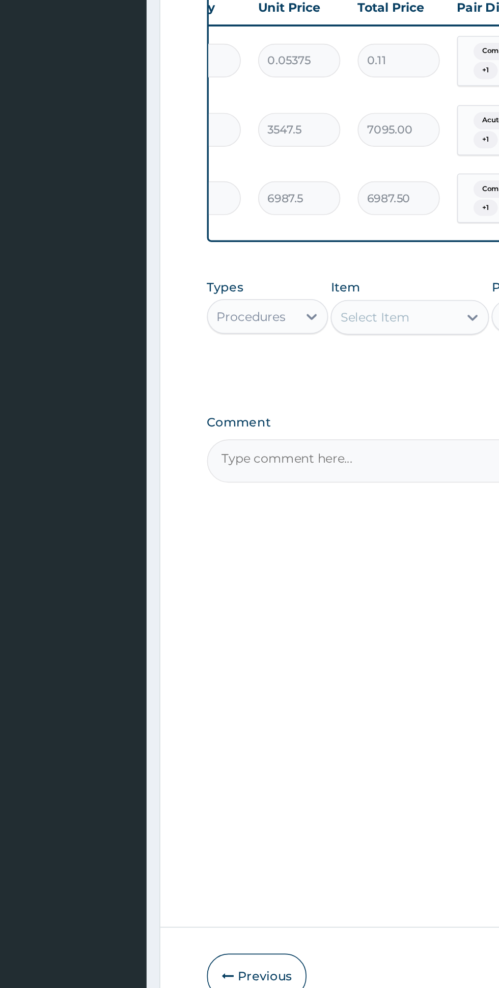
scroll to position [0, 171]
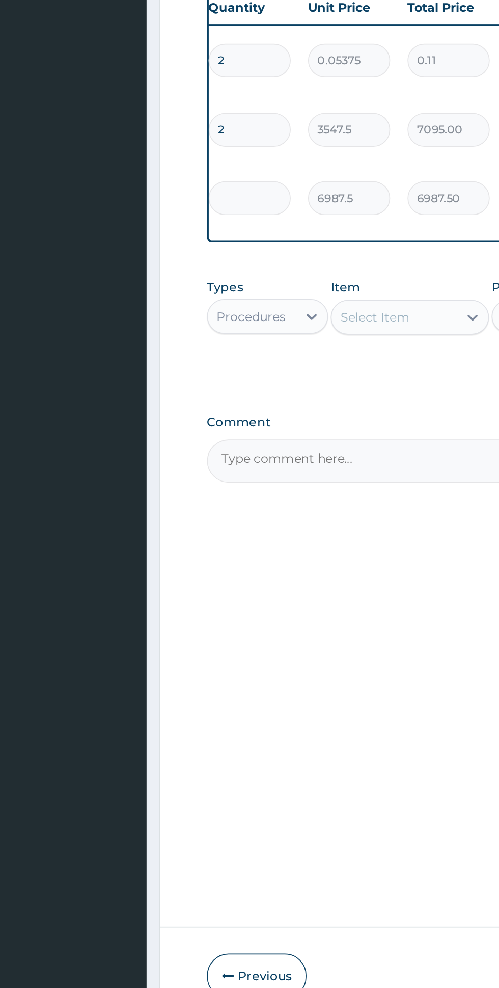
type input "0.00"
type input "2"
type input "13975.00"
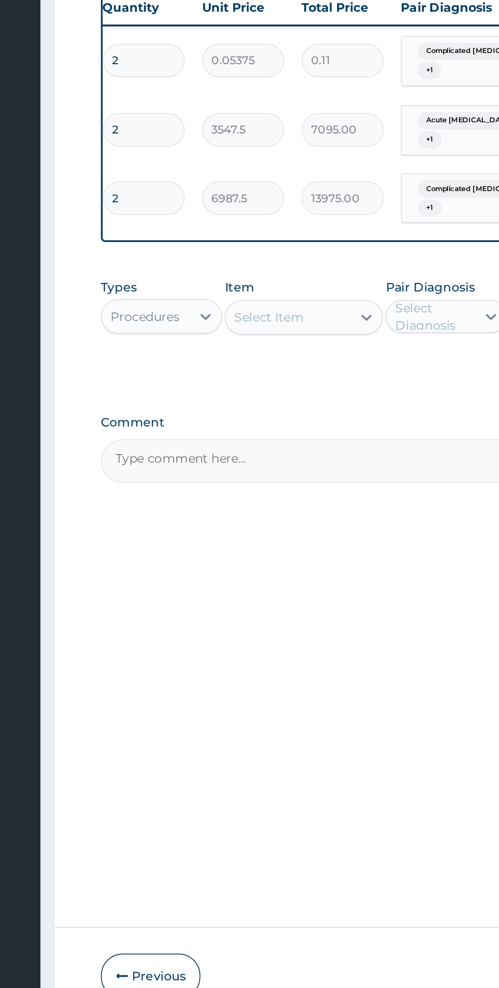
type input "2"
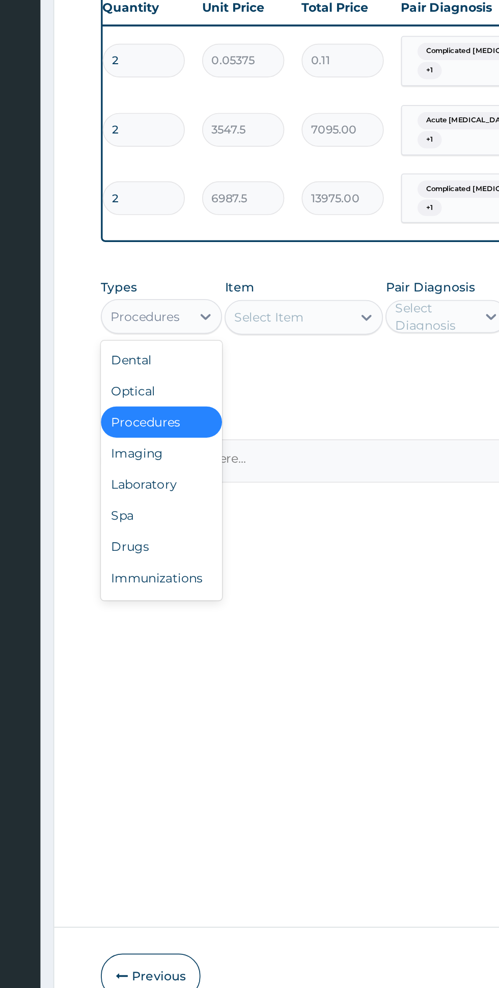
click at [176, 585] on div "Laboratory" at bounding box center [188, 584] width 71 height 18
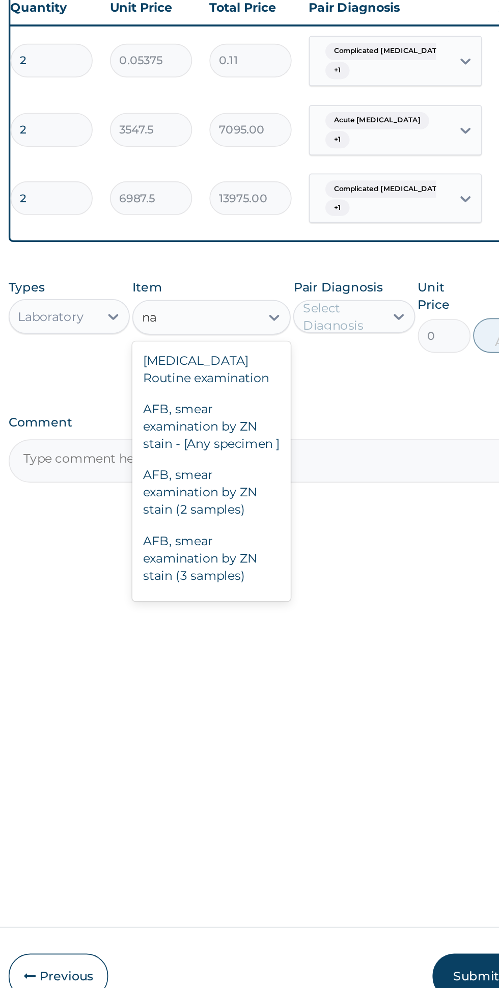
type input "n"
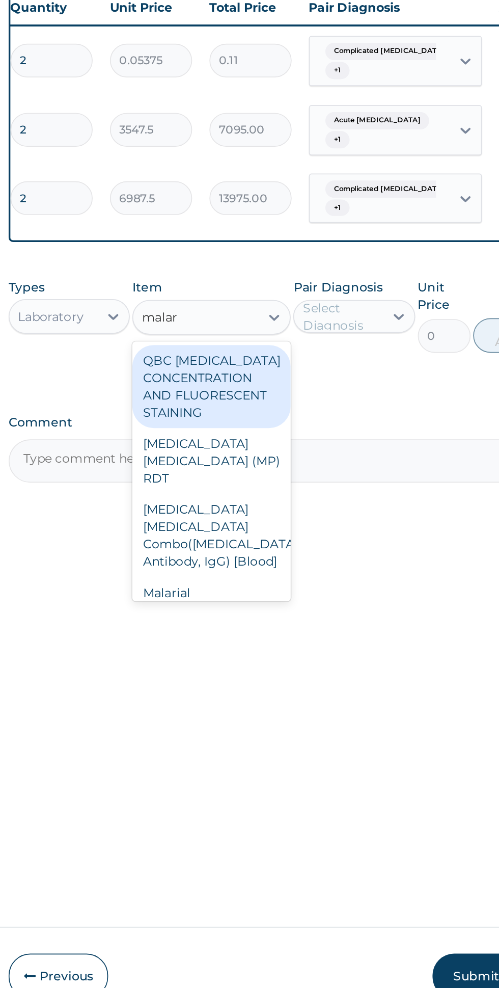
scroll to position [6, 0]
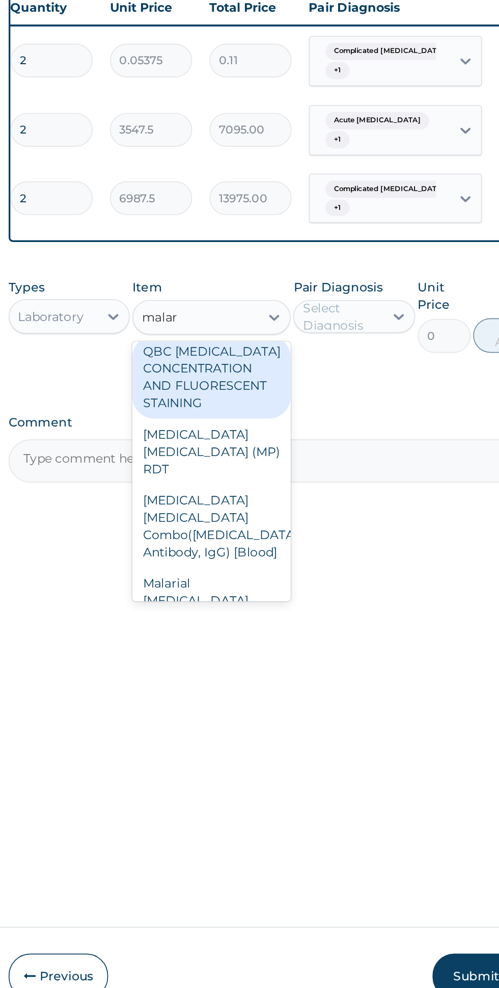
click at [264, 633] on div "Malarial Parasite Thick and thin films - [Blood]" at bounding box center [272, 657] width 93 height 49
type input "malar"
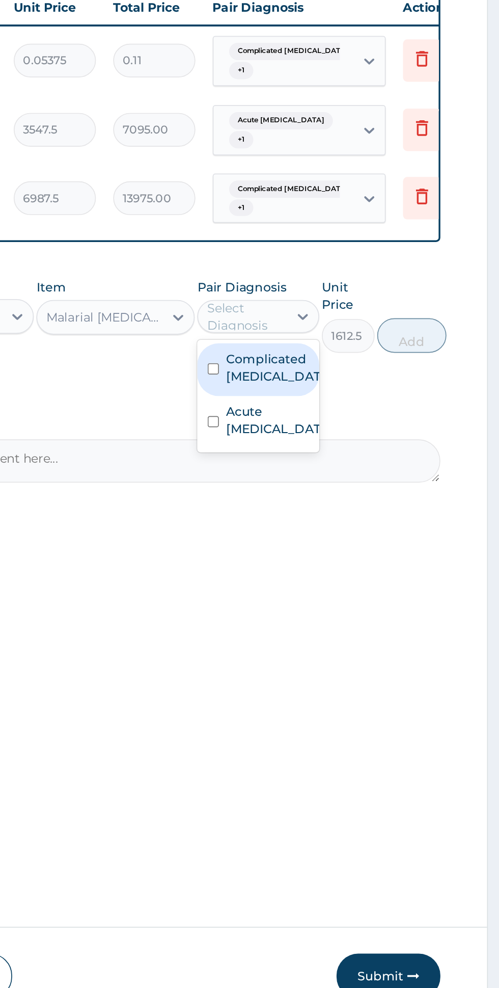
click at [373, 515] on label "Complicated malaria" at bounding box center [366, 515] width 59 height 20
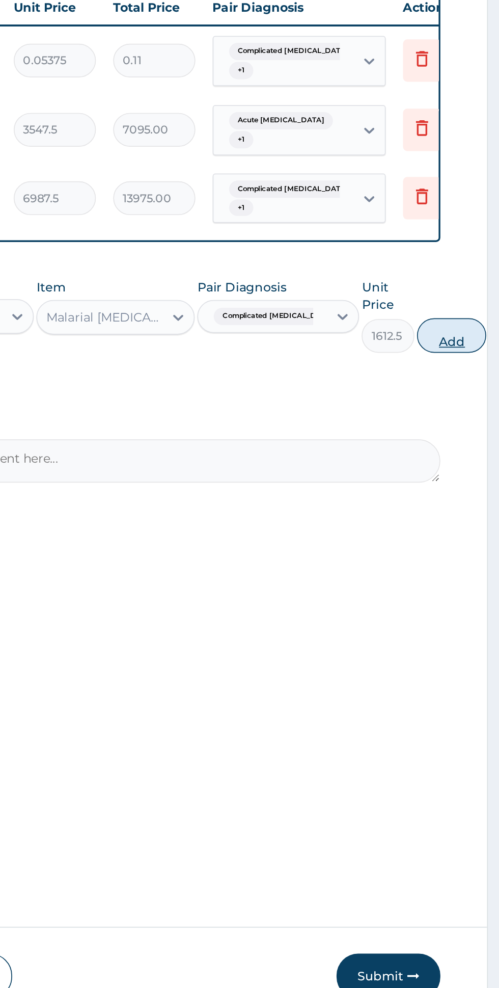
click at [463, 495] on button "Add" at bounding box center [470, 497] width 41 height 20
type input "0"
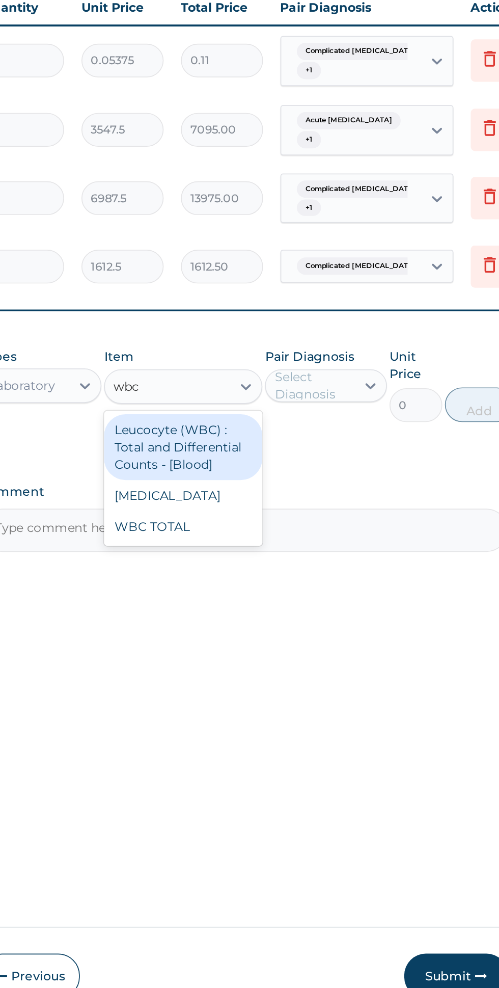
click at [239, 601] on div "WBC TOTAL" at bounding box center [272, 609] width 93 height 18
type input "wbc"
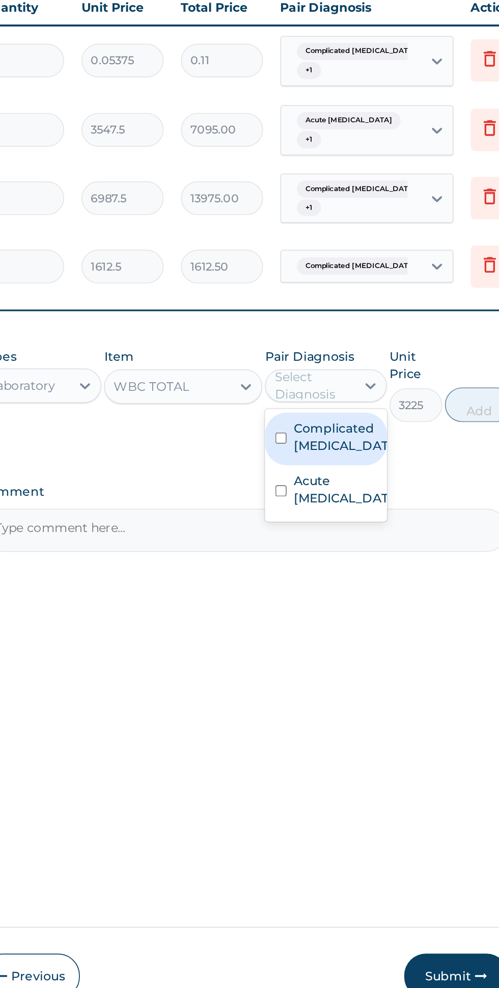
click at [378, 550] on label "Complicated malaria" at bounding box center [366, 556] width 59 height 20
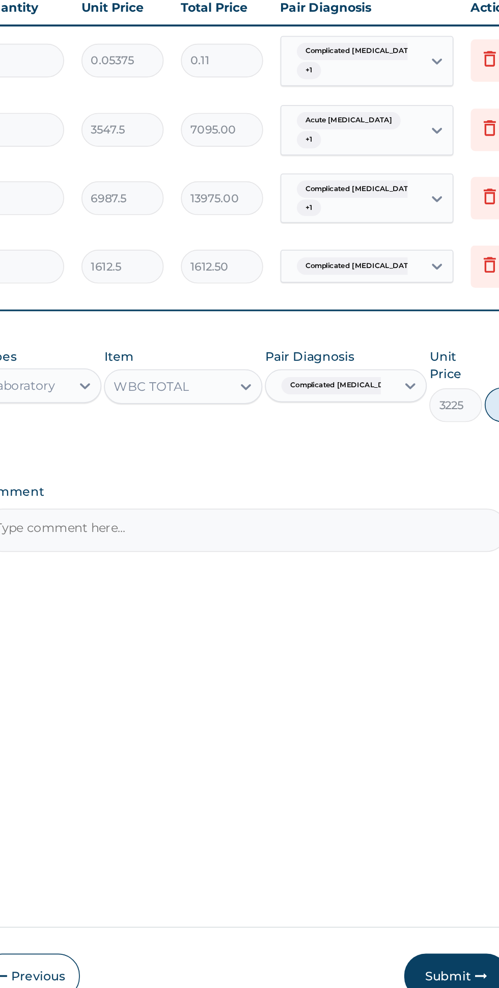
click at [450, 532] on button "Add" at bounding box center [470, 537] width 41 height 20
type input "0"
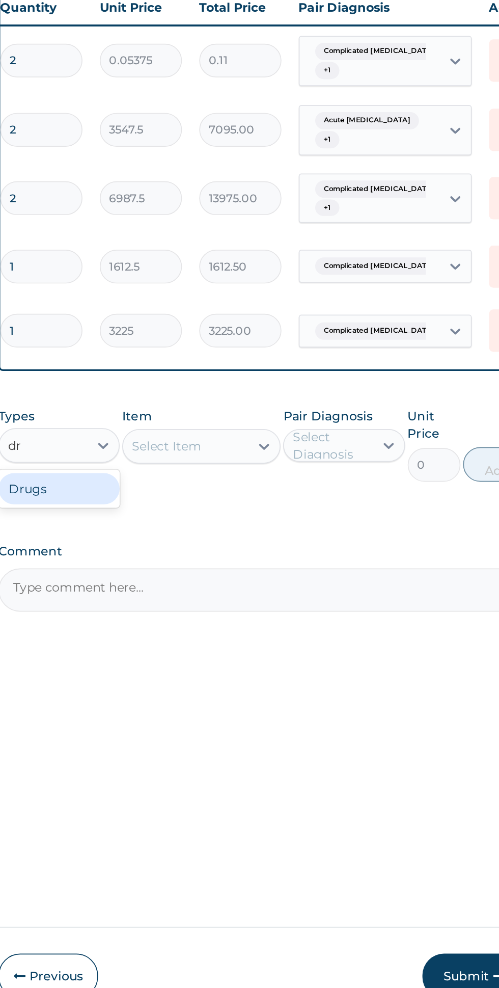
click at [195, 588] on div "Drugs" at bounding box center [188, 587] width 71 height 18
type input "dr"
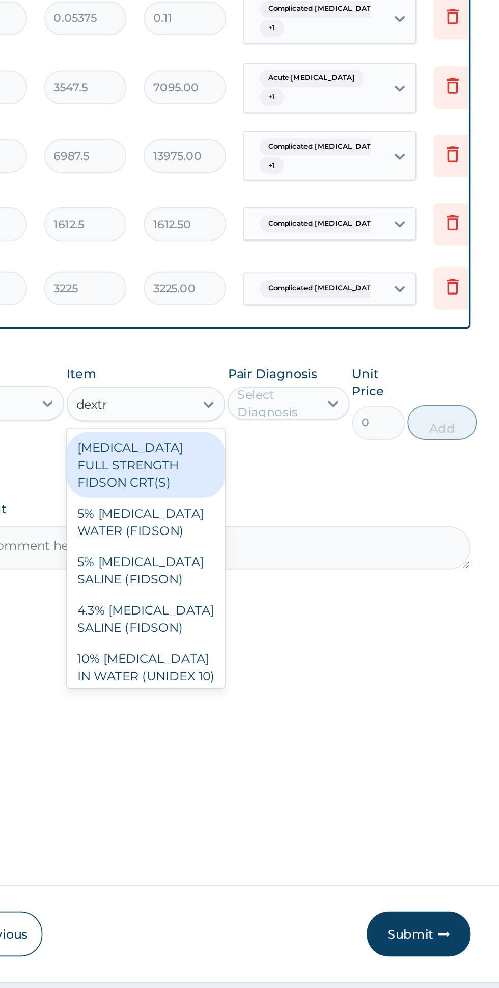
click at [301, 648] on div "5% DEXTROSE SALINE (FIDSON)" at bounding box center [272, 660] width 93 height 29
type input "dextr"
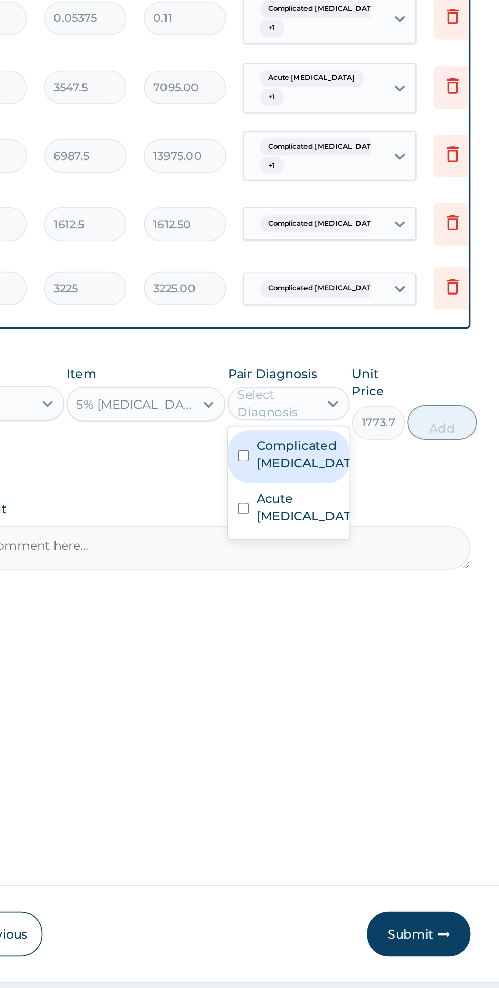
click at [374, 589] on label "Complicated malaria" at bounding box center [366, 591] width 59 height 20
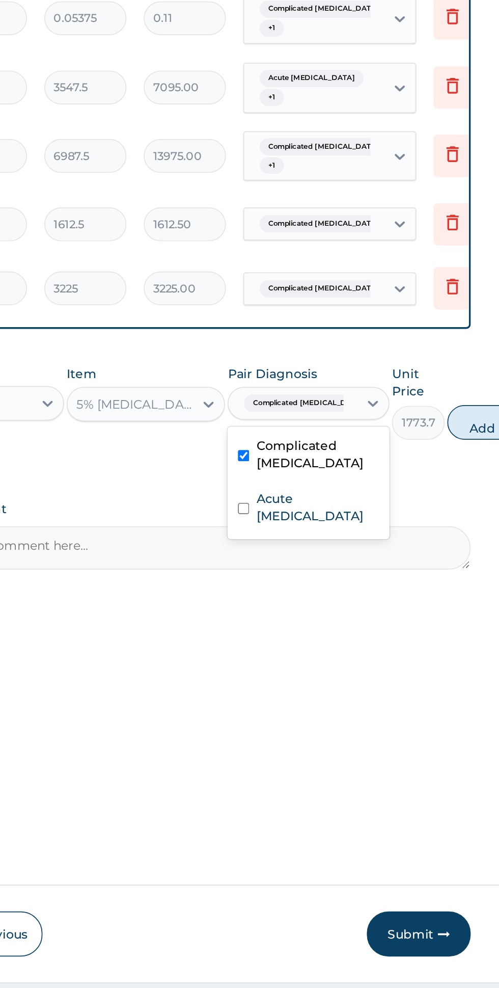
click at [368, 615] on label "Acute peptic ulcer" at bounding box center [373, 622] width 72 height 20
click at [450, 572] on button "Add" at bounding box center [470, 572] width 41 height 20
type input "0"
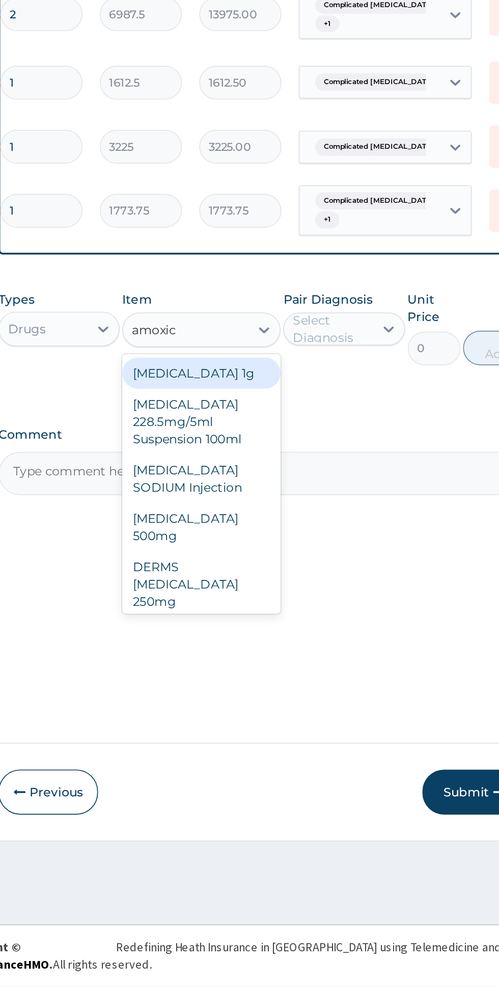
click at [289, 704] on div "AMOXICILLIN 500mg" at bounding box center [272, 718] width 93 height 29
type input "amoxic"
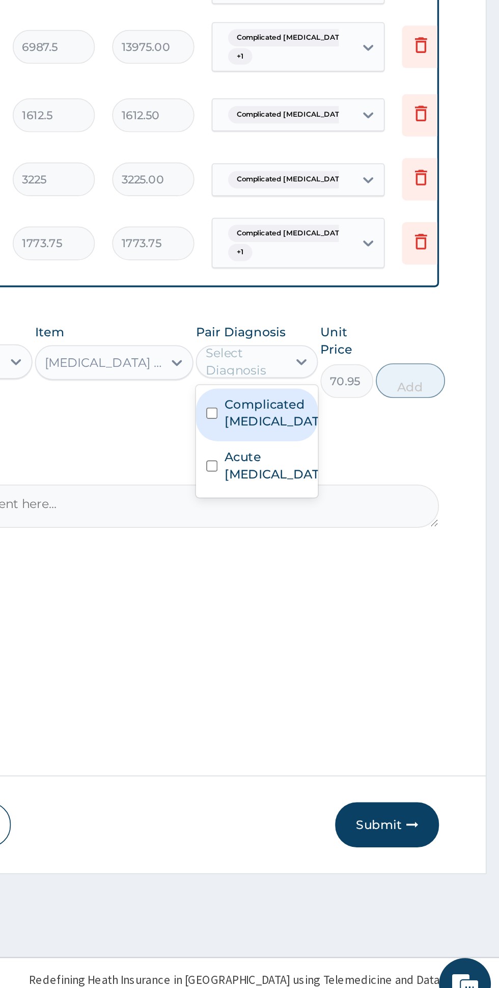
click at [350, 632] on label "Complicated malaria" at bounding box center [366, 631] width 59 height 20
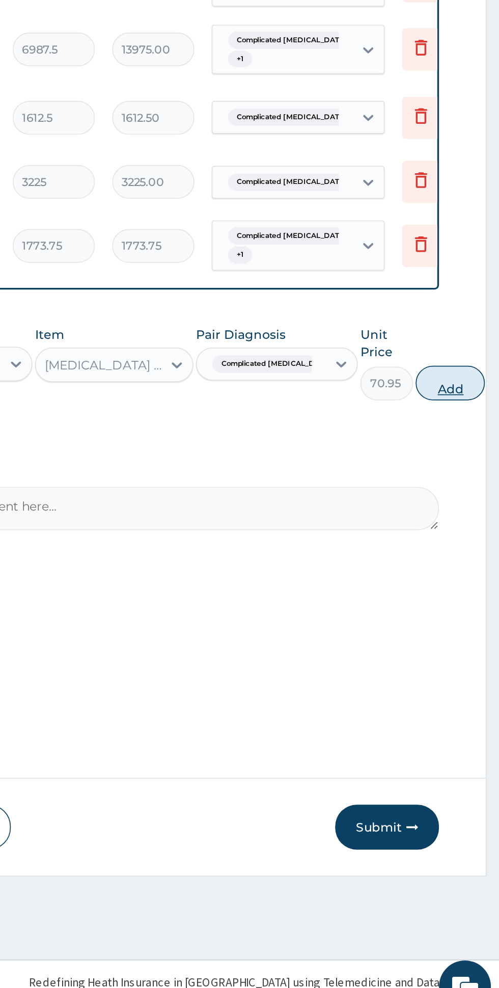
click at [456, 605] on button "Add" at bounding box center [470, 612] width 41 height 20
type input "0"
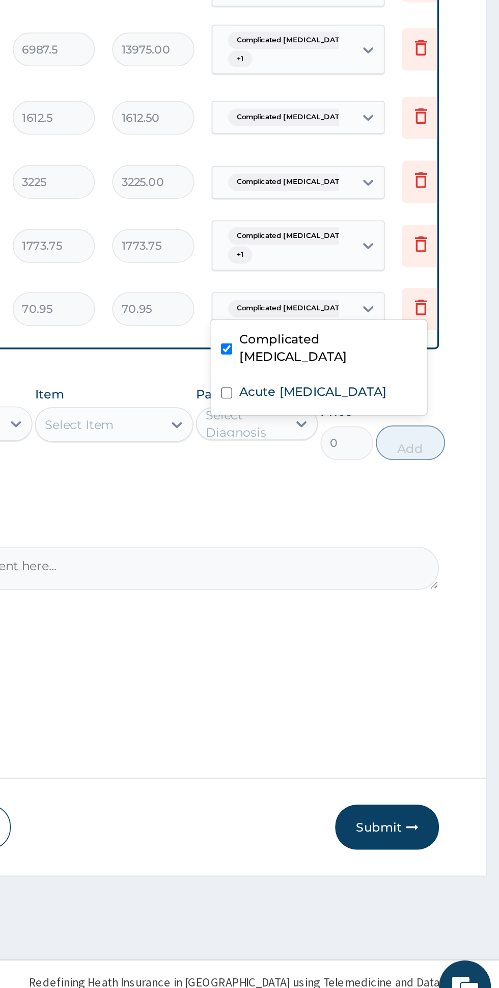
click at [400, 612] on label "Acute peptic ulcer" at bounding box center [389, 617] width 87 height 10
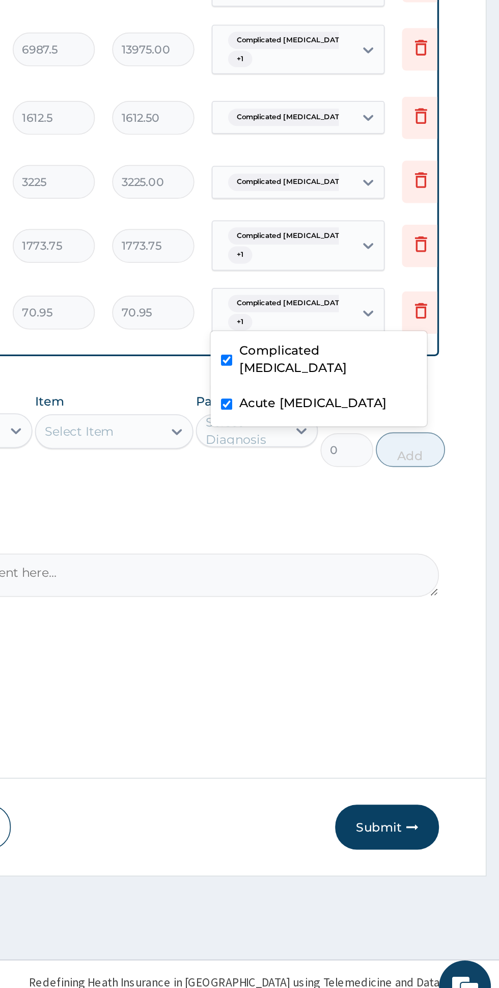
click at [340, 596] on input "checkbox" at bounding box center [338, 599] width 7 height 7
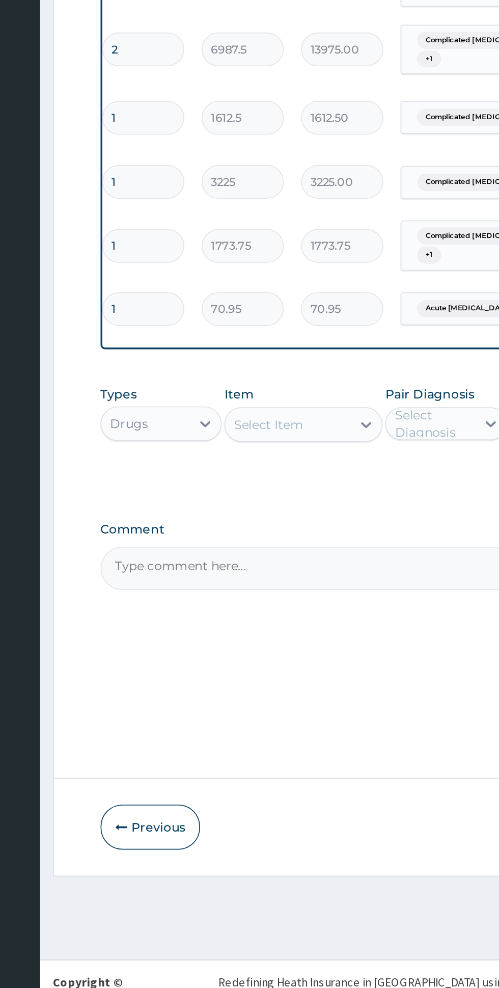
click at [190, 560] on input "1" at bounding box center [178, 569] width 48 height 20
type input "15"
type input "1064.25"
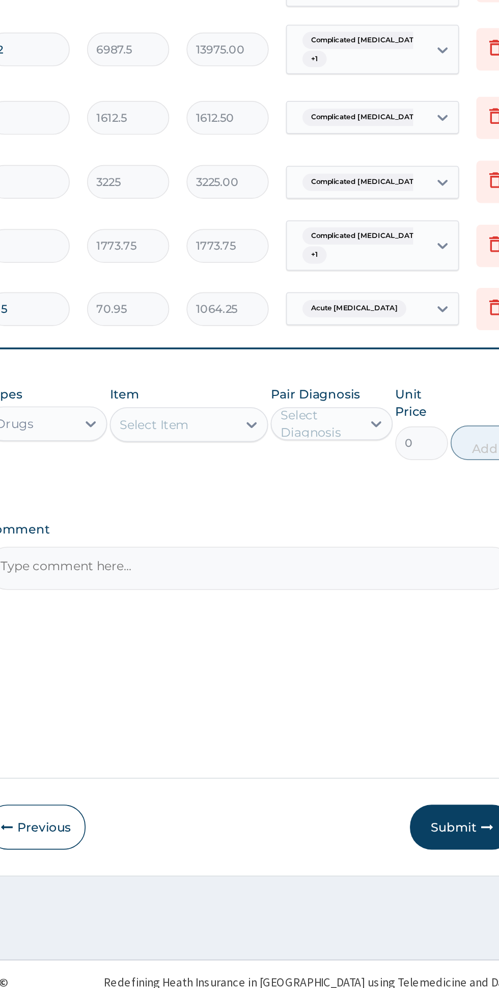
type input "15"
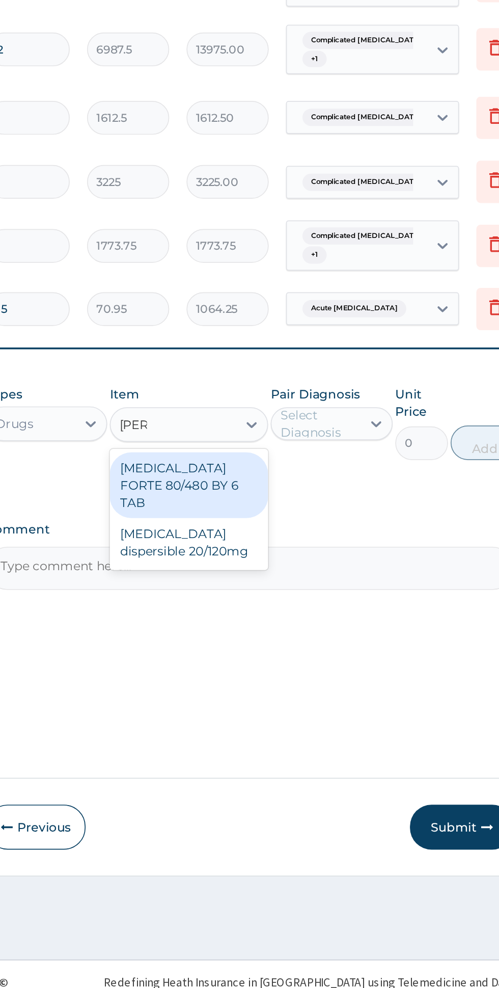
click at [309, 656] on div "COARTEM FORTE 80/480 BY 6 TAB" at bounding box center [272, 672] width 93 height 39
type input "coar"
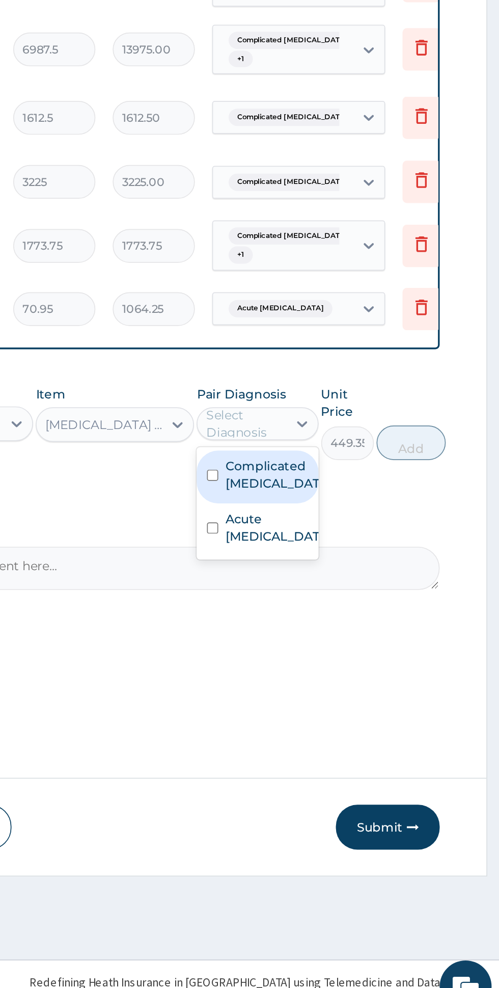
click at [380, 658] on label "Complicated malaria" at bounding box center [366, 666] width 59 height 20
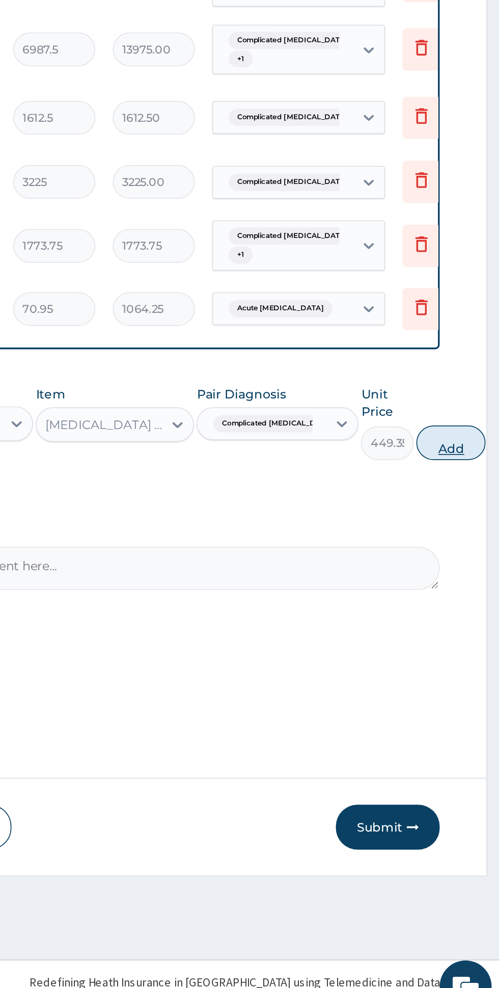
click at [457, 643] on button "Add" at bounding box center [470, 647] width 41 height 20
type input "0"
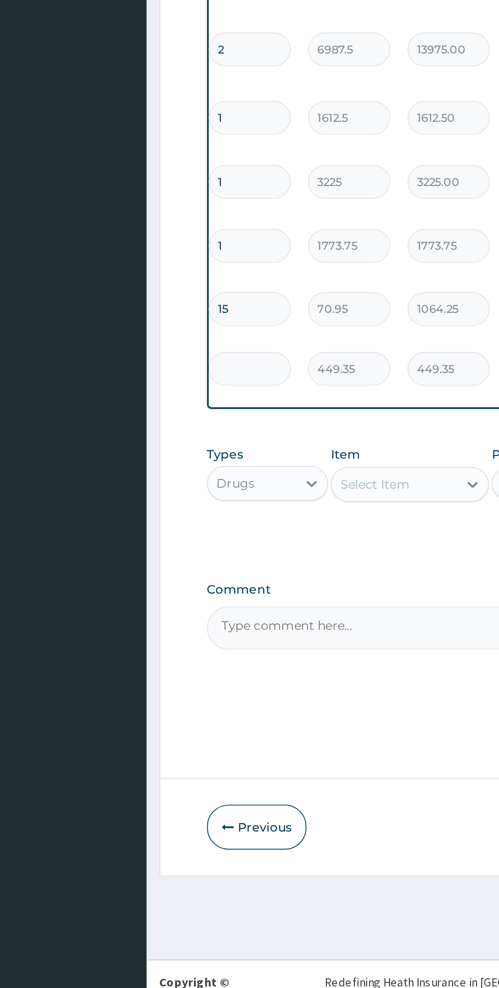
type input "0.00"
type input "6"
type input "2696.10"
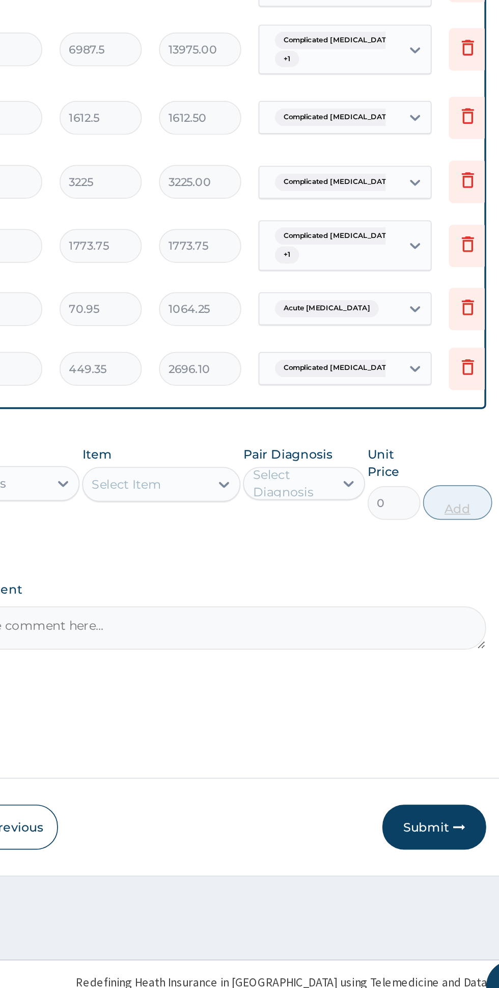
type input "6"
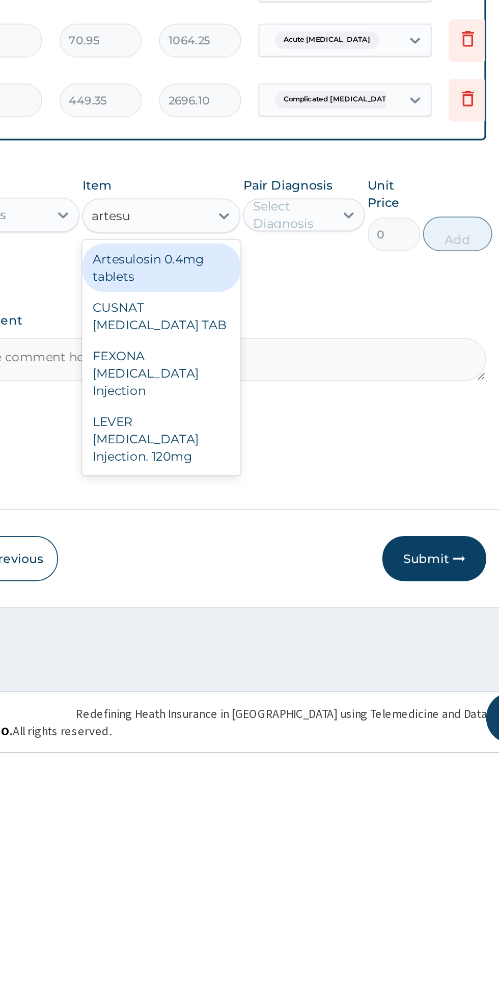
click at [285, 793] on div "LEVER ARTESUNATE Injection. 120mg" at bounding box center [272, 803] width 93 height 39
type input "artesu"
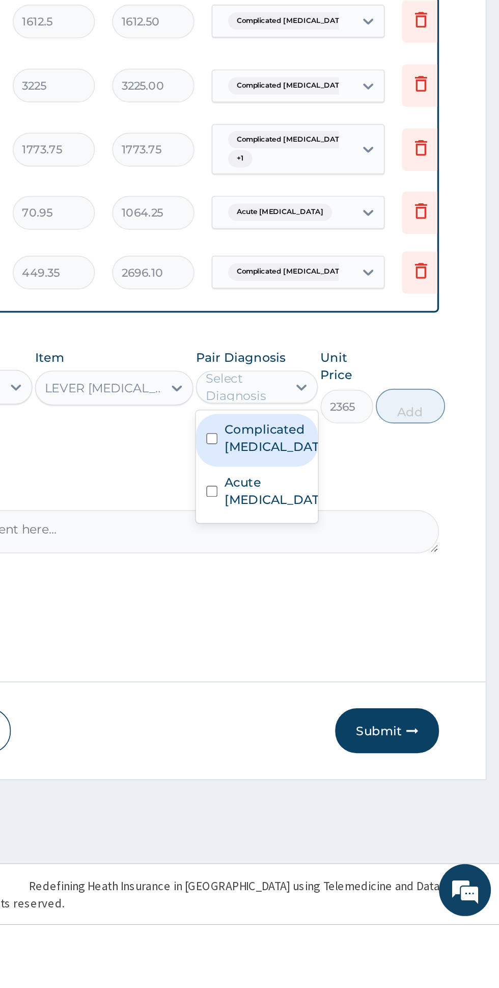
click at [373, 692] on label "Complicated malaria" at bounding box center [366, 701] width 59 height 20
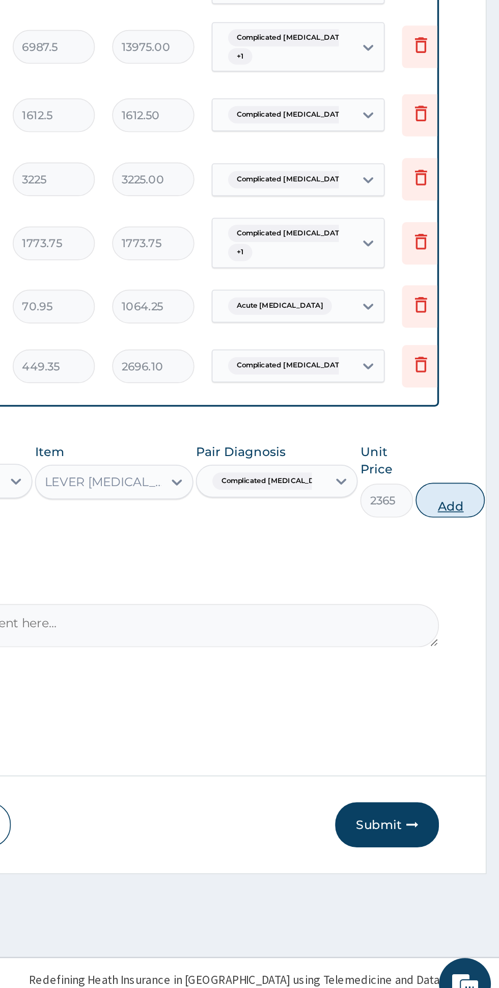
click at [450, 677] on button "Add" at bounding box center [470, 683] width 41 height 20
type input "0"
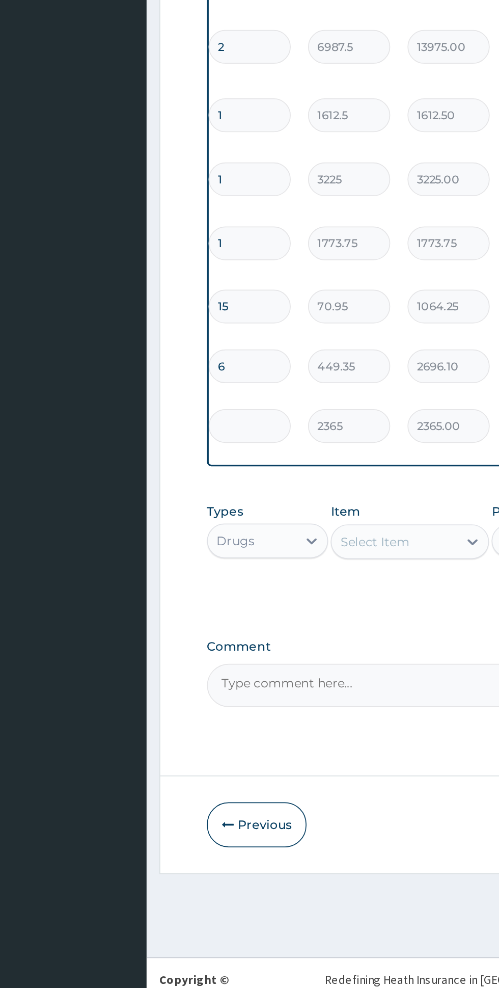
type input "0.00"
type input "3"
type input "7095.00"
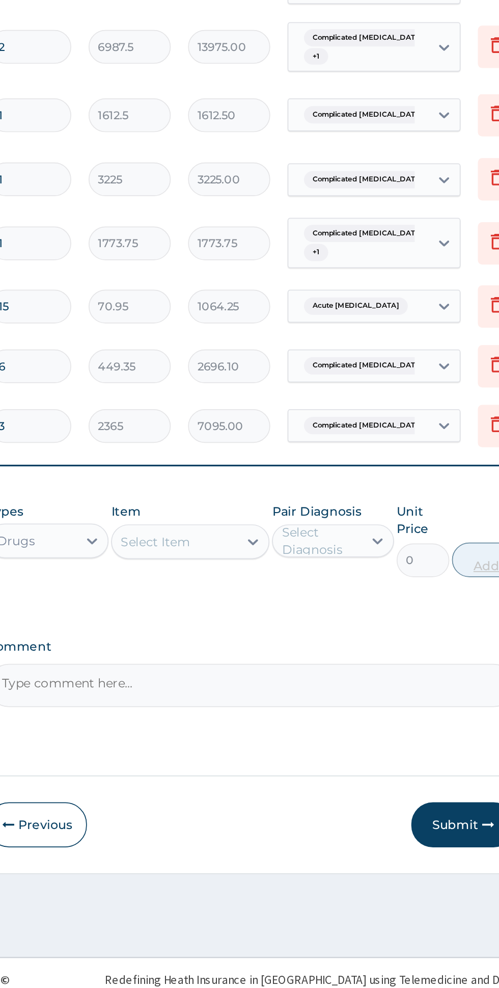
type input "3"
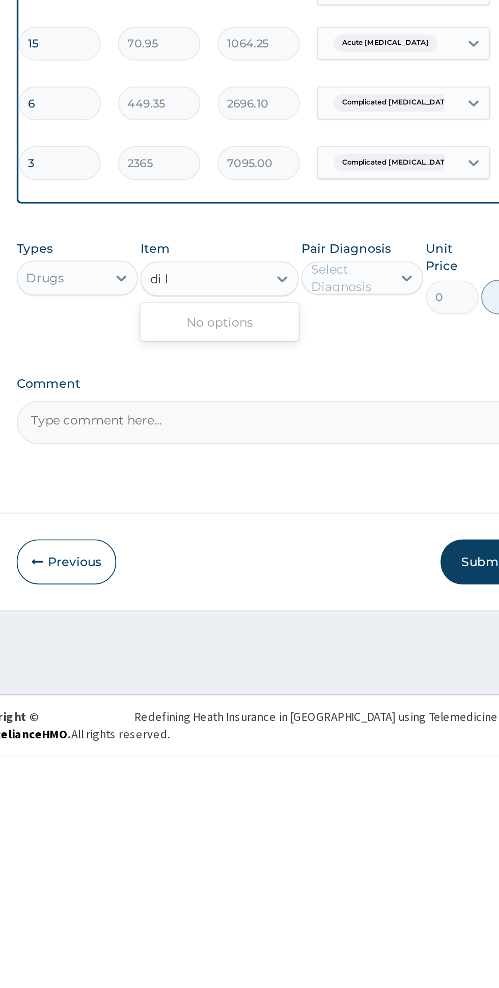
scroll to position [0, 0]
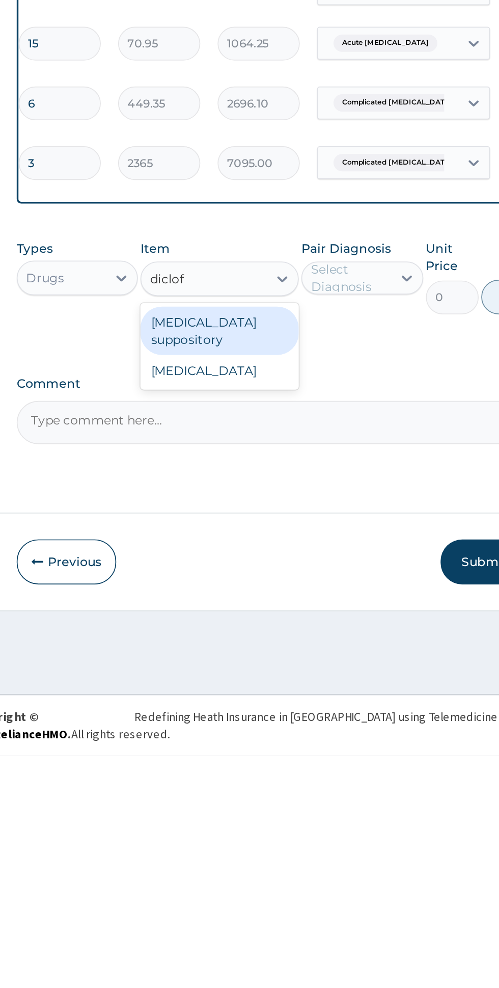
click at [303, 757] on div "Diclofenac" at bounding box center [272, 761] width 93 height 18
type input "diclof"
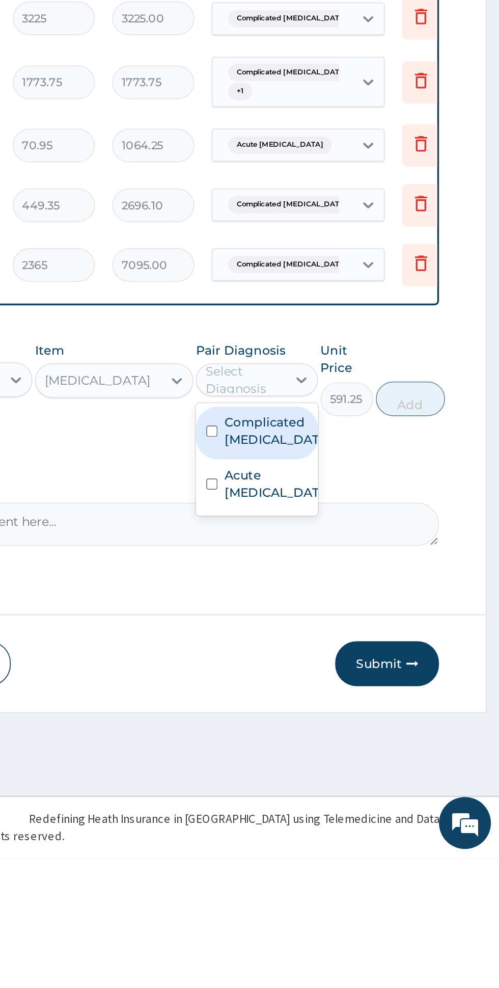
click at [378, 729] on label "Complicated malaria" at bounding box center [366, 737] width 59 height 20
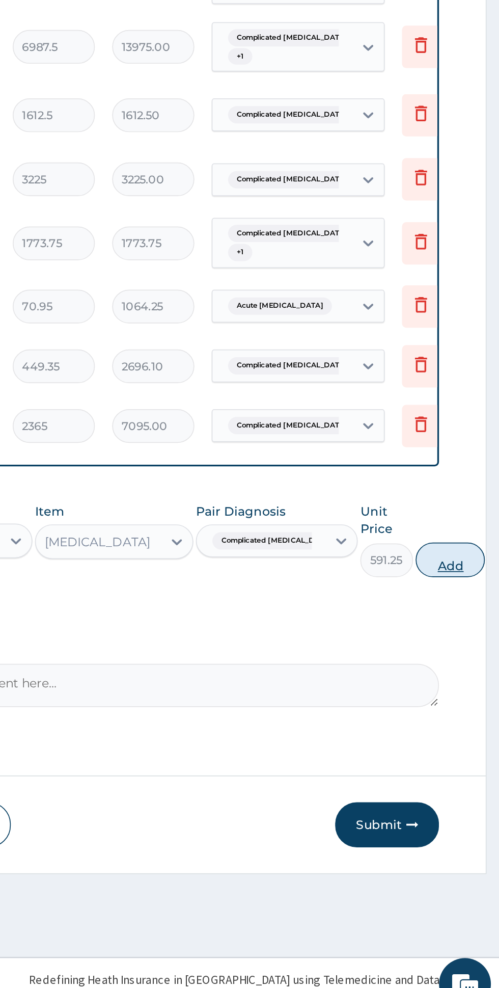
click at [457, 717] on button "Add" at bounding box center [470, 718] width 41 height 20
type input "0"
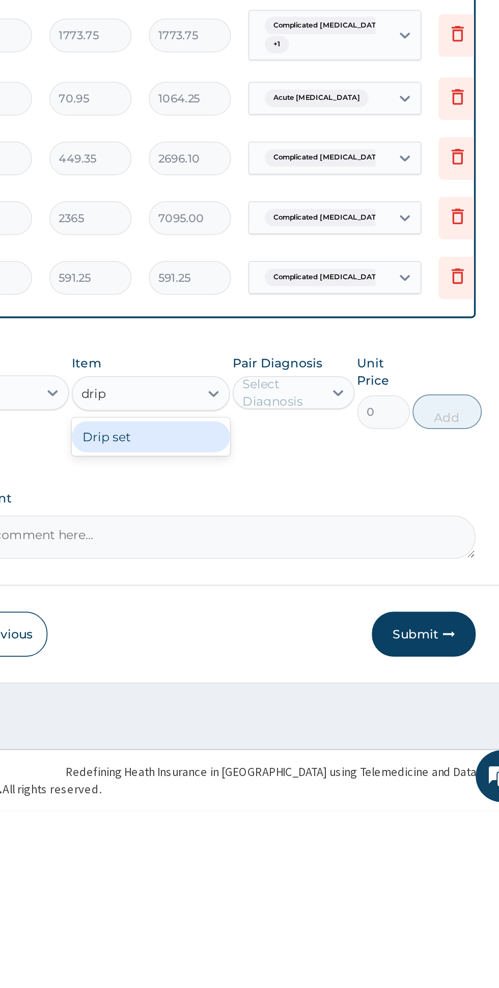
click at [289, 766] on div "Drip set" at bounding box center [272, 768] width 93 height 18
type input "drip"
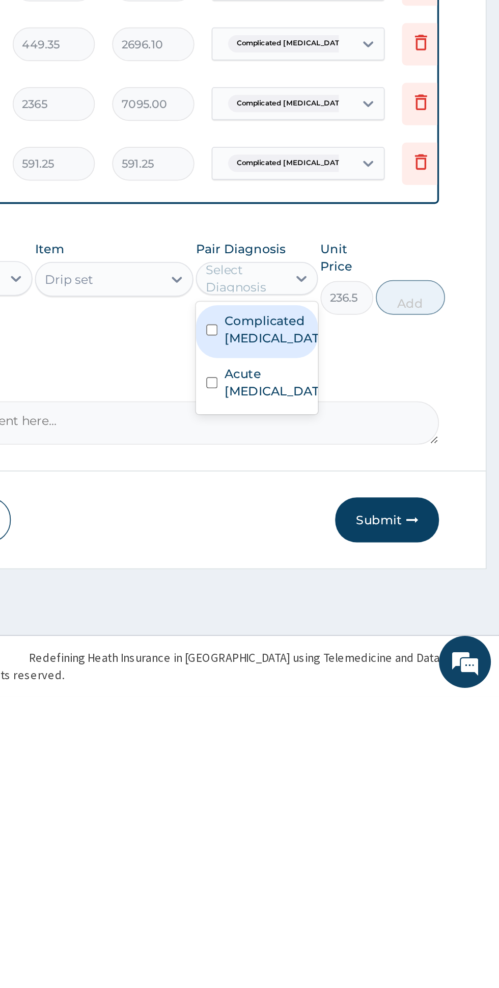
click at [382, 762] on label "Complicated malaria" at bounding box center [366, 772] width 59 height 20
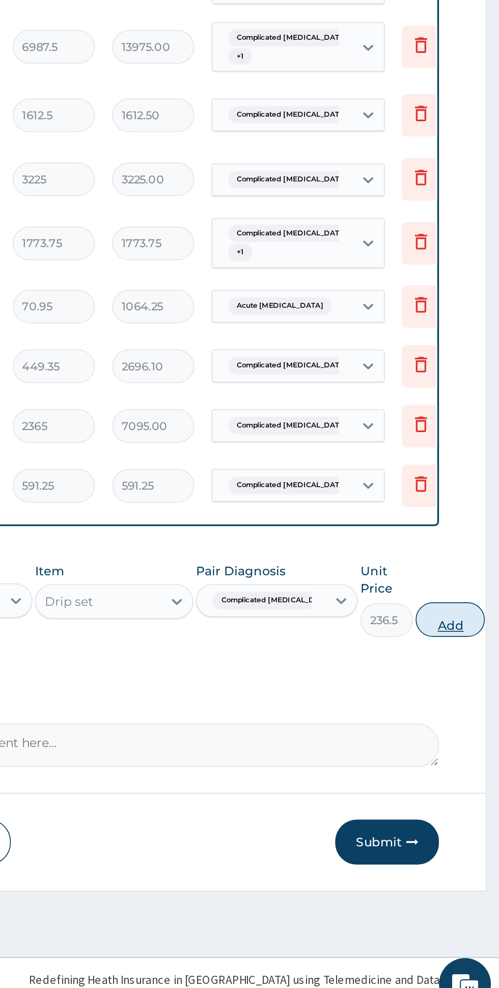
click at [455, 750] on button "Add" at bounding box center [470, 753] width 41 height 20
type input "0"
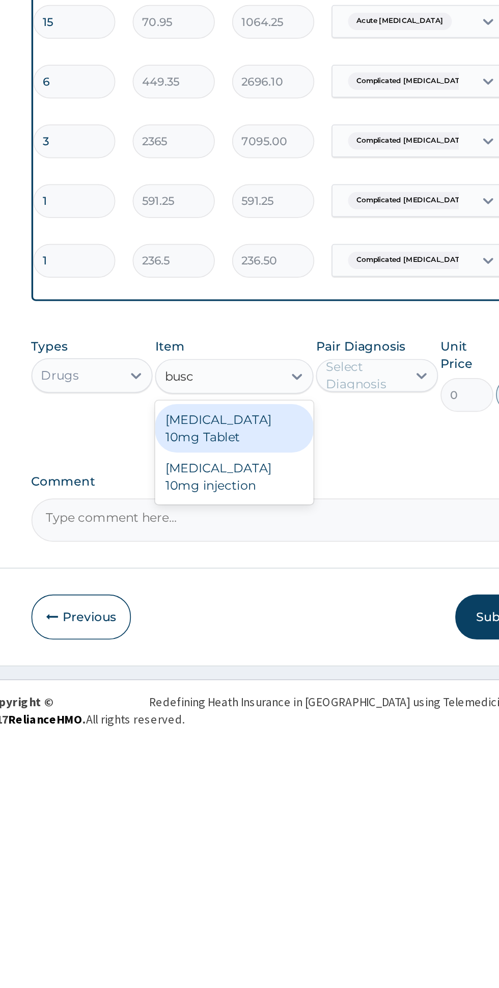
click at [288, 829] on div "Buscopan 10mg injection" at bounding box center [272, 836] width 93 height 29
type input "busc"
type input "473"
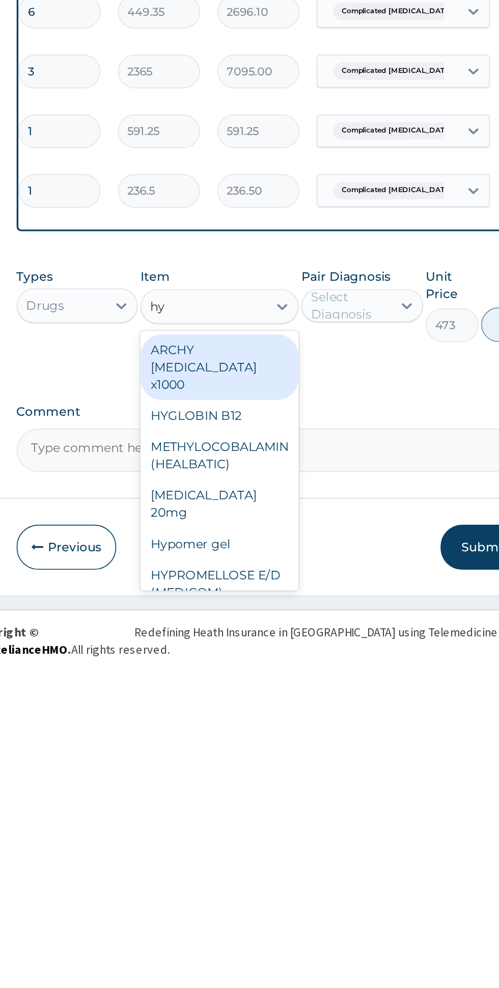
type input "h"
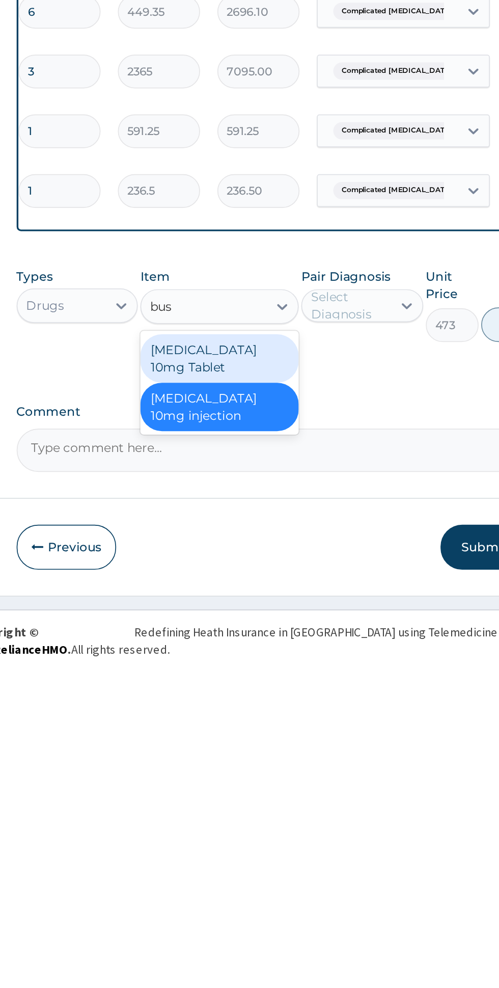
click at [298, 837] on div "Buscopan 10mg injection" at bounding box center [272, 836] width 93 height 29
type input "bus"
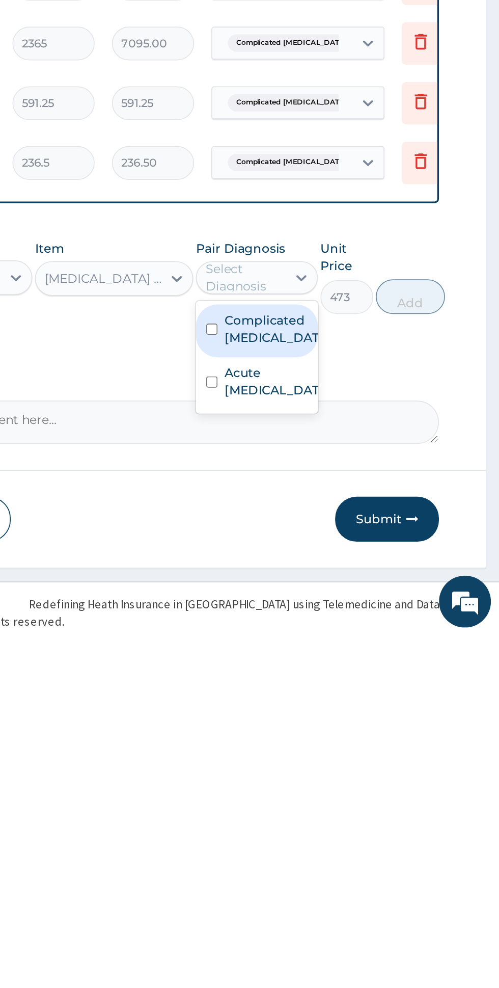
click at [369, 838] on label "Acute peptic ulcer" at bounding box center [366, 838] width 59 height 20
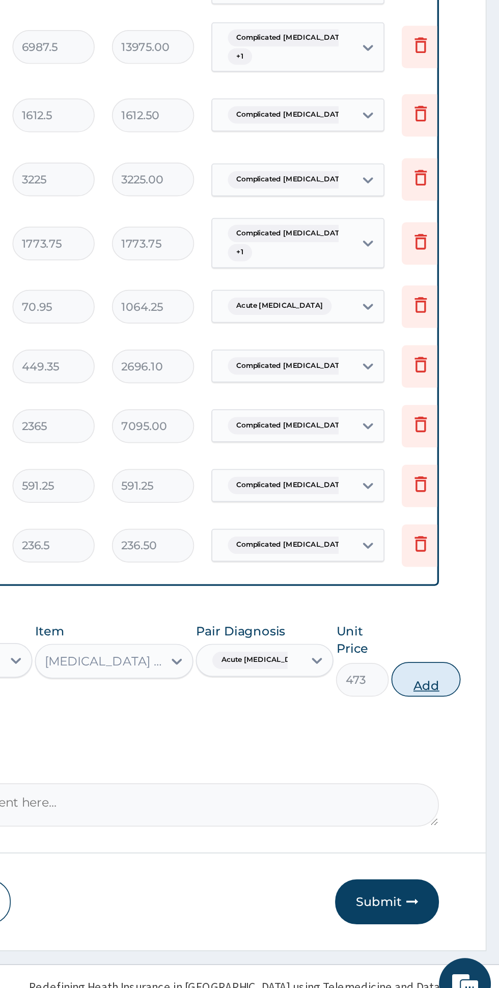
click at [452, 788] on button "Add" at bounding box center [456, 788] width 41 height 20
type input "0"
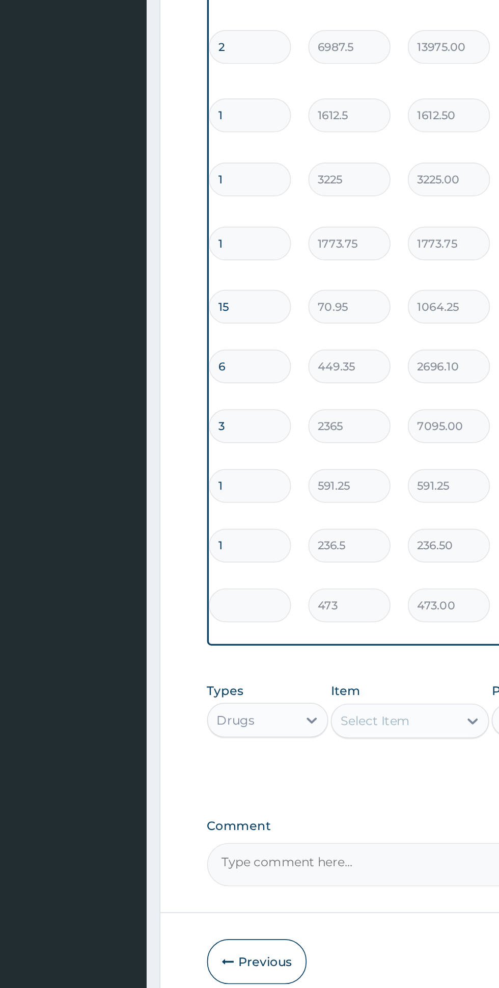
type input "0.00"
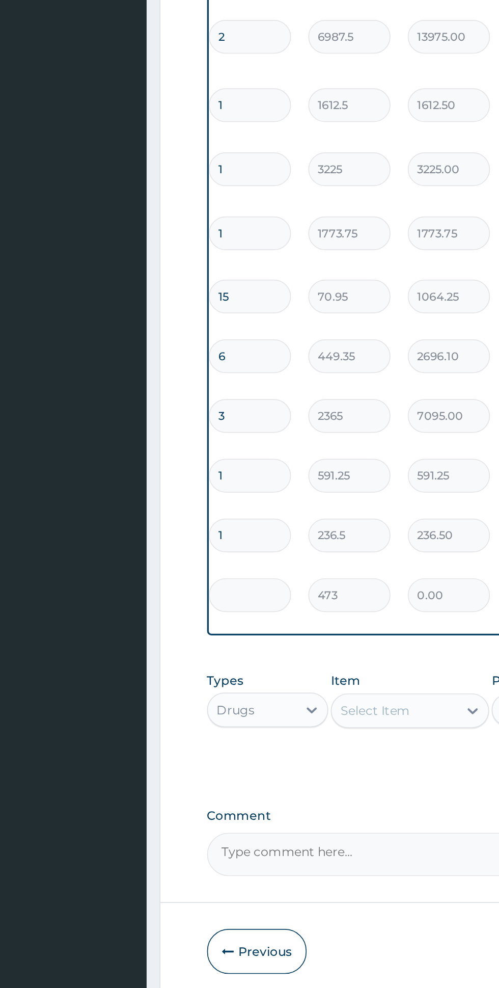
type input "2"
type input "946.00"
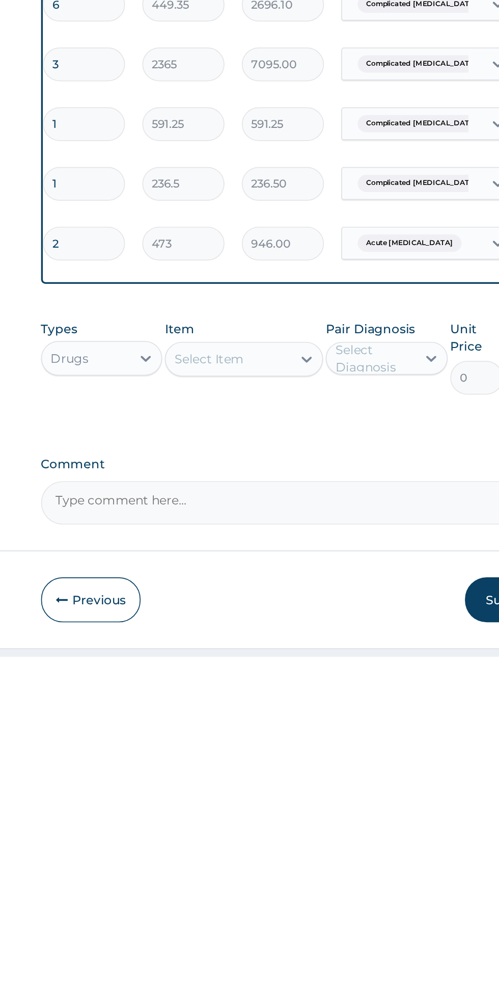
type input "2"
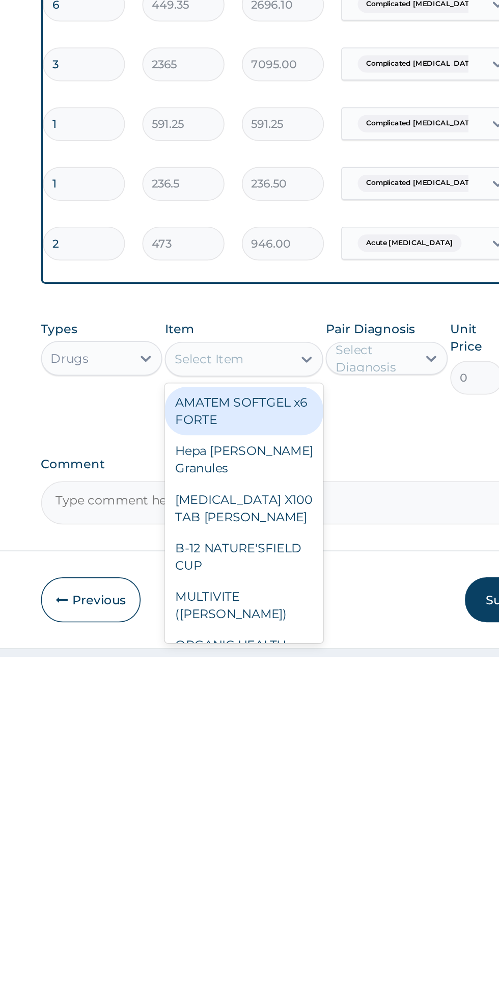
type input "m"
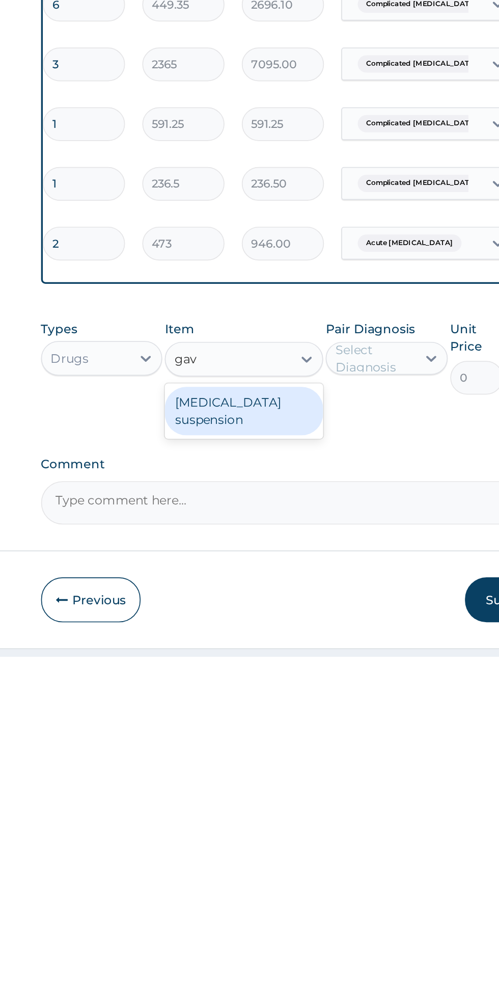
click at [303, 837] on div "Gaviscon suspension" at bounding box center [272, 843] width 93 height 29
type input "gav"
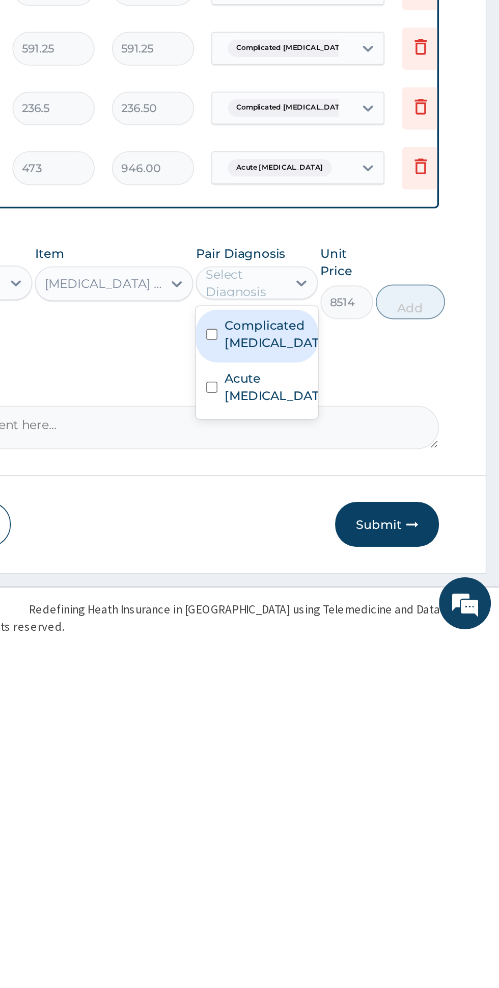
scroll to position [33, 0]
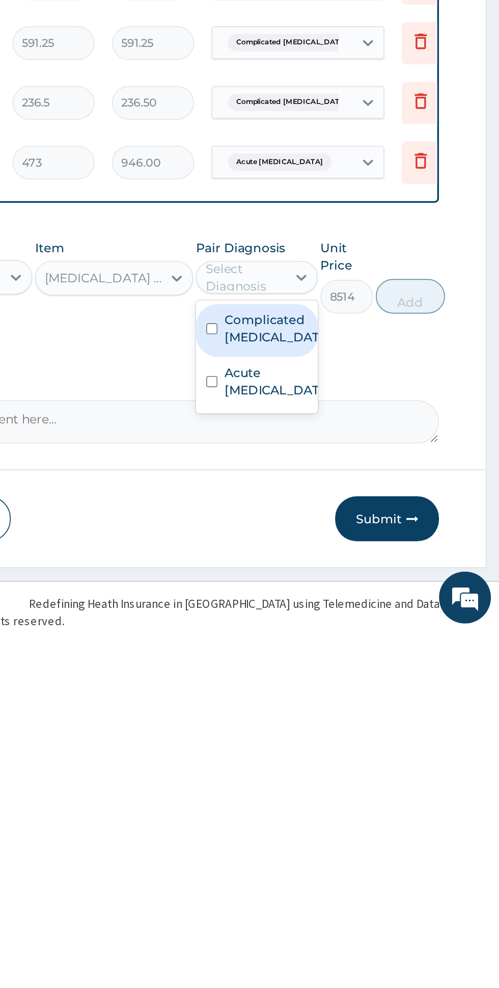
click at [363, 839] on label "Acute peptic ulcer" at bounding box center [366, 840] width 59 height 20
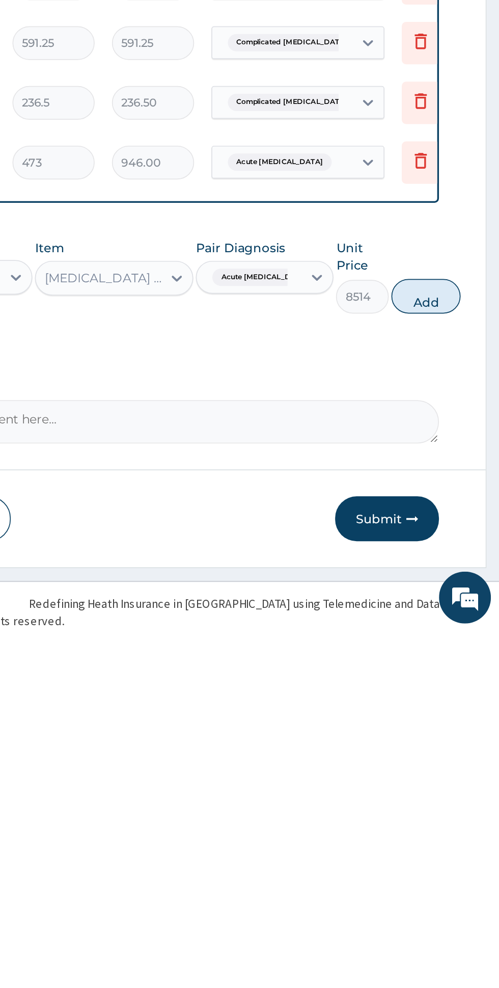
scroll to position [33, 0]
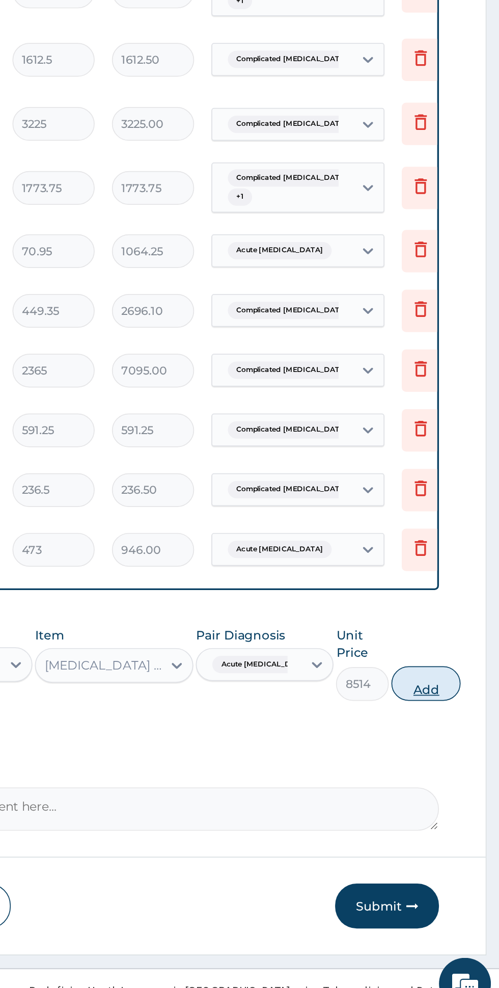
click at [447, 781] on button "Add" at bounding box center [456, 791] width 41 height 20
type input "0"
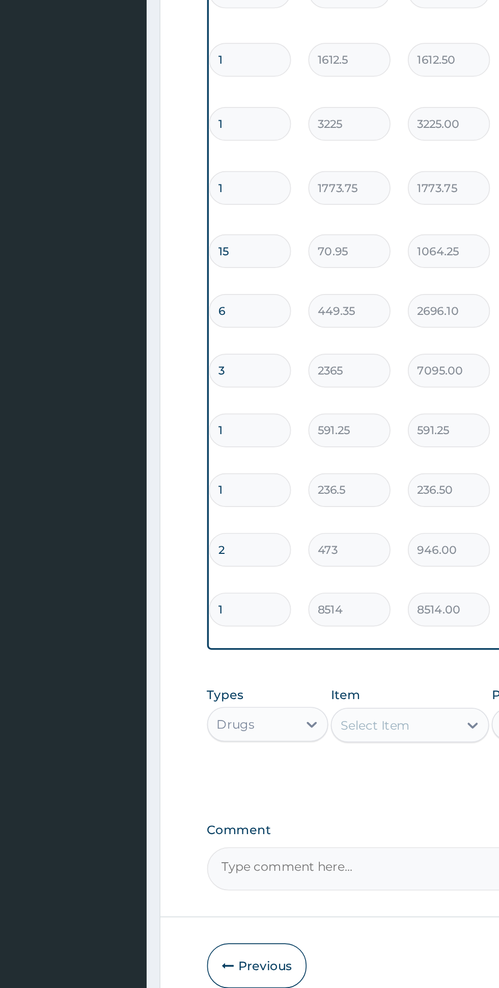
scroll to position [0, 0]
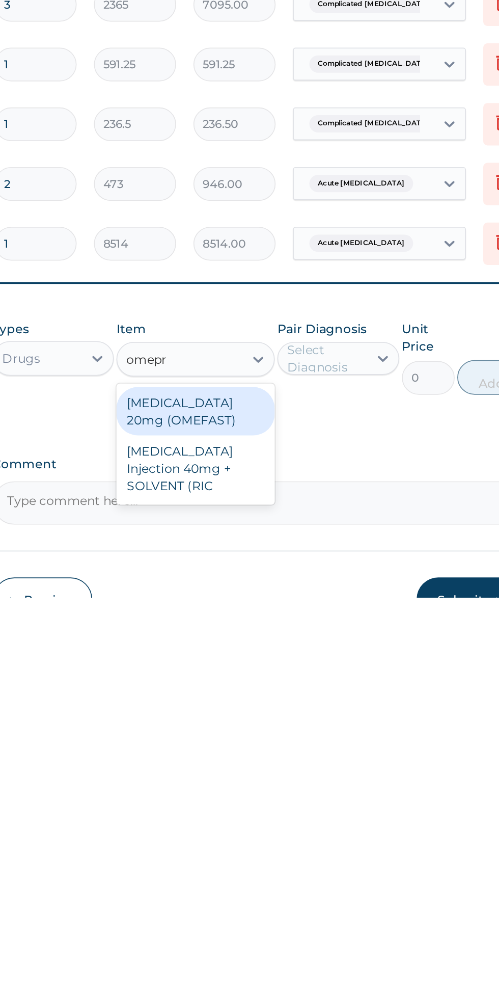
click at [301, 905] on div "OMEPRAZOLE Injection 40mg + SOLVENT (RIC" at bounding box center [272, 912] width 93 height 39
type input "omepr"
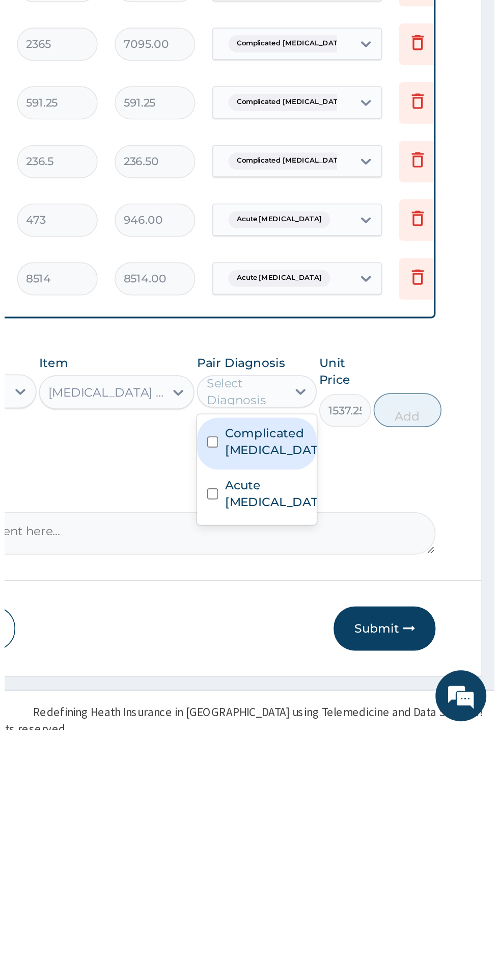
scroll to position [62, 0]
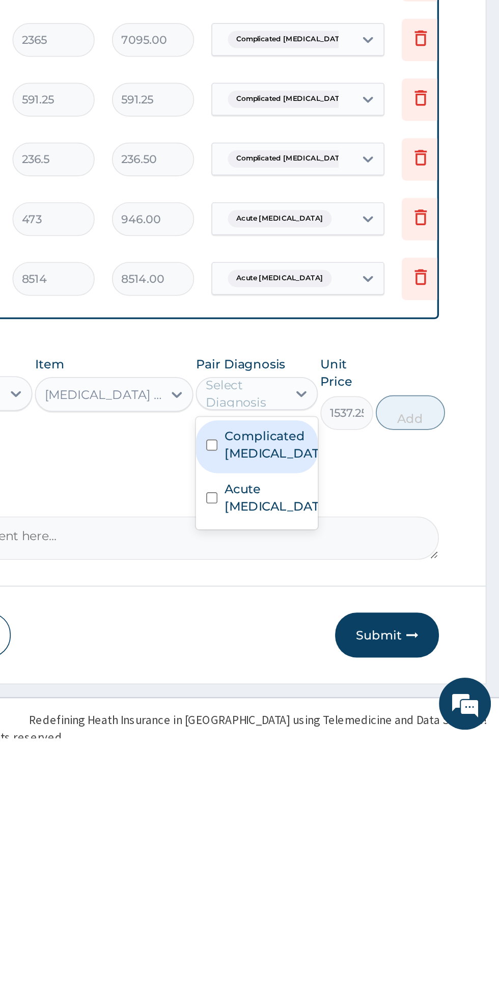
click at [371, 842] on label "Acute peptic ulcer" at bounding box center [366, 846] width 59 height 20
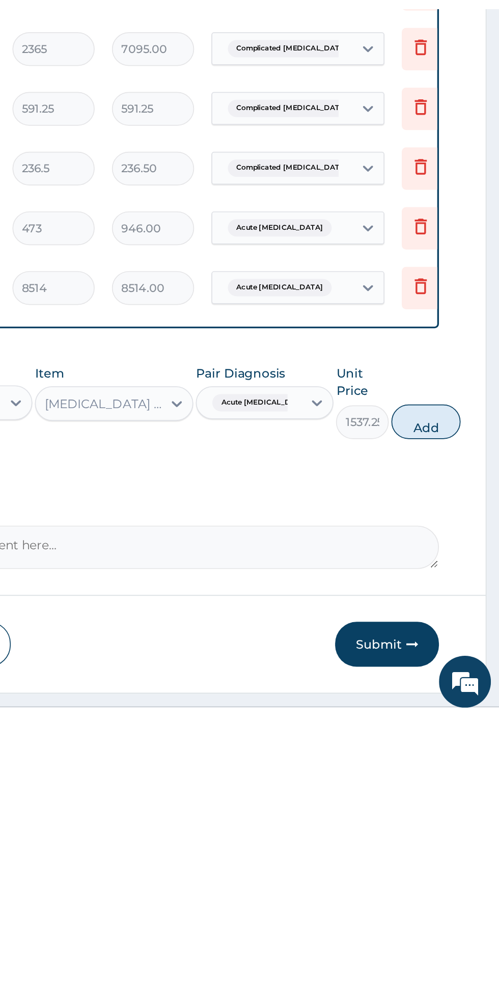
scroll to position [62, 0]
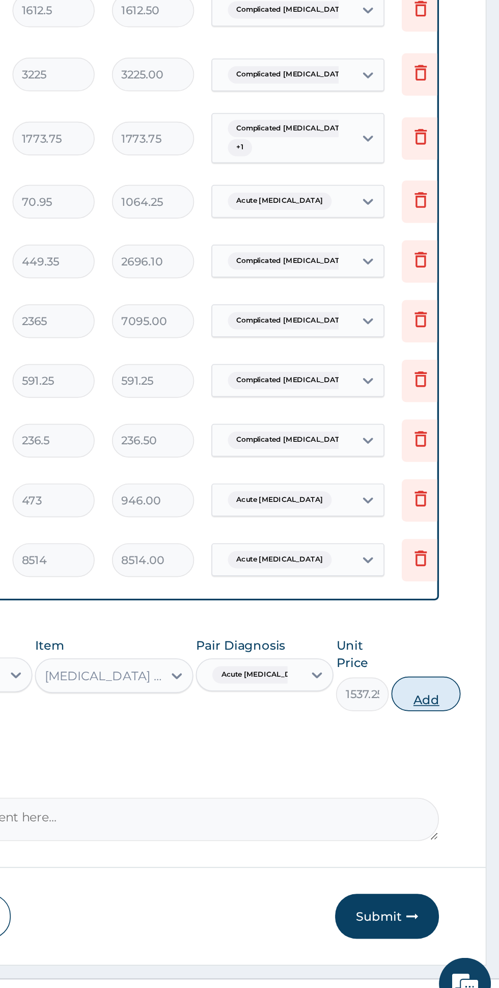
click at [454, 792] on button "Add" at bounding box center [456, 797] width 41 height 20
type input "0"
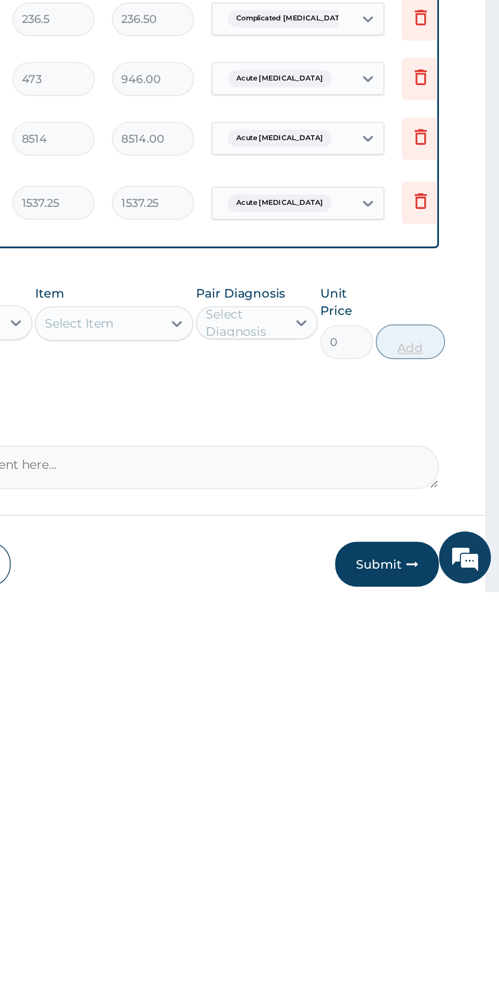
scroll to position [61, 0]
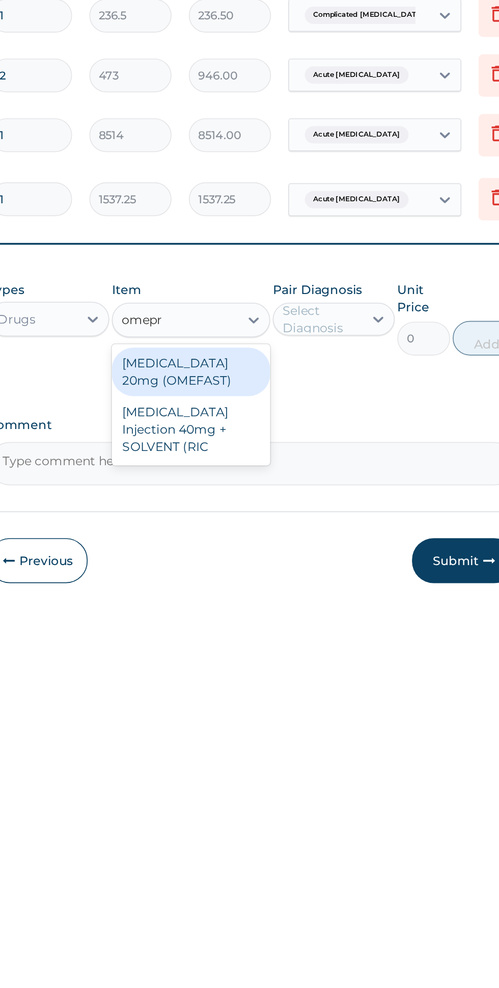
click at [312, 846] on div "OMEPRAZOLE 20mg (OMEFAST)" at bounding box center [272, 858] width 93 height 29
type input "omepr"
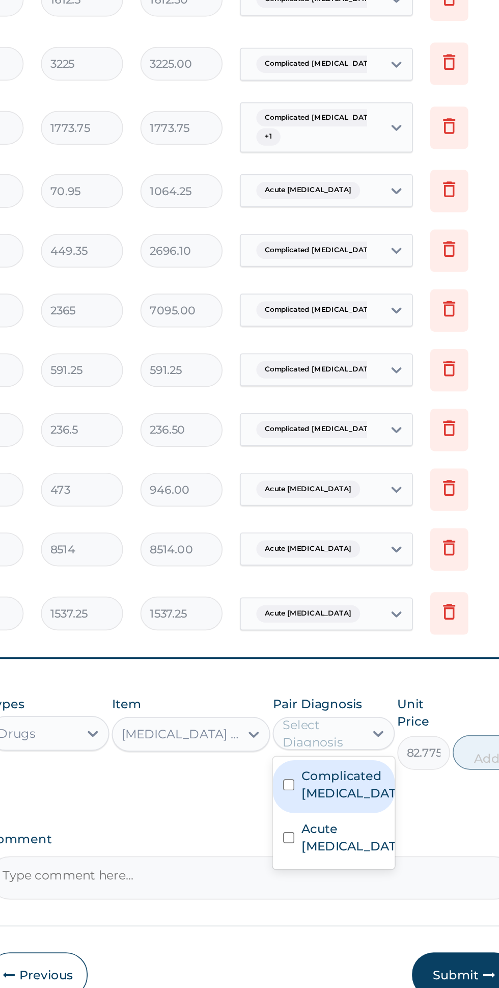
scroll to position [0, 0]
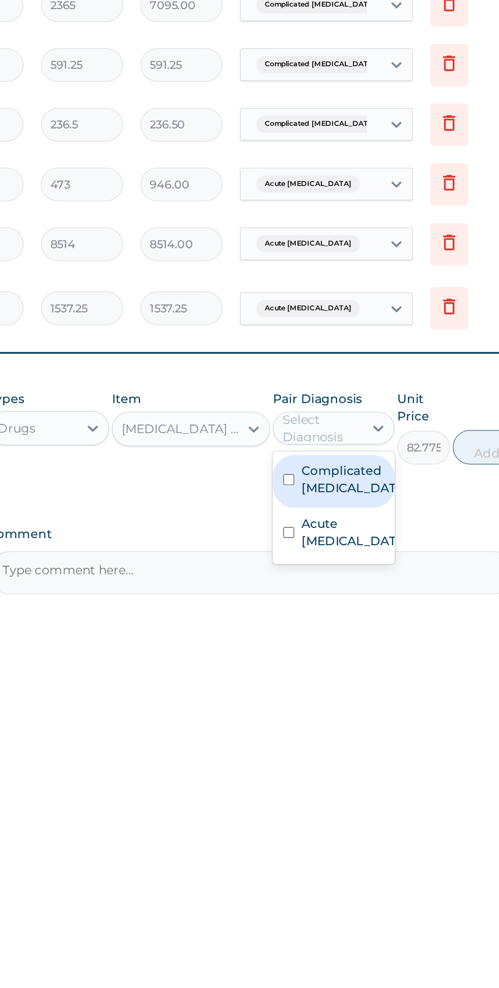
click at [372, 940] on label "Acute peptic ulcer" at bounding box center [366, 949] width 59 height 20
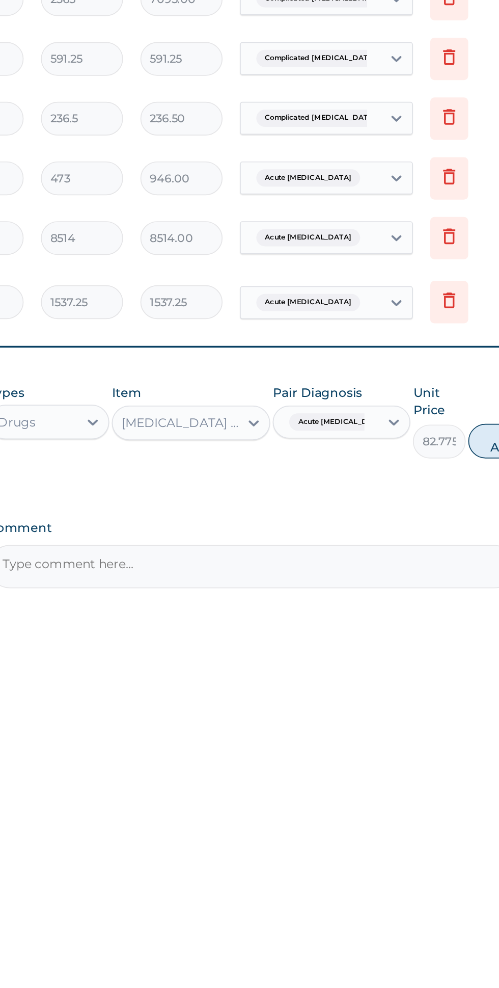
scroll to position [0, 200]
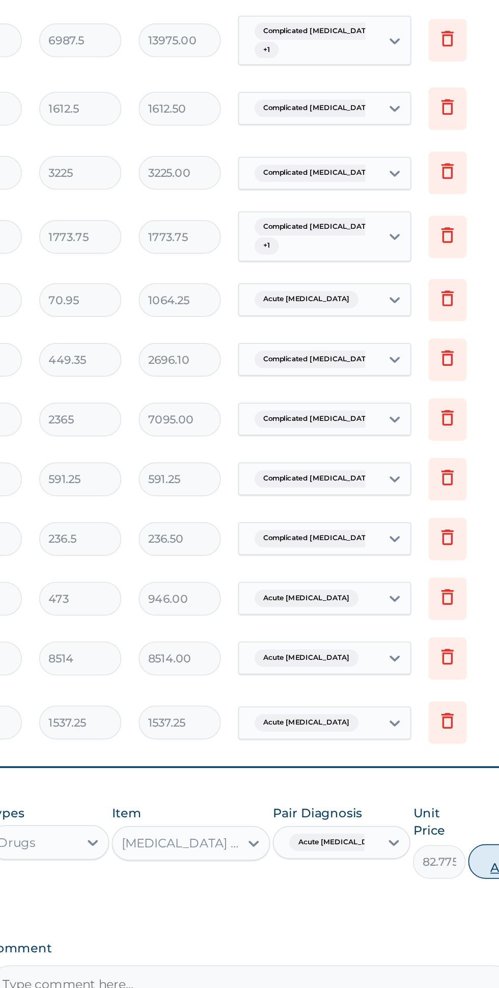
click at [436, 885] on button "Add" at bounding box center [456, 895] width 41 height 20
type input "0"
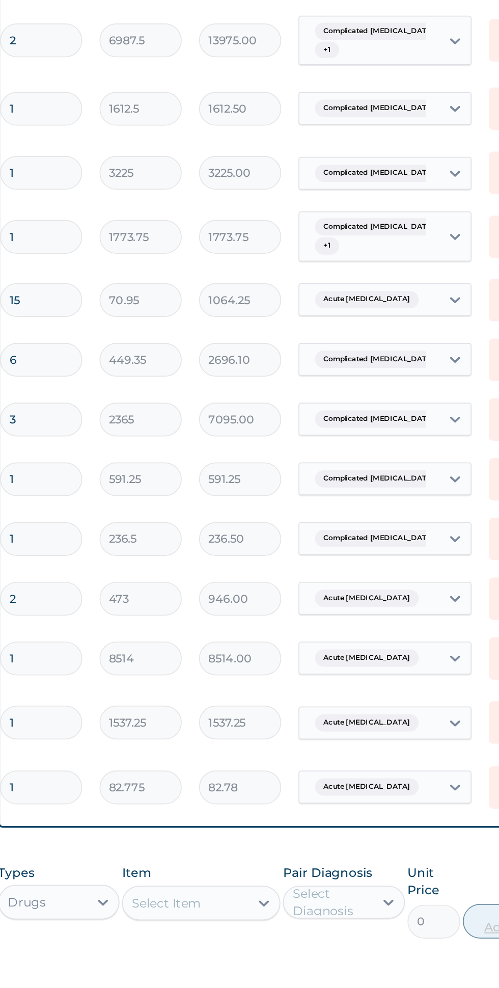
scroll to position [0, 0]
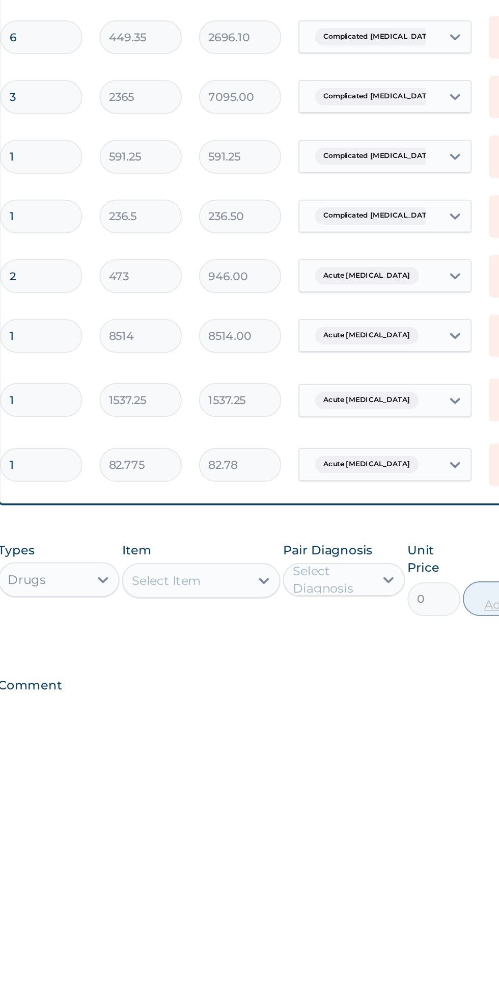
type input "10"
type input "827.75"
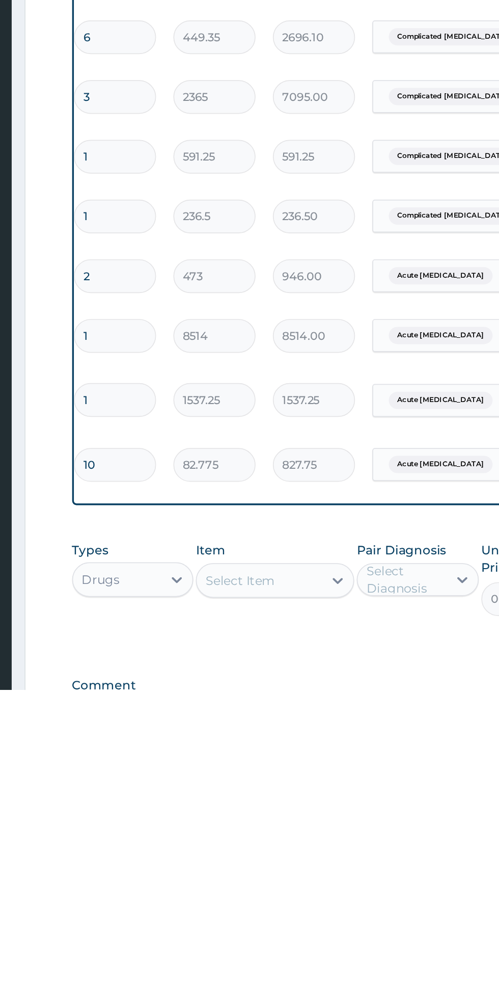
type input "10"
click at [187, 808] on input "1" at bounding box center [178, 818] width 48 height 20
type input "0.00"
type input "2"
type input "3074.50"
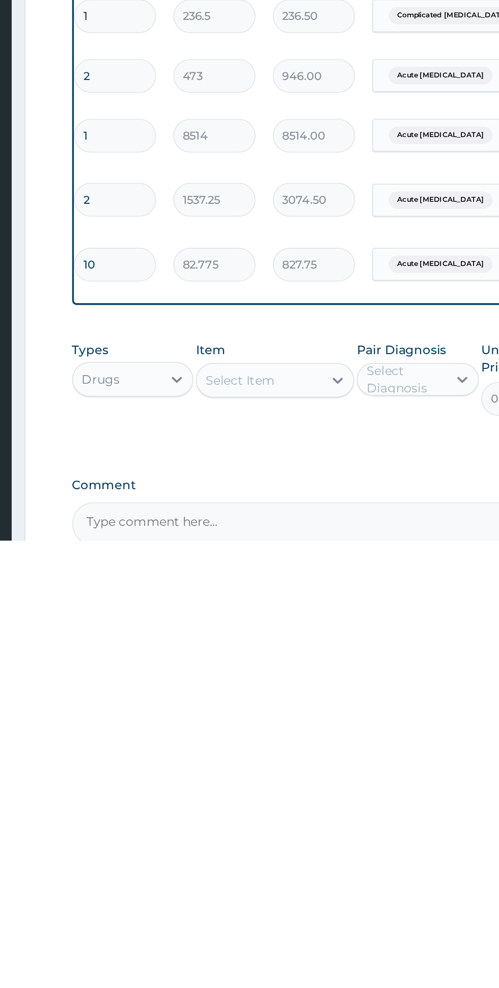
type input "2"
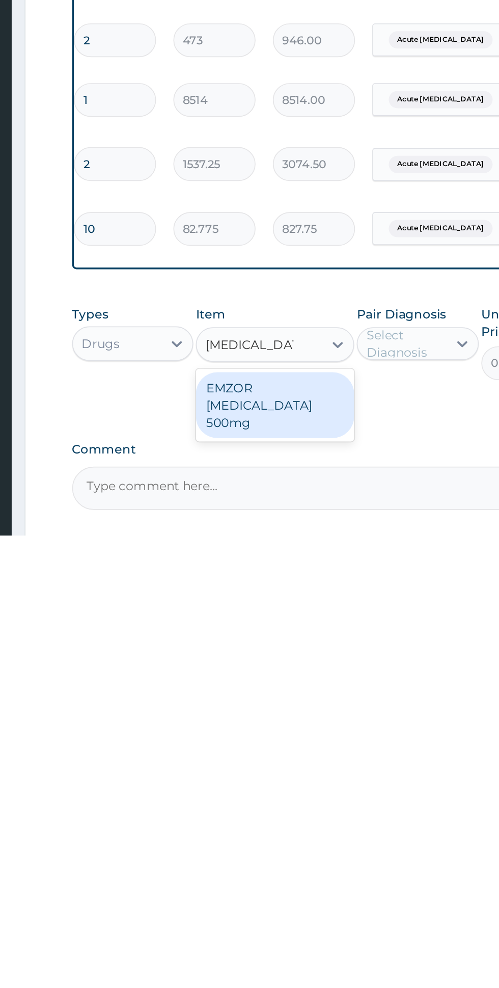
click at [300, 905] on div "EMZOR PARACETAMOL 500mg" at bounding box center [272, 911] width 93 height 39
type input "paracetamol 5"
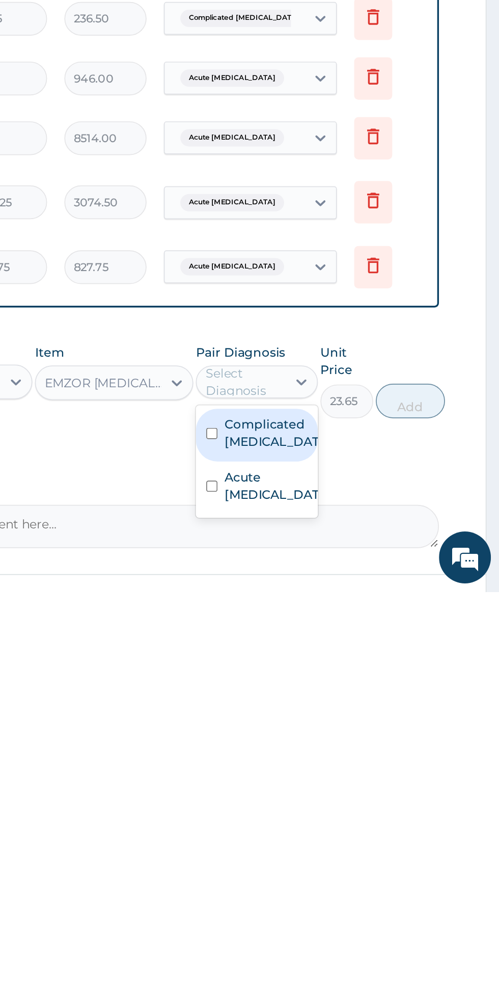
scroll to position [60, 0]
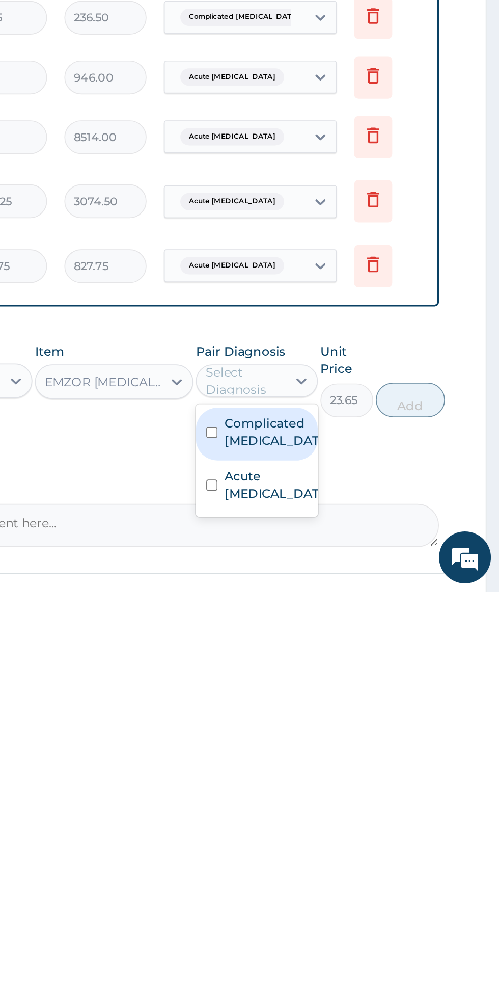
click at [374, 883] on label "Complicated malaria" at bounding box center [366, 893] width 59 height 20
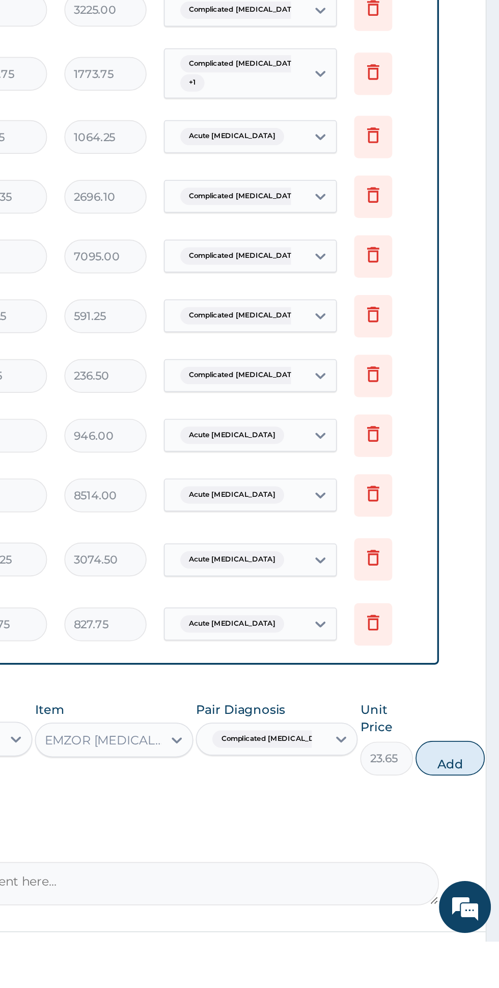
scroll to position [55, 0]
click at [457, 870] on button "Add" at bounding box center [470, 880] width 41 height 20
type input "0"
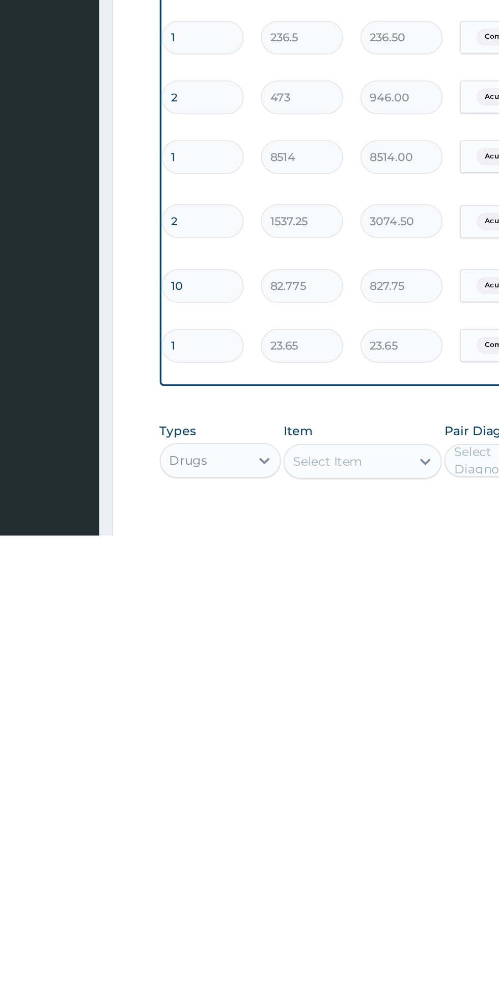
scroll to position [50, 0]
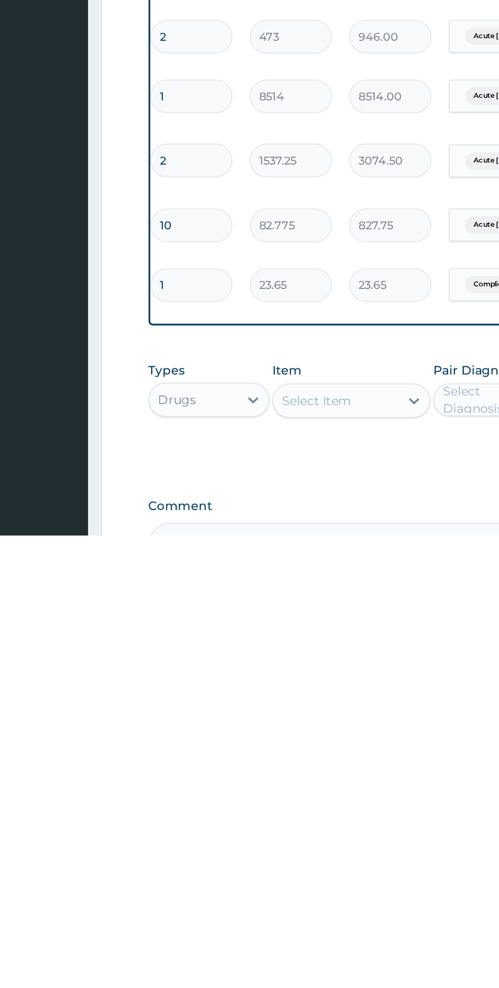
type input "18"
type input "425.70"
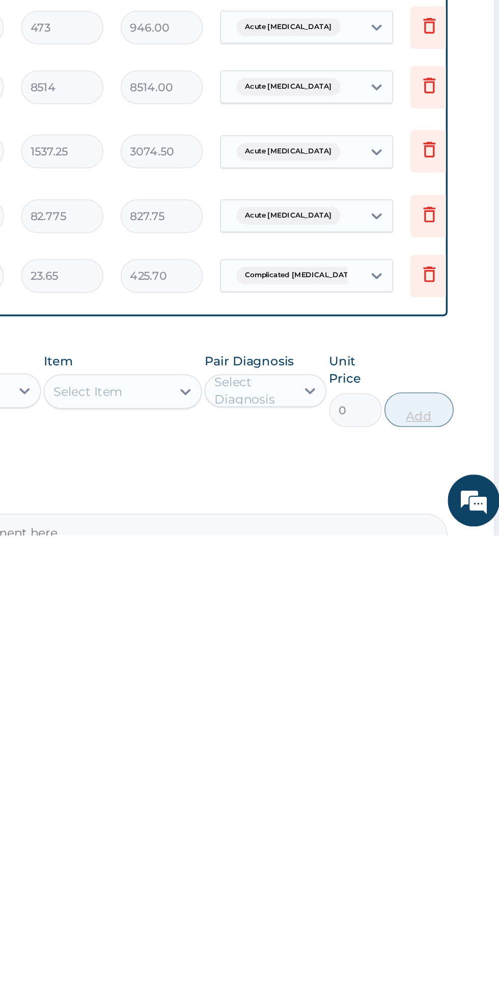
scroll to position [55, 0]
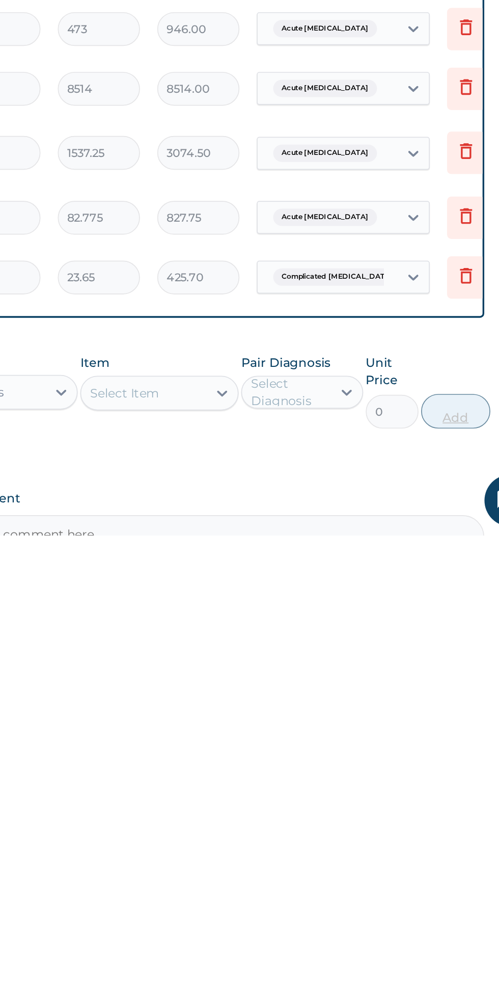
type input "18"
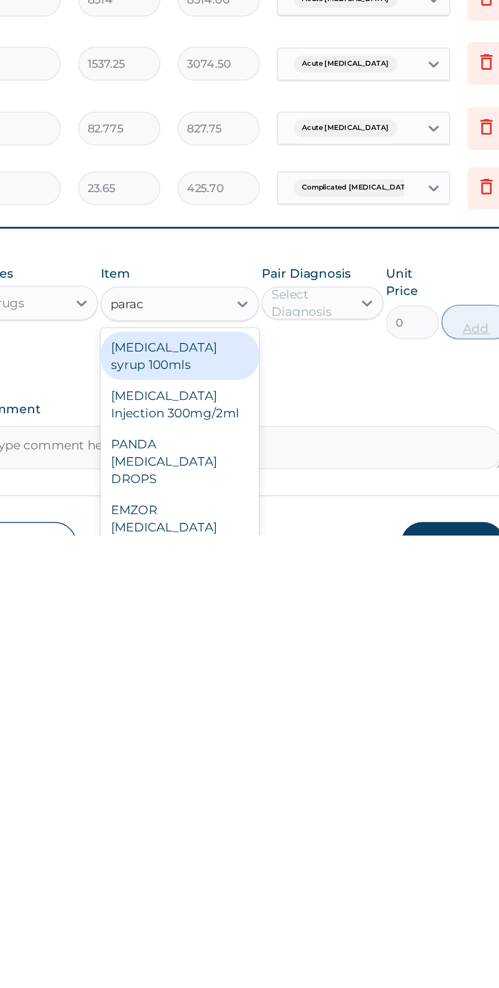
scroll to position [113, 0]
click at [294, 895] on div "PARACETAMOL Injection 300mg/2ml" at bounding box center [272, 905] width 93 height 29
type input "parac"
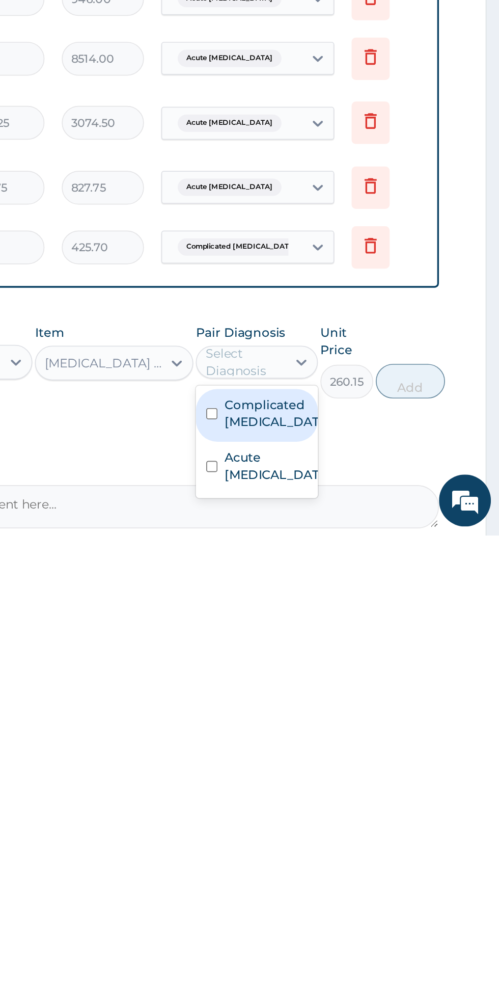
scroll to position [118, 0]
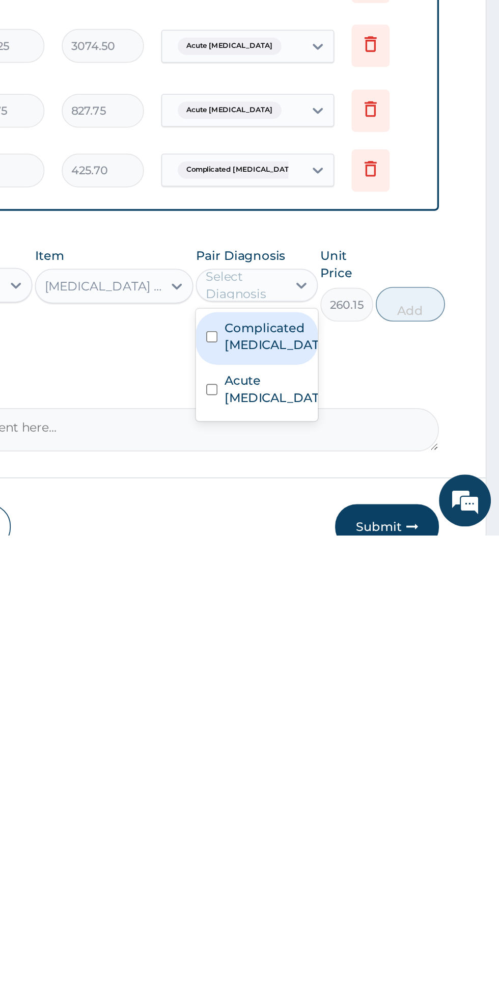
click at [384, 861] on label "Complicated malaria" at bounding box center [366, 871] width 59 height 20
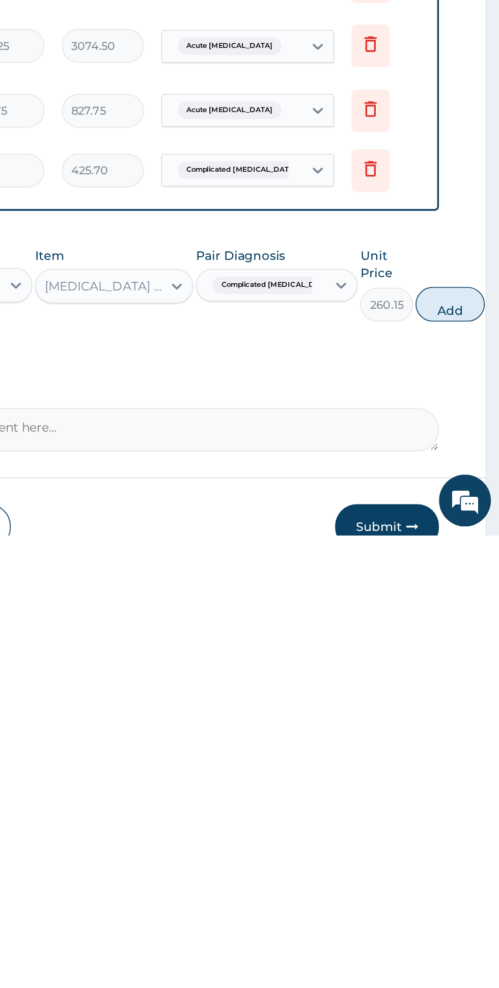
scroll to position [125, 0]
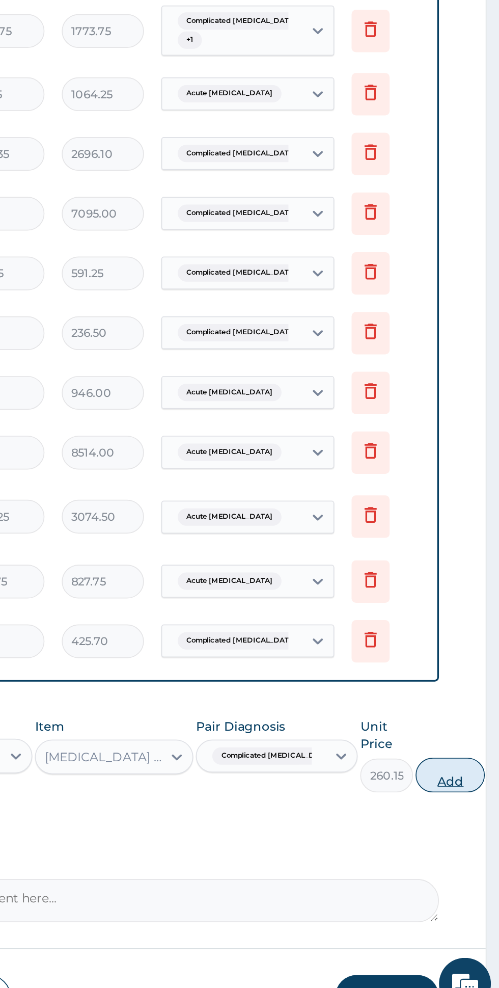
click at [453, 840] on button "Add" at bounding box center [470, 845] width 41 height 20
type input "0"
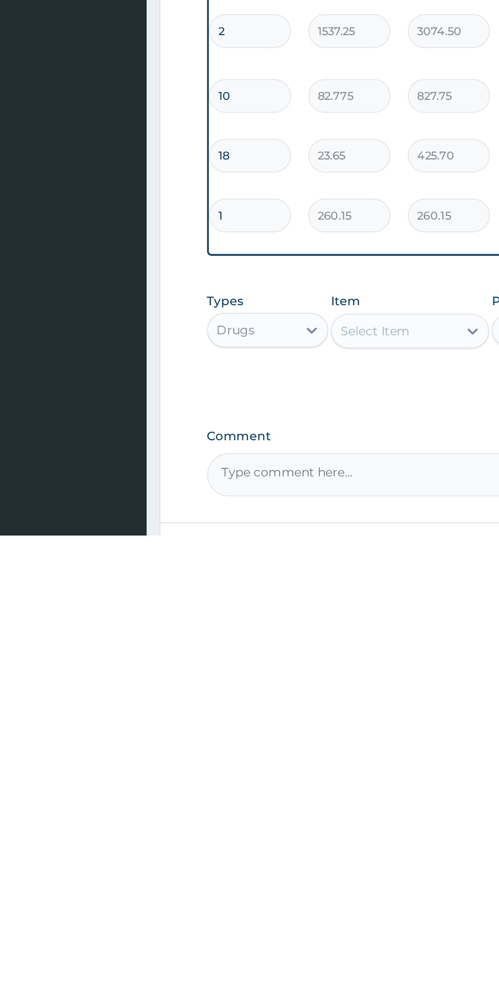
scroll to position [127, 0]
type input "0.00"
type input "2"
type input "520.30"
type input "2"
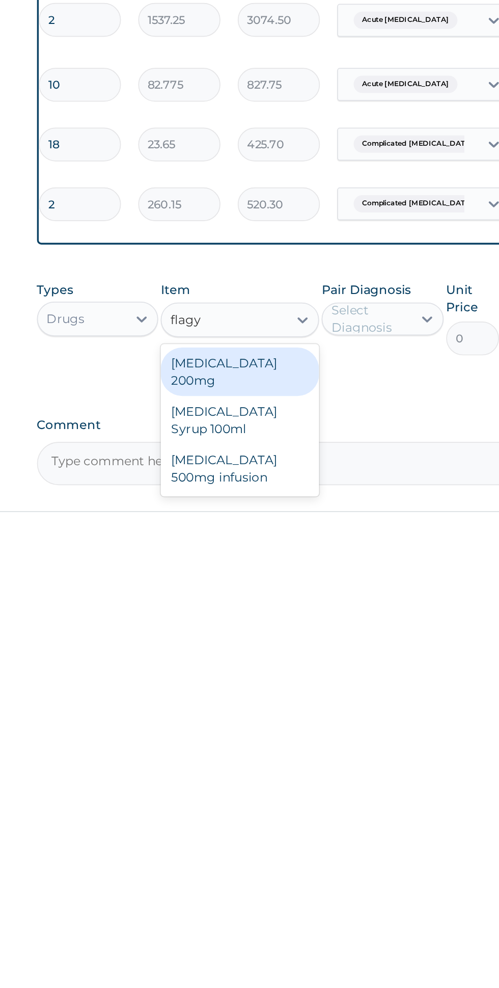
click at [304, 934] on div "Flagyl 500mg infusion" at bounding box center [272, 948] width 93 height 29
type input "flagy"
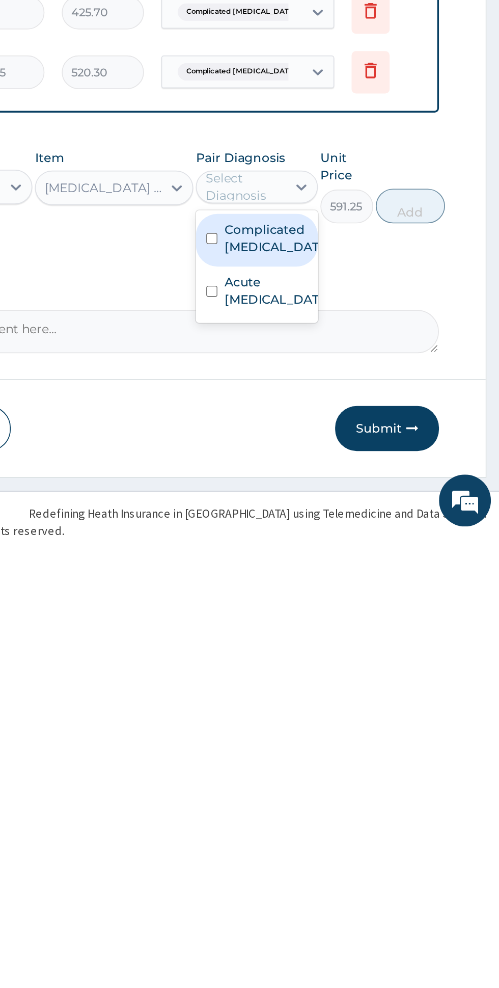
scroll to position [210, 0]
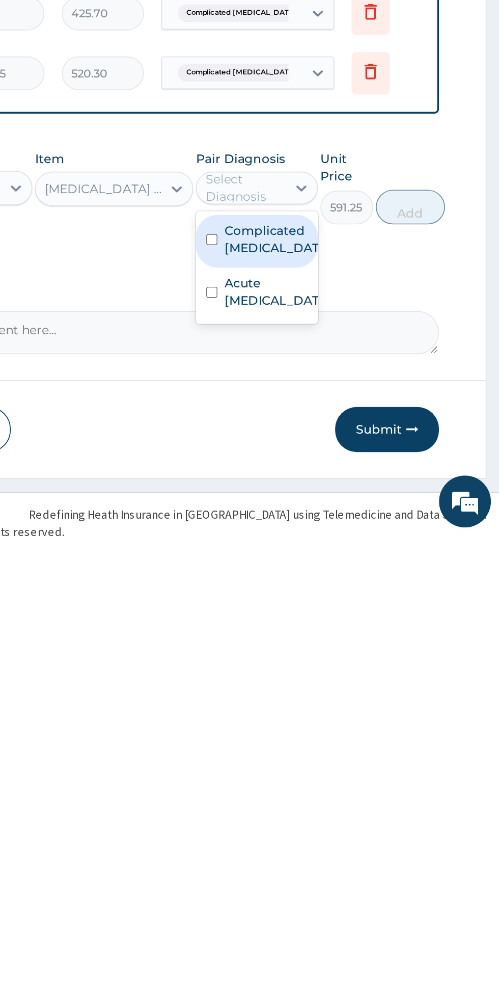
click at [359, 836] on label "Acute peptic ulcer" at bounding box center [366, 844] width 59 height 20
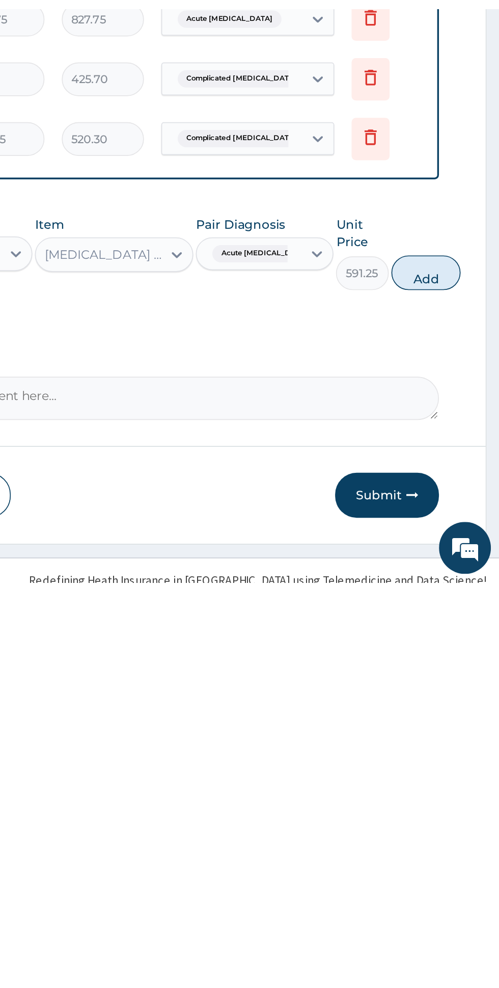
scroll to position [210, 0]
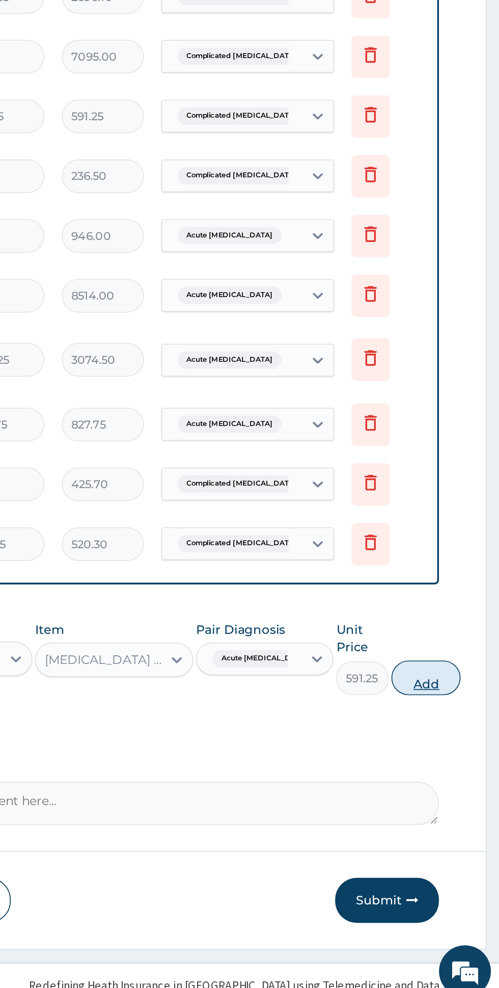
click at [454, 785] on button "Add" at bounding box center [456, 795] width 41 height 20
type input "0"
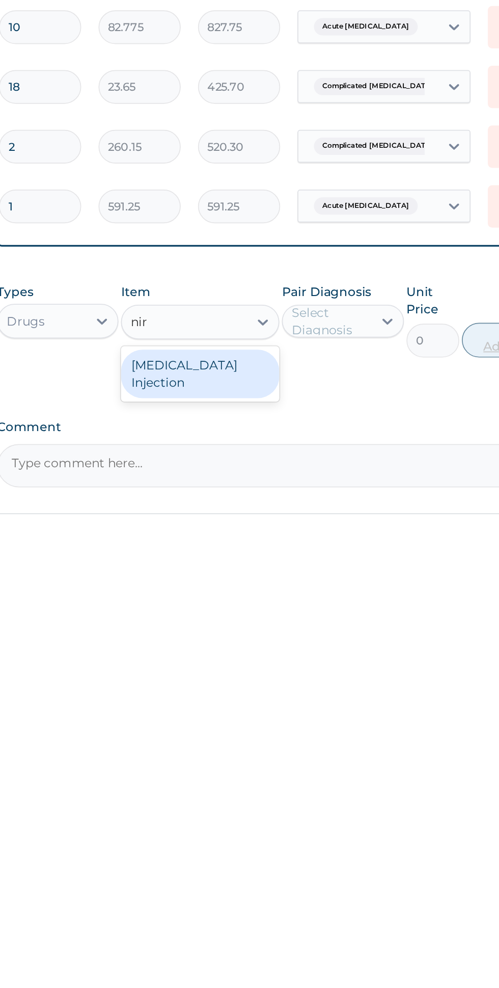
scroll to position [172, 0]
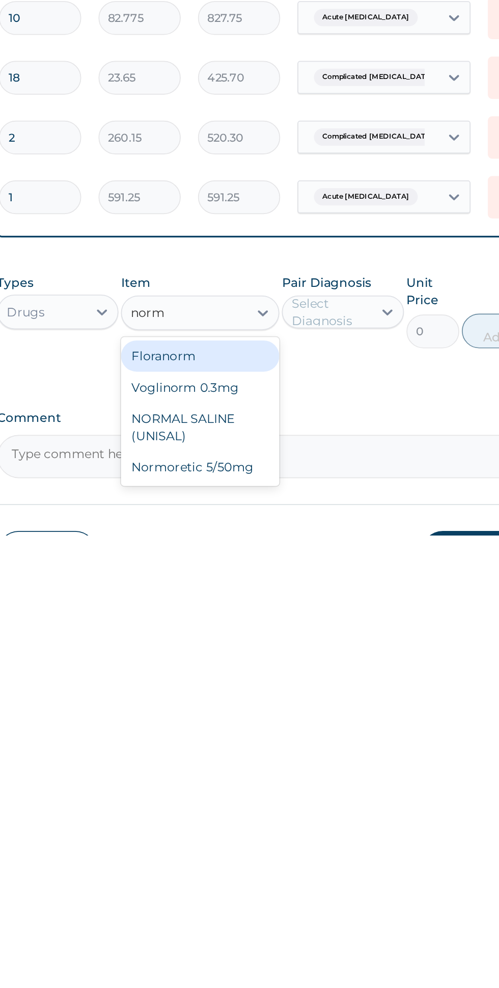
click at [293, 915] on div "NORMAL SALINE (UNISAL)" at bounding box center [272, 924] width 93 height 29
type input "norm"
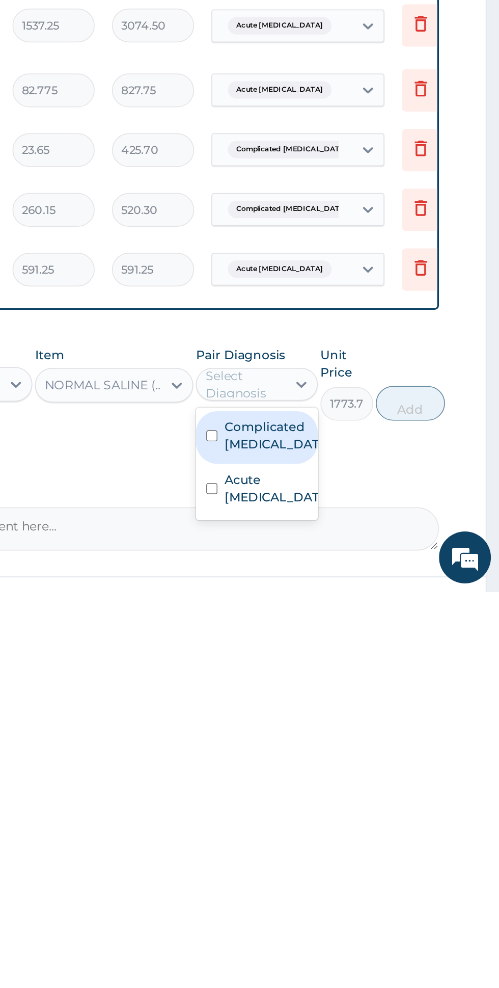
scroll to position [166, 0]
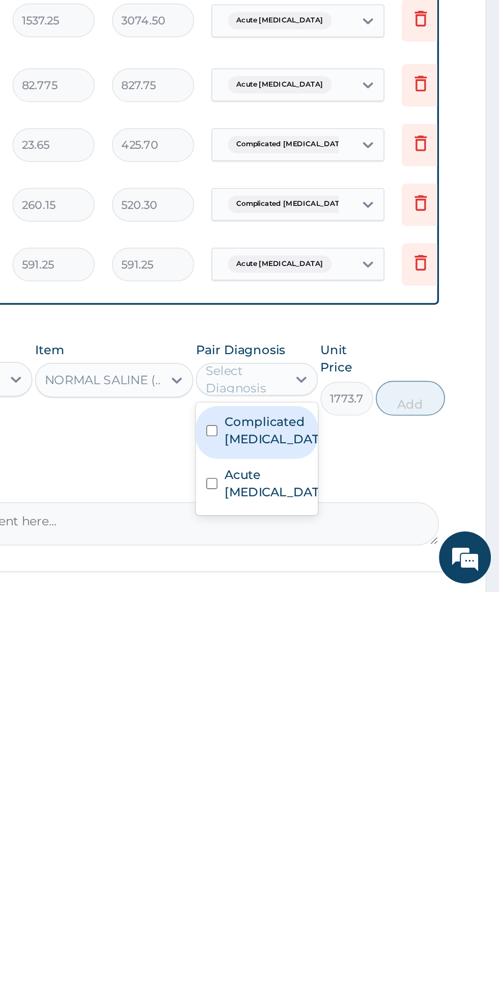
click at [378, 882] on label "Complicated malaria" at bounding box center [366, 892] width 59 height 20
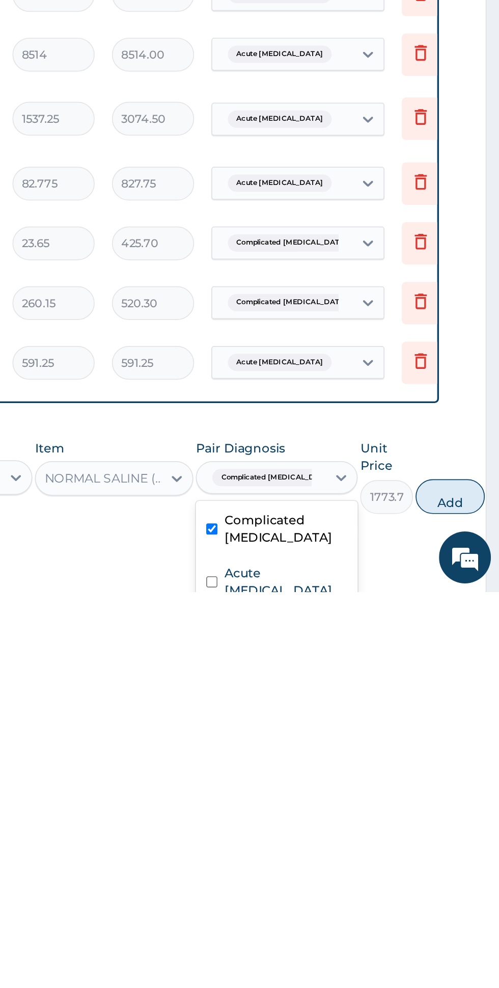
scroll to position [109, 0]
click at [363, 971] on label "Acute peptic ulcer" at bounding box center [373, 981] width 72 height 20
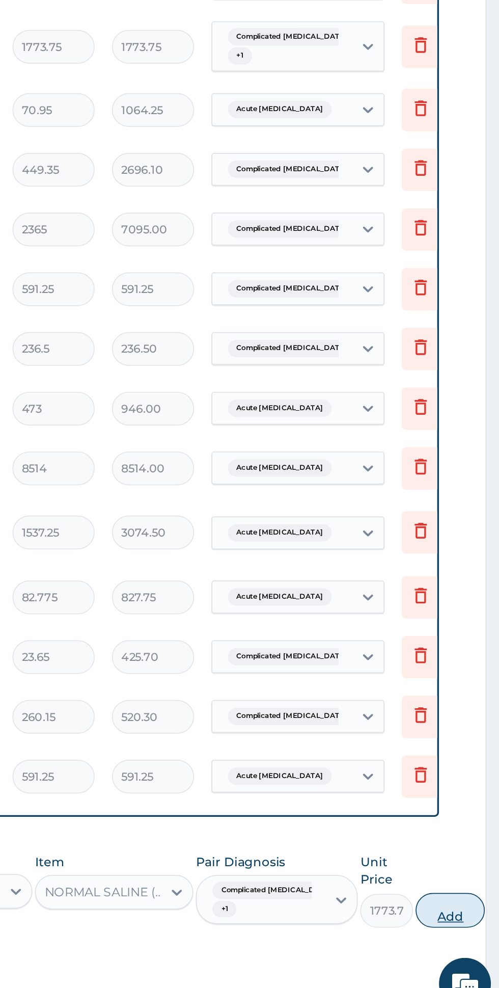
click at [452, 915] on button "Add" at bounding box center [470, 924] width 41 height 20
type input "0"
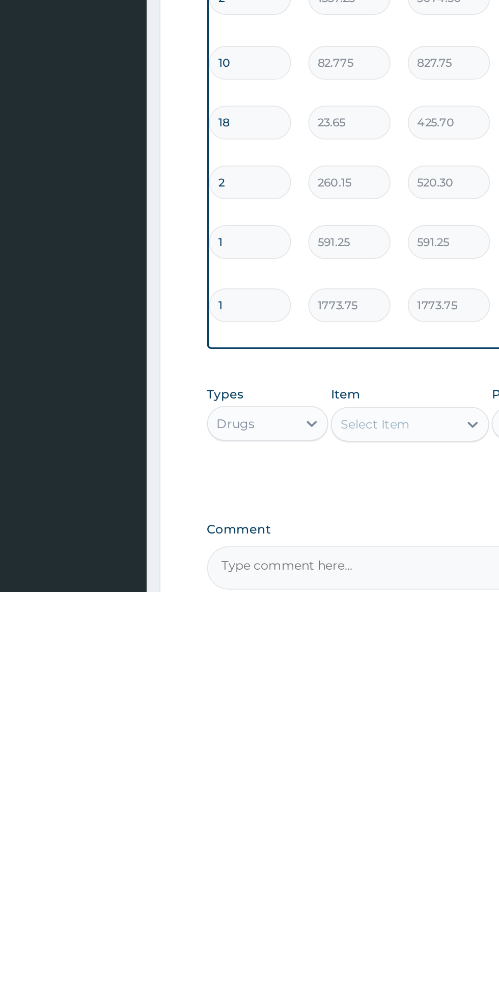
scroll to position [179, 0]
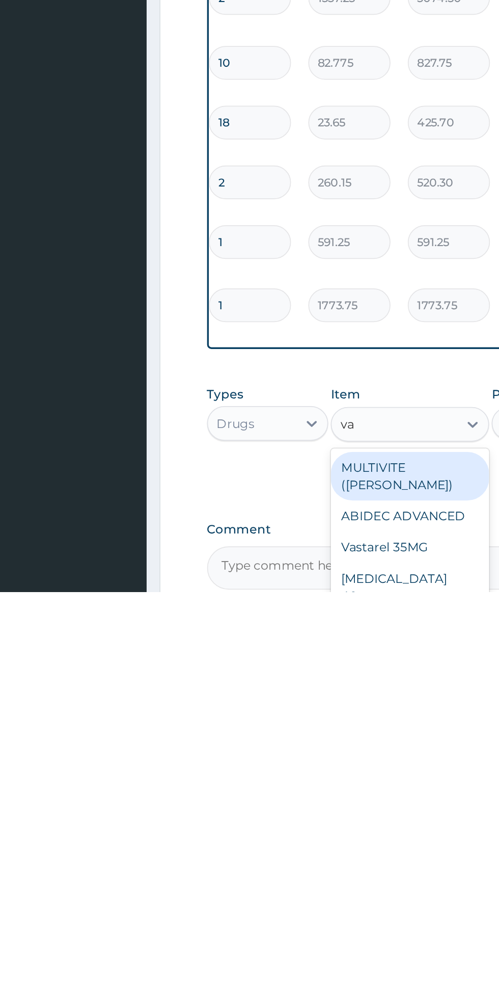
type input "v"
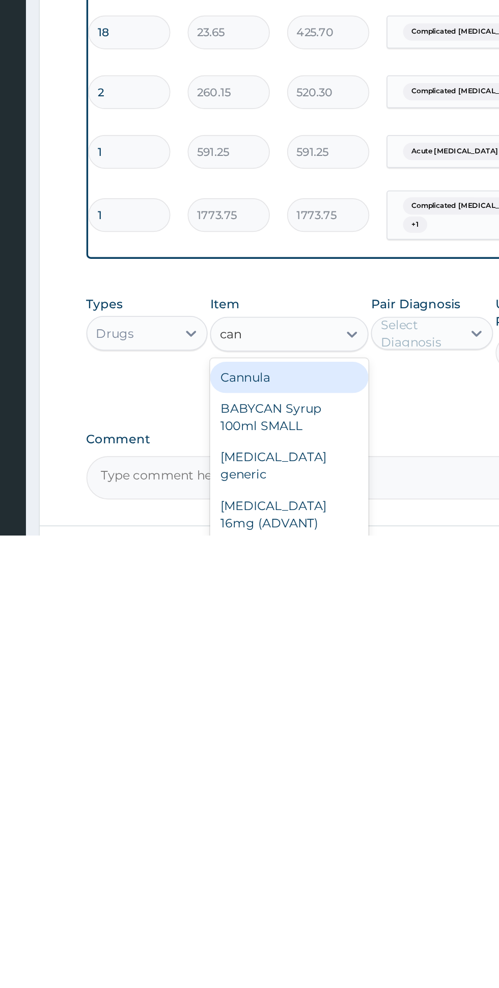
click at [299, 889] on div "Cannula" at bounding box center [272, 895] width 93 height 18
type input "can"
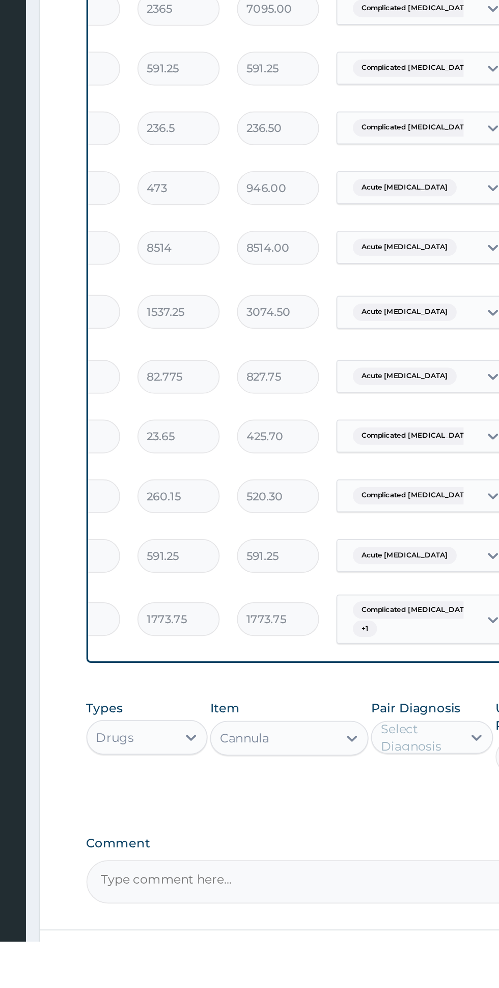
scroll to position [200, 0]
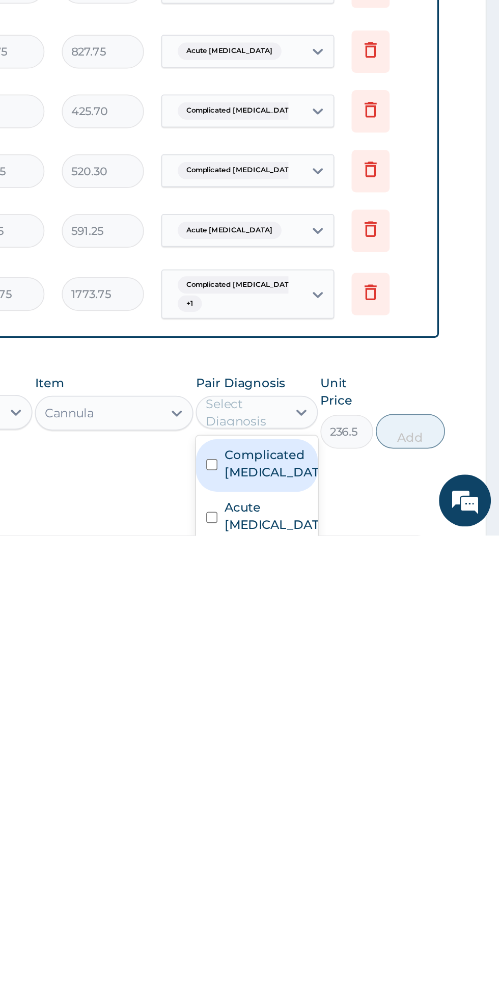
click at [369, 935] on label "Complicated malaria" at bounding box center [366, 945] width 59 height 20
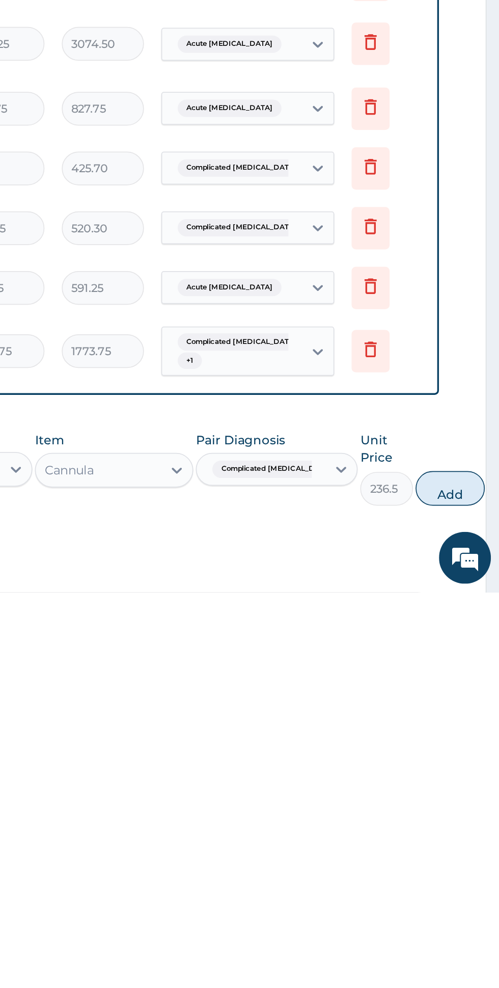
scroll to position [159, 0]
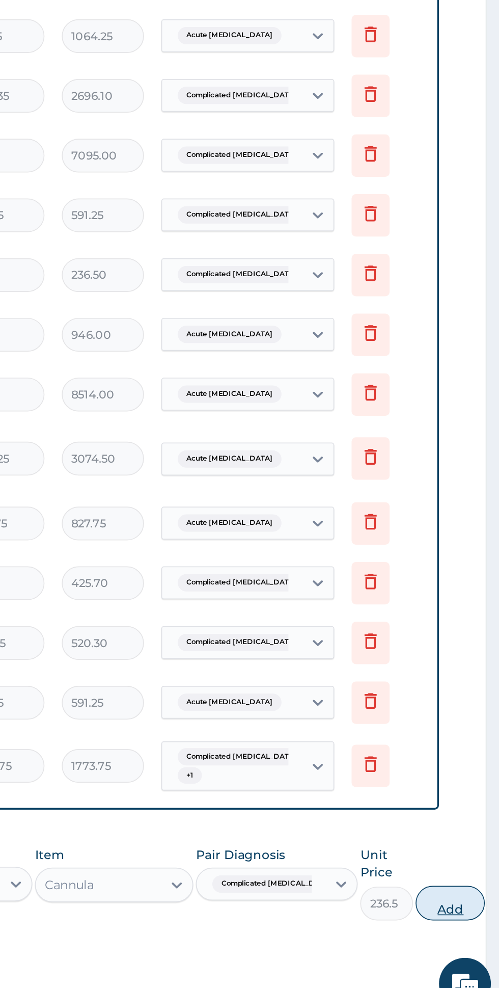
click at [450, 910] on button "Add" at bounding box center [470, 920] width 41 height 20
type input "0"
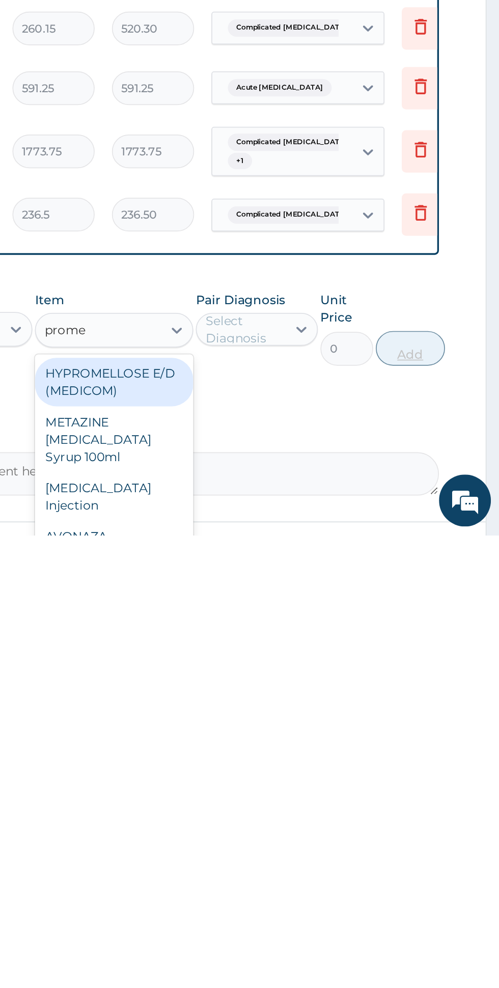
scroll to position [249, 0]
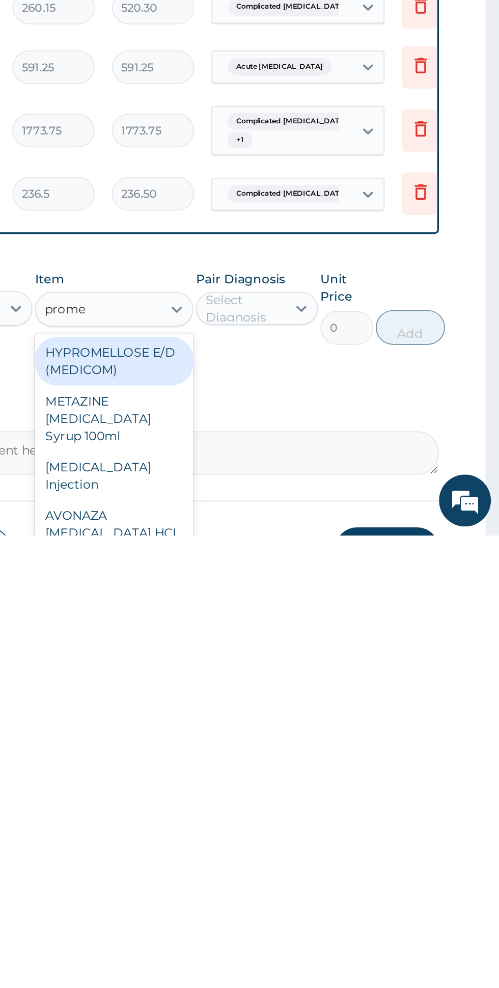
click at [292, 942] on div "PROMETHAZINE Injection" at bounding box center [272, 952] width 93 height 29
type input "prome"
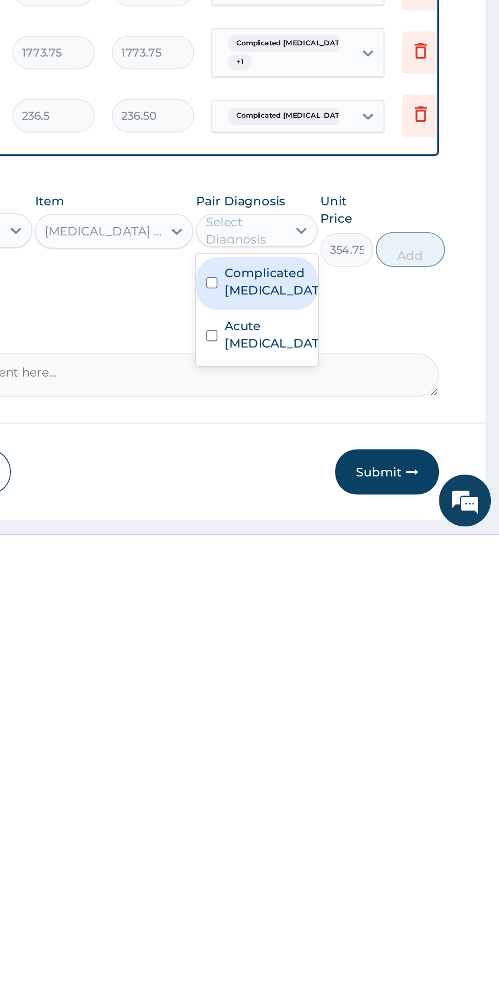
scroll to position [295, 0]
click at [380, 829] on label "Complicated malaria" at bounding box center [366, 838] width 59 height 20
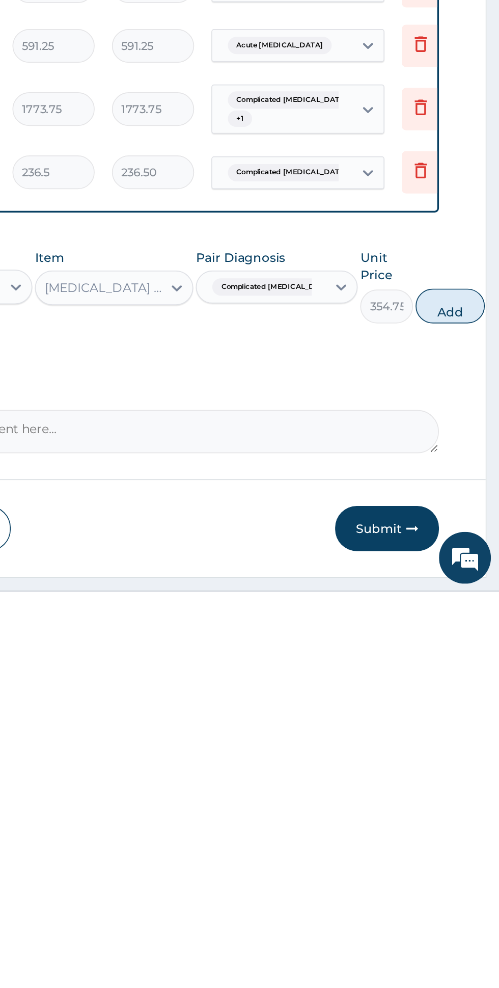
scroll to position [302, 0]
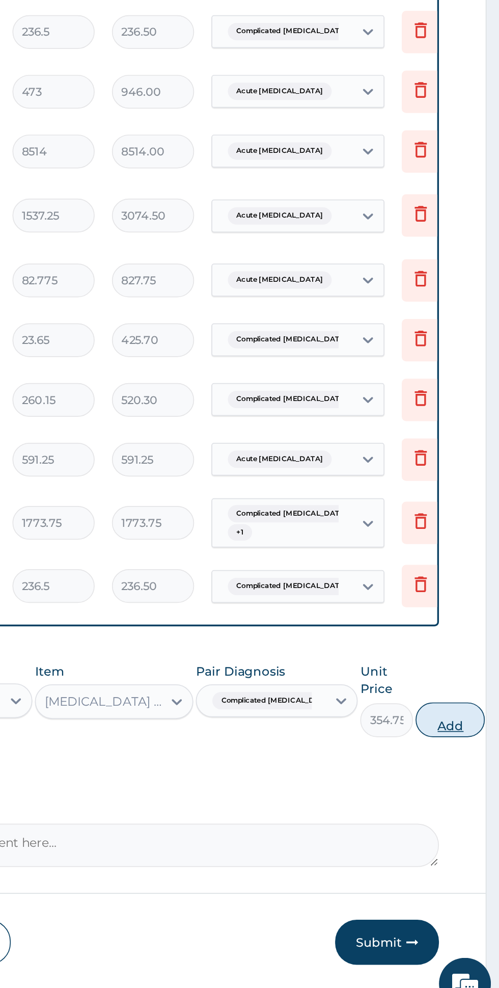
click at [453, 808] on button "Add" at bounding box center [470, 812] width 41 height 20
type input "0"
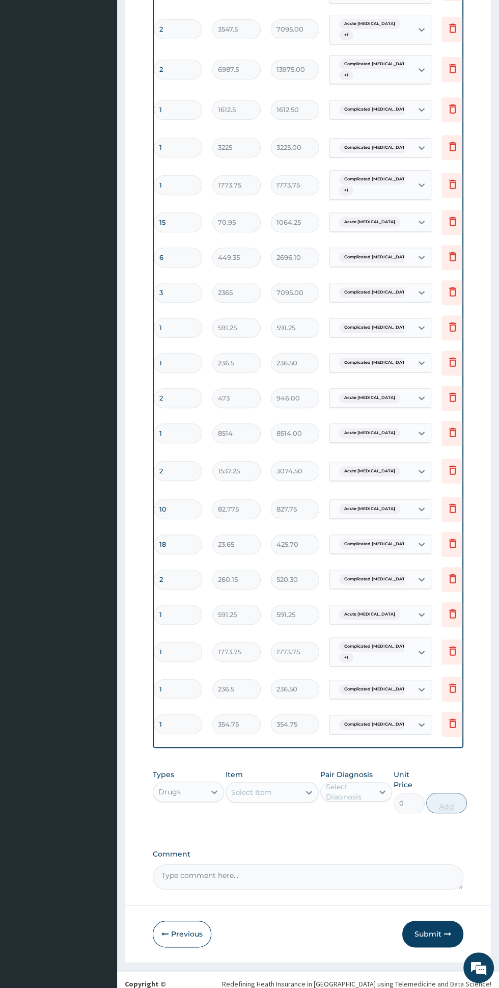
scroll to position [356, 0]
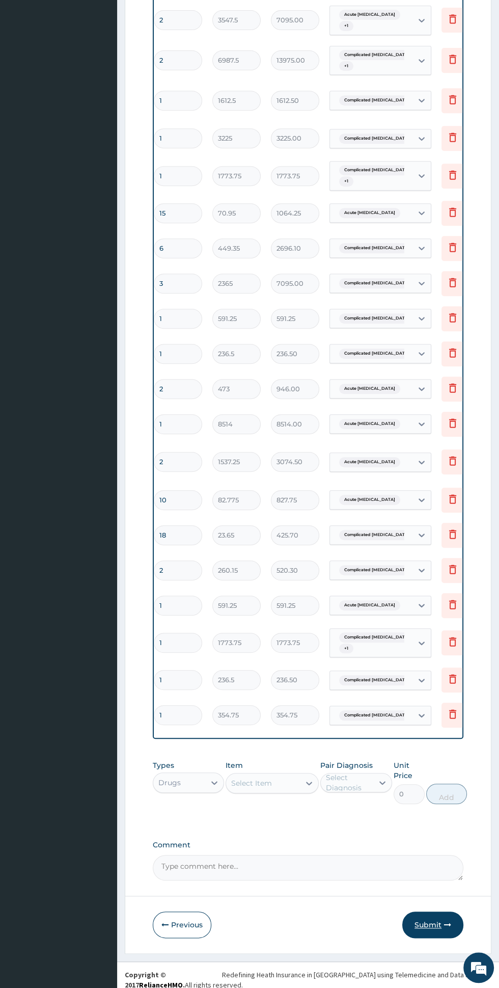
click at [436, 911] on button "Submit" at bounding box center [432, 924] width 61 height 26
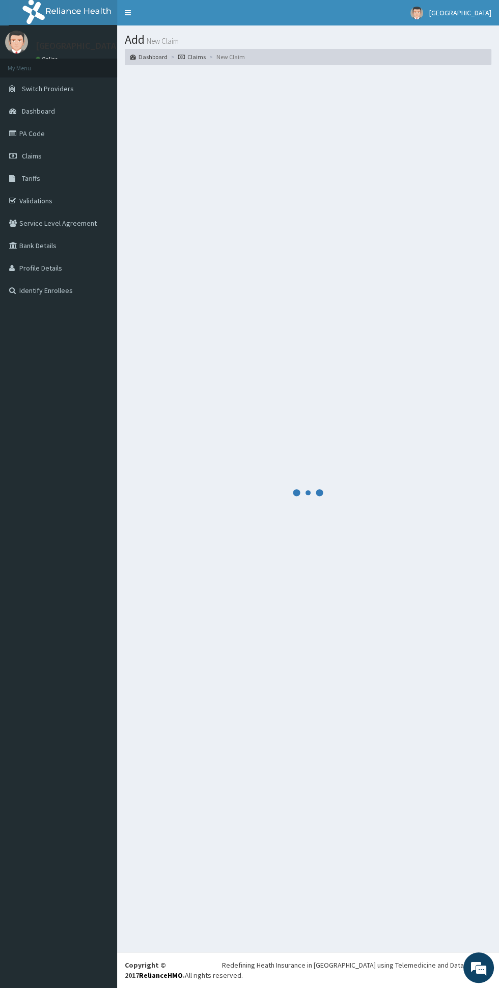
scroll to position [0, 0]
